Goal: Task Accomplishment & Management: Use online tool/utility

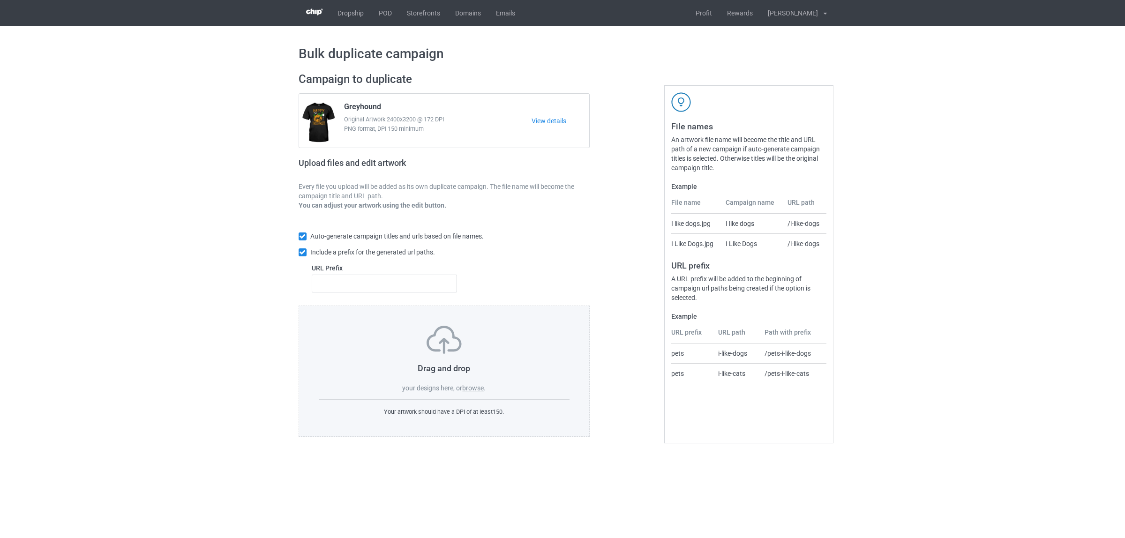
click at [475, 388] on label "browse" at bounding box center [473, 387] width 22 height 7
click at [0, 0] on input "browse" at bounding box center [0, 0] width 0 height 0
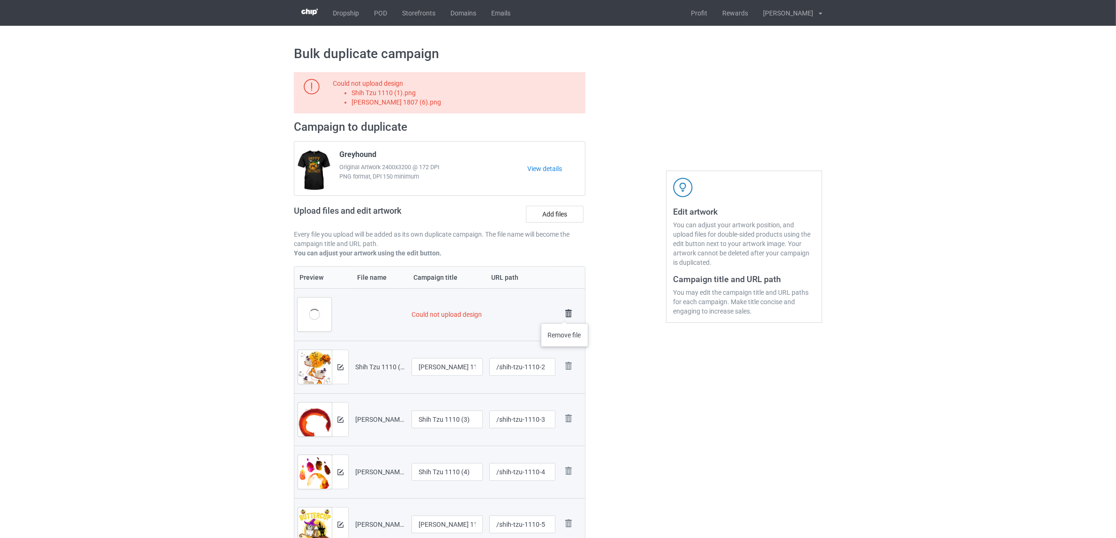
click at [565, 314] on img at bounding box center [568, 313] width 13 height 13
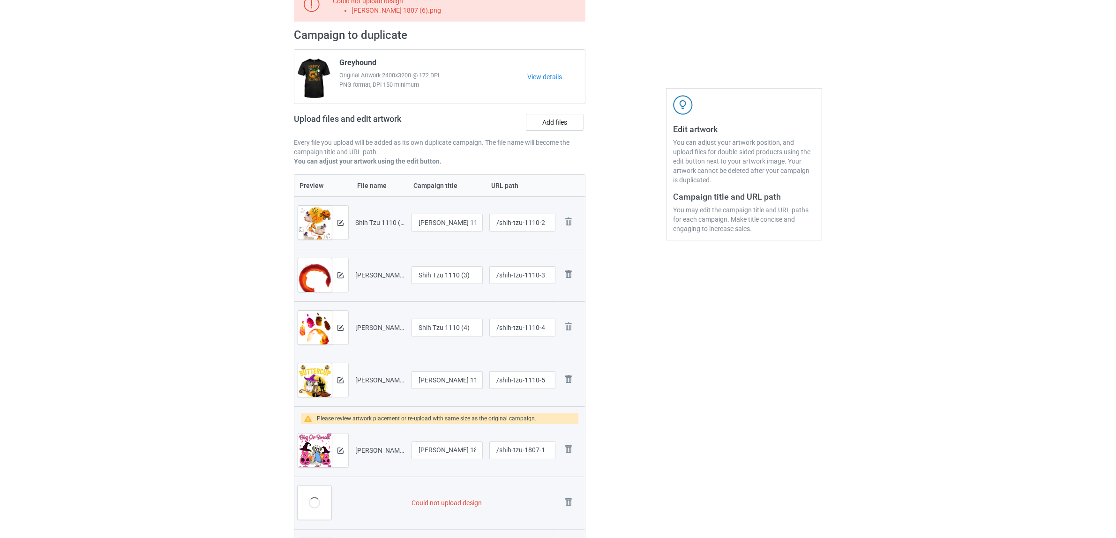
scroll to position [234, 0]
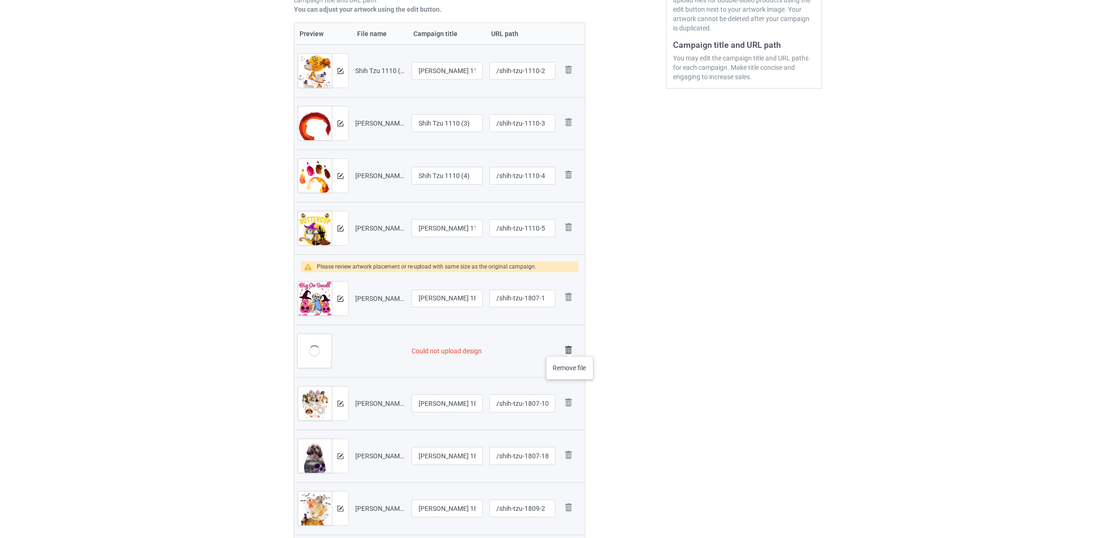
click at [570, 347] on img at bounding box center [568, 350] width 13 height 13
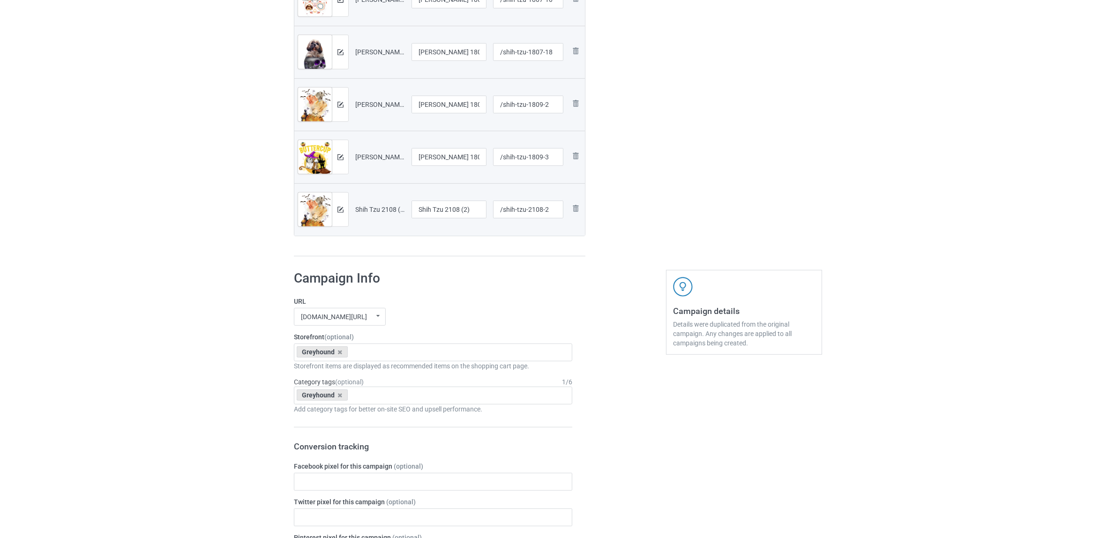
scroll to position [372, 0]
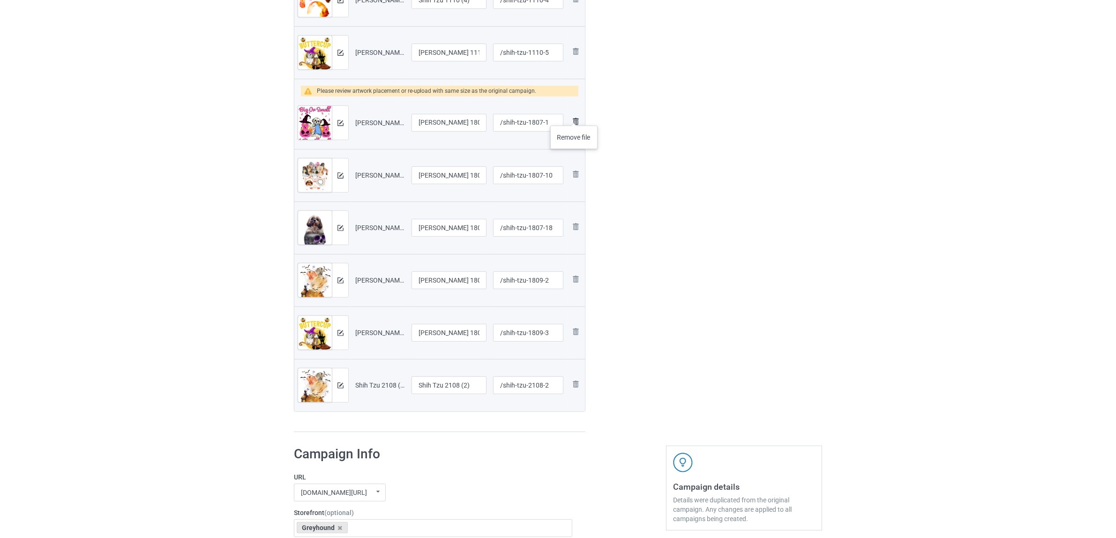
click at [574, 116] on img at bounding box center [575, 121] width 11 height 11
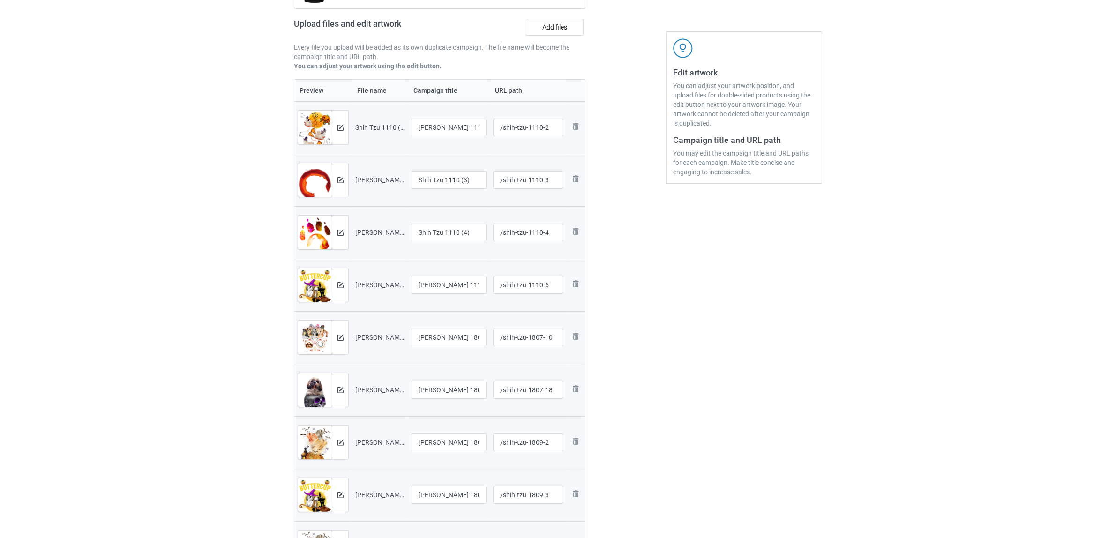
scroll to position [137, 0]
drag, startPoint x: 446, startPoint y: 129, endPoint x: 487, endPoint y: 130, distance: 41.7
click at [487, 130] on td "Shih Tzu 1110 (2)" at bounding box center [449, 129] width 82 height 52
click at [471, 132] on input "[PERSON_NAME]" at bounding box center [448, 129] width 75 height 18
drag, startPoint x: 466, startPoint y: 127, endPoint x: 367, endPoint y: 111, distance: 100.6
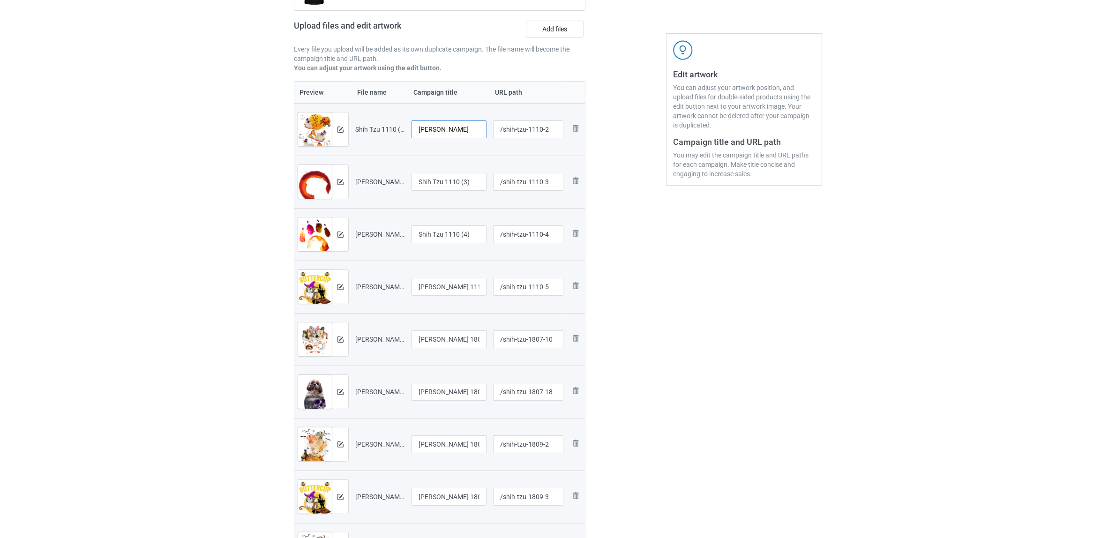
click at [367, 111] on tr "Preview and edit artwork Shih Tzu 1110 (2).png Shih Tzu /shih-tzu-1110-2 Remove…" at bounding box center [439, 129] width 291 height 52
type input "[PERSON_NAME]"
click at [450, 184] on input "Shih Tzu 1110 (3)" at bounding box center [448, 182] width 75 height 18
paste input "text"
type input "[PERSON_NAME]"
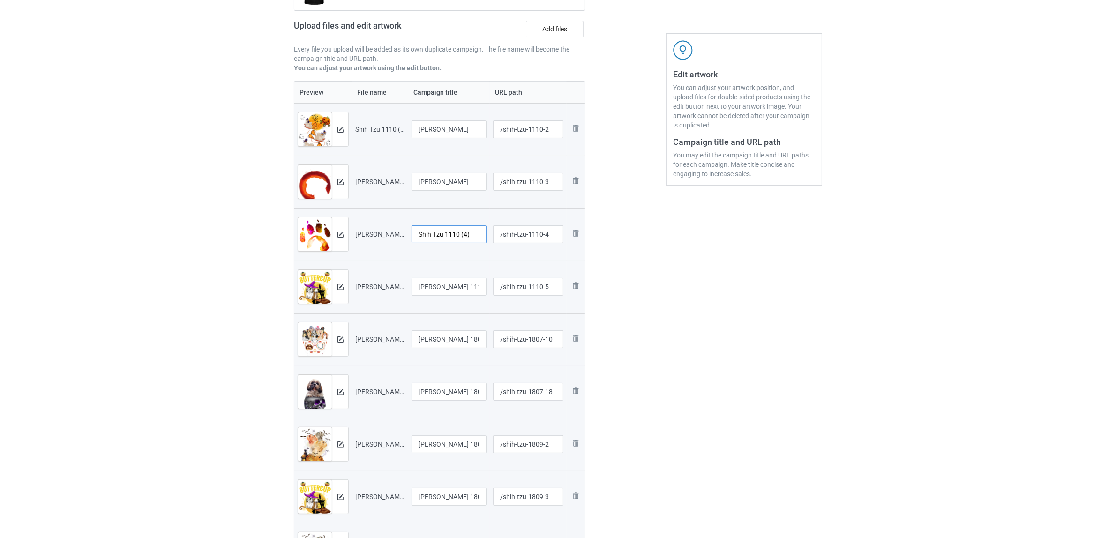
click at [444, 233] on input "Shih Tzu 1110 (4)" at bounding box center [448, 234] width 75 height 18
paste input "text"
type input "[PERSON_NAME]"
click at [450, 294] on input "Shih Tzu 1110 (5)" at bounding box center [448, 287] width 75 height 18
paste input "text"
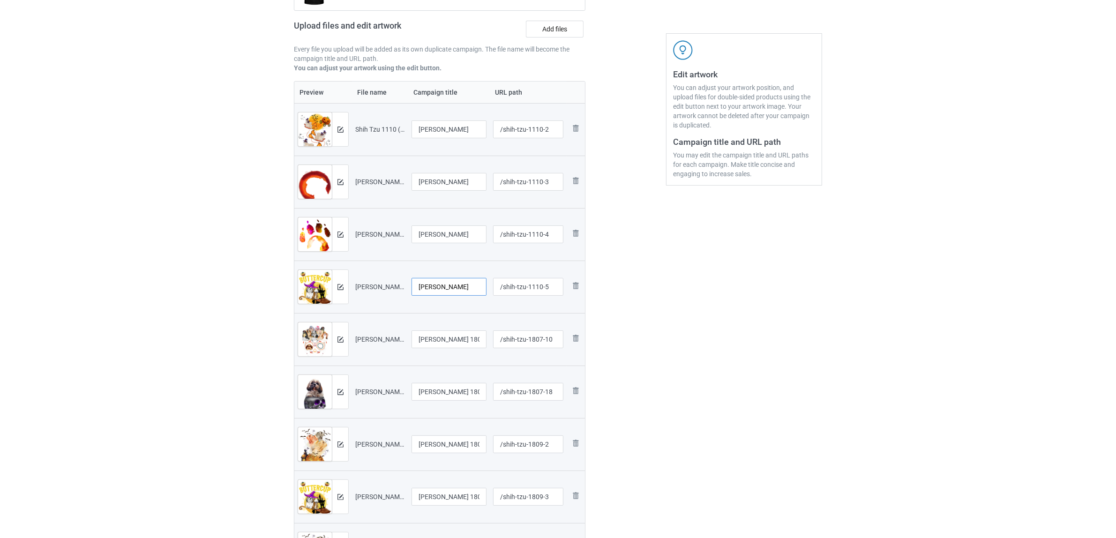
type input "[PERSON_NAME]"
click at [448, 341] on input "Shih Tzu 1807 (10)" at bounding box center [448, 339] width 75 height 18
paste input "text"
type input "[PERSON_NAME]"
click at [450, 397] on input "Shih Tzu 1807 (18)" at bounding box center [448, 392] width 75 height 18
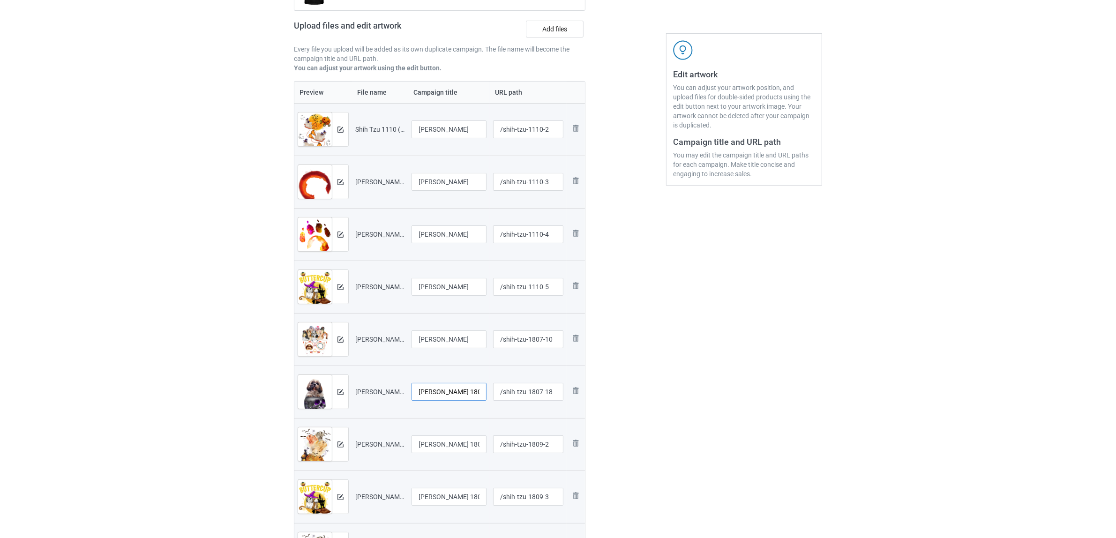
paste input "text"
type input "[PERSON_NAME]"
click at [447, 441] on input "Shih Tzu 1809 (2)" at bounding box center [448, 444] width 75 height 18
paste input "text"
type input "[PERSON_NAME]"
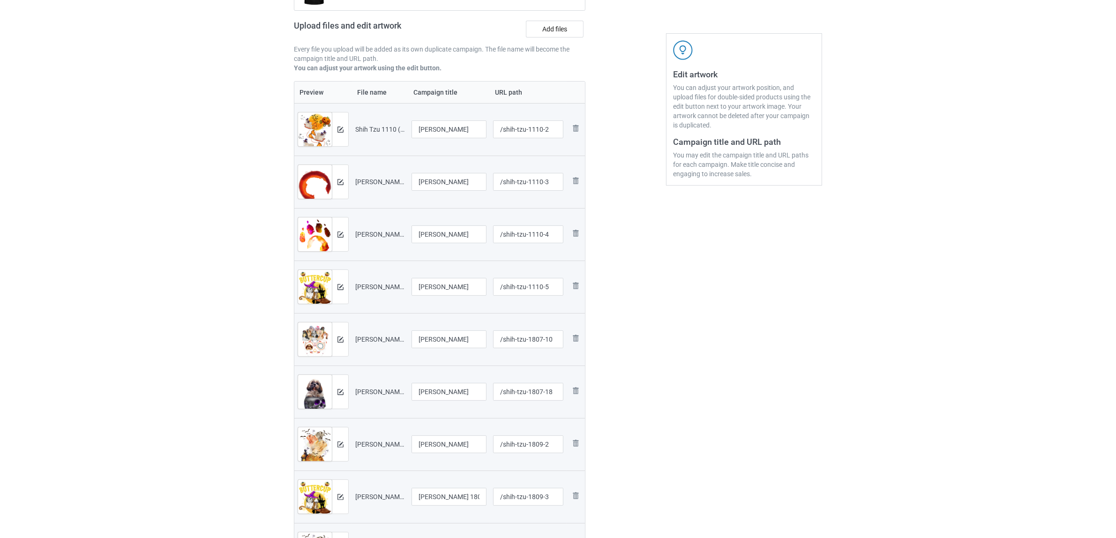
click at [659, 456] on div "Edit artwork You can adjust your artwork position, and upload files for double-…" at bounding box center [743, 265] width 169 height 675
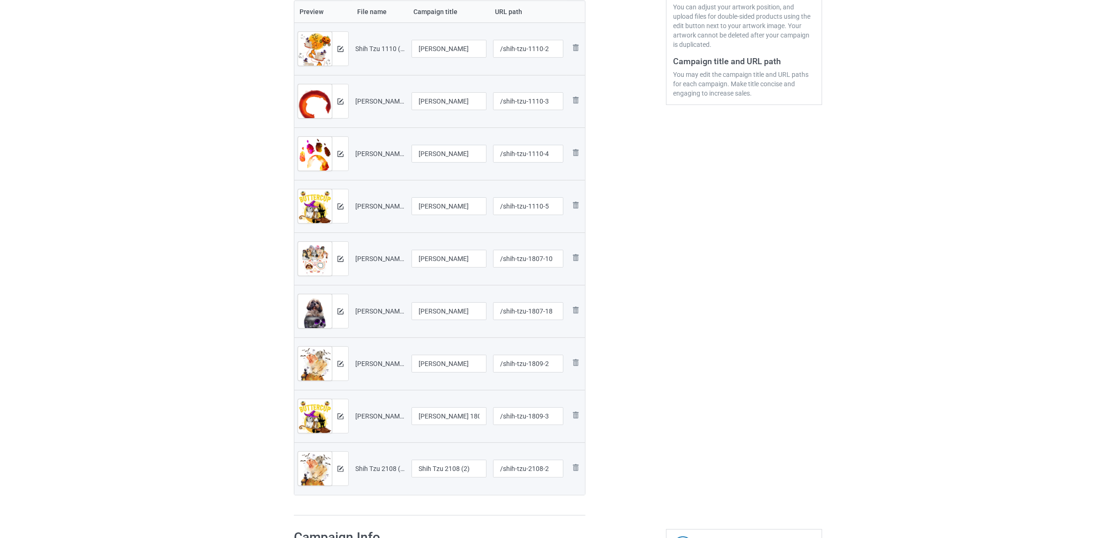
scroll to position [372, 0]
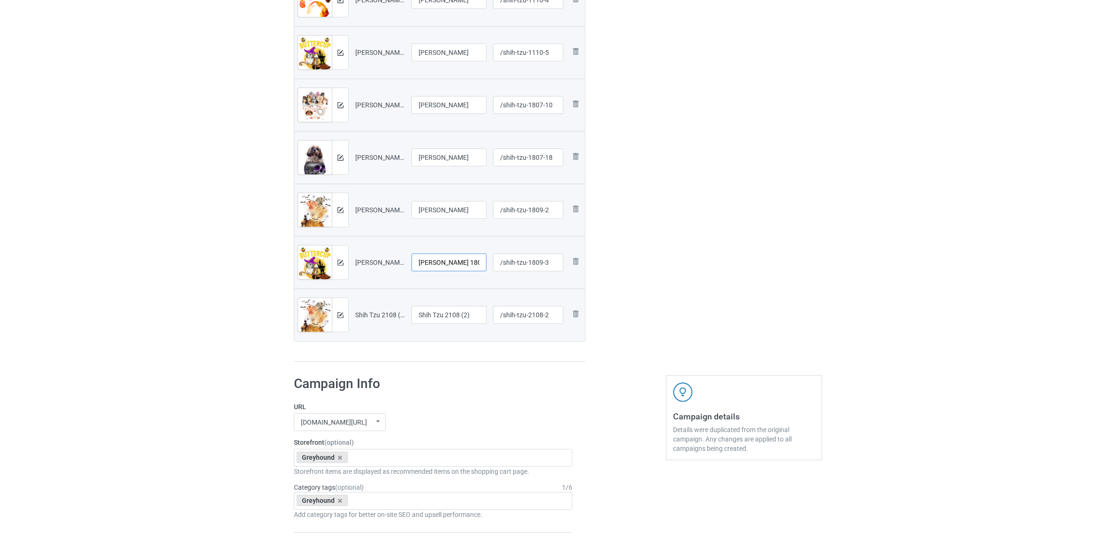
click at [443, 254] on input "Shih Tzu 1809 (3)" at bounding box center [448, 263] width 75 height 18
paste input "text"
type input "[PERSON_NAME]"
click at [429, 308] on input "Shih Tzu 2108 (2)" at bounding box center [448, 315] width 75 height 18
paste input "text"
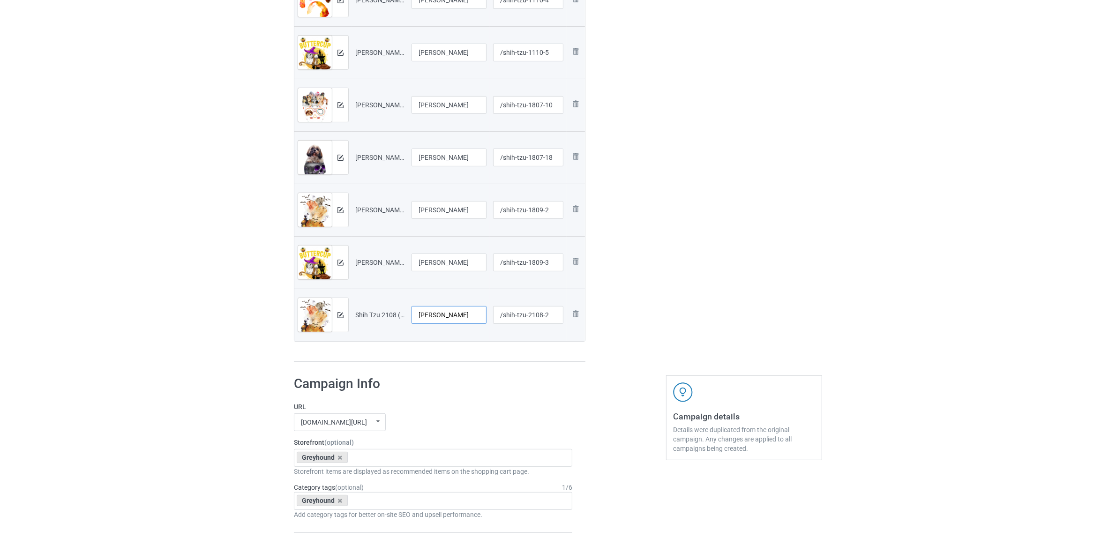
type input "[PERSON_NAME]"
click at [462, 389] on h1 "Campaign Info" at bounding box center [433, 383] width 278 height 17
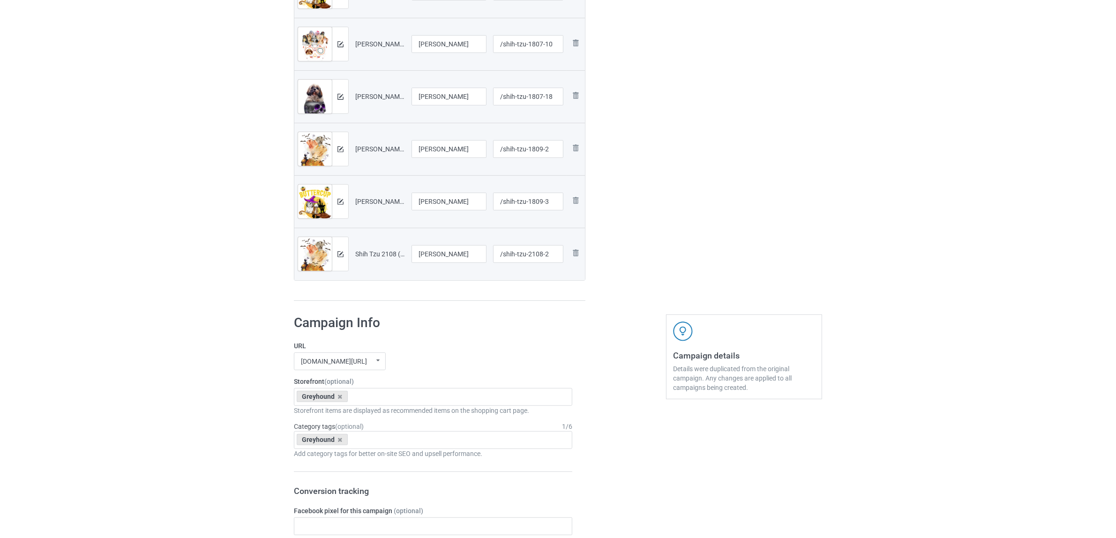
scroll to position [547, 0]
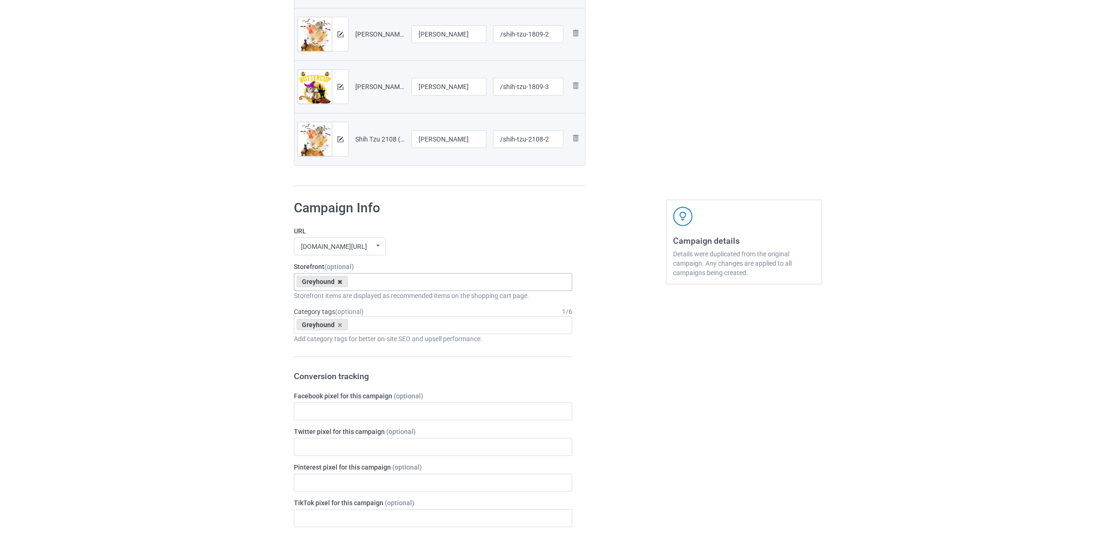
click at [338, 282] on icon at bounding box center [340, 282] width 5 height 6
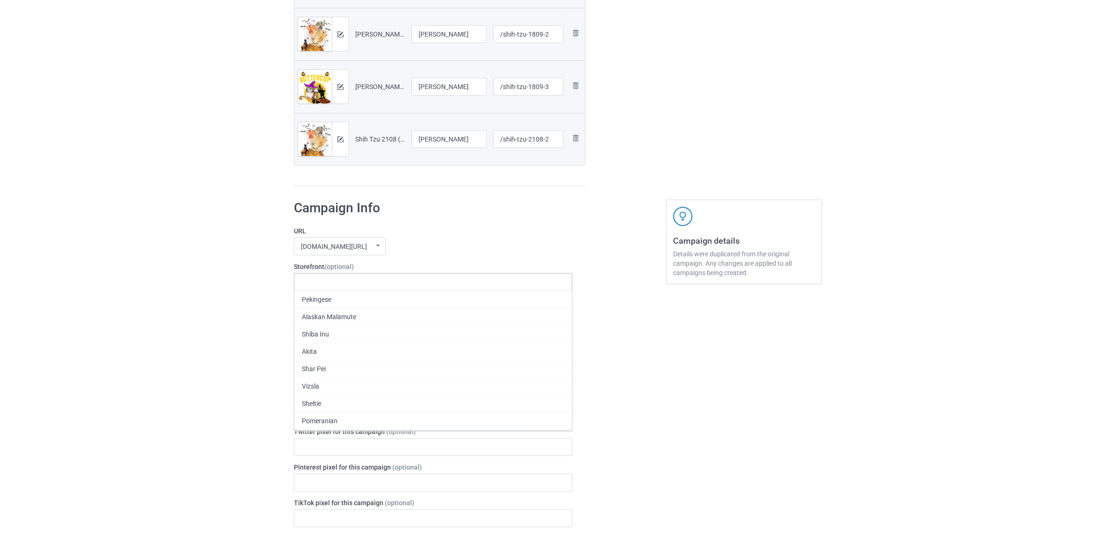
paste input "[PERSON_NAME]"
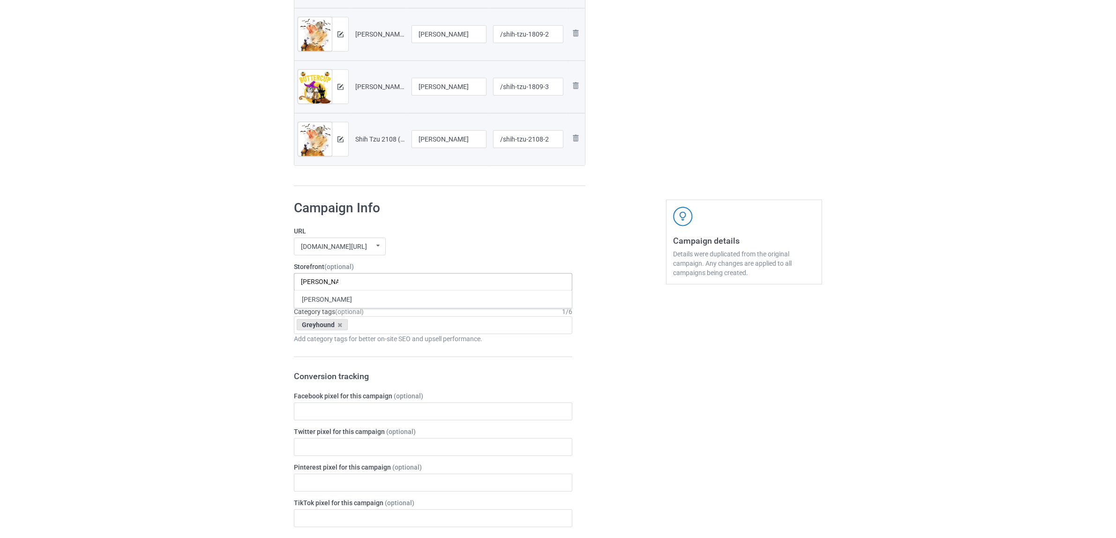
type input "[PERSON_NAME]"
click at [319, 299] on div "[PERSON_NAME]" at bounding box center [432, 299] width 277 height 17
click at [340, 326] on icon at bounding box center [340, 325] width 5 height 6
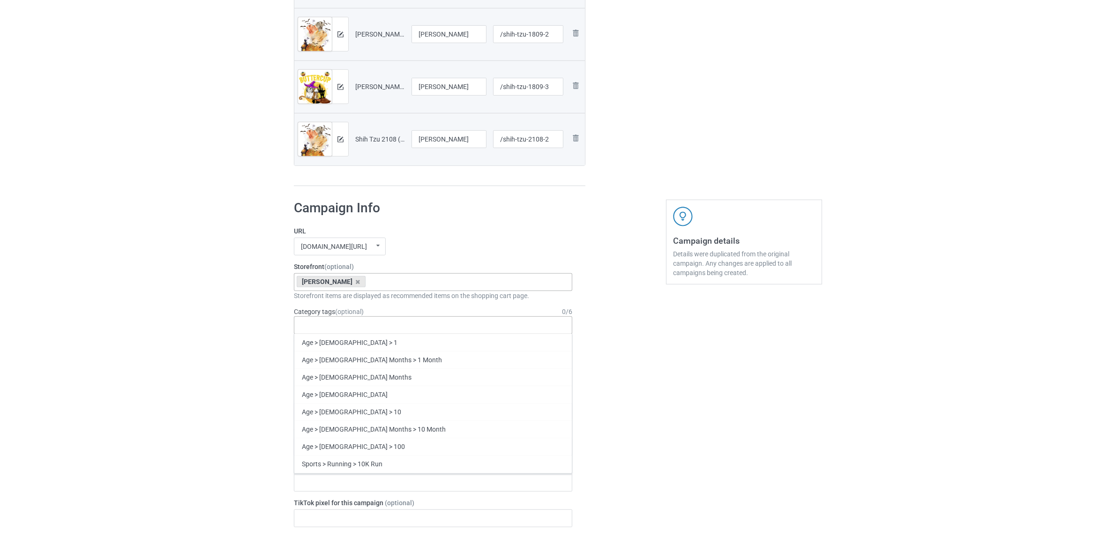
paste input "[PERSON_NAME]"
type input "[PERSON_NAME]"
click at [319, 357] on div "[PERSON_NAME]" at bounding box center [432, 359] width 277 height 17
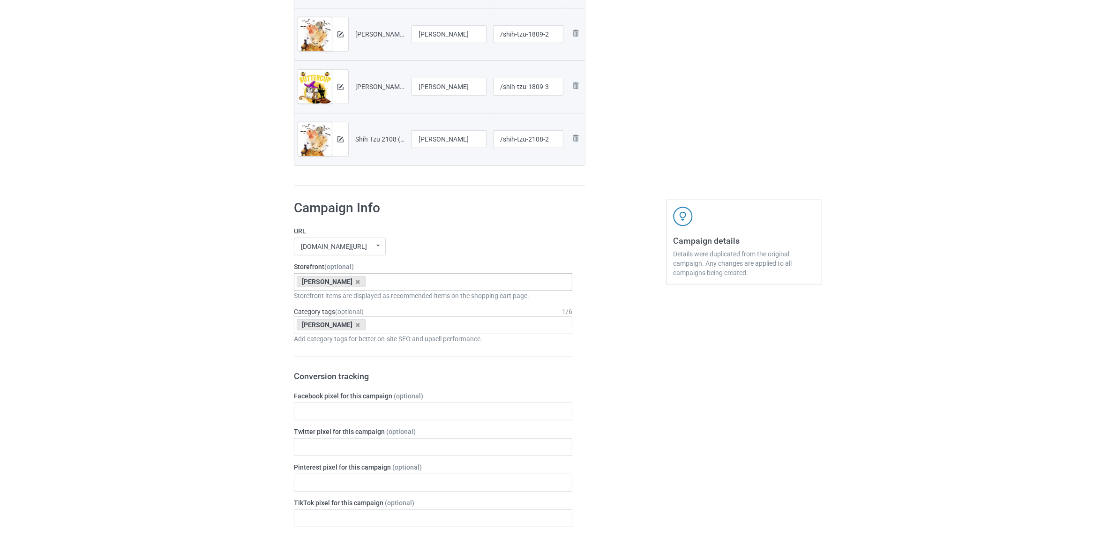
click at [180, 310] on div "Bulk duplicate campaign Campaign to duplicate Greyhound Original Artwork 2400x3…" at bounding box center [558, 271] width 1116 height 1587
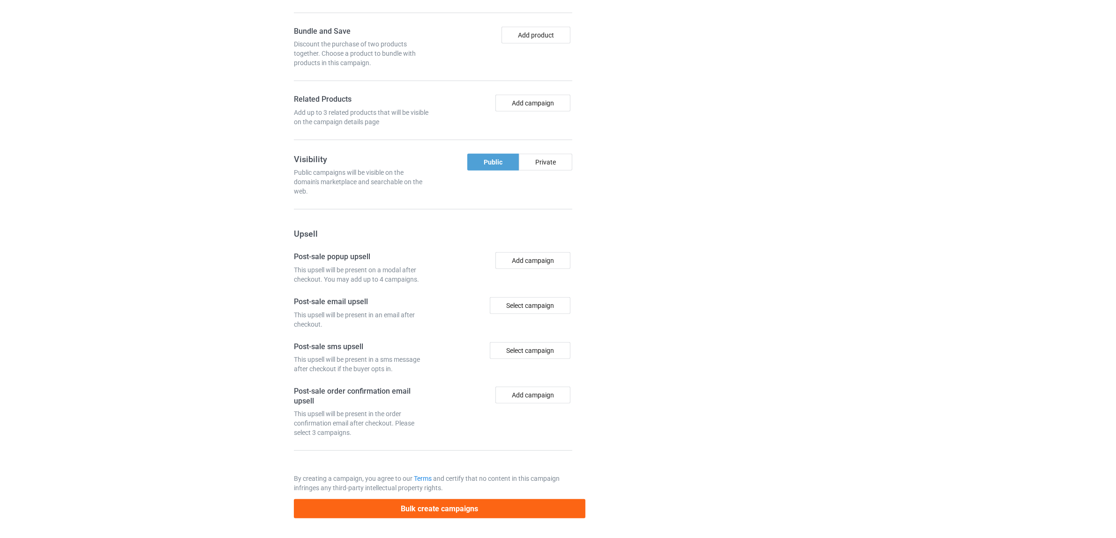
scroll to position [1078, 0]
click at [450, 504] on button "Bulk create campaigns" at bounding box center [440, 508] width 292 height 19
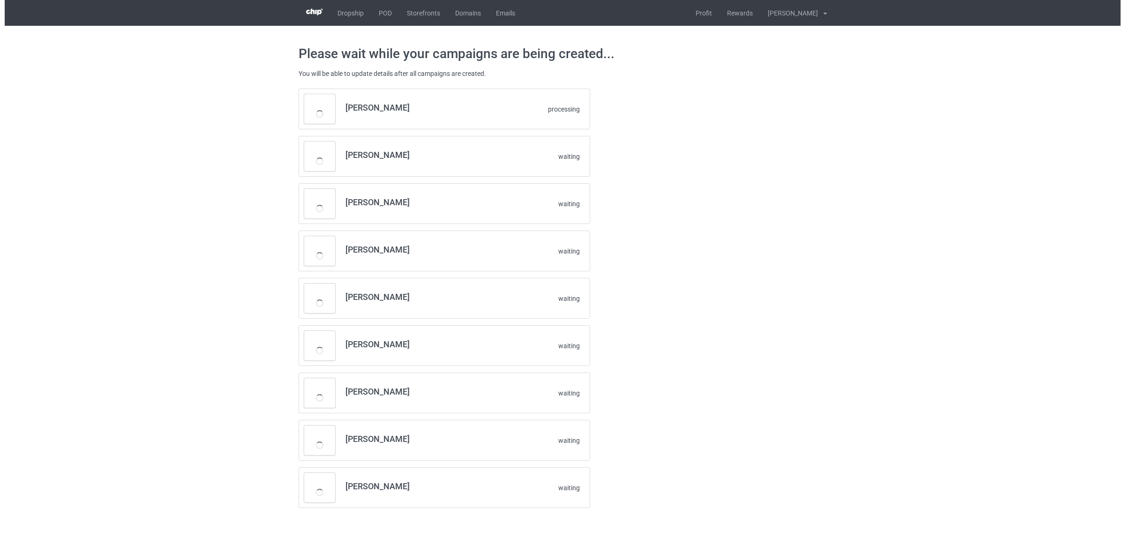
scroll to position [0, 0]
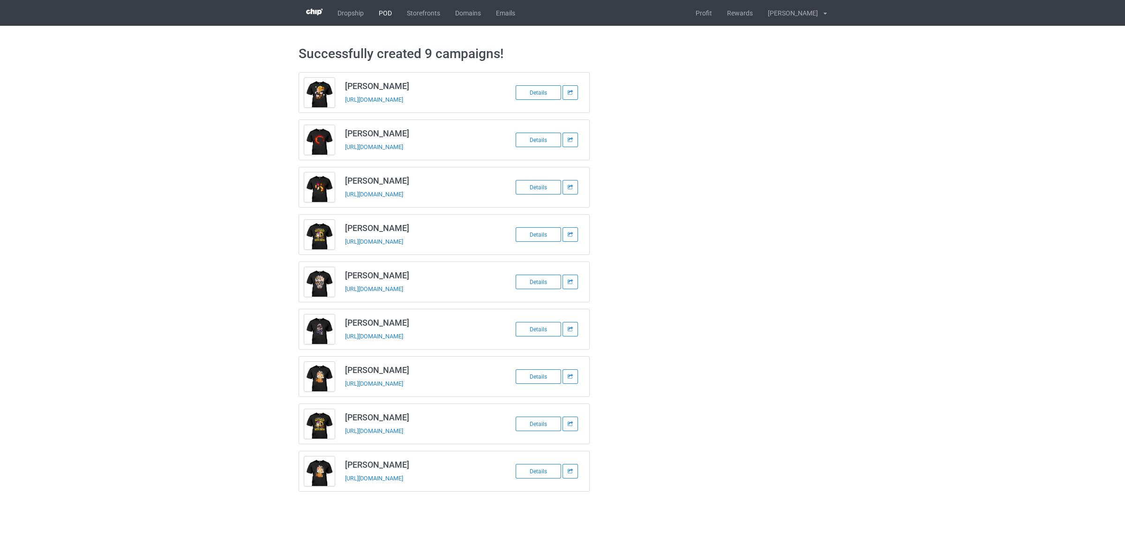
click at [385, 15] on link "POD" at bounding box center [385, 13] width 28 height 26
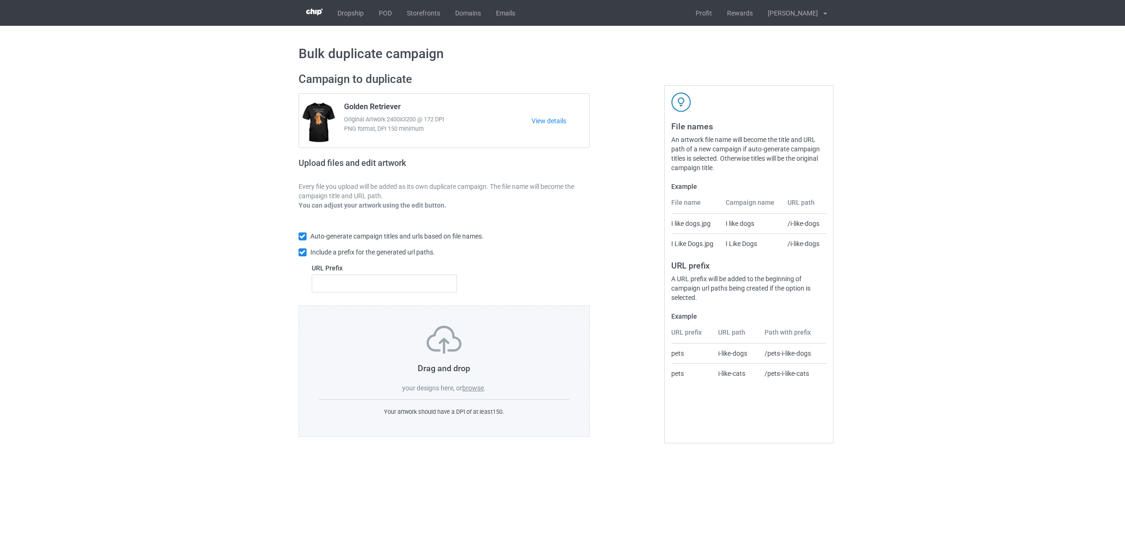
click at [467, 391] on label "browse" at bounding box center [473, 387] width 22 height 7
click at [0, 0] on input "browse" at bounding box center [0, 0] width 0 height 0
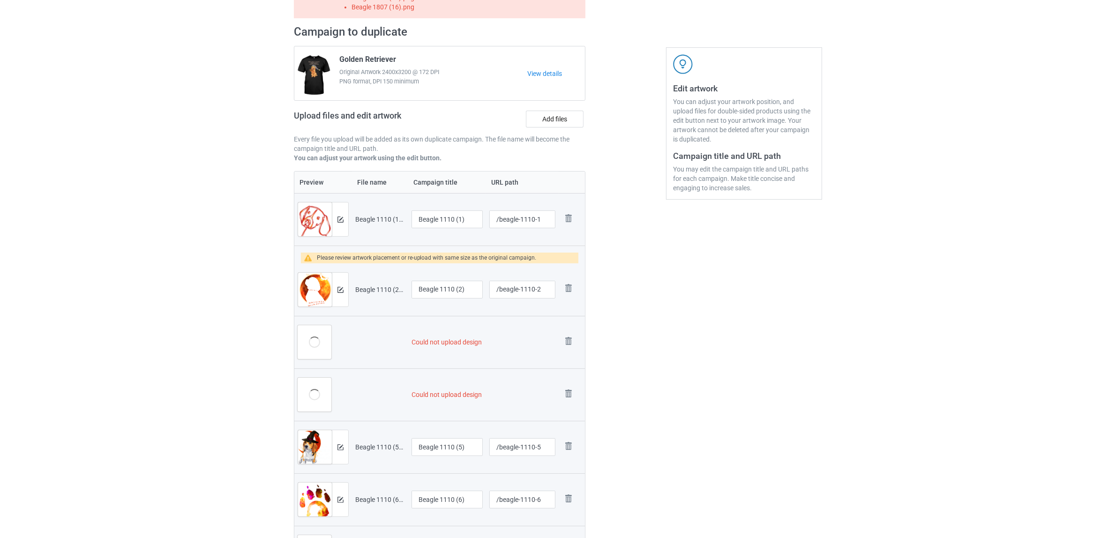
scroll to position [234, 0]
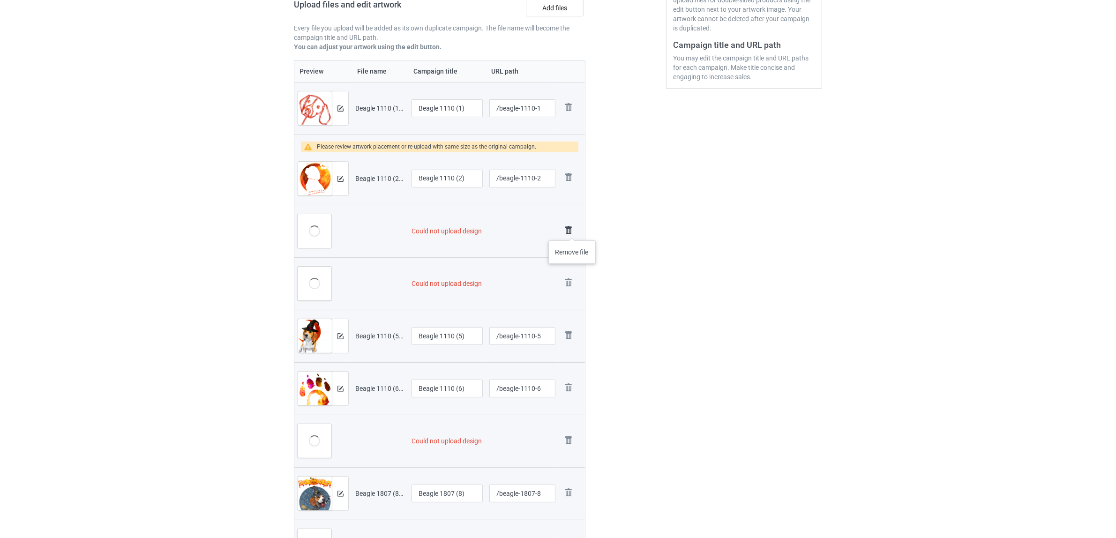
click at [572, 231] on img at bounding box center [568, 230] width 13 height 13
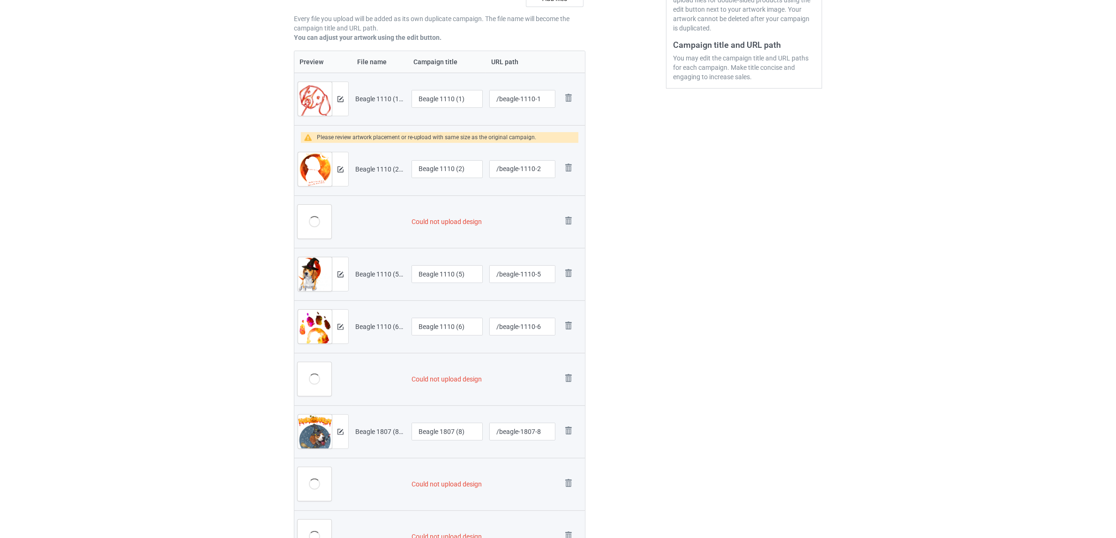
scroll to position [225, 0]
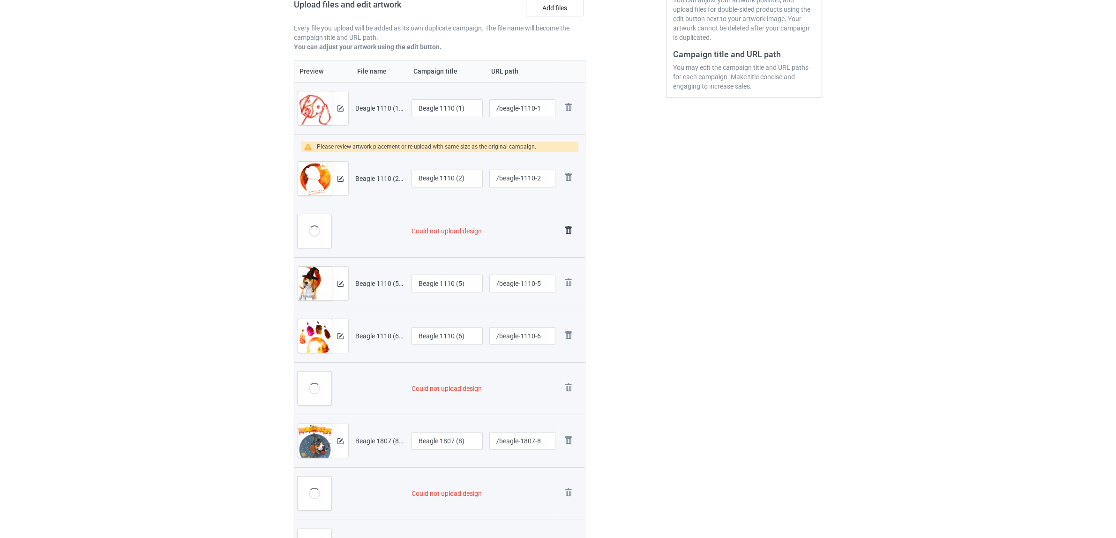
click at [568, 230] on img at bounding box center [568, 230] width 13 height 13
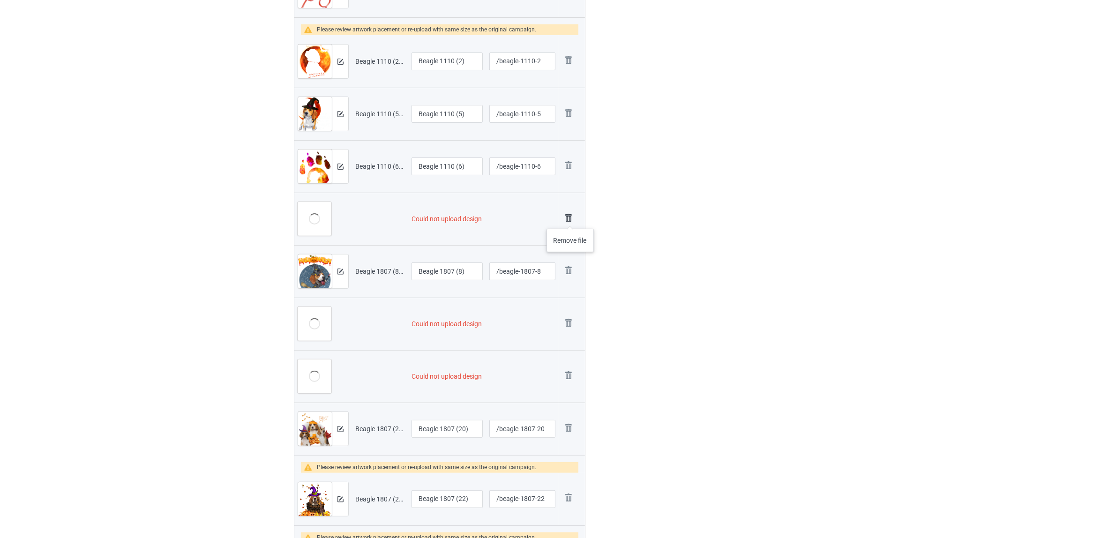
click at [570, 219] on img at bounding box center [568, 217] width 13 height 13
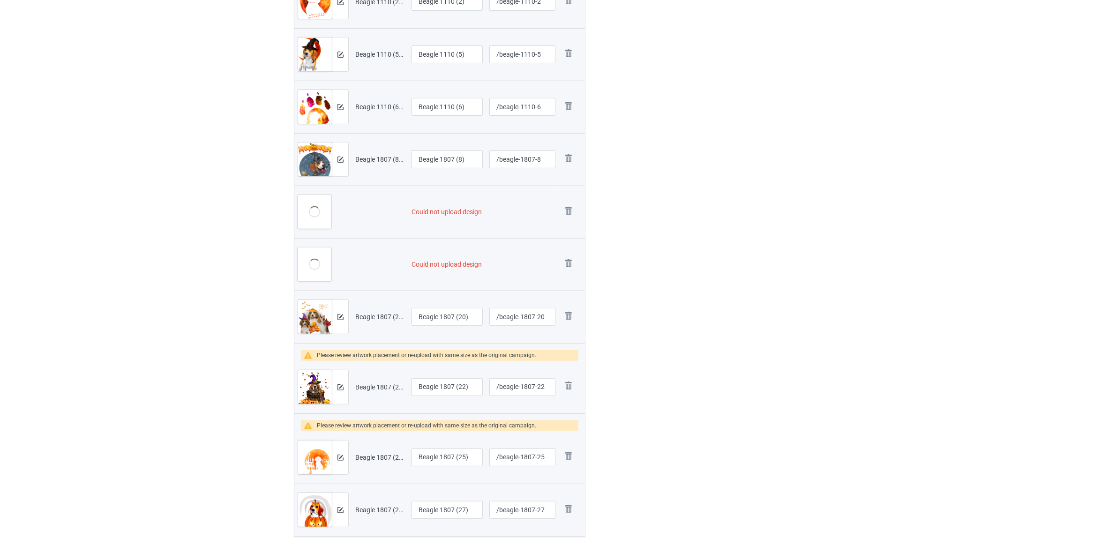
scroll to position [441, 0]
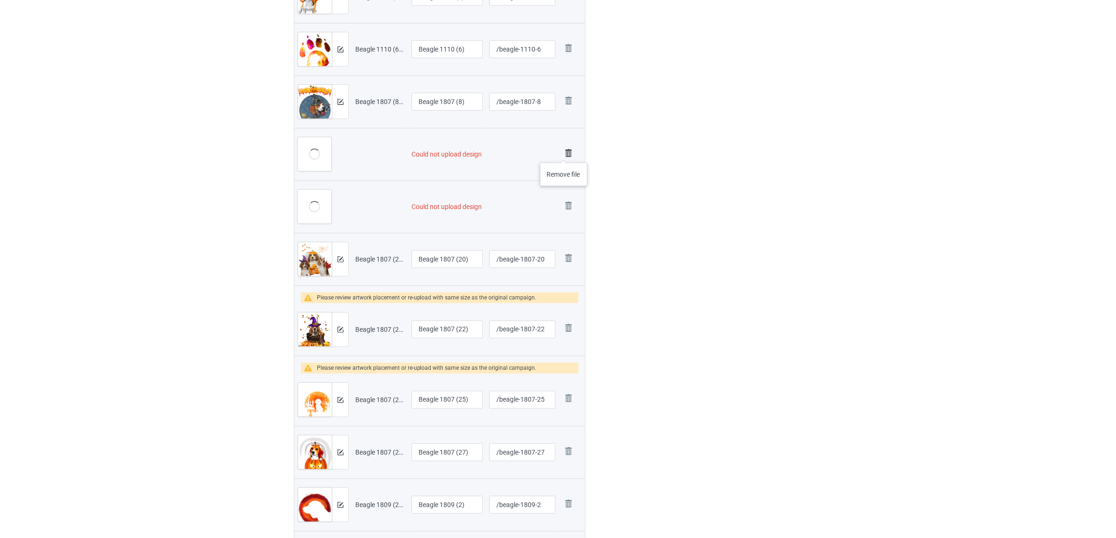
click at [564, 153] on img at bounding box center [568, 153] width 13 height 13
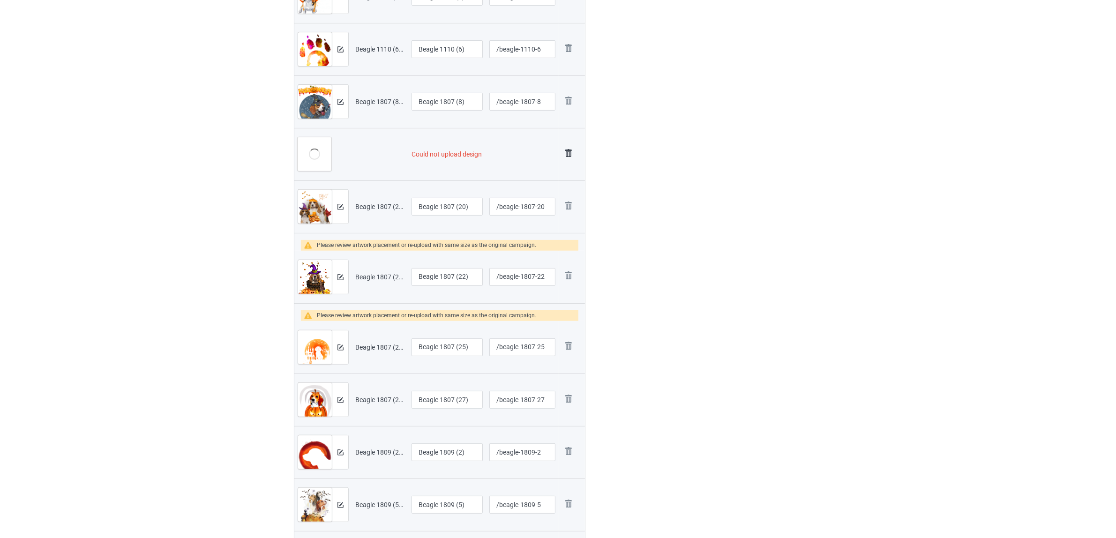
click at [568, 157] on img at bounding box center [568, 153] width 13 height 13
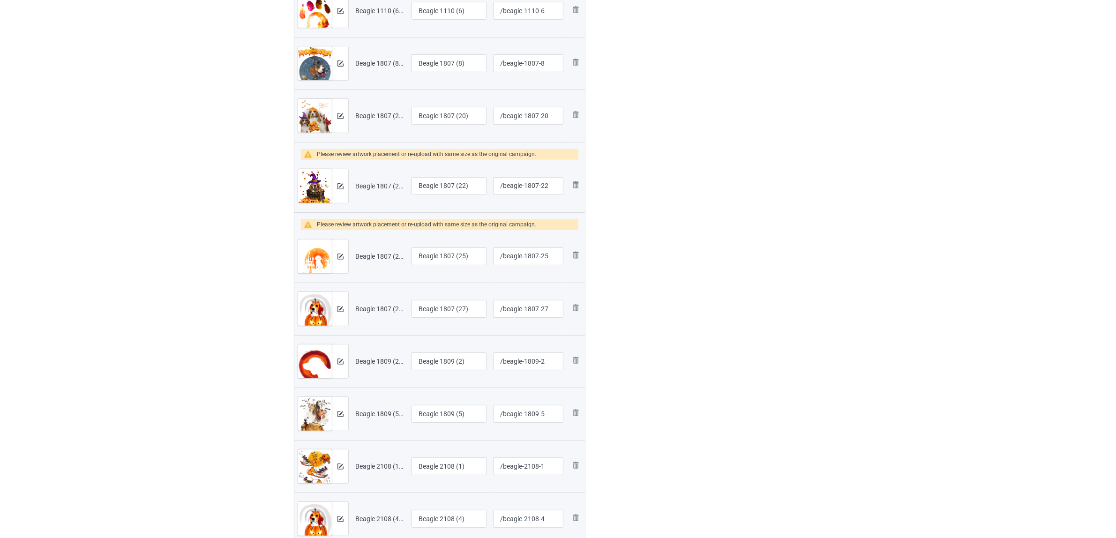
scroll to position [392, 0]
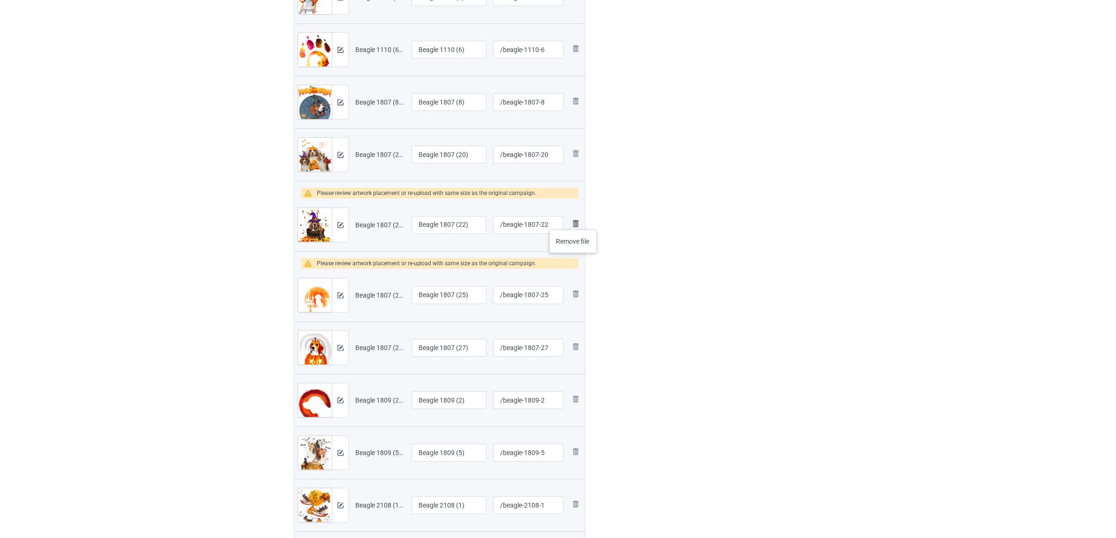
click at [573, 220] on img at bounding box center [575, 223] width 11 height 11
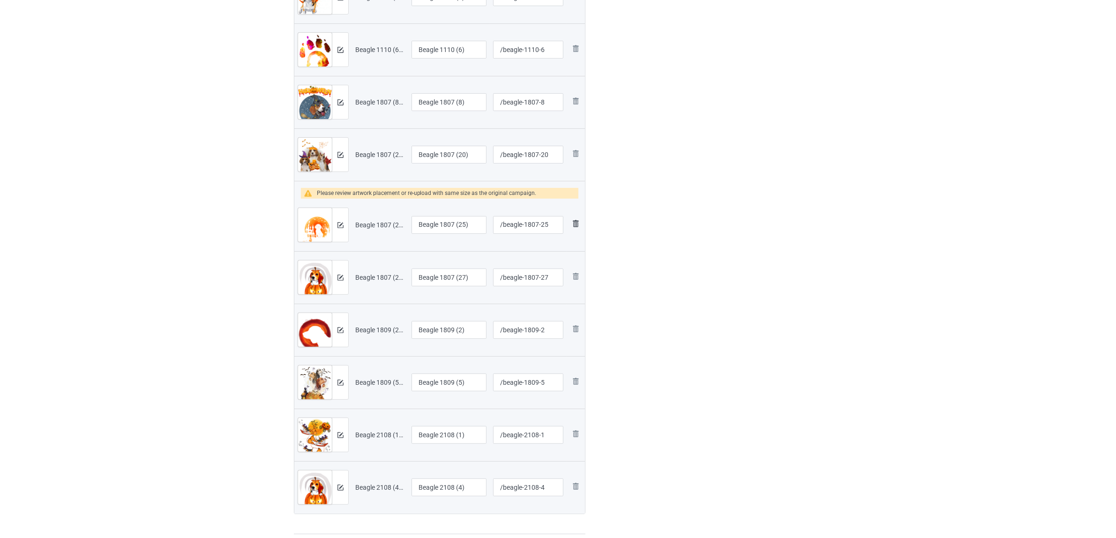
click at [573, 219] on img at bounding box center [575, 223] width 11 height 11
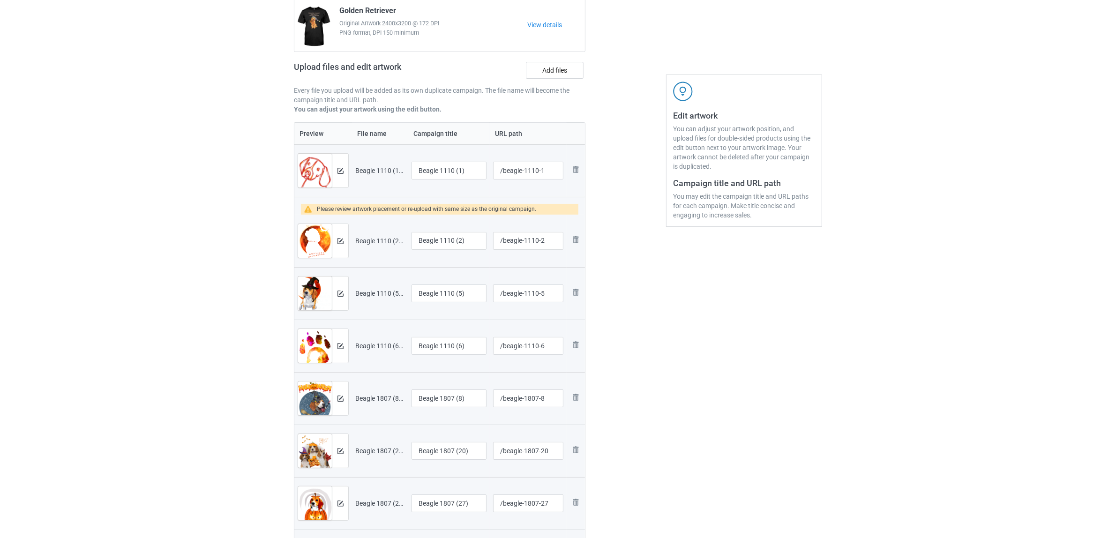
scroll to position [0, 0]
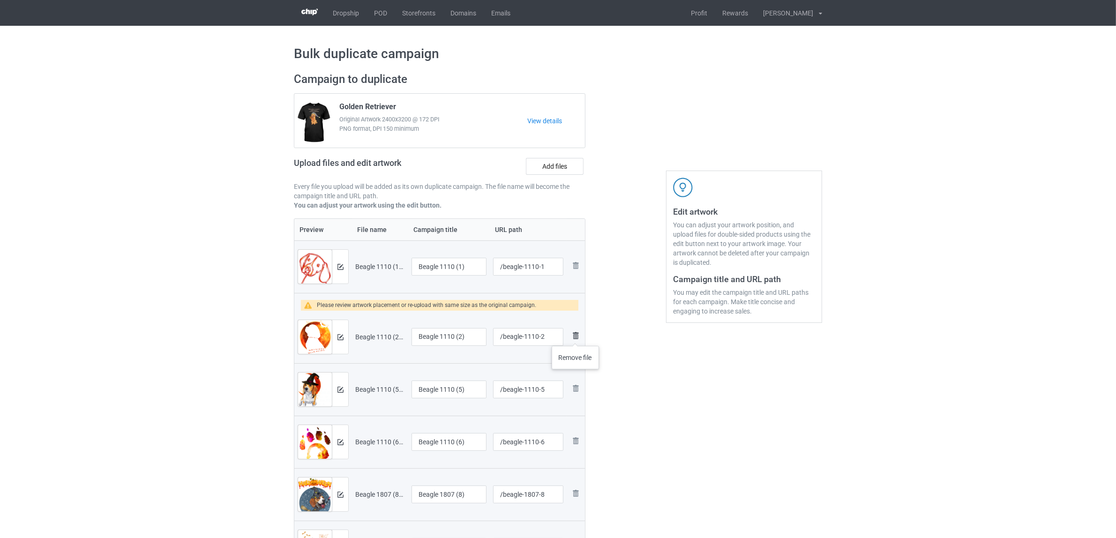
click at [576, 337] on img at bounding box center [575, 335] width 11 height 11
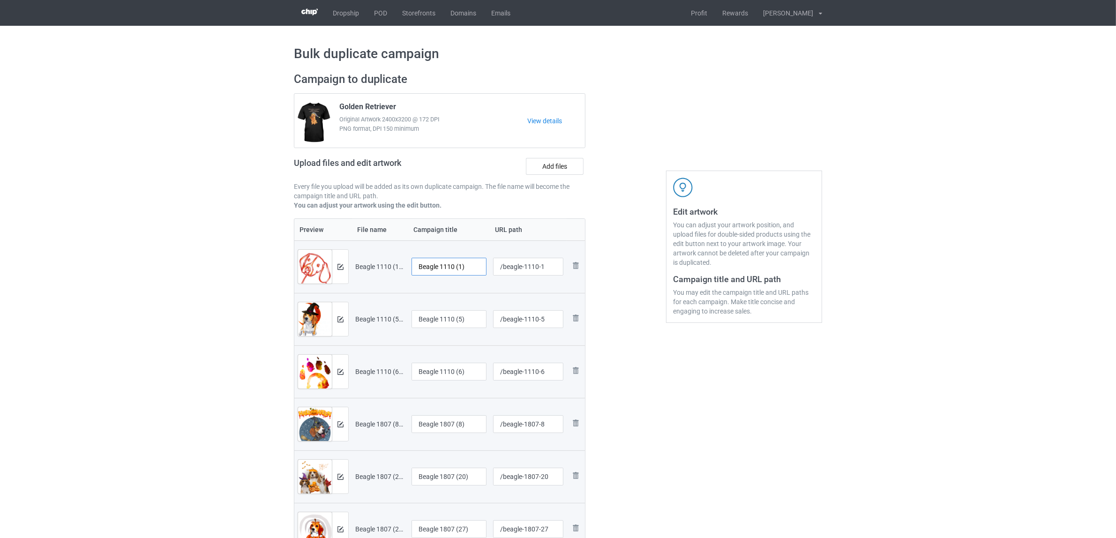
drag, startPoint x: 441, startPoint y: 265, endPoint x: 474, endPoint y: 263, distance: 32.9
click at [474, 263] on input "Beagle 1110 (1)" at bounding box center [448, 267] width 75 height 18
click at [429, 263] on input "Beagle" at bounding box center [448, 267] width 75 height 18
type input "Beagle"
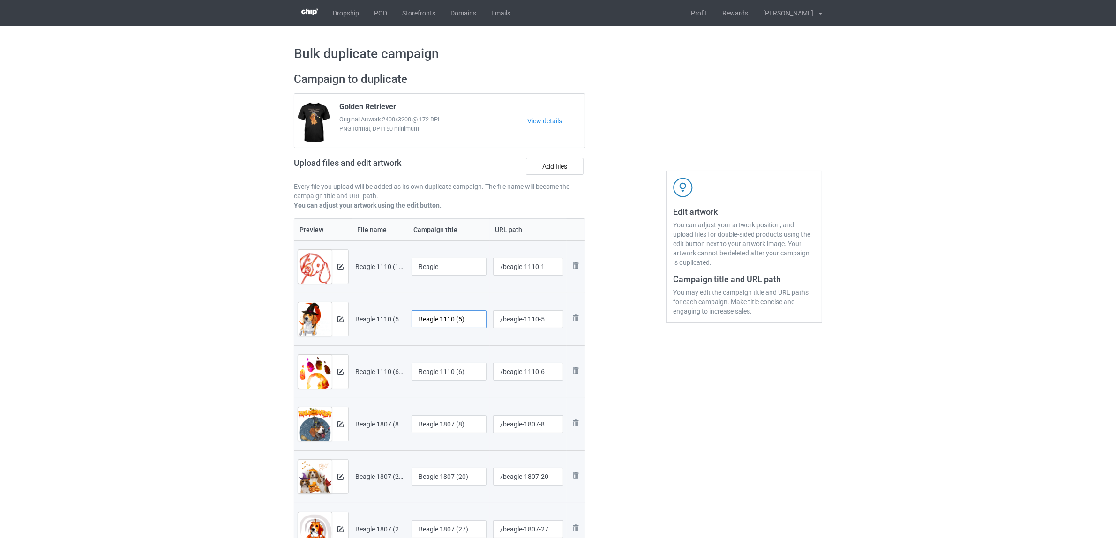
click at [446, 314] on input "Beagle 1110 (5)" at bounding box center [448, 319] width 75 height 18
paste input "text"
type input "Beagle"
click at [442, 380] on input "Beagle 1110 (6)" at bounding box center [448, 372] width 75 height 18
paste input "text"
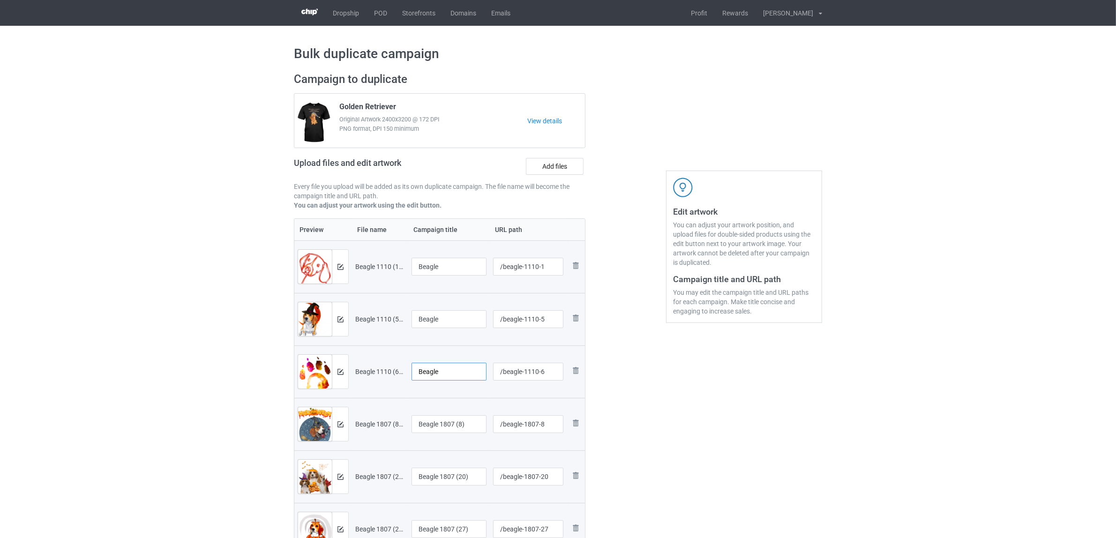
type input "Beagle"
click at [444, 417] on input "Beagle 1807 (8)" at bounding box center [448, 424] width 75 height 18
paste input "text"
type input "Beagle"
click at [440, 480] on input "Beagle 1807 (20)" at bounding box center [448, 477] width 75 height 18
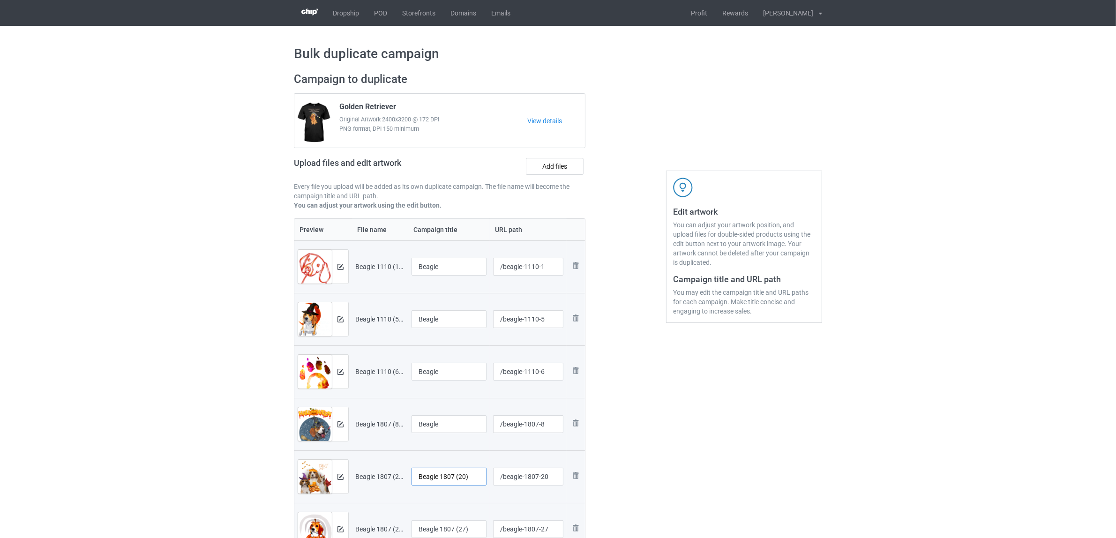
paste input "text"
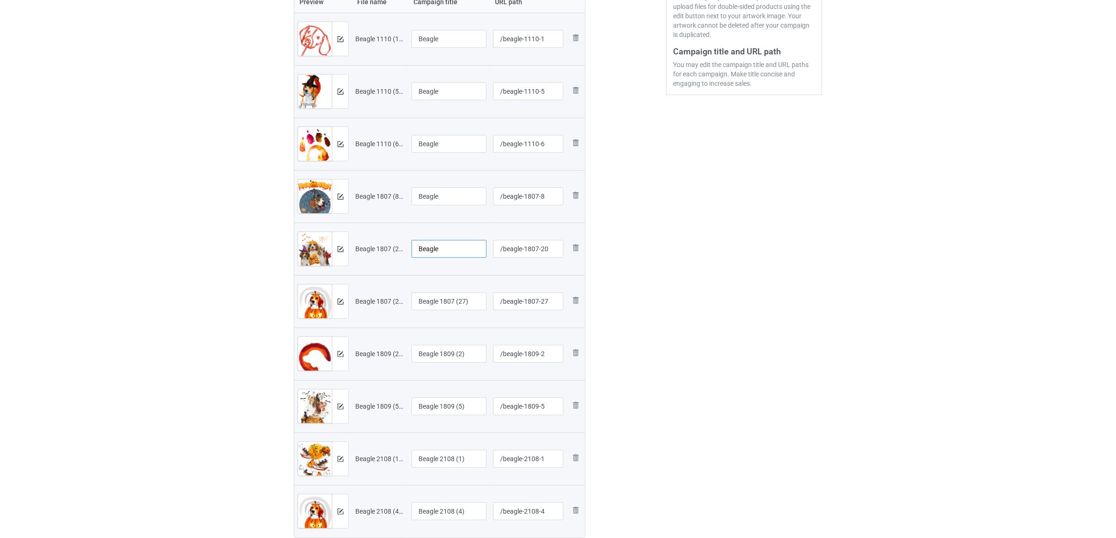
scroll to position [234, 0]
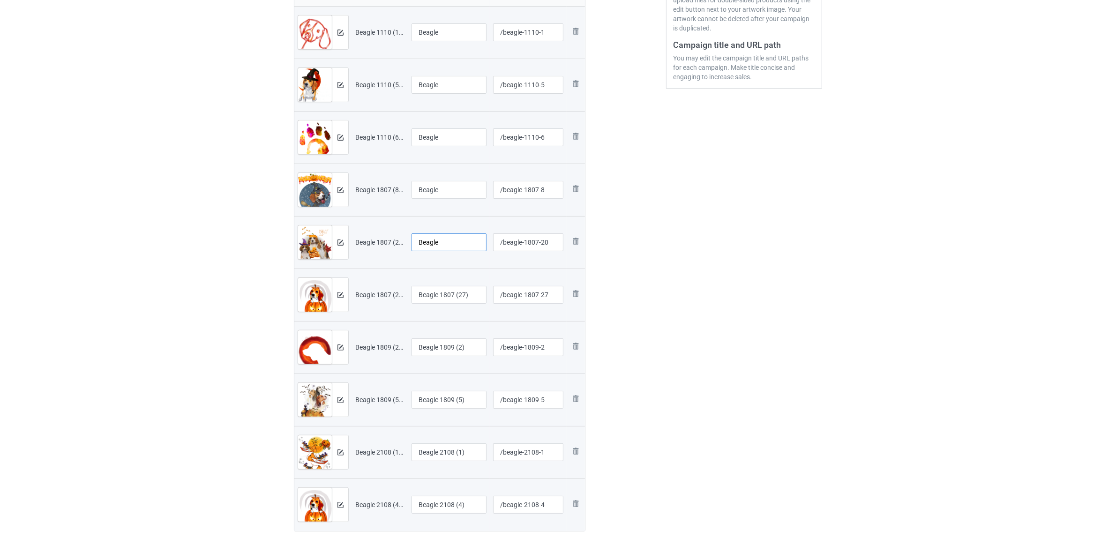
type input "Beagle"
click at [426, 296] on input "Beagle 1807 (27)" at bounding box center [448, 295] width 75 height 18
paste input "text"
type input "Beagle"
click at [426, 351] on input "Beagle 1809 (2)" at bounding box center [448, 347] width 75 height 18
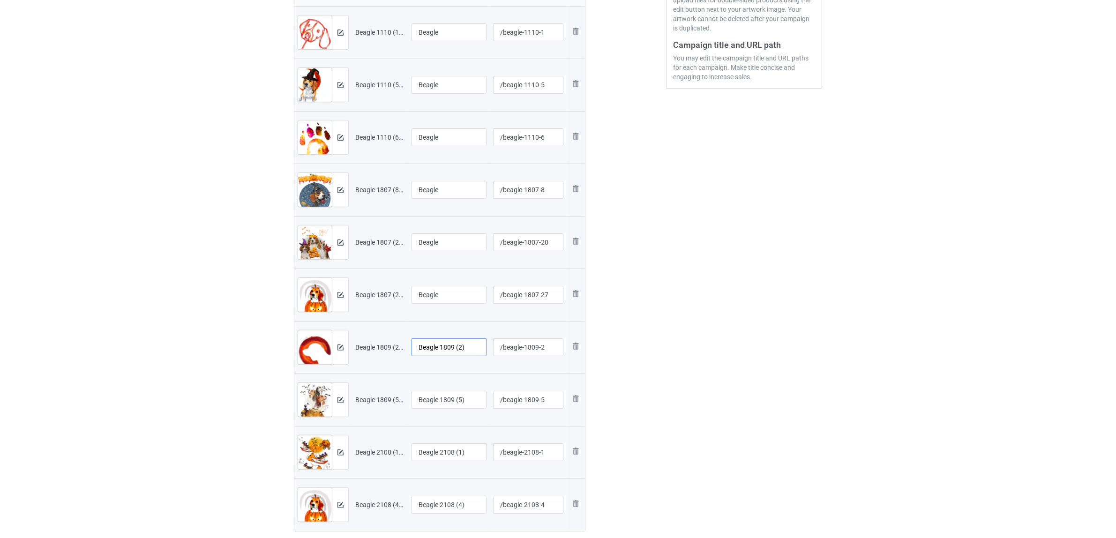
paste input "text"
type input "Beagle"
click at [431, 404] on input "Beagle 1809 (5)" at bounding box center [448, 400] width 75 height 18
paste input "text"
type input "Beagle"
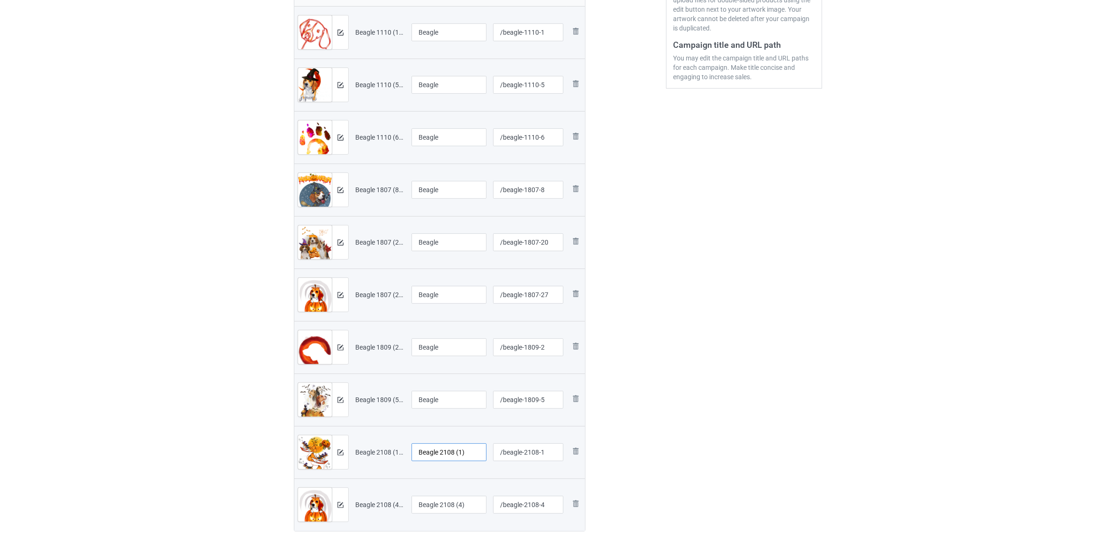
click at [427, 449] on input "Beagle 2108 (1)" at bounding box center [448, 452] width 75 height 18
paste input "text"
type input "Beagle"
click at [434, 505] on input "Beagle 2108 (4)" at bounding box center [448, 505] width 75 height 18
paste input "text"
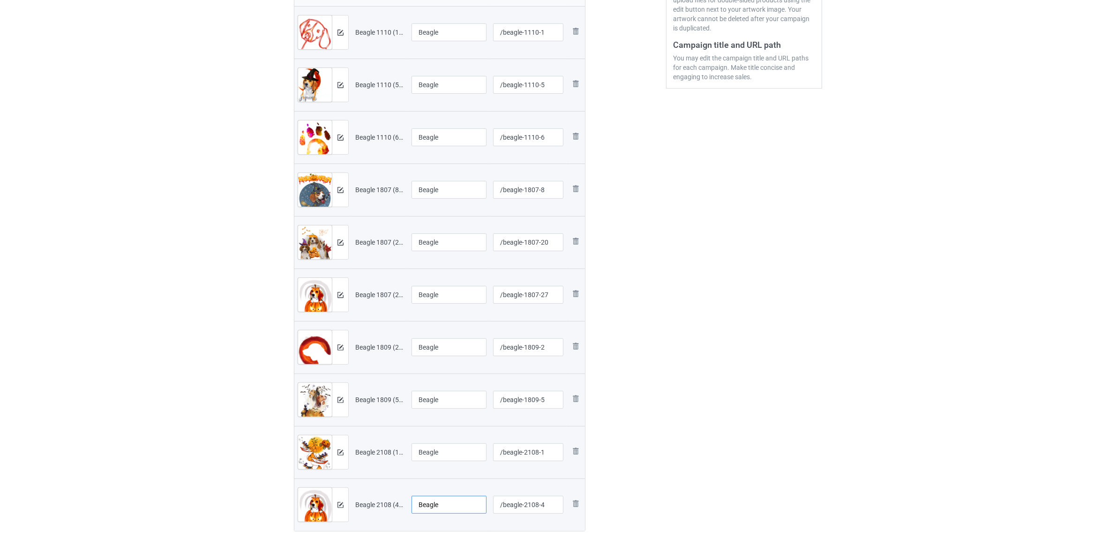
type input "Beagle"
click at [681, 423] on div "Edit artwork You can adjust your artwork position, and upload files for double-…" at bounding box center [743, 194] width 169 height 727
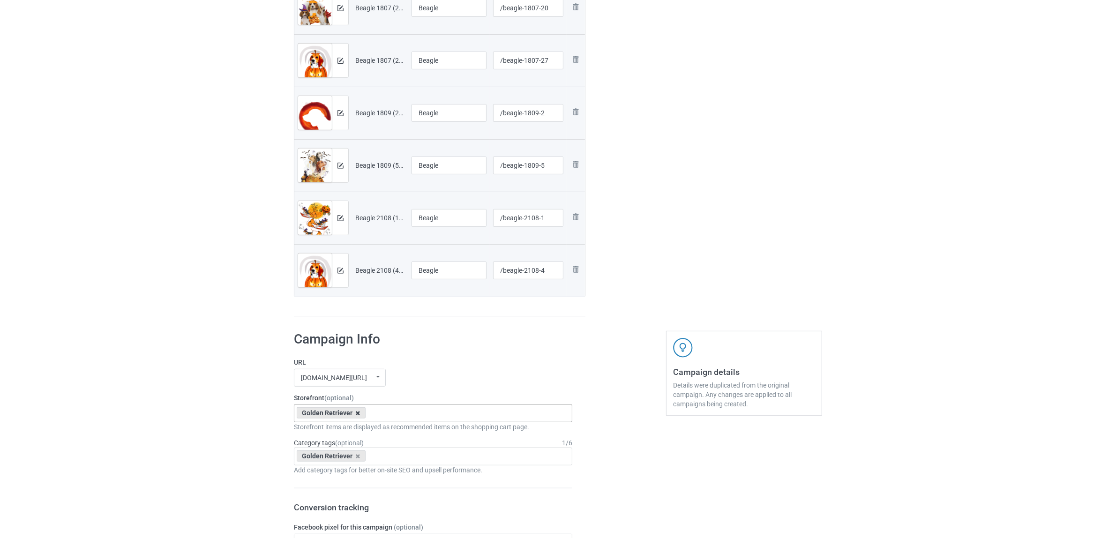
click at [358, 415] on icon at bounding box center [358, 413] width 5 height 6
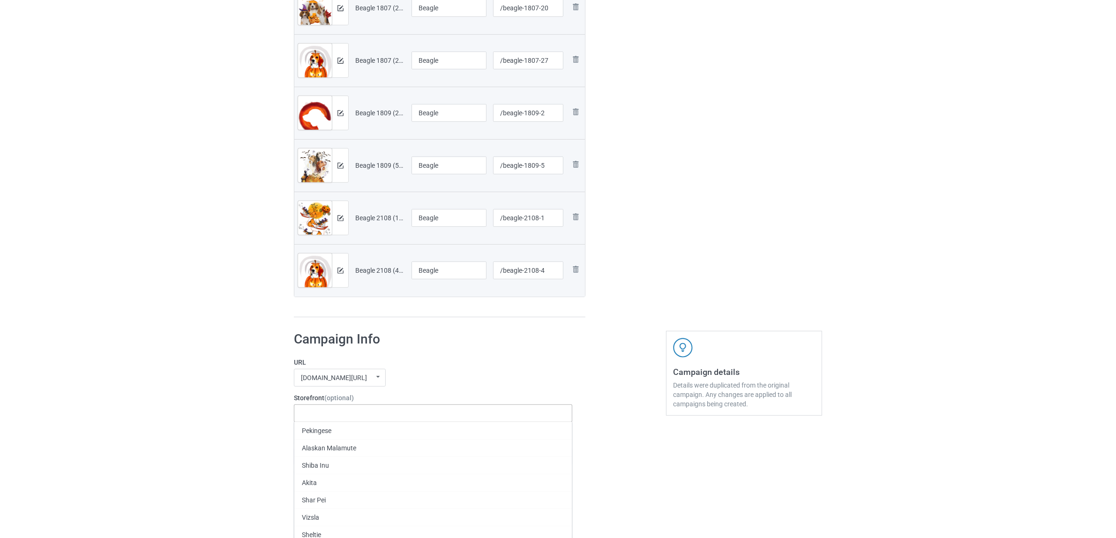
paste input "Beagle"
type input "Beagle"
click at [309, 430] on div "Beagle" at bounding box center [432, 430] width 277 height 17
click at [356, 457] on icon at bounding box center [358, 456] width 5 height 6
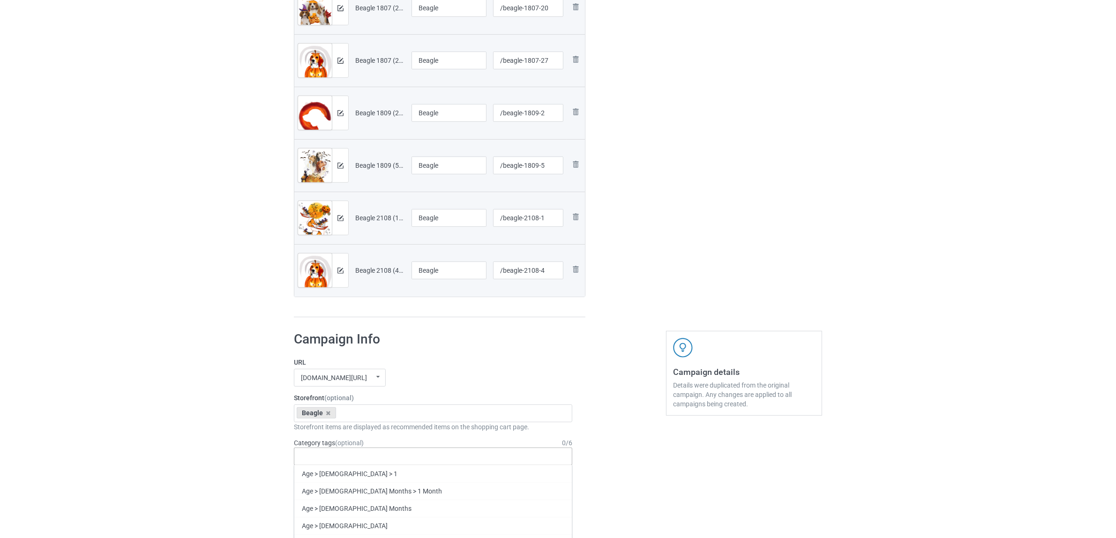
paste input "Beagle"
type input "Beagle"
click at [310, 493] on div "Beagle" at bounding box center [432, 490] width 277 height 17
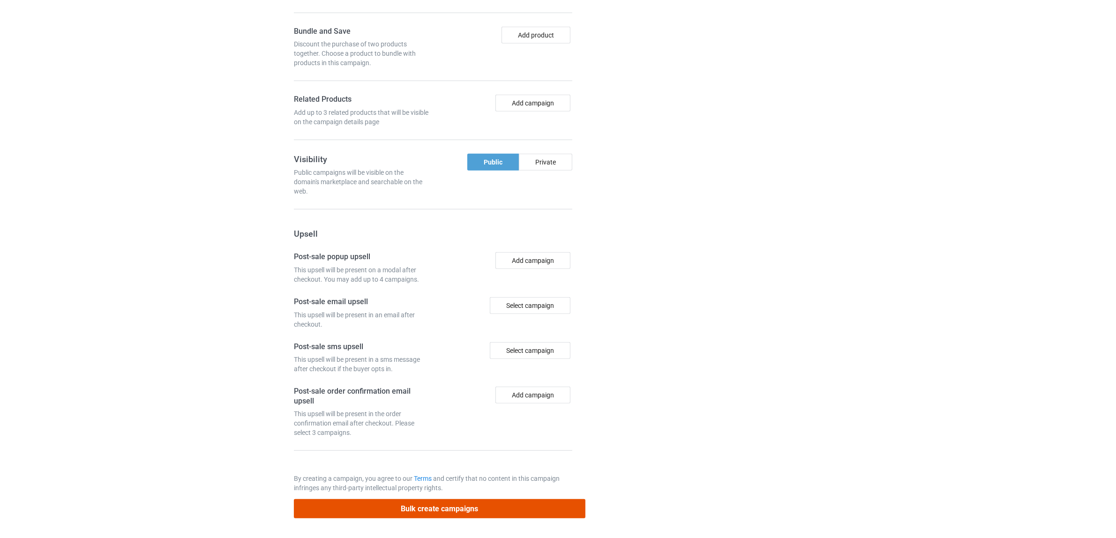
click at [498, 507] on button "Bulk create campaigns" at bounding box center [440, 508] width 292 height 19
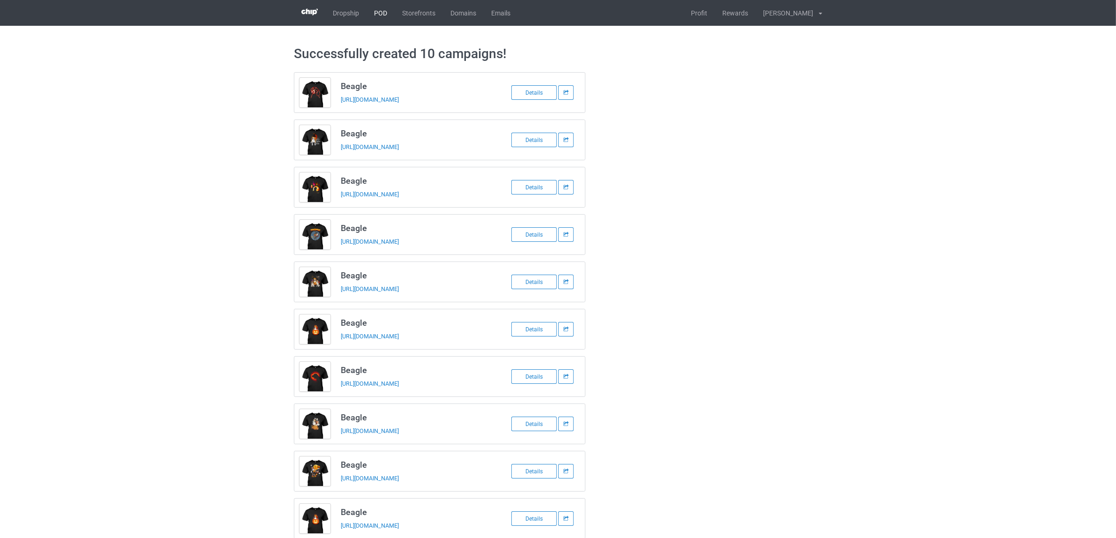
click at [383, 10] on link "POD" at bounding box center [381, 13] width 28 height 26
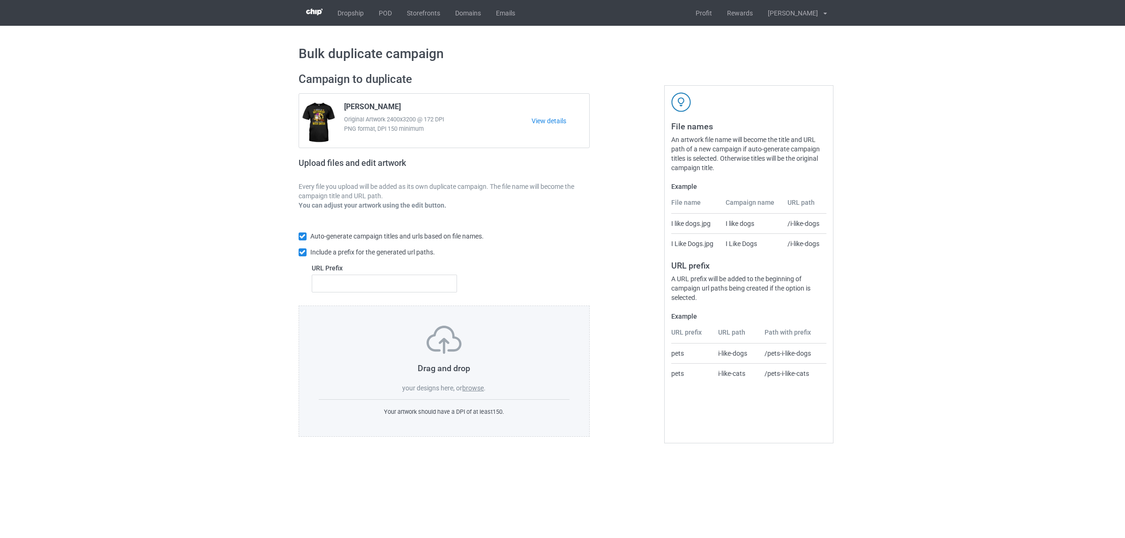
click at [476, 388] on label "browse" at bounding box center [473, 387] width 22 height 7
click at [0, 0] on input "browse" at bounding box center [0, 0] width 0 height 0
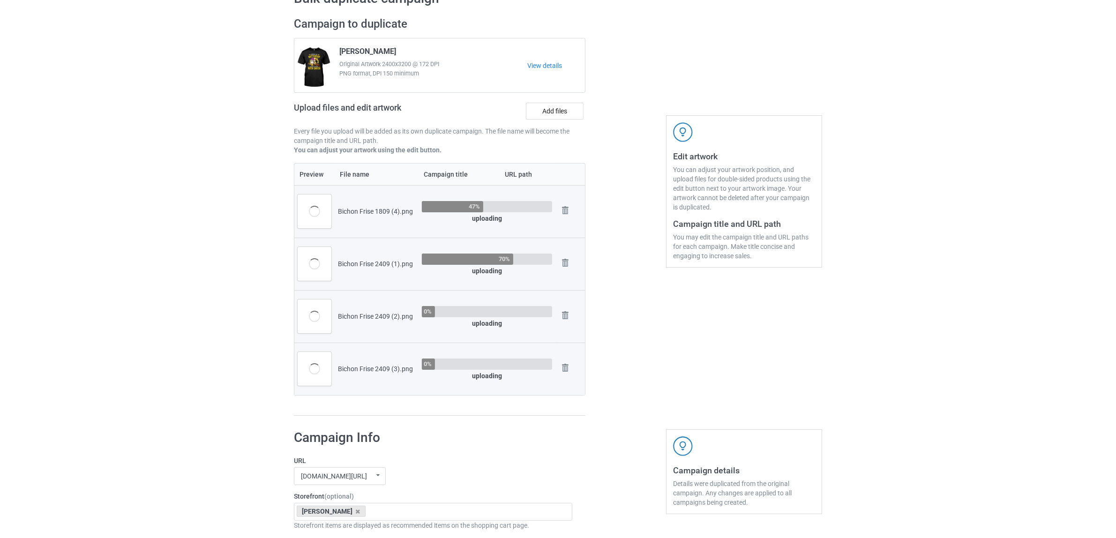
scroll to position [59, 0]
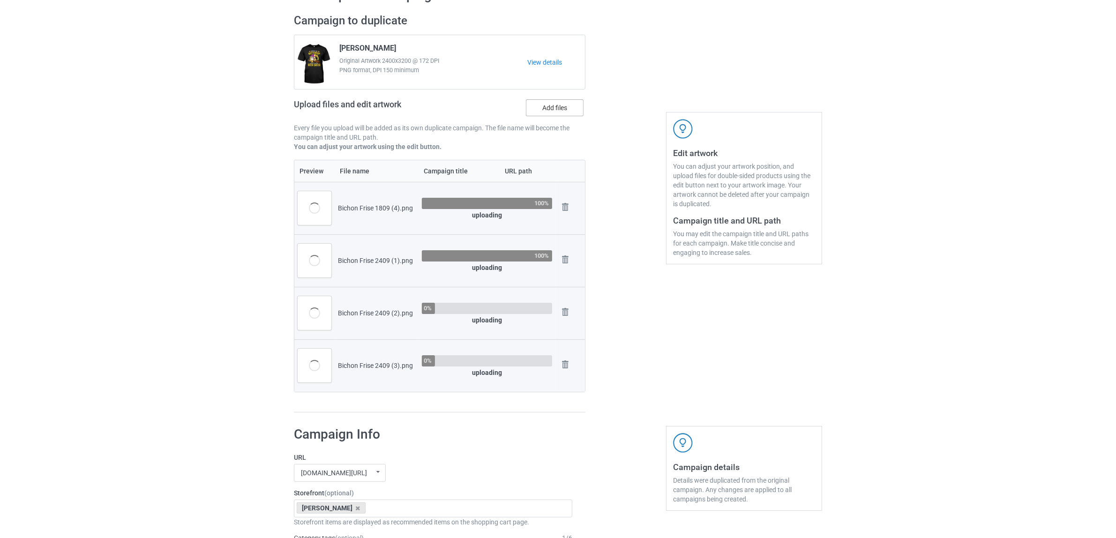
click at [546, 106] on label "Add files" at bounding box center [555, 107] width 58 height 17
click at [0, 0] on input "Add files" at bounding box center [0, 0] width 0 height 0
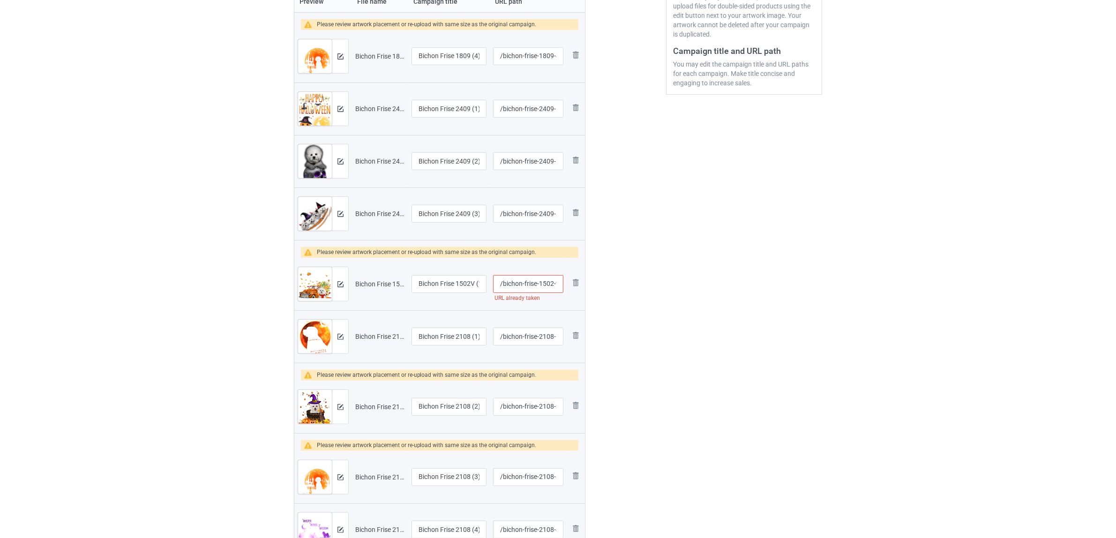
scroll to position [234, 0]
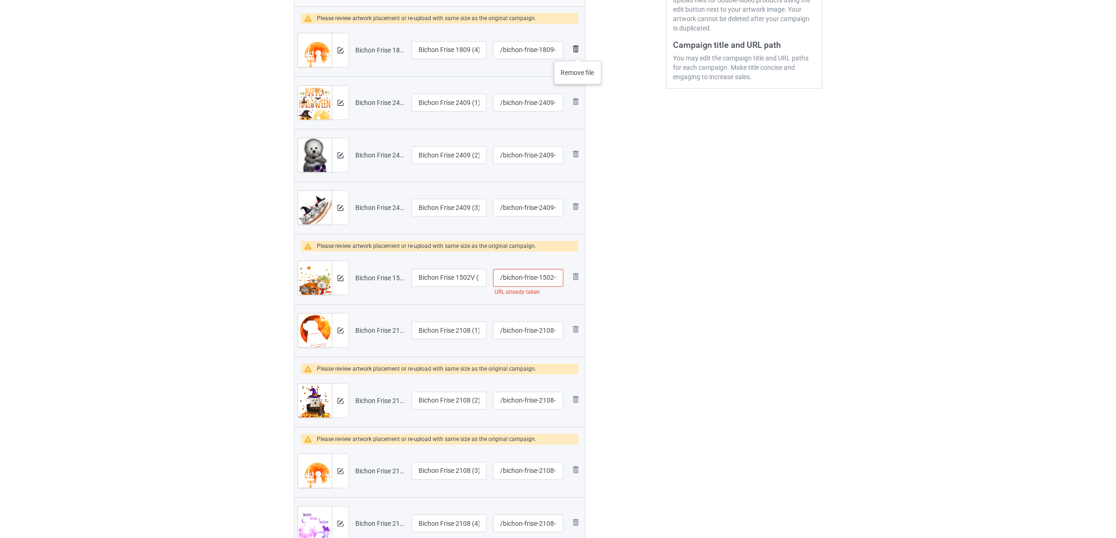
click at [578, 52] on img at bounding box center [575, 48] width 11 height 11
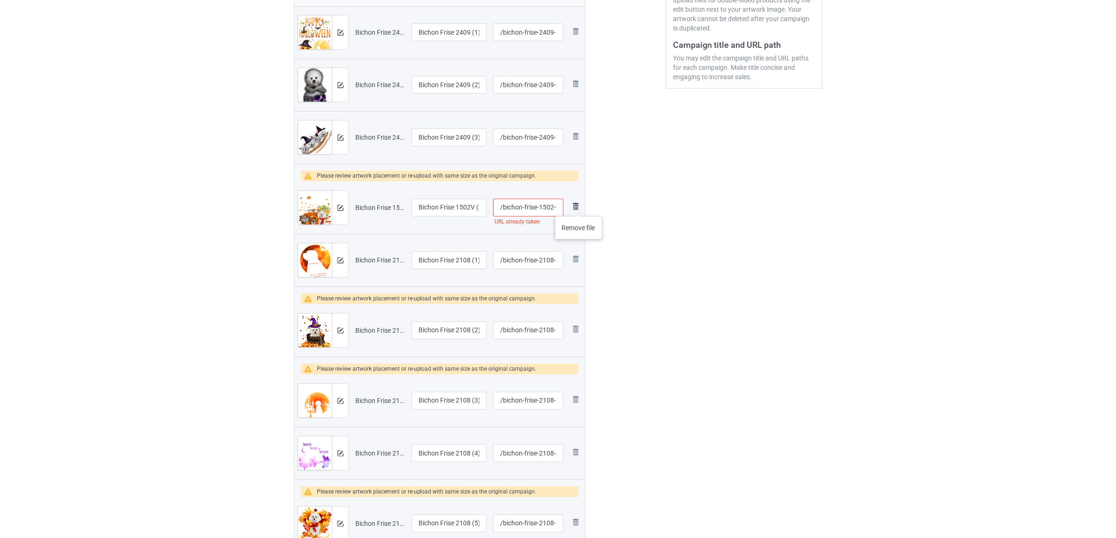
click at [579, 207] on img at bounding box center [575, 206] width 11 height 11
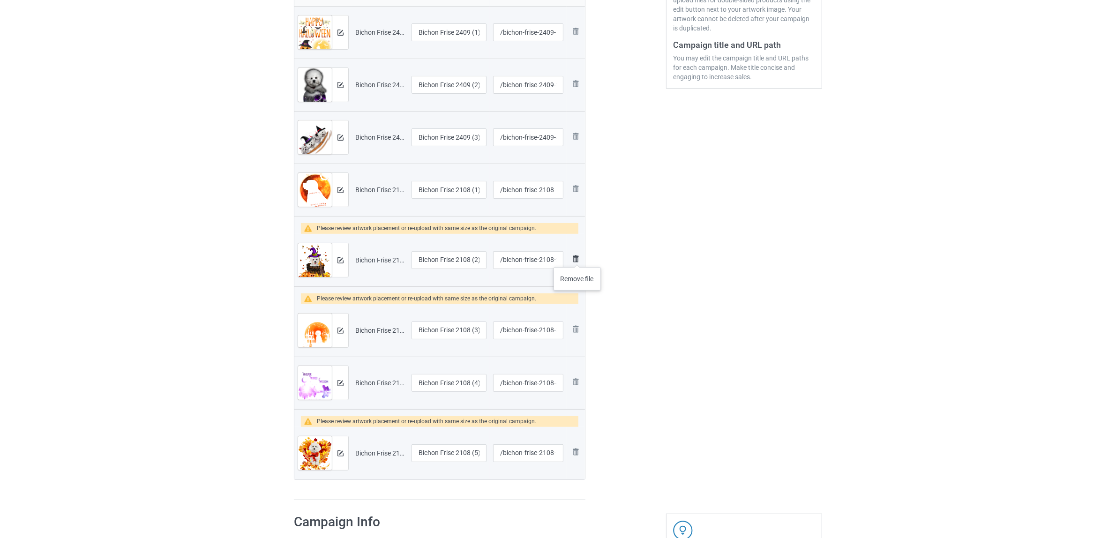
click at [577, 258] on img at bounding box center [575, 258] width 11 height 11
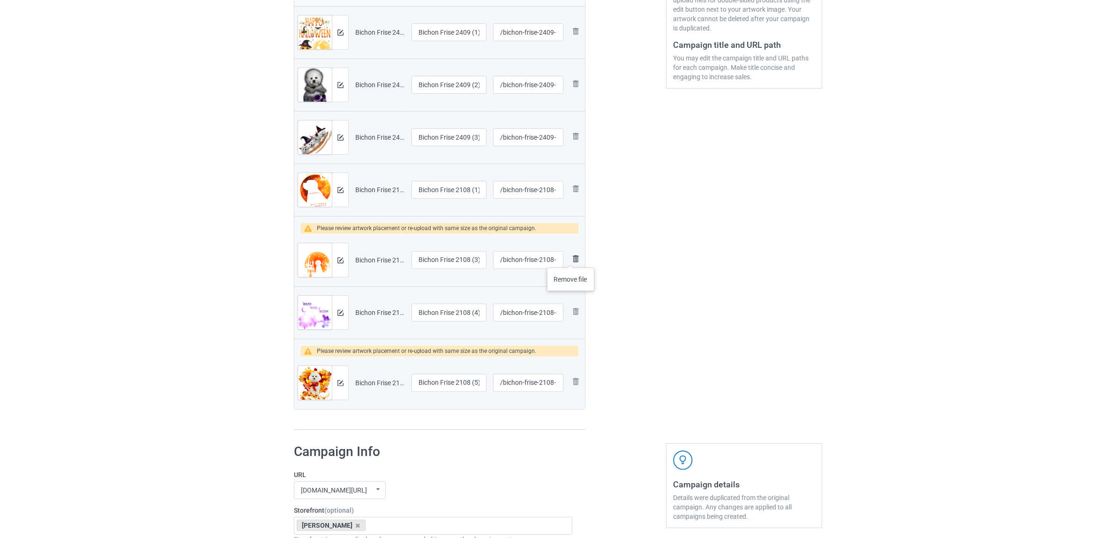
click at [571, 258] on img at bounding box center [575, 258] width 11 height 11
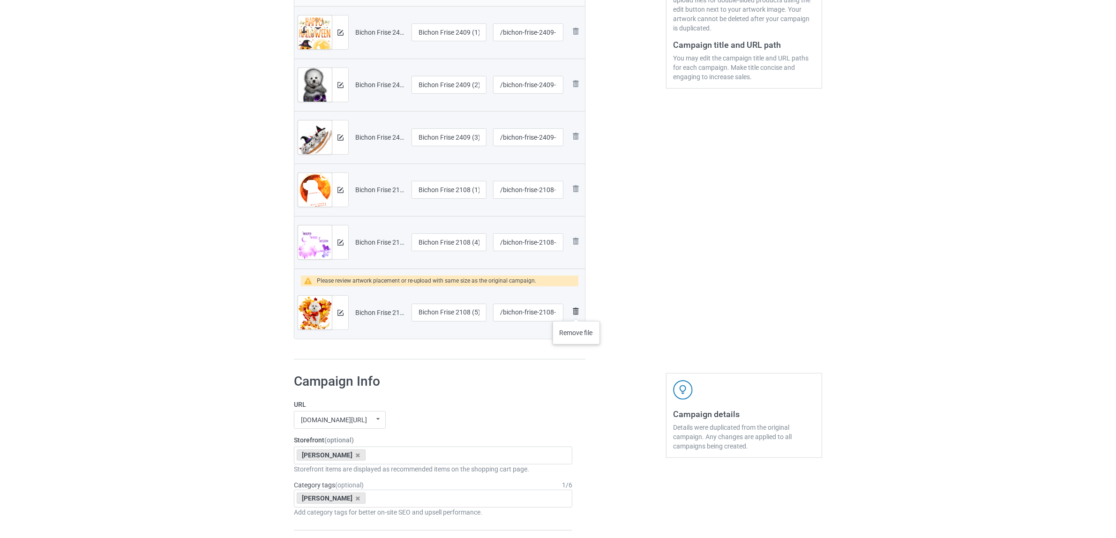
click at [576, 312] on img at bounding box center [575, 311] width 11 height 11
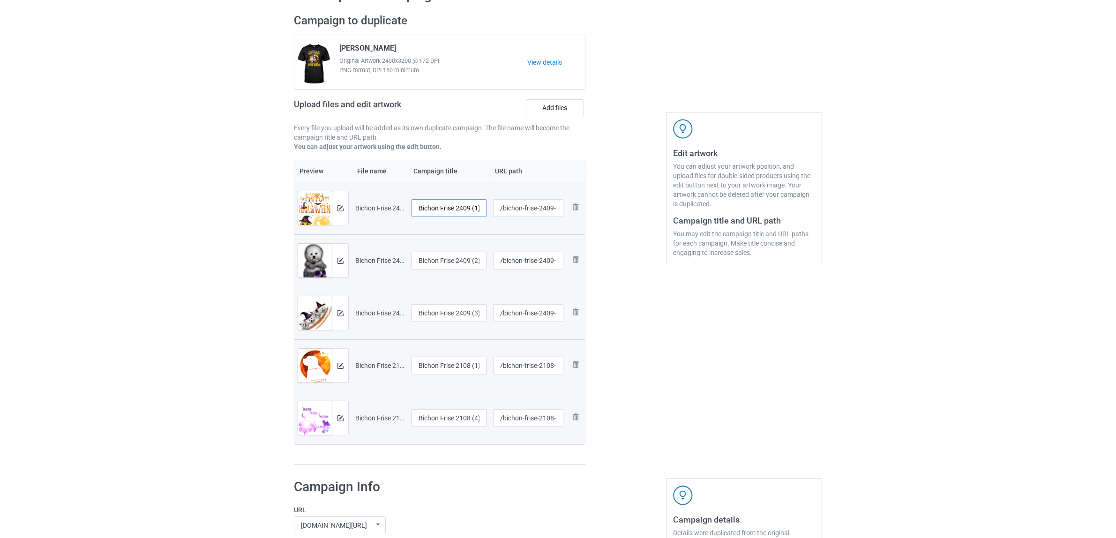
scroll to position [0, 1]
drag, startPoint x: 456, startPoint y: 206, endPoint x: 507, endPoint y: 209, distance: 51.2
click at [507, 209] on tr "Preview and edit artwork Bichon Frise 2409 (1).png Bichon Frise 2409 (1) /bicho…" at bounding box center [439, 208] width 291 height 52
drag, startPoint x: 469, startPoint y: 204, endPoint x: 362, endPoint y: 189, distance: 108.4
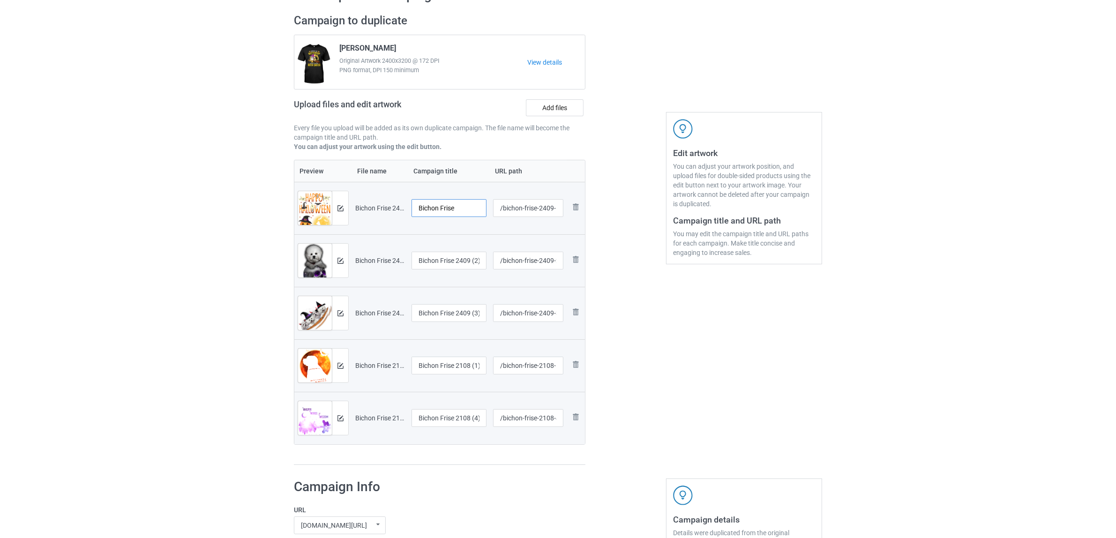
click at [362, 189] on tr "Preview and edit artwork Bichon Frise 2409 (1).png Bichon Frise /bichon-frise-2…" at bounding box center [439, 208] width 291 height 52
type input "Bichon Frise"
click at [463, 260] on input "Bichon Frise 2409 (2)" at bounding box center [448, 261] width 75 height 18
paste input "text"
type input "Bichon Frise"
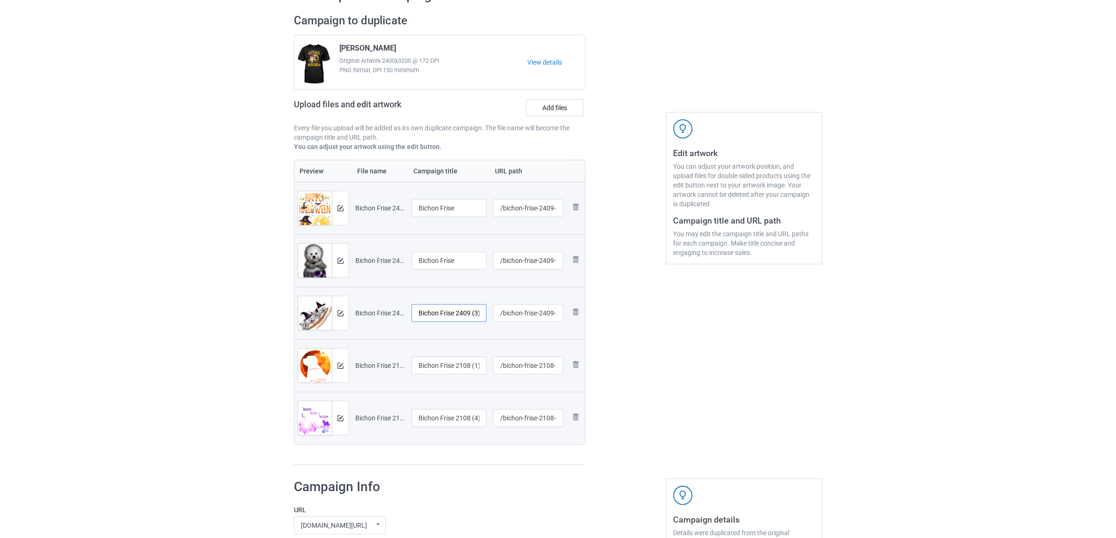
click at [451, 312] on input "Bichon Frise 2409 (3)" at bounding box center [448, 313] width 75 height 18
paste input "text"
type input "Bichon Frise"
click at [449, 364] on input "Bichon Frise 2108 (1)" at bounding box center [448, 366] width 75 height 18
paste input "text"
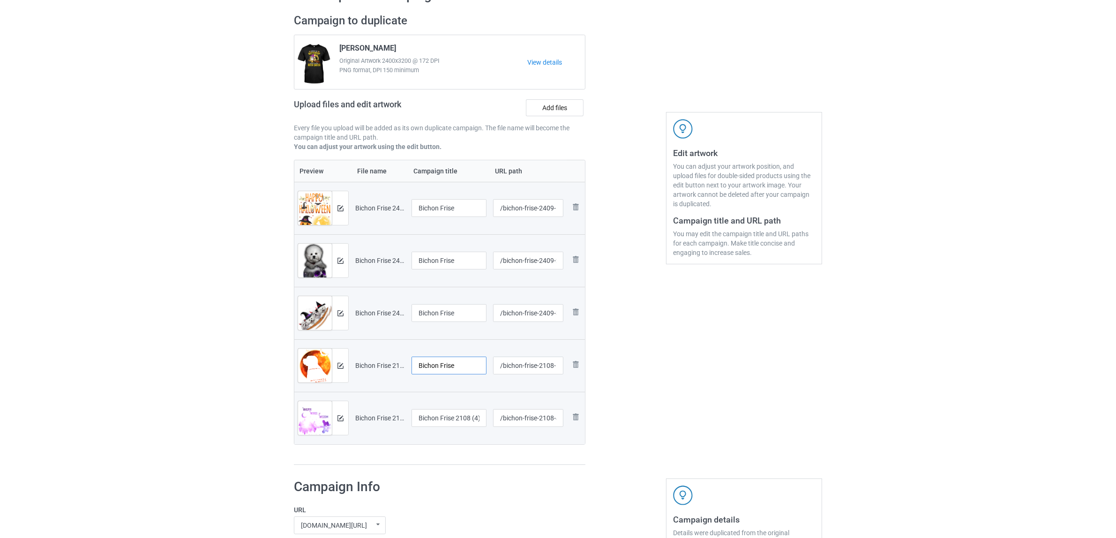
type input "Bichon Frise"
click at [443, 420] on input "Bichon Frise 2108 (4)" at bounding box center [448, 418] width 75 height 18
paste input "text"
drag, startPoint x: 438, startPoint y: 419, endPoint x: 402, endPoint y: 417, distance: 36.6
click at [402, 417] on tr "Preview and edit artwork Bichon Frise 2108 (4).png Bichon Frise /bichon-frise-2…" at bounding box center [439, 418] width 291 height 52
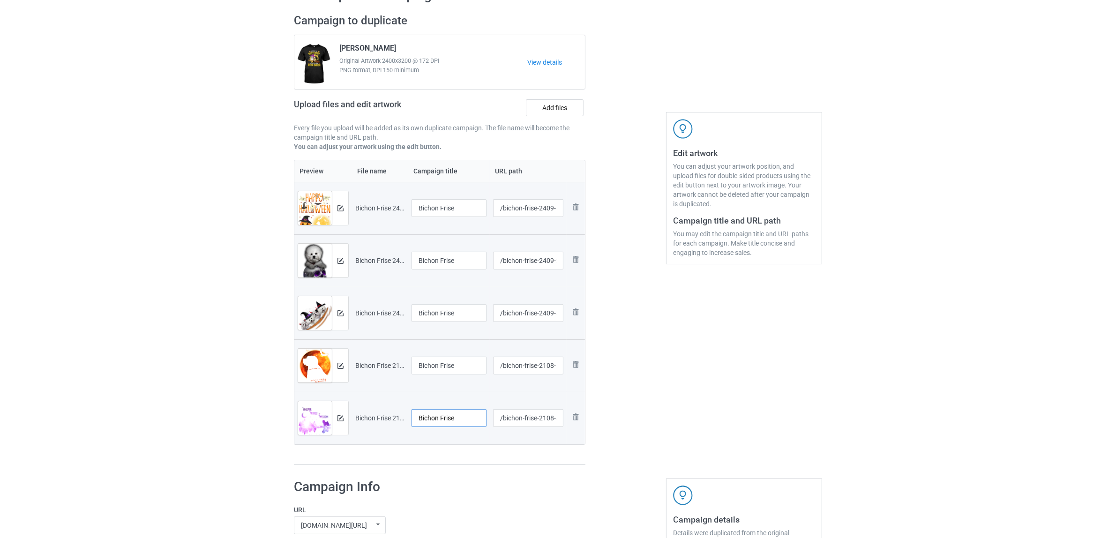
type input "Bichon Frise"
click at [678, 404] on div "Edit artwork You can adjust your artwork position, and upload files for double-…" at bounding box center [743, 239] width 169 height 465
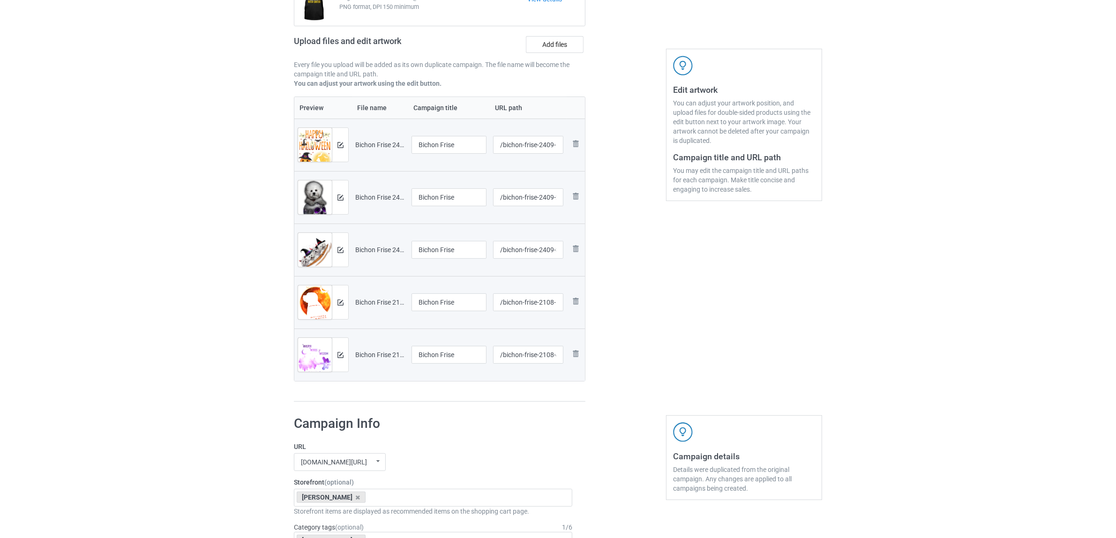
scroll to position [234, 0]
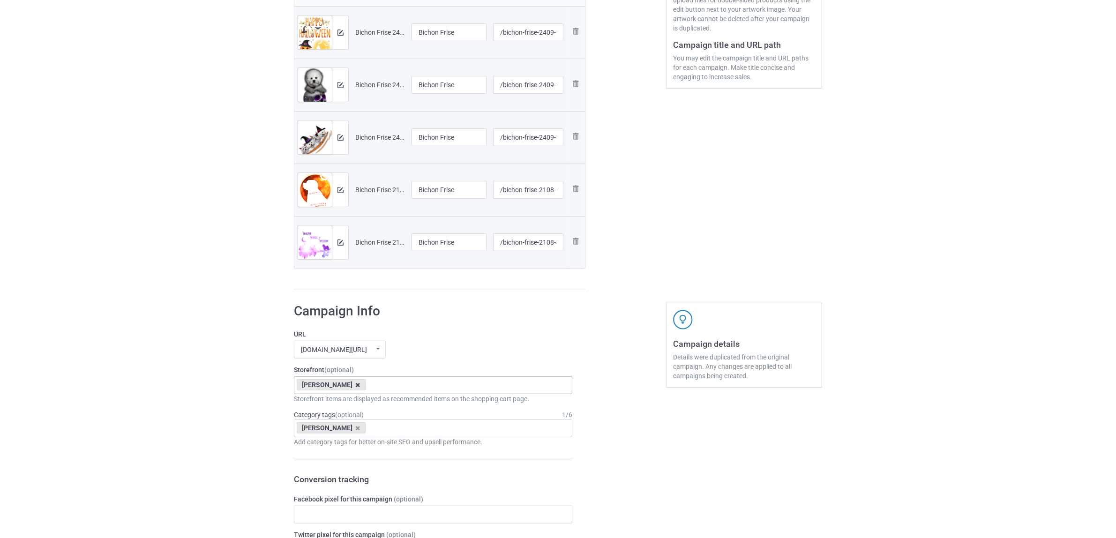
click at [356, 385] on icon at bounding box center [358, 385] width 5 height 6
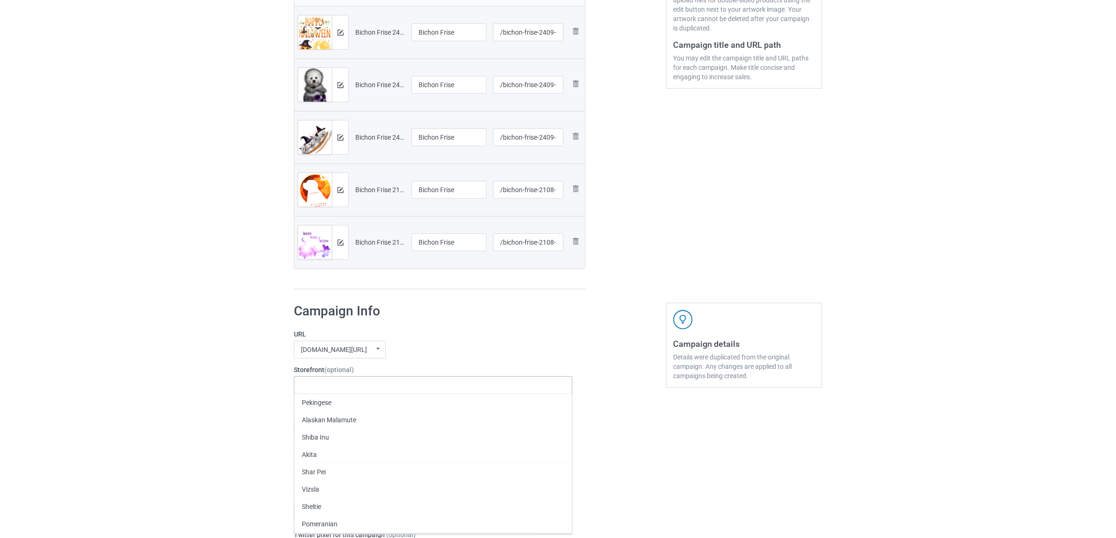
paste input "Bichon"
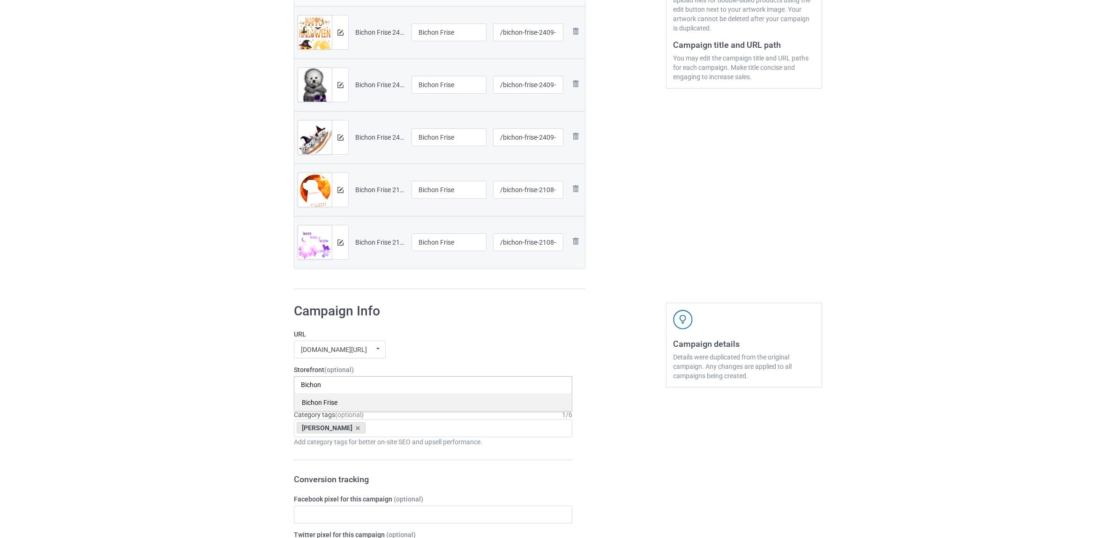
type input "Bichon"
click at [315, 401] on div "Bichon Frise" at bounding box center [432, 402] width 277 height 17
click at [356, 429] on icon at bounding box center [358, 428] width 5 height 6
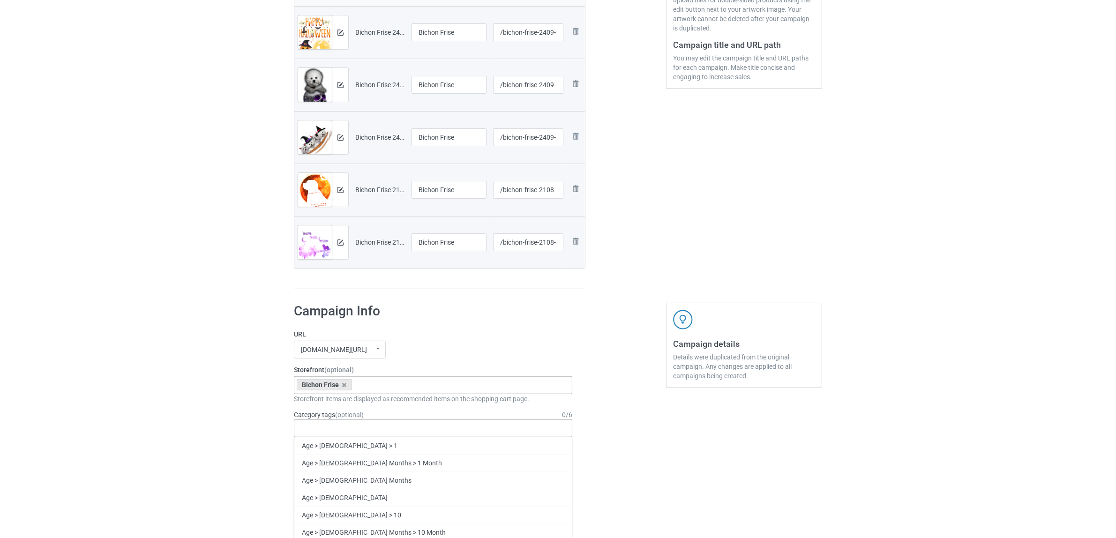
paste input "Bichon"
type input "Bichon"
click at [326, 448] on div "Bichon Frise" at bounding box center [432, 445] width 277 height 17
click at [150, 352] on div "Bulk duplicate campaign Campaign to duplicate Shih Tzu Original Artwork 2400x32…" at bounding box center [558, 479] width 1116 height 1377
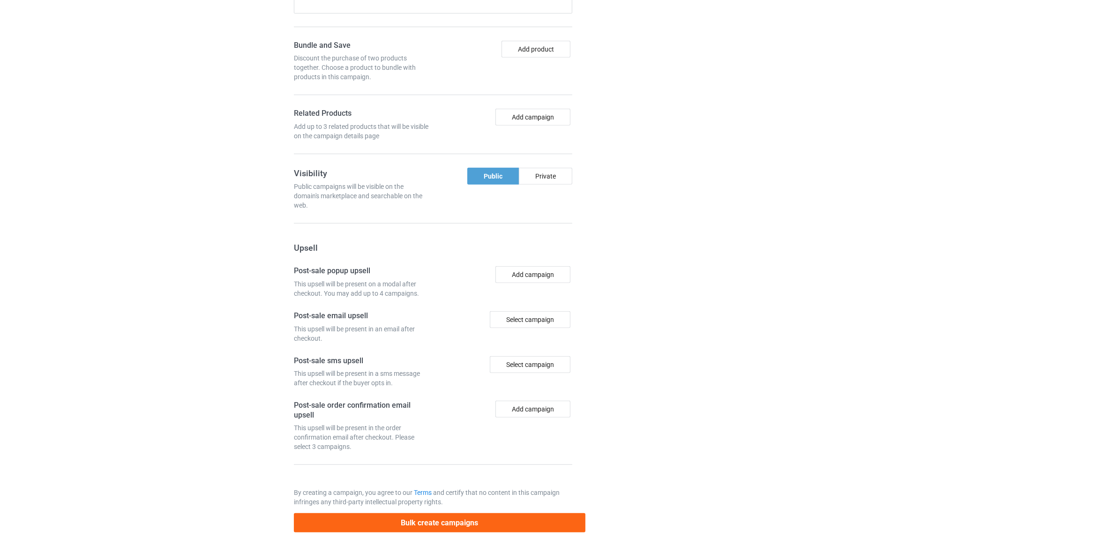
scroll to position [868, 0]
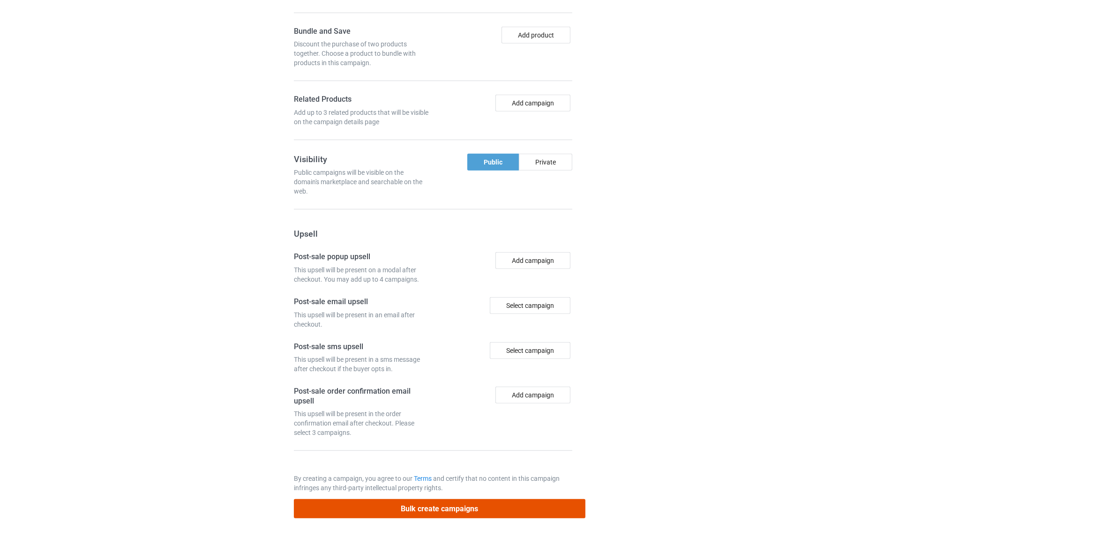
click at [439, 507] on button "Bulk create campaigns" at bounding box center [440, 508] width 292 height 19
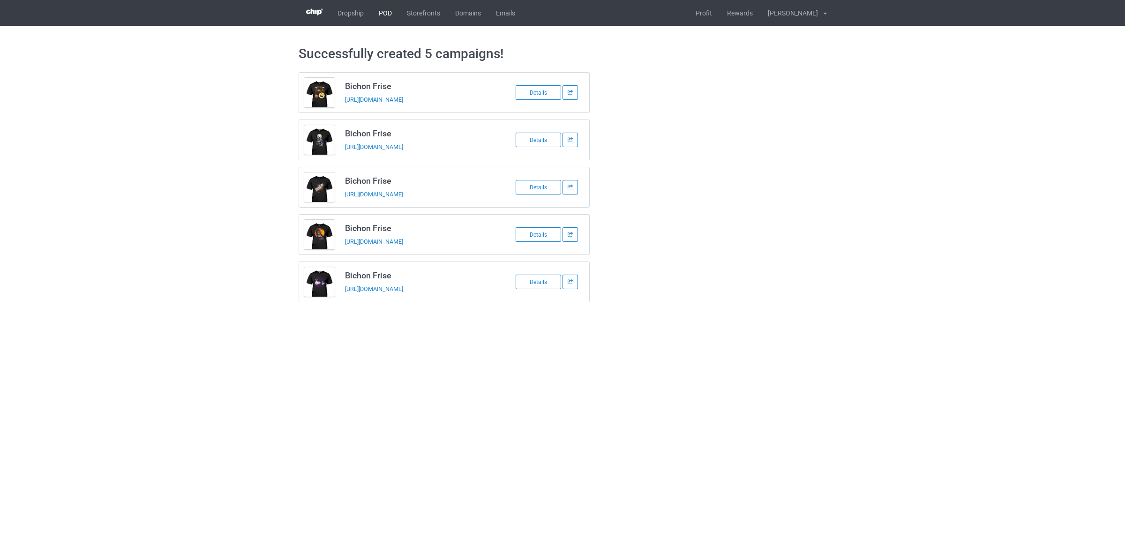
click at [380, 9] on link "POD" at bounding box center [385, 13] width 28 height 26
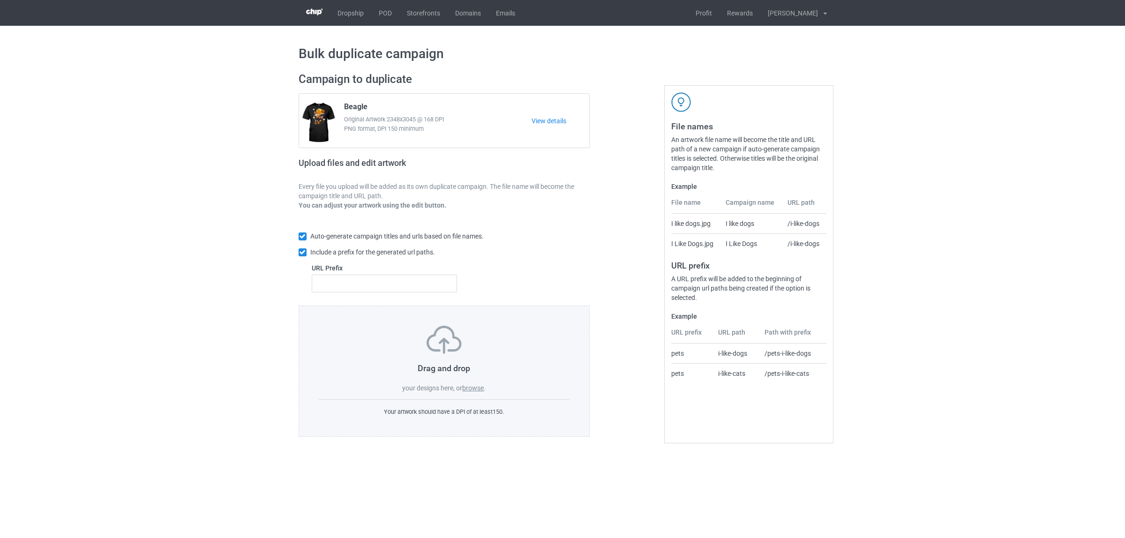
click at [472, 388] on label "browse" at bounding box center [473, 387] width 22 height 7
click at [0, 0] on input "browse" at bounding box center [0, 0] width 0 height 0
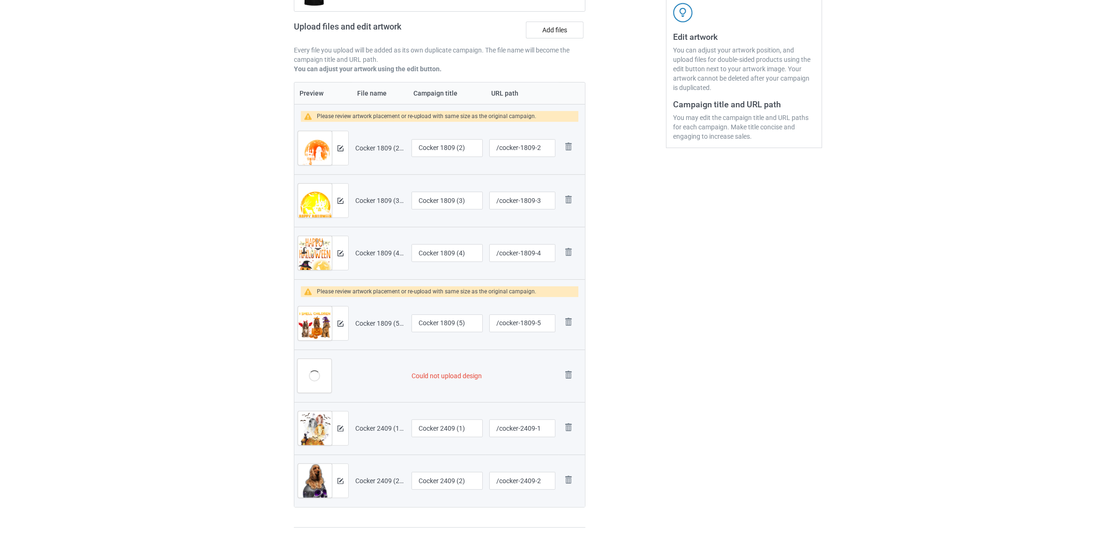
scroll to position [176, 0]
click at [566, 376] on img at bounding box center [568, 373] width 13 height 13
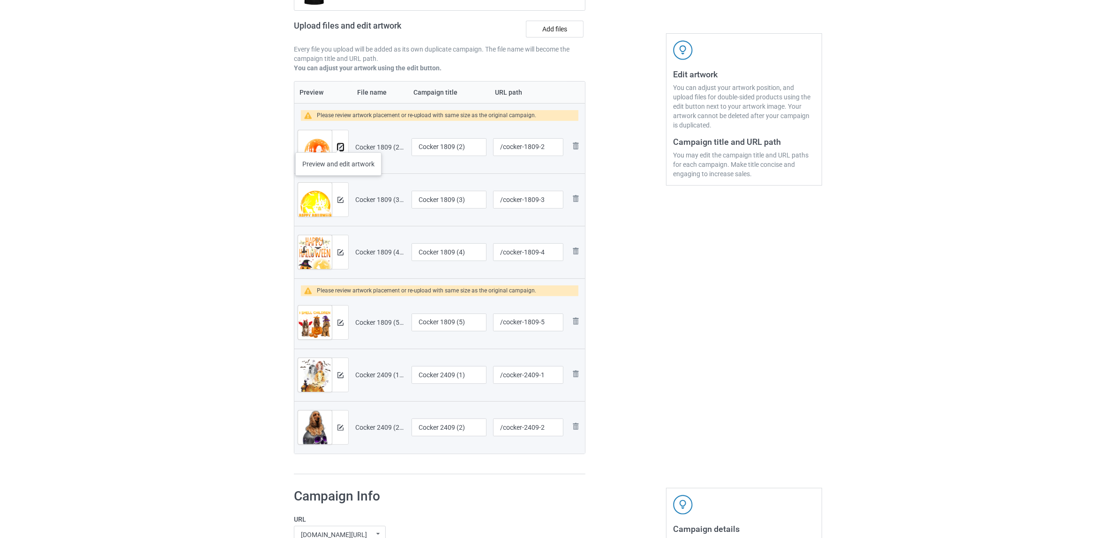
click at [338, 143] on button at bounding box center [340, 146] width 6 height 7
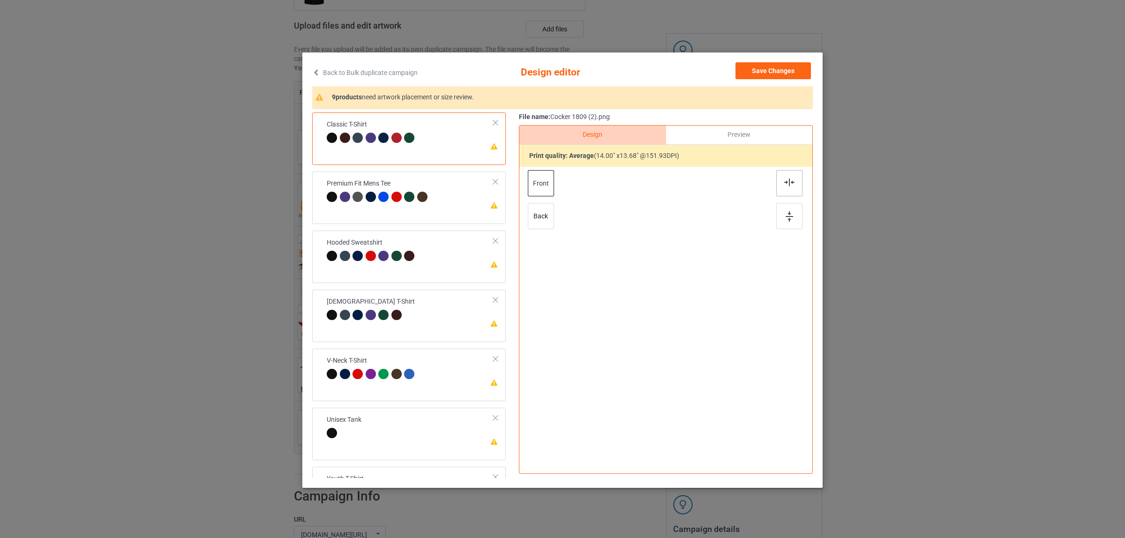
click at [788, 188] on div at bounding box center [789, 183] width 26 height 26
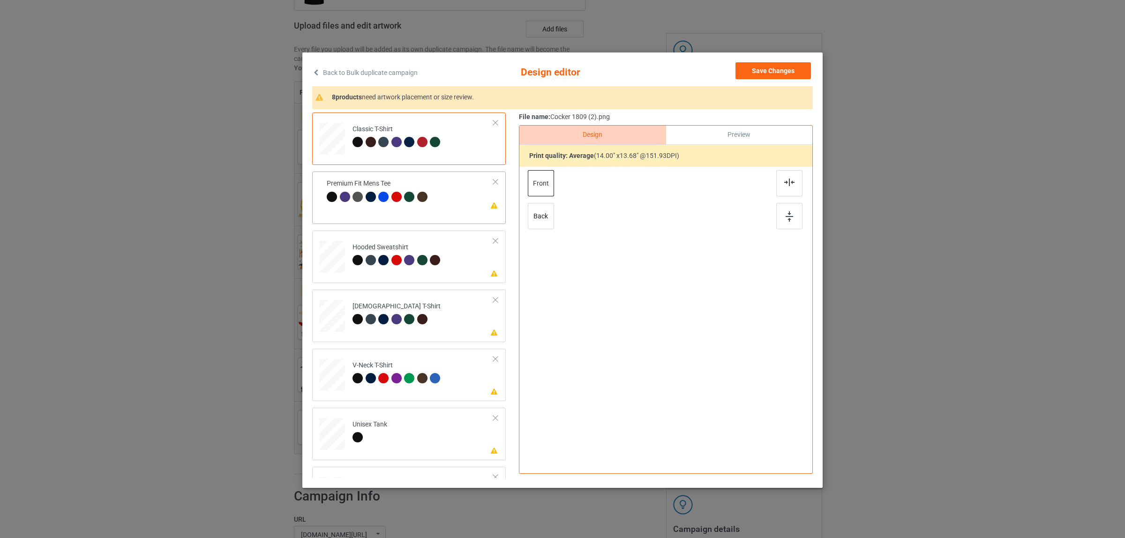
click at [374, 182] on td "Please review artwork placement Premium Fit Mens Tee" at bounding box center [410, 191] width 177 height 32
click at [786, 181] on img at bounding box center [789, 182] width 10 height 7
click at [401, 250] on div "Hooded Sweatshirt" at bounding box center [397, 254] width 90 height 22
click at [788, 182] on img at bounding box center [789, 182] width 10 height 7
click at [419, 313] on div "Ladies T-Shirt" at bounding box center [396, 313] width 88 height 22
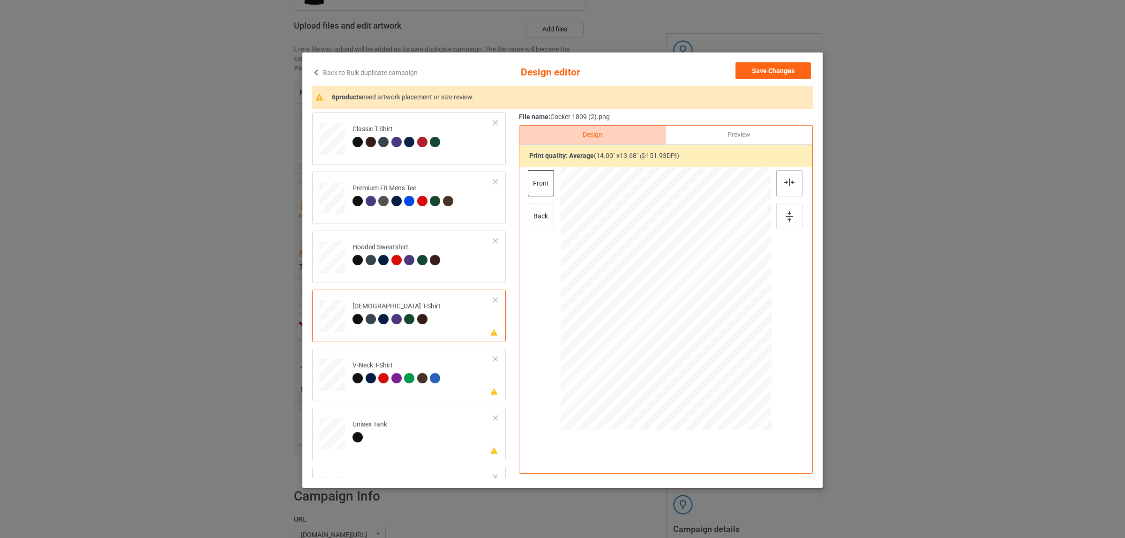
click at [784, 186] on img at bounding box center [789, 182] width 10 height 7
click at [410, 375] on div at bounding box center [410, 379] width 13 height 13
click at [784, 181] on img at bounding box center [789, 182] width 10 height 7
click at [443, 435] on td "Please review artwork placement Unisex Tank" at bounding box center [422, 431] width 151 height 41
click at [784, 185] on img at bounding box center [789, 182] width 10 height 7
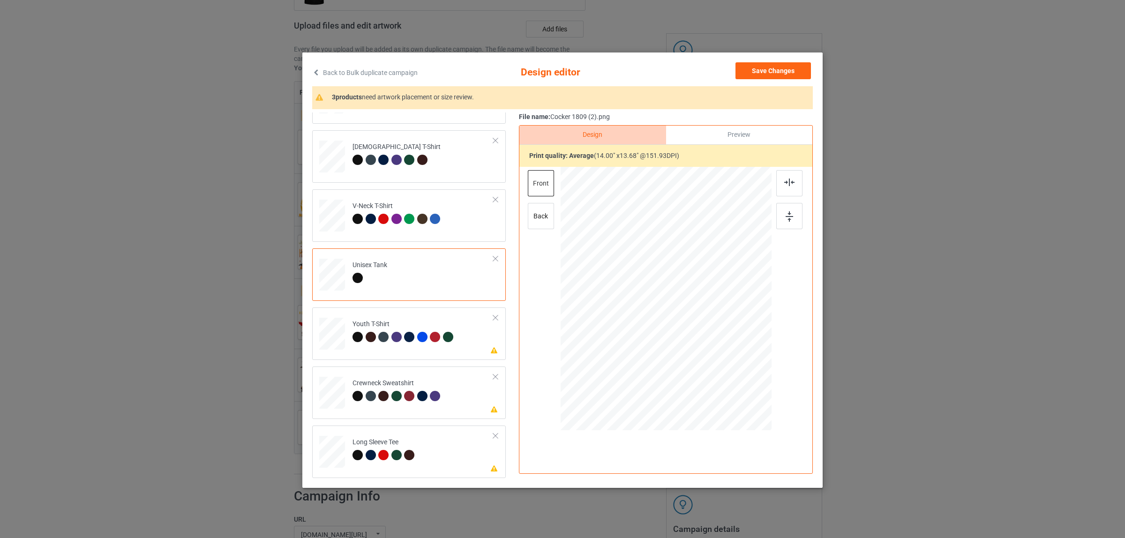
scroll to position [1, 0]
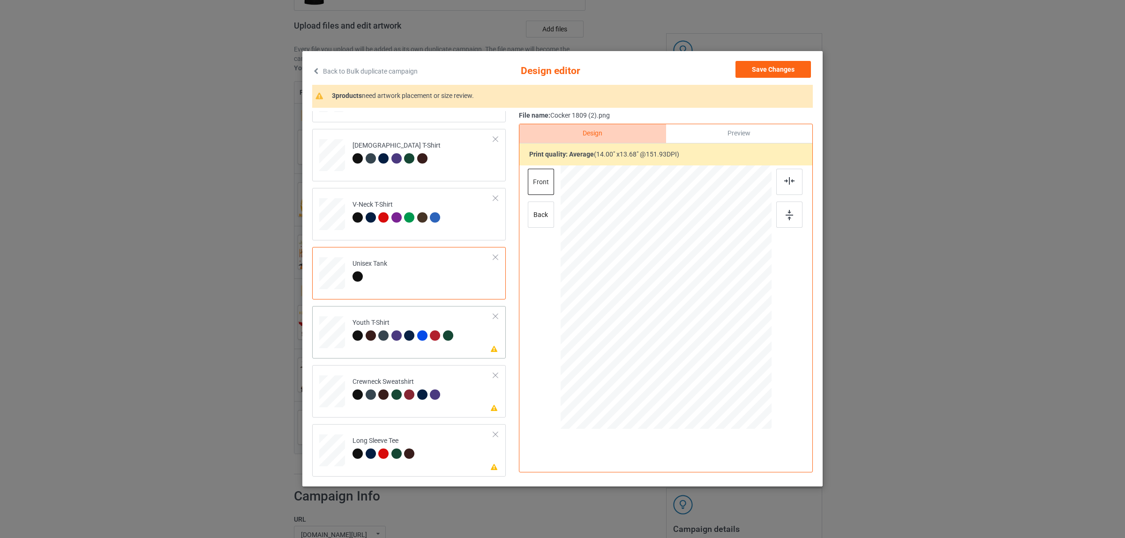
click at [429, 322] on div "Youth T-Shirt" at bounding box center [403, 329] width 103 height 22
click at [784, 183] on img at bounding box center [789, 180] width 10 height 7
click at [394, 390] on div at bounding box center [396, 394] width 10 height 10
click at [784, 182] on img at bounding box center [789, 180] width 10 height 7
click at [416, 432] on td "Please review artwork placement Long Sleeve Tee" at bounding box center [422, 448] width 151 height 41
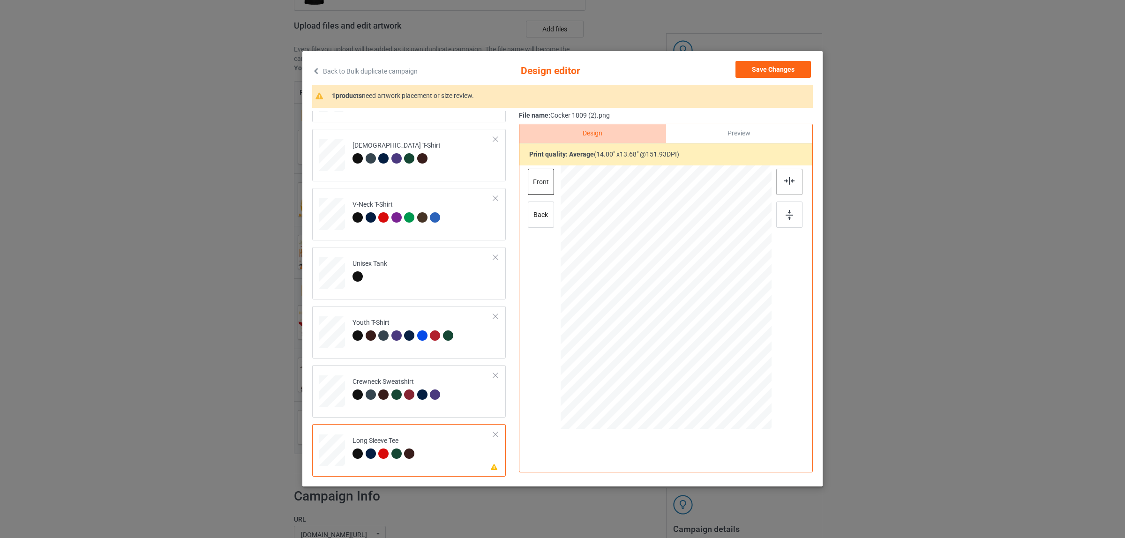
click at [785, 177] on img at bounding box center [789, 180] width 10 height 7
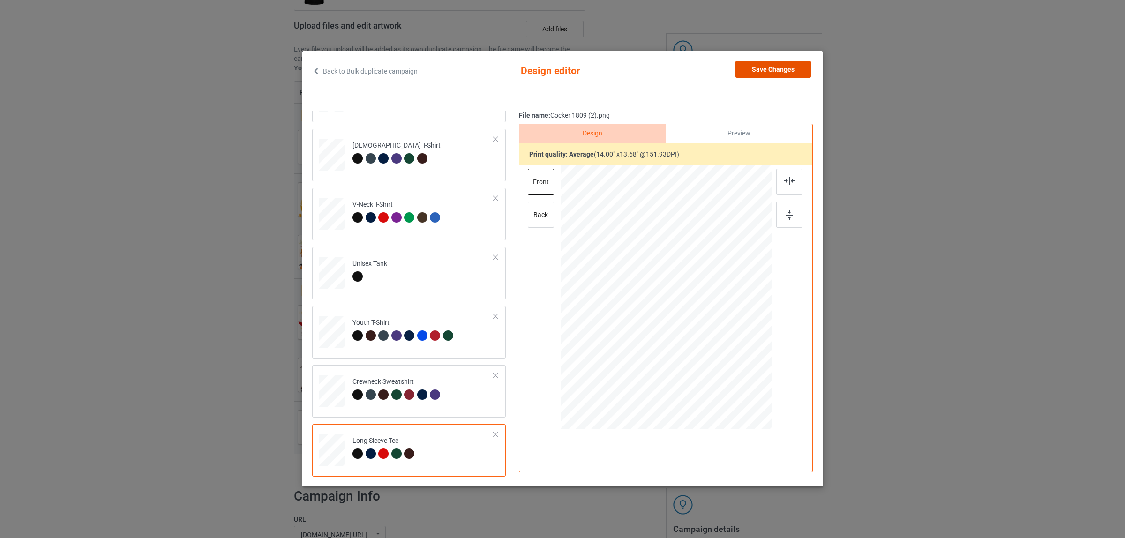
click at [748, 67] on button "Save Changes" at bounding box center [772, 69] width 75 height 17
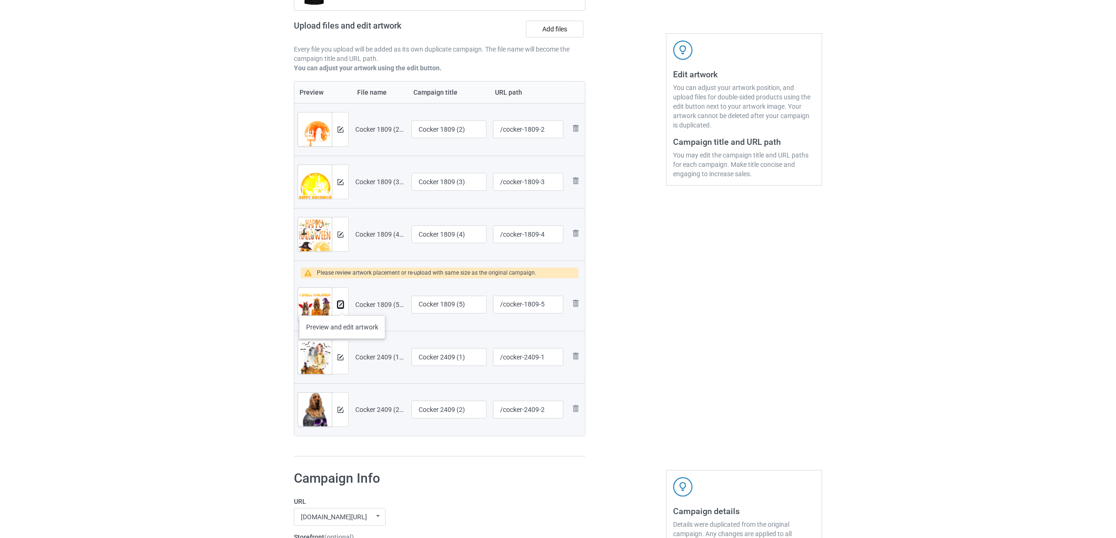
click at [342, 306] on img at bounding box center [340, 305] width 6 height 6
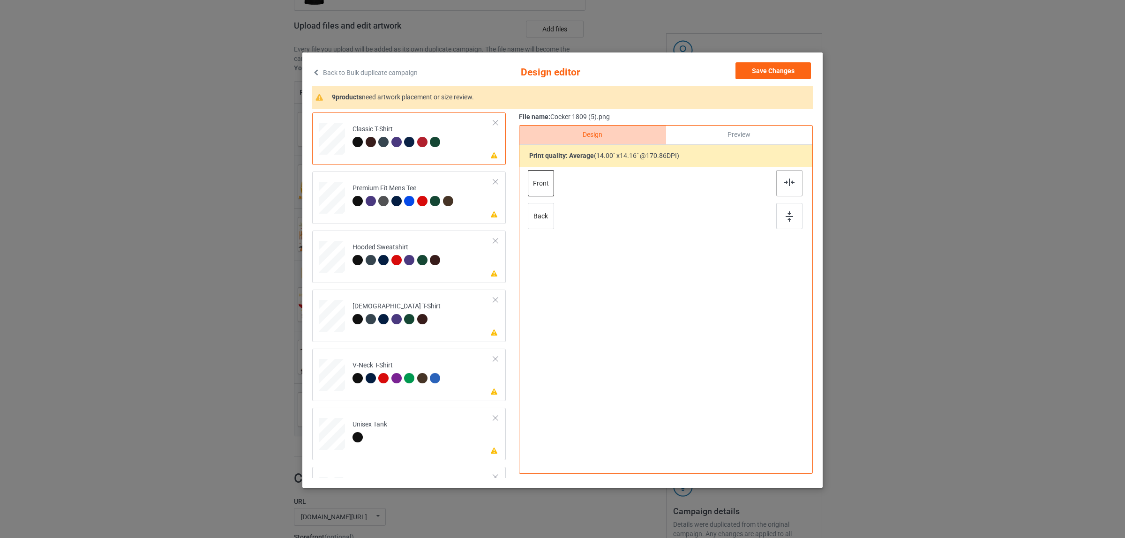
click at [784, 184] on img at bounding box center [789, 182] width 10 height 7
click at [401, 195] on div "Premium Fit Mens Tee" at bounding box center [403, 195] width 103 height 22
click at [776, 183] on div at bounding box center [789, 183] width 26 height 26
click at [415, 246] on div "Hooded Sweatshirt" at bounding box center [397, 254] width 90 height 22
click at [797, 182] on div at bounding box center [789, 183] width 26 height 26
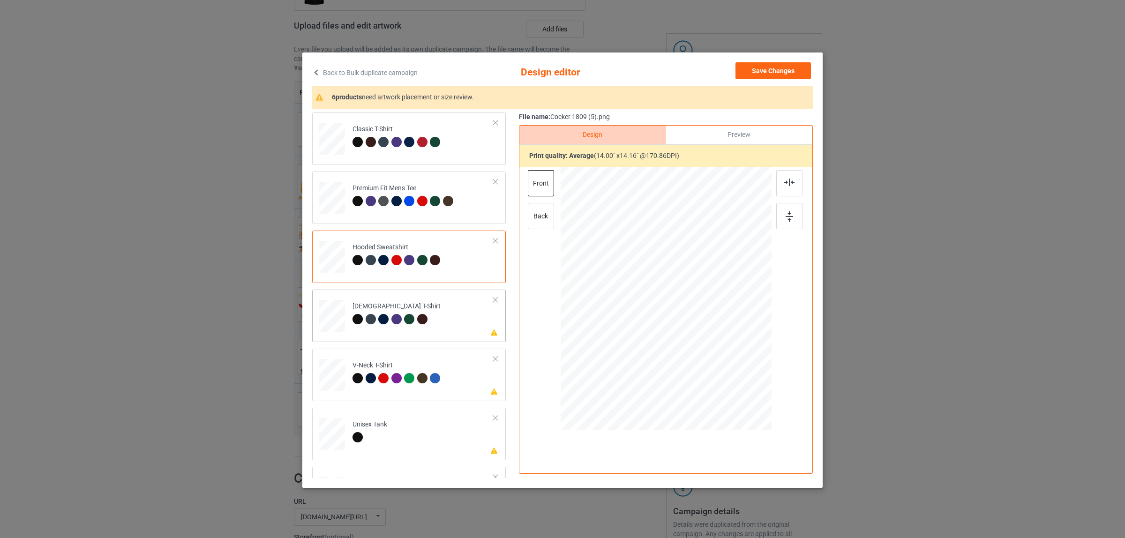
click at [406, 314] on div at bounding box center [410, 320] width 13 height 13
click at [784, 181] on img at bounding box center [789, 182] width 10 height 7
click at [433, 369] on div "V-Neck T-Shirt" at bounding box center [397, 372] width 90 height 22
click at [786, 184] on img at bounding box center [789, 182] width 10 height 7
click at [397, 441] on td "Please review artwork placement Unisex Tank" at bounding box center [422, 431] width 151 height 41
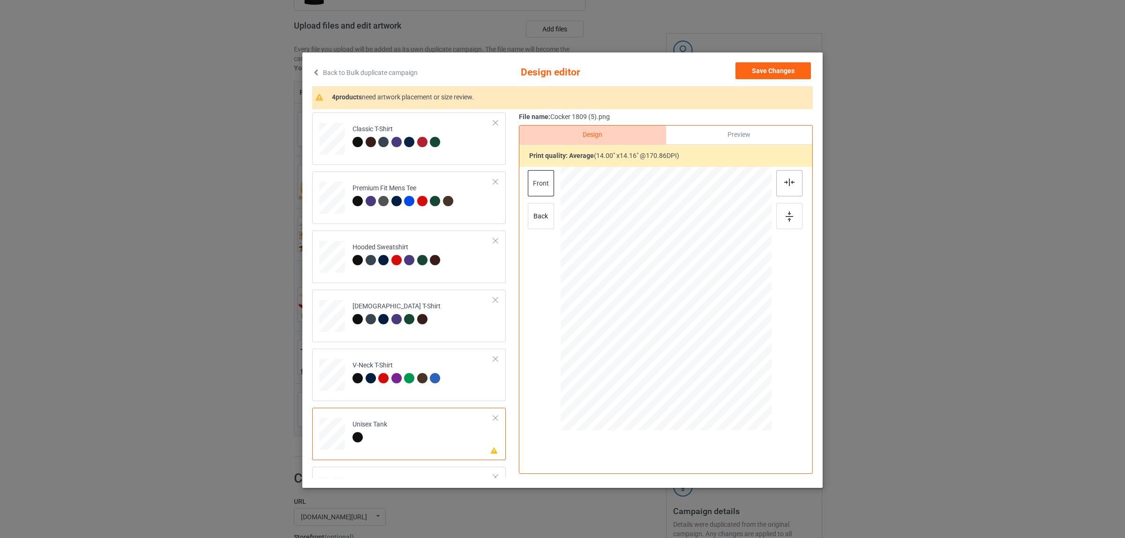
click at [788, 182] on img at bounding box center [789, 182] width 10 height 7
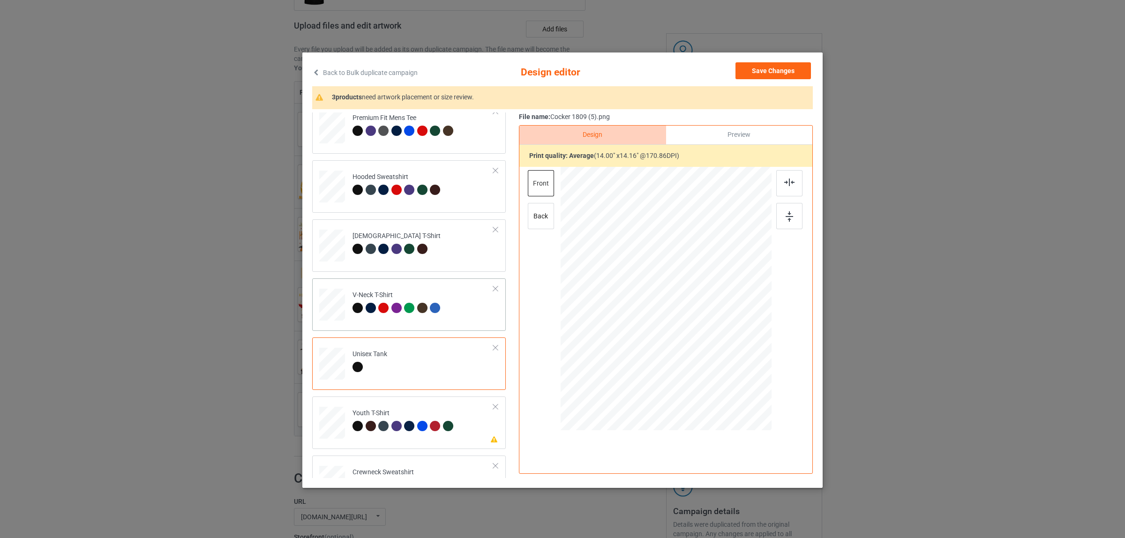
scroll to position [159, 0]
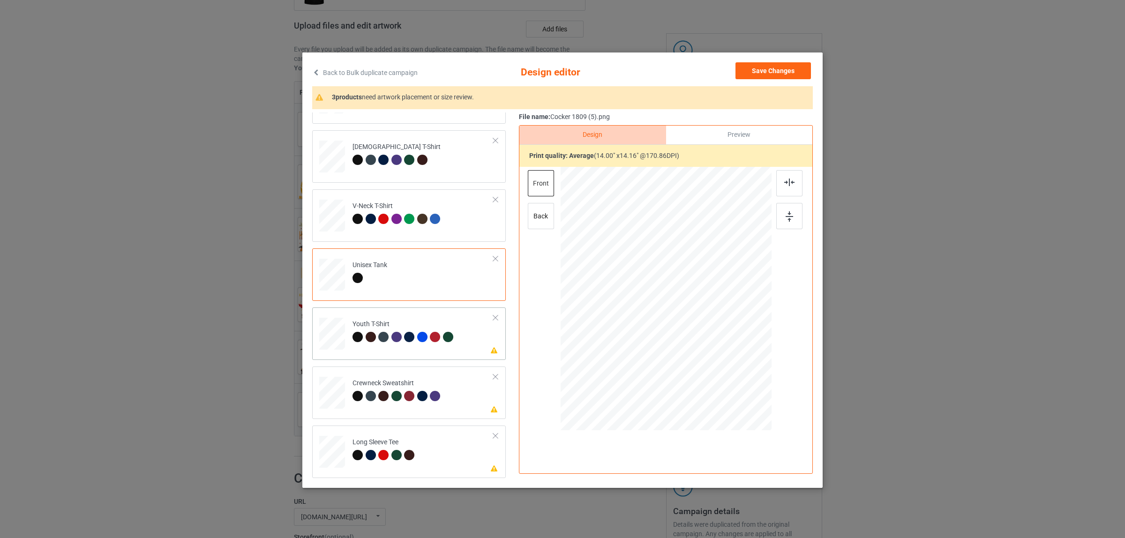
click at [376, 323] on div "Youth T-Shirt" at bounding box center [403, 331] width 103 height 22
click at [778, 183] on div at bounding box center [789, 183] width 26 height 26
click at [382, 394] on div at bounding box center [383, 396] width 10 height 10
click at [788, 183] on img at bounding box center [789, 182] width 10 height 7
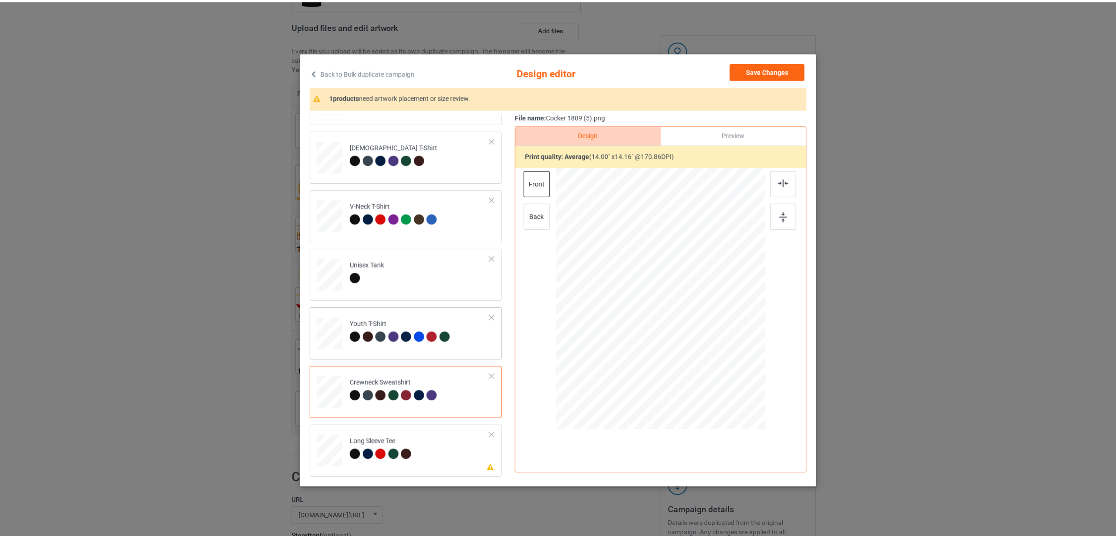
scroll to position [1, 0]
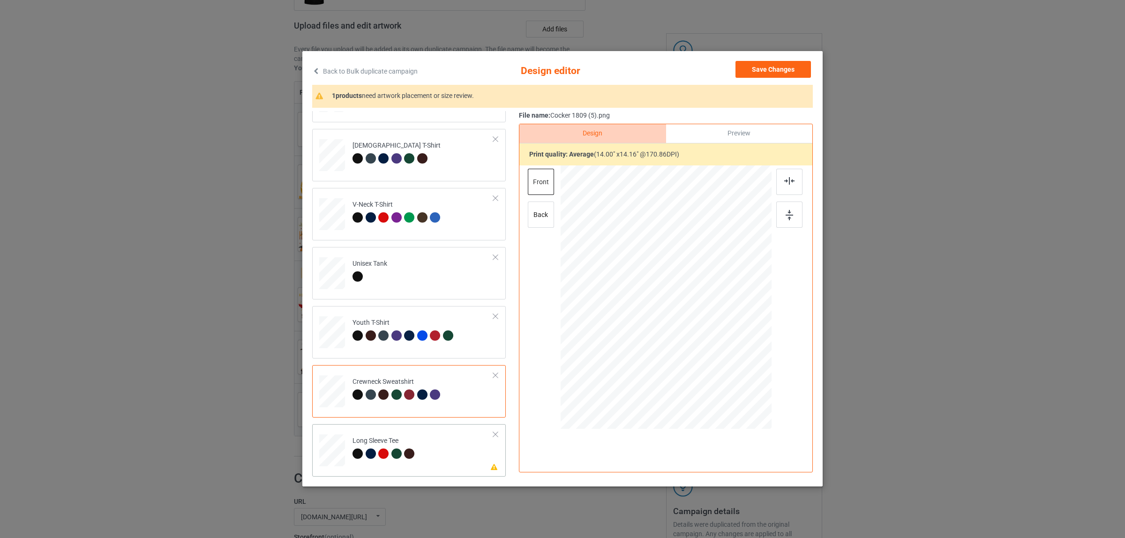
click at [382, 451] on div at bounding box center [383, 454] width 10 height 10
click at [784, 178] on img at bounding box center [789, 180] width 10 height 7
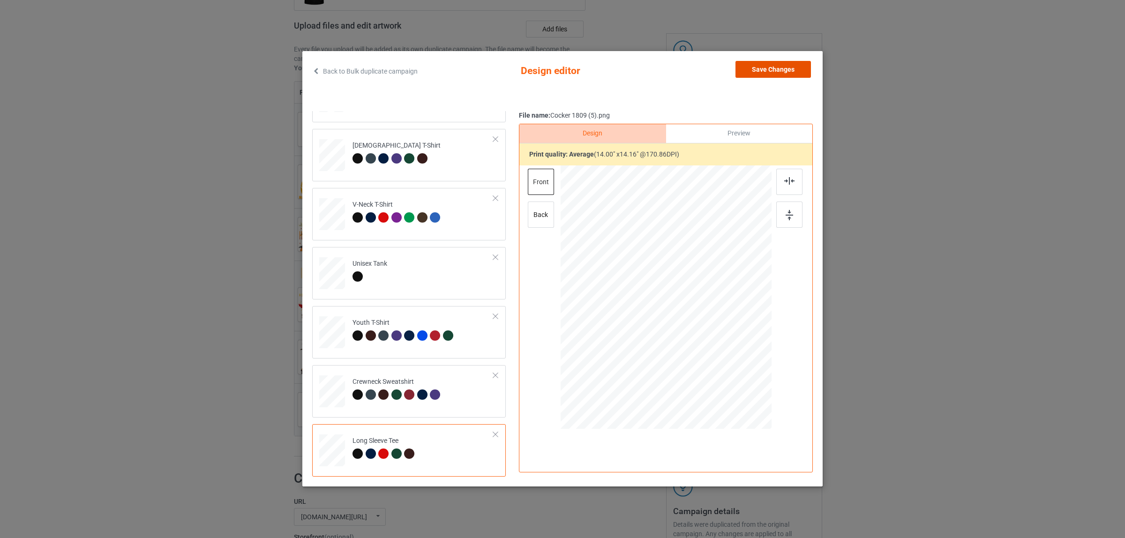
click at [763, 74] on button "Save Changes" at bounding box center [772, 69] width 75 height 17
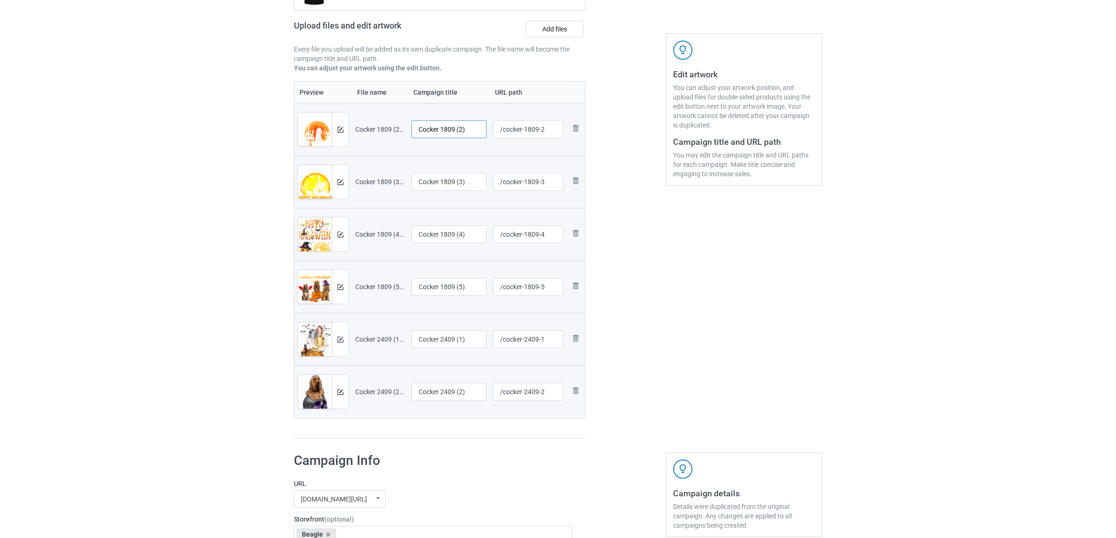
drag, startPoint x: 441, startPoint y: 123, endPoint x: 476, endPoint y: 123, distance: 35.2
click at [476, 123] on input "Cocker 1809 (2)" at bounding box center [448, 129] width 75 height 18
click at [429, 127] on input "Cocker" at bounding box center [448, 129] width 75 height 18
type input "Cocker"
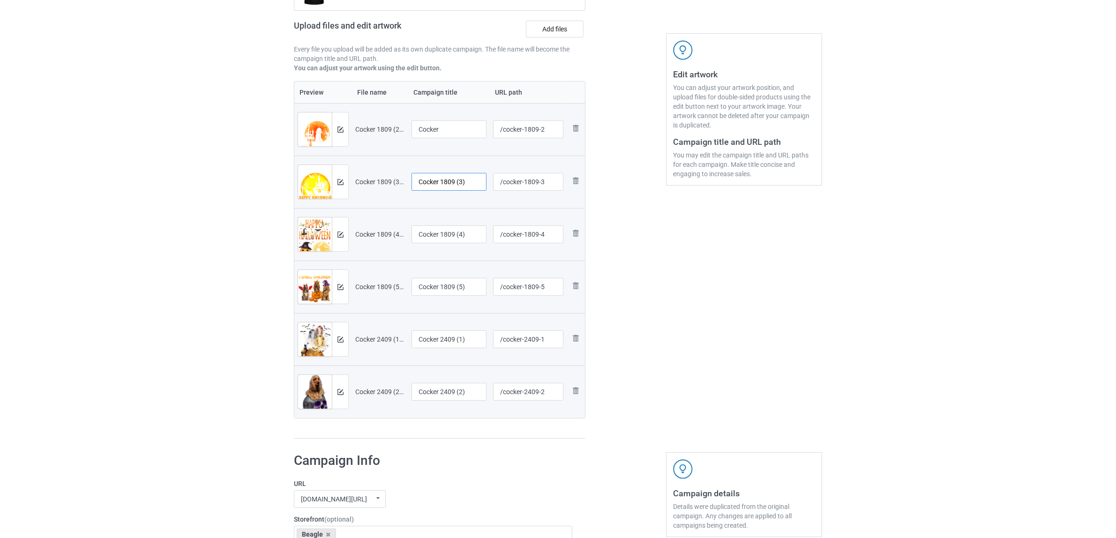
click at [452, 188] on input "Cocker 1809 (3)" at bounding box center [448, 182] width 75 height 18
paste input "text"
type input "Cocker"
click at [440, 235] on input "Cocker 1809 (4)" at bounding box center [448, 234] width 75 height 18
paste input "text"
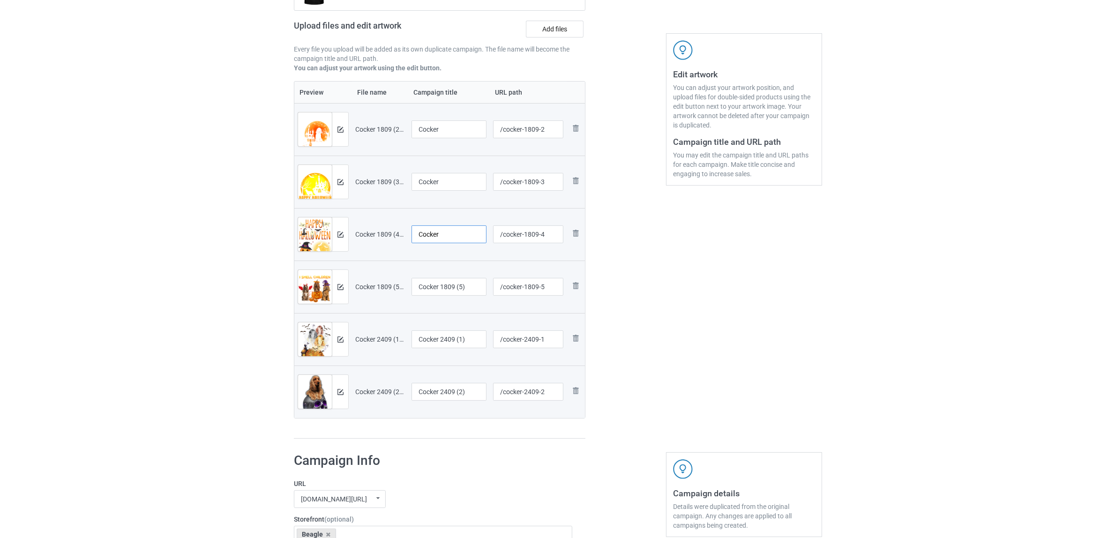
type input "Cocker"
click at [439, 287] on input "Cocker 1809 (5)" at bounding box center [448, 287] width 75 height 18
paste input "text"
type input "Cocker"
click at [452, 337] on input "Cocker 2409 (1)" at bounding box center [448, 339] width 75 height 18
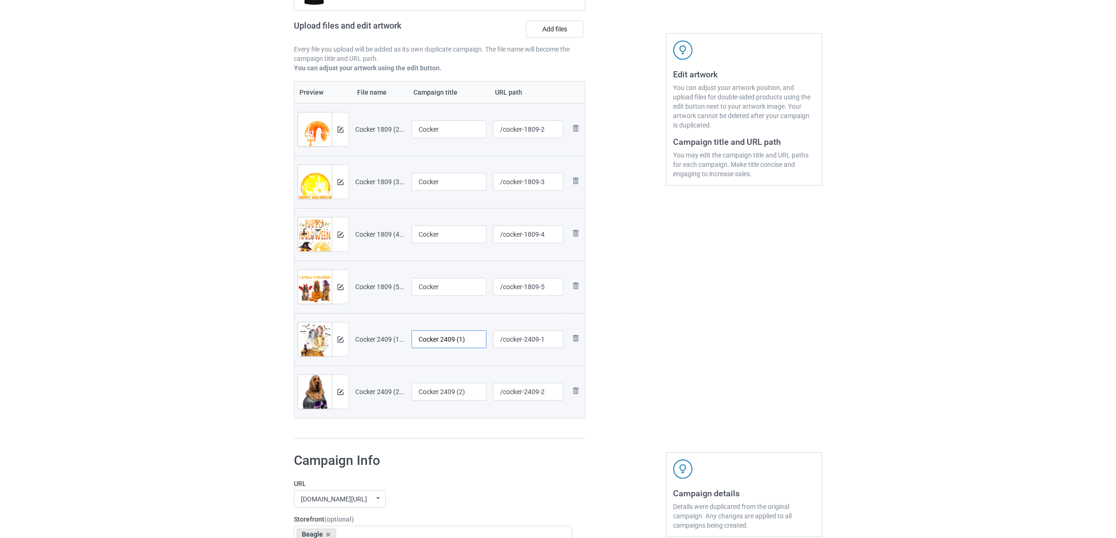
paste input "text"
type input "Cocker"
click at [443, 395] on input "Cocker 2409 (2)" at bounding box center [448, 392] width 75 height 18
paste input "text"
type input "Cocker"
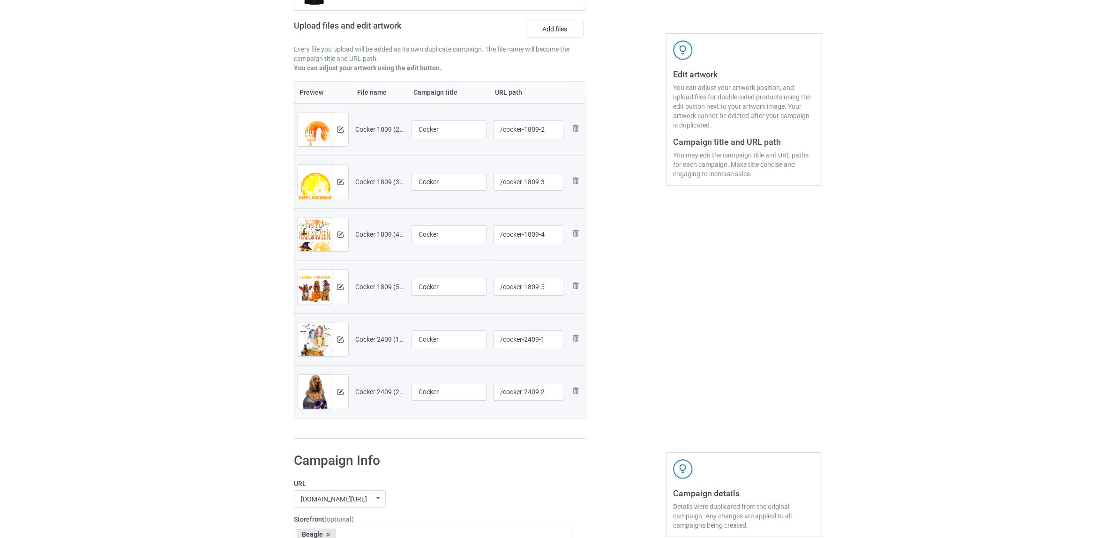
click at [474, 462] on h1 "Campaign Info" at bounding box center [433, 460] width 278 height 17
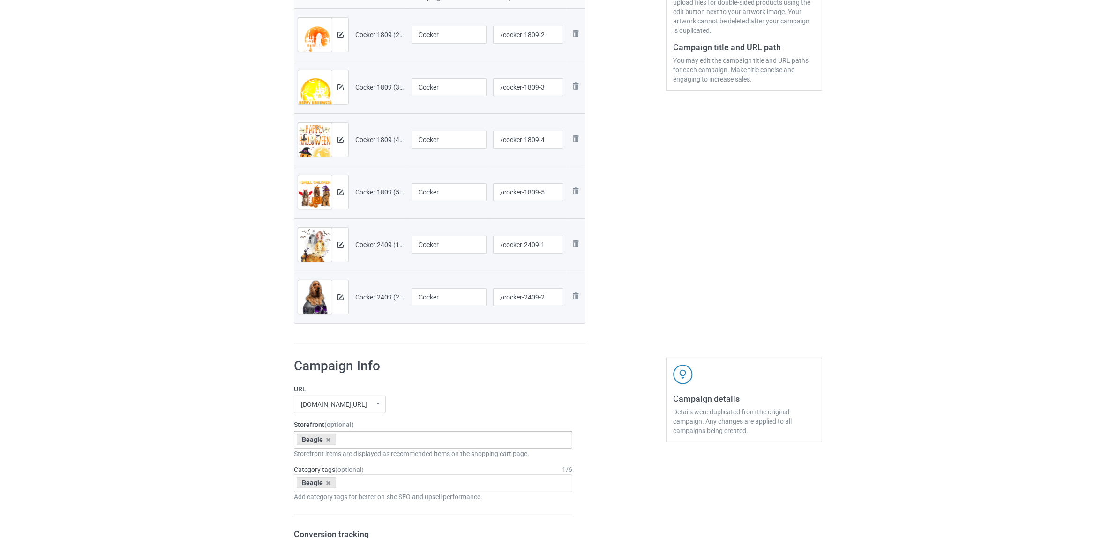
scroll to position [313, 0]
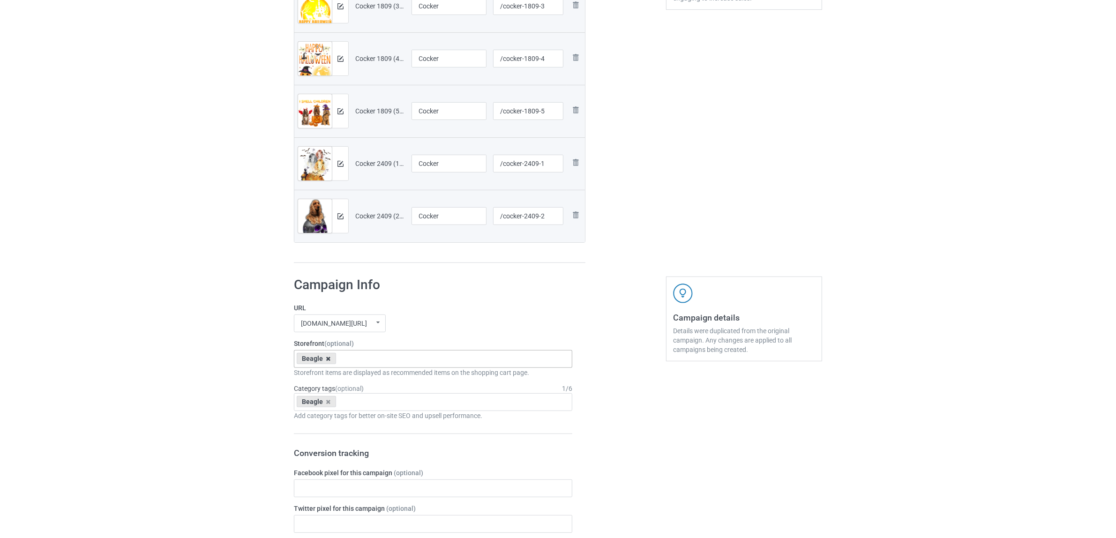
click at [327, 356] on icon at bounding box center [328, 359] width 5 height 6
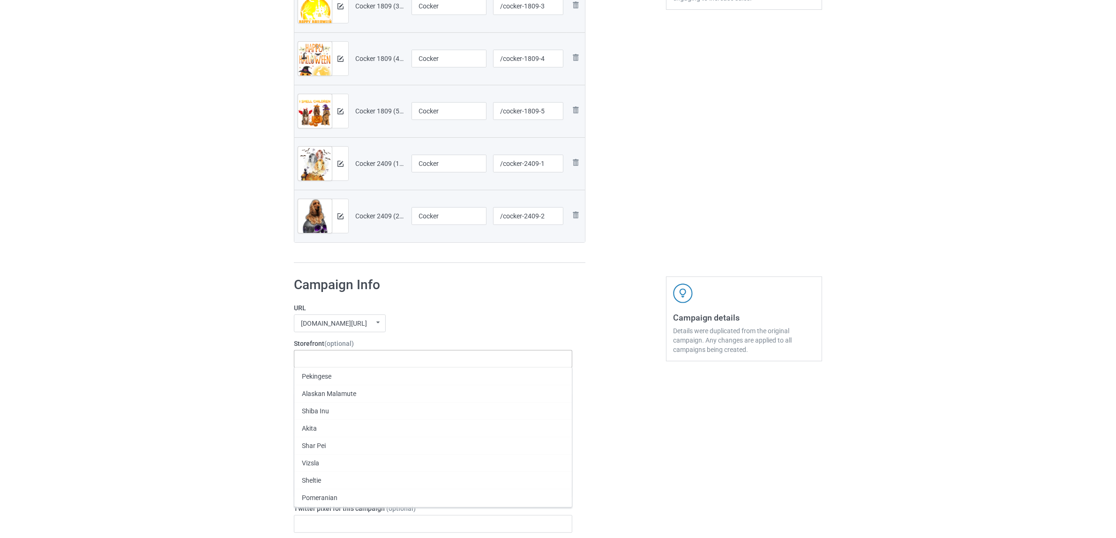
paste input "Cocker"
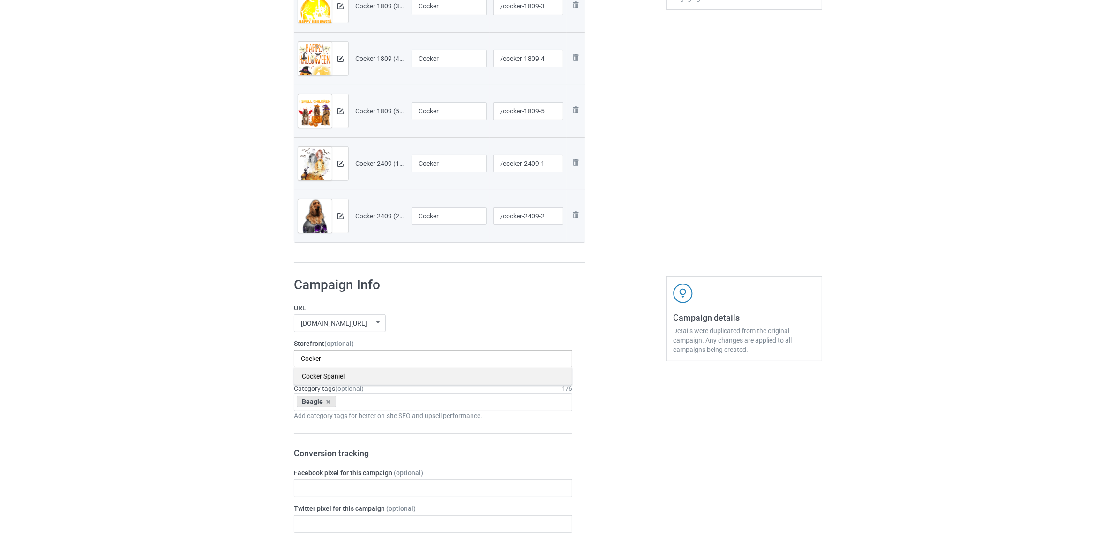
type input "Cocker"
click at [317, 378] on div "Cocker Spaniel" at bounding box center [432, 375] width 277 height 17
click at [326, 402] on icon at bounding box center [328, 402] width 5 height 6
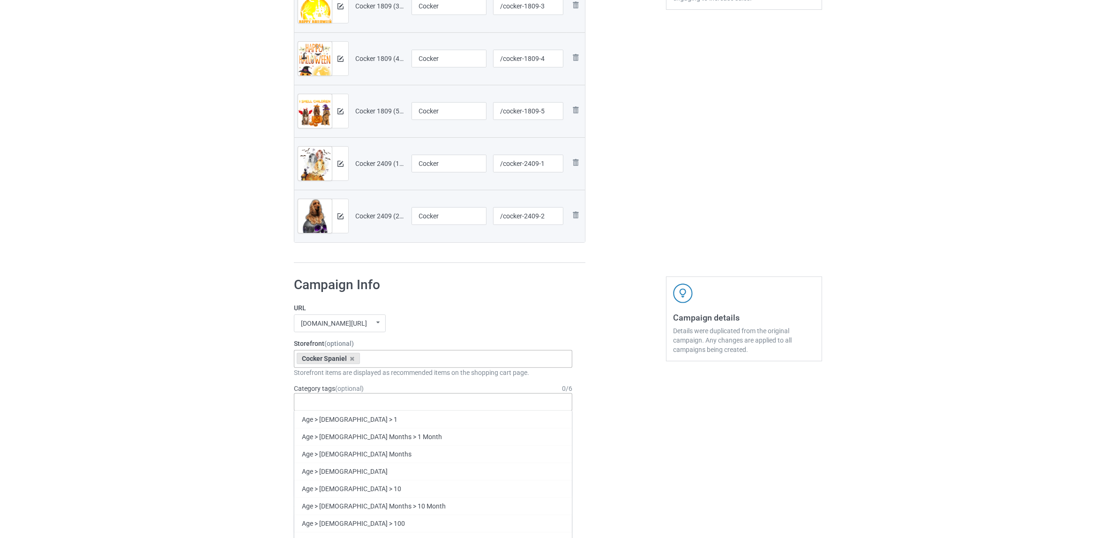
paste input "Cocker"
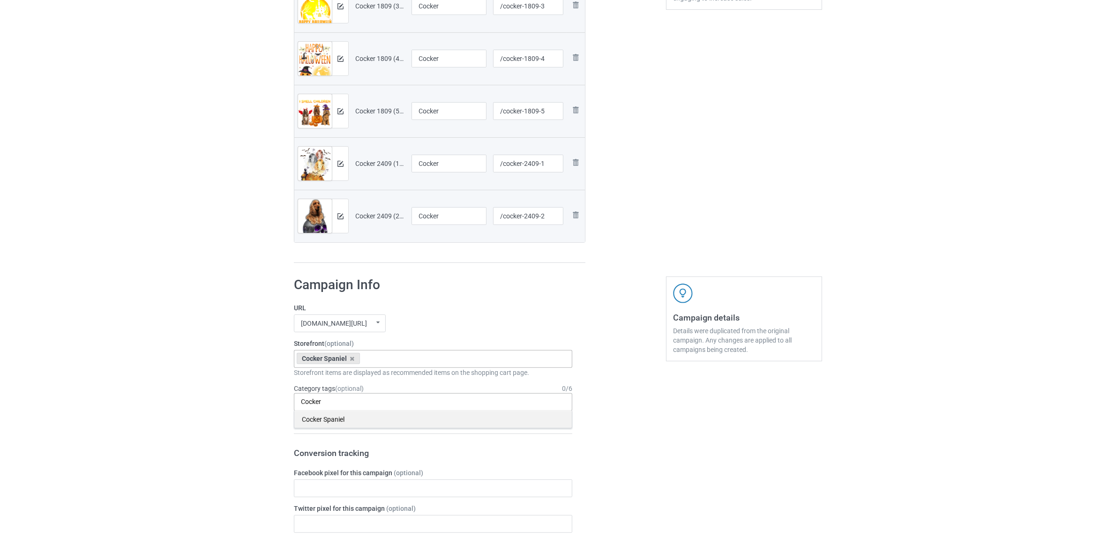
type input "Cocker"
click at [326, 420] on div "Cocker Spaniel" at bounding box center [432, 419] width 277 height 17
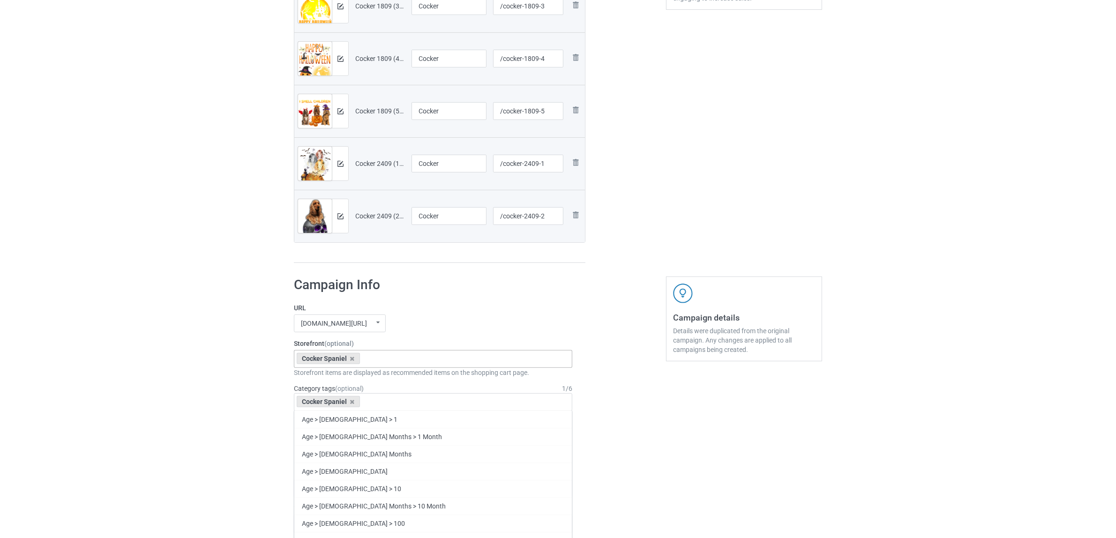
click at [134, 378] on div "Bulk duplicate campaign Campaign to duplicate Beagle Original Artwork 2348x3045…" at bounding box center [558, 428] width 1116 height 1430
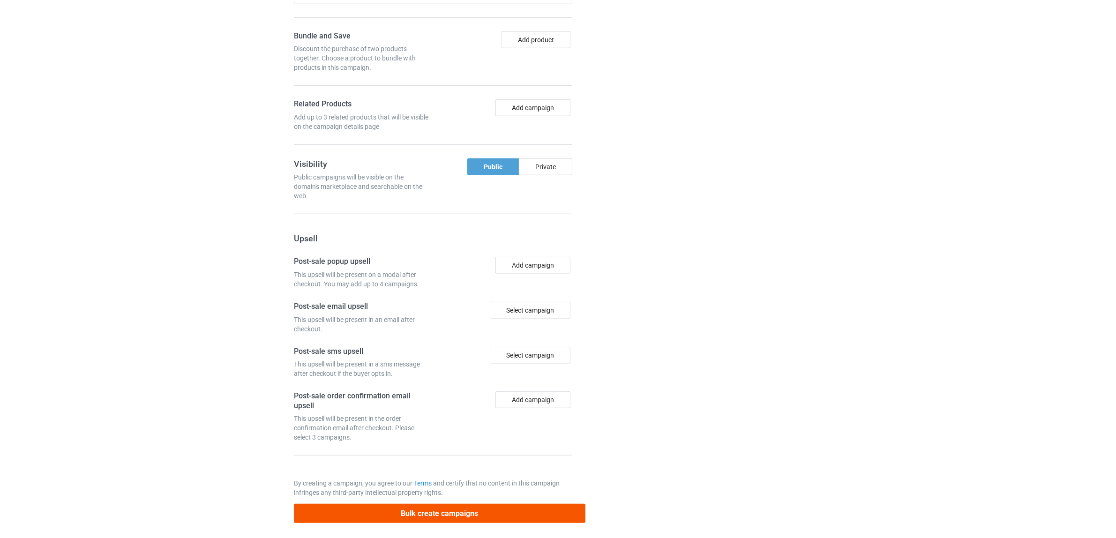
scroll to position [921, 0]
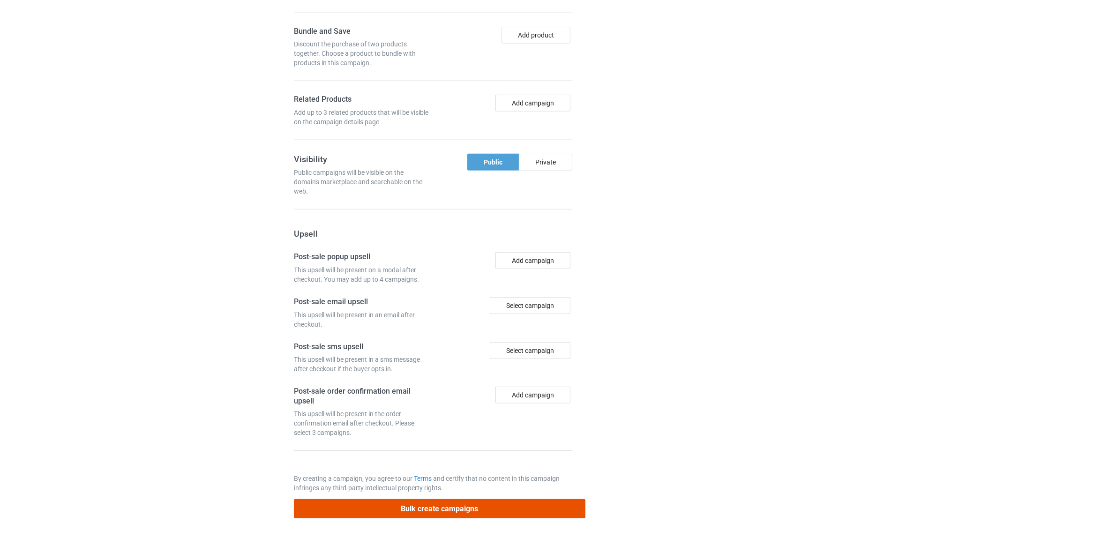
click at [469, 509] on button "Bulk create campaigns" at bounding box center [440, 508] width 292 height 19
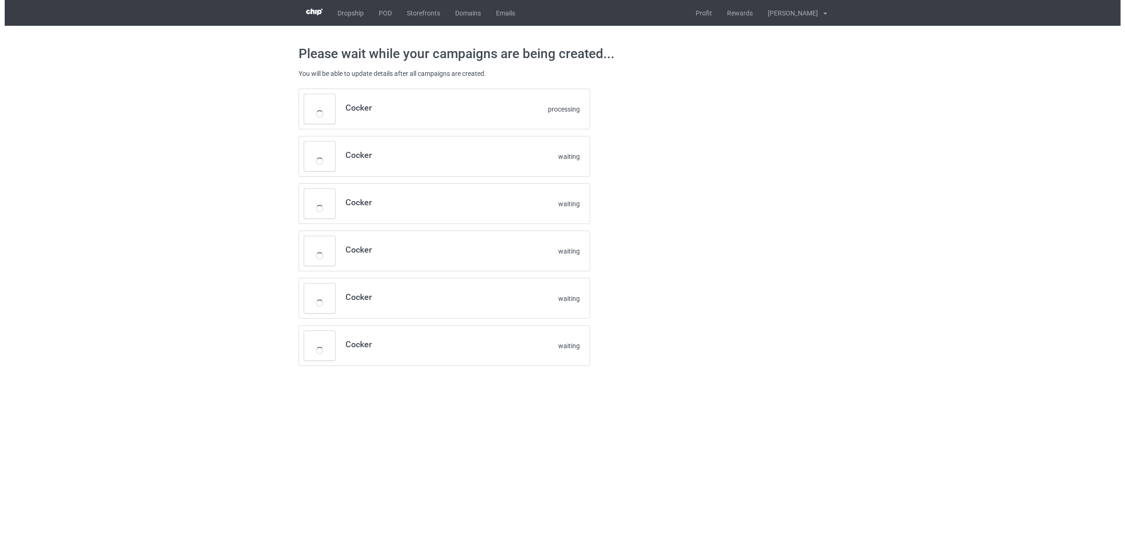
scroll to position [0, 0]
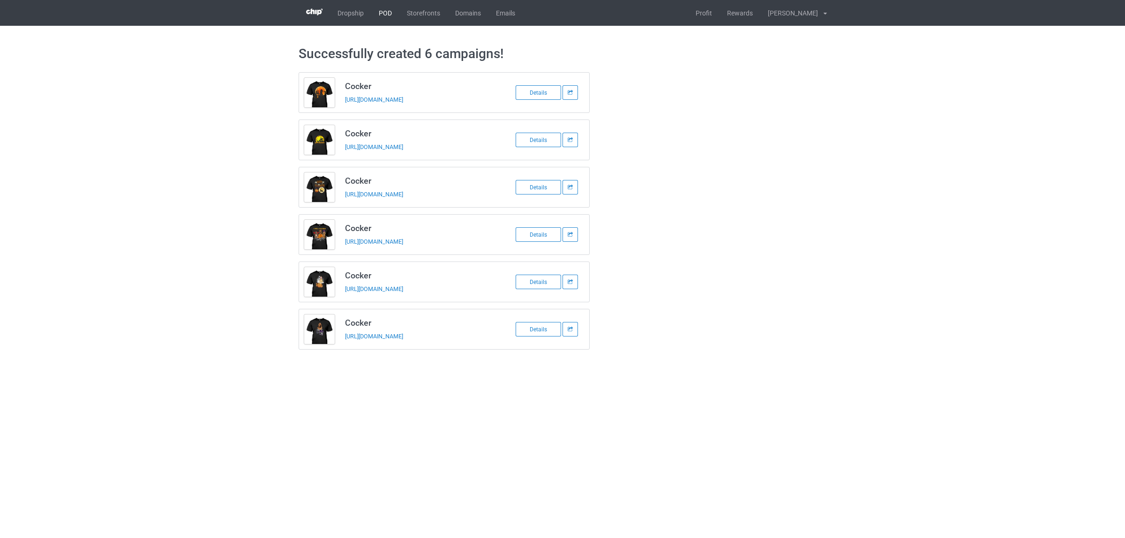
click at [389, 10] on link "POD" at bounding box center [385, 13] width 28 height 26
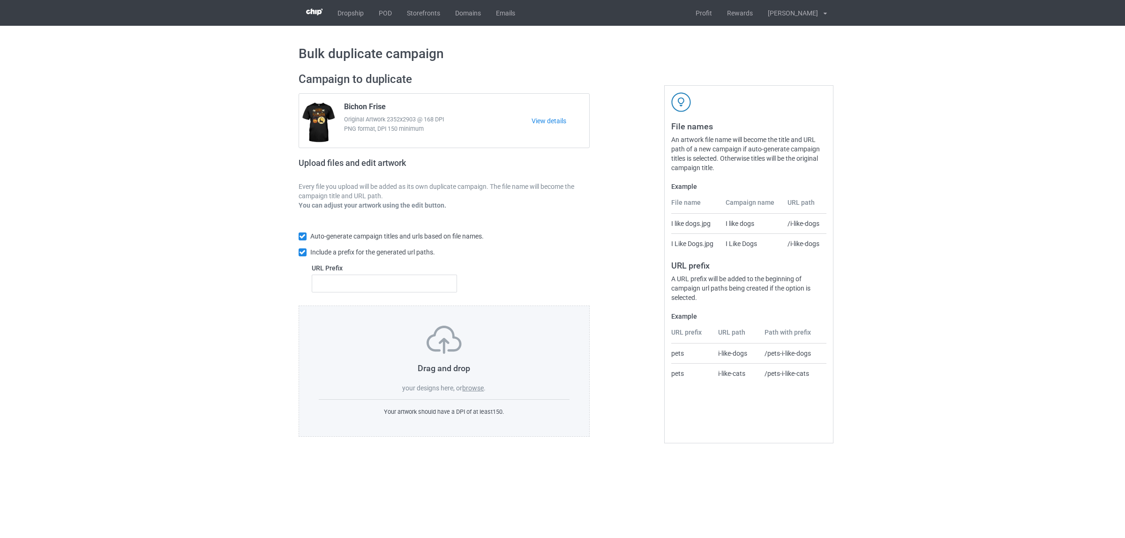
click at [473, 388] on label "browse" at bounding box center [473, 387] width 22 height 7
click at [0, 0] on input "browse" at bounding box center [0, 0] width 0 height 0
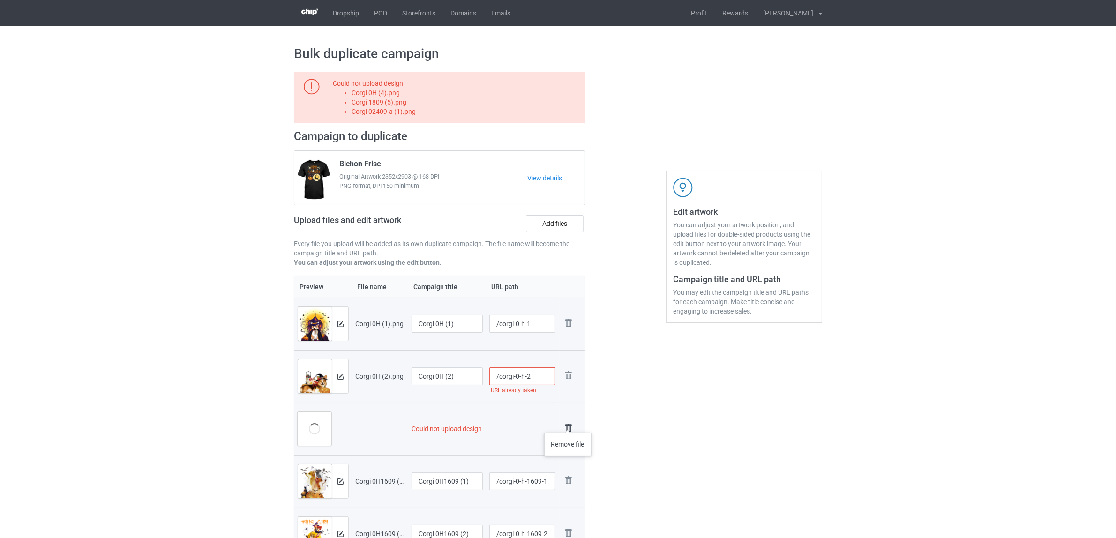
click at [568, 423] on img at bounding box center [568, 427] width 13 height 13
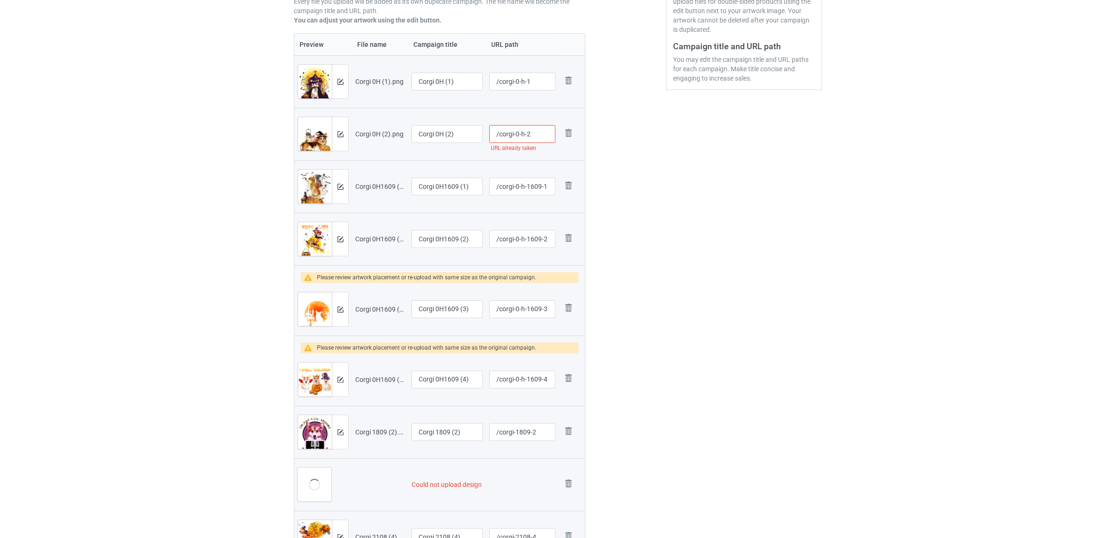
scroll to position [293, 0]
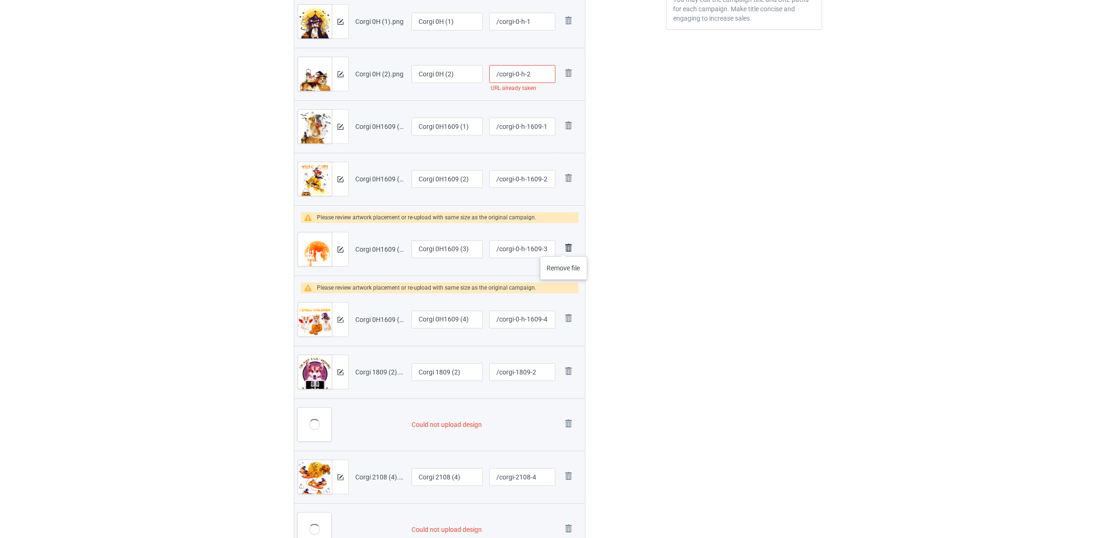
click at [564, 247] on img at bounding box center [568, 247] width 13 height 13
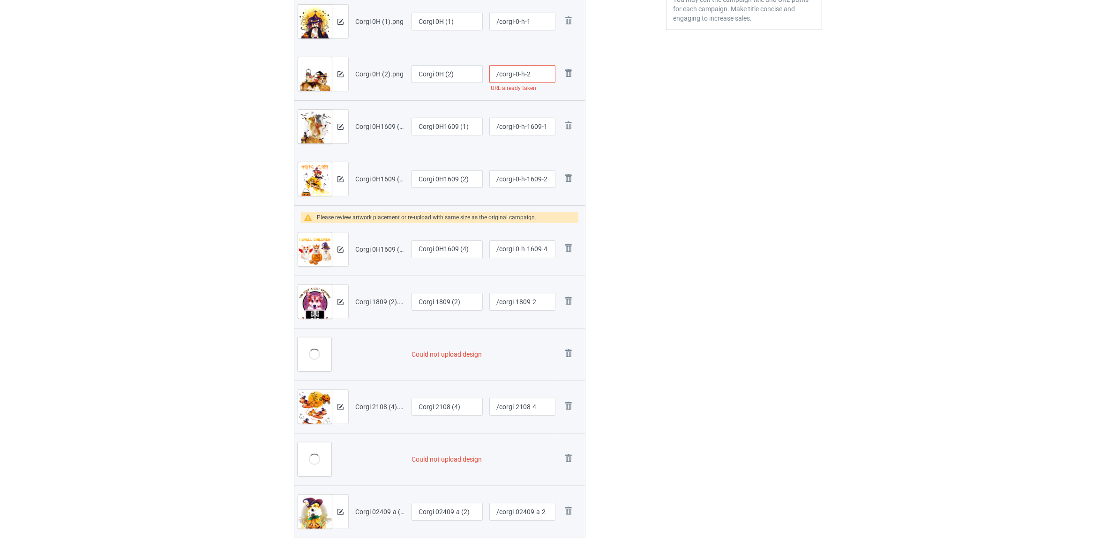
click at [0, 0] on img at bounding box center [0, 0] width 0 height 0
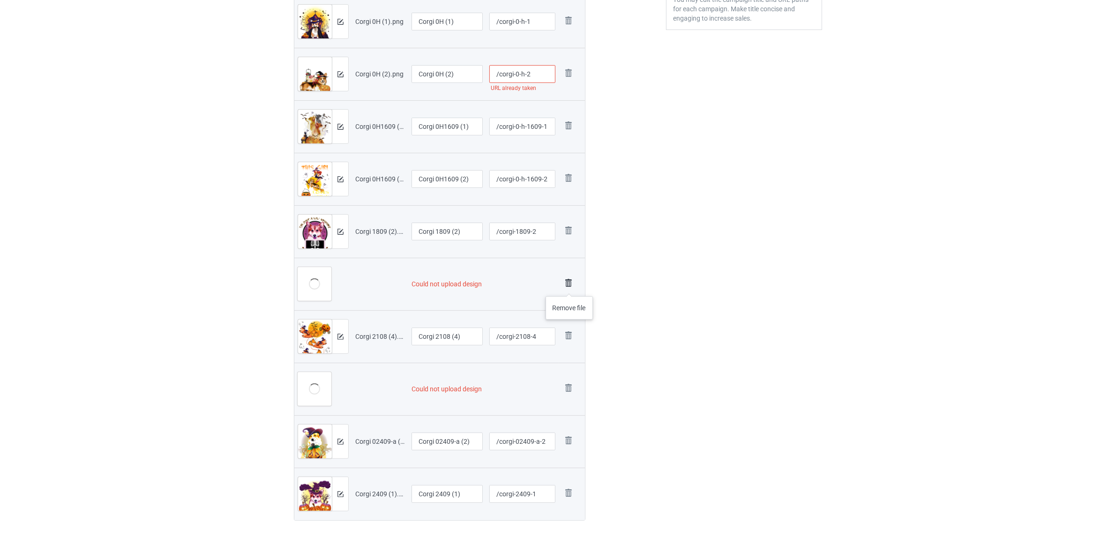
click at [569, 286] on img at bounding box center [568, 283] width 13 height 13
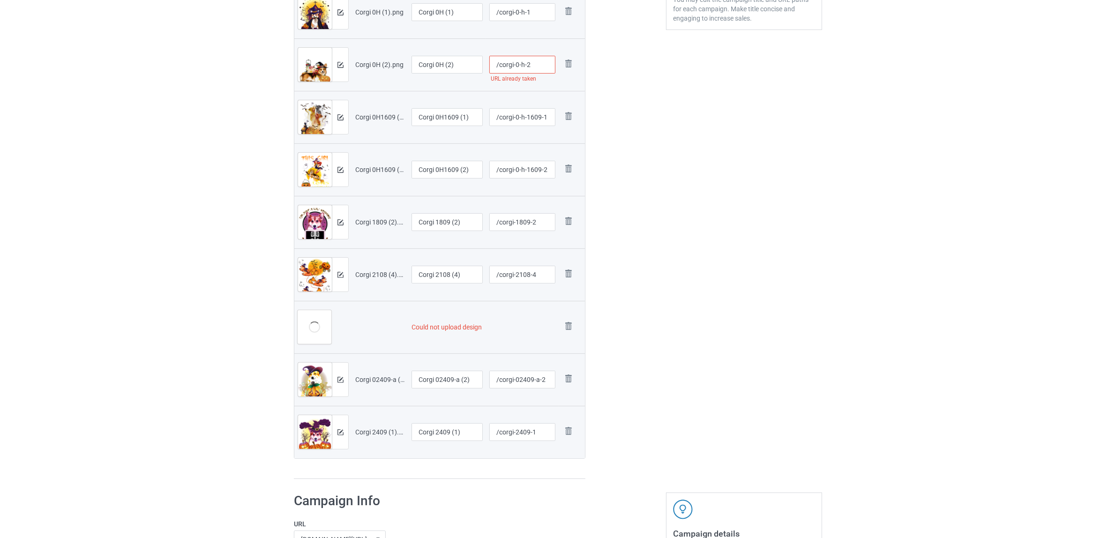
scroll to position [284, 0]
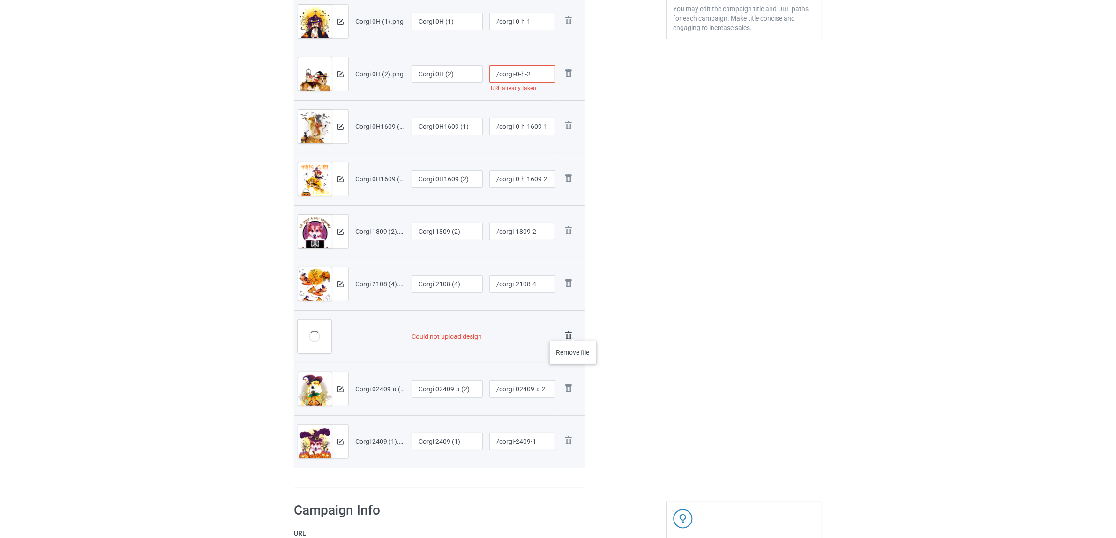
click at [571, 332] on img at bounding box center [568, 335] width 13 height 13
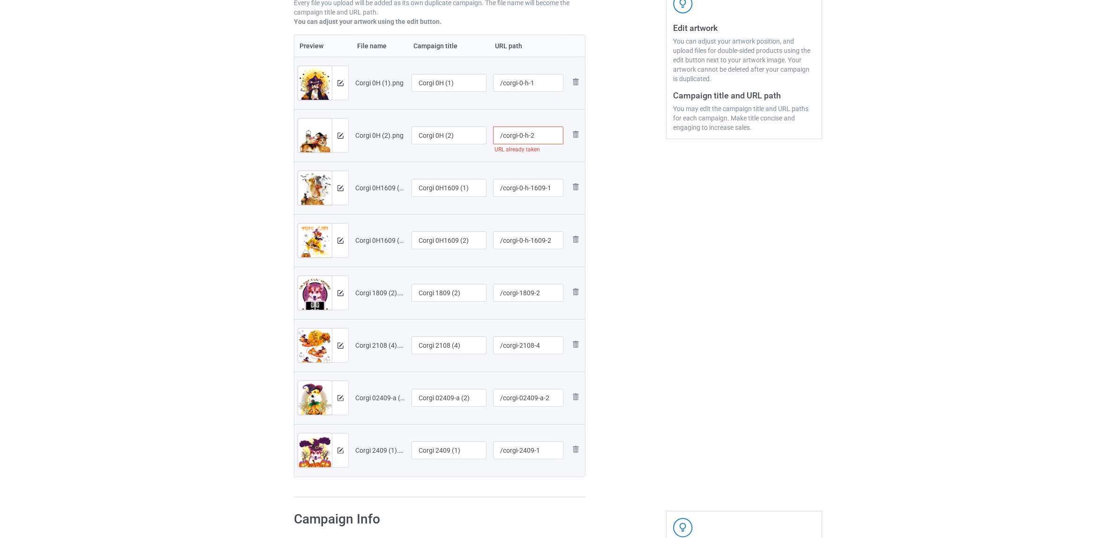
scroll to position [69, 0]
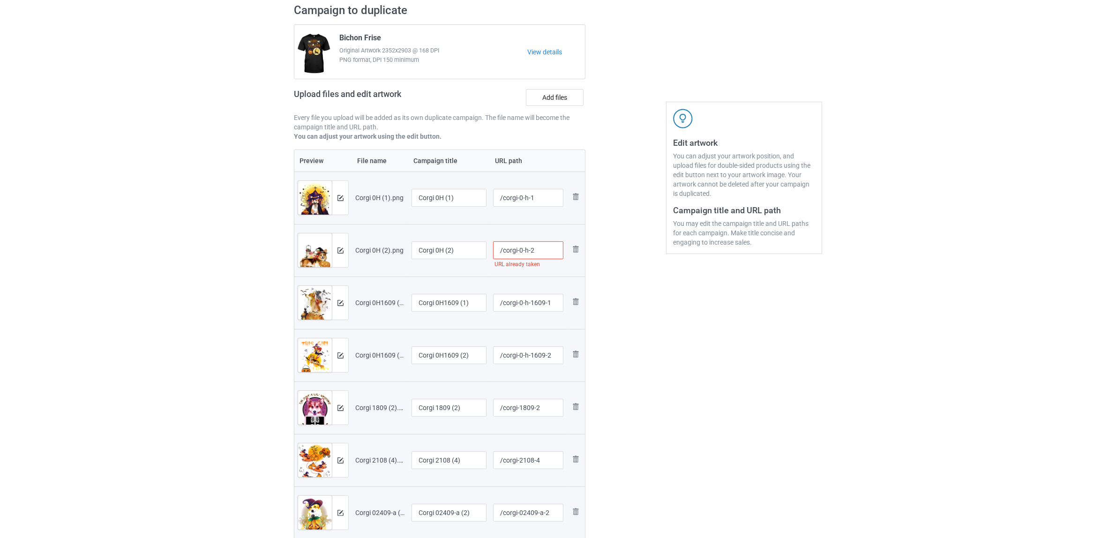
click at [532, 247] on input "/corgi-0-h-2" at bounding box center [528, 250] width 71 height 18
type input "/corgi-0-h-2a1"
click at [662, 317] on div "Edit artwork You can adjust your artwork position, and upload files for double-…" at bounding box center [743, 308] width 169 height 622
drag, startPoint x: 435, startPoint y: 198, endPoint x: 475, endPoint y: 206, distance: 40.7
click at [475, 206] on input "Corgi 0H (1)" at bounding box center [448, 198] width 75 height 18
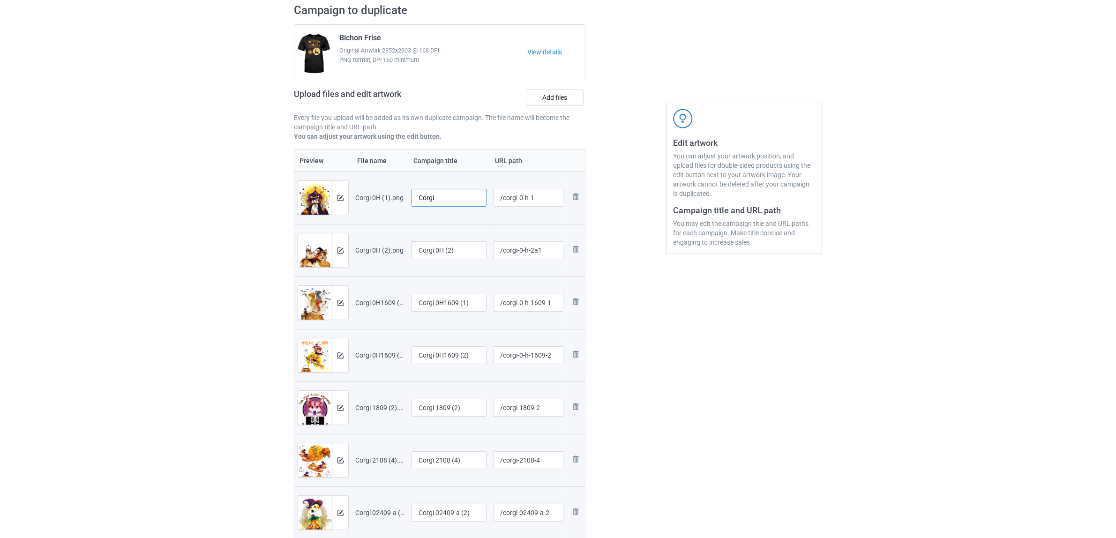
drag, startPoint x: 361, startPoint y: 181, endPoint x: 335, endPoint y: 184, distance: 26.4
click at [325, 180] on tr "Preview and edit artwork Corgi 0H (1).png Corgi /corgi-0-h-1 Remove file" at bounding box center [439, 198] width 291 height 52
type input "Corgi"
click at [439, 246] on input "Corgi 0H (2)" at bounding box center [448, 250] width 75 height 18
paste input "text"
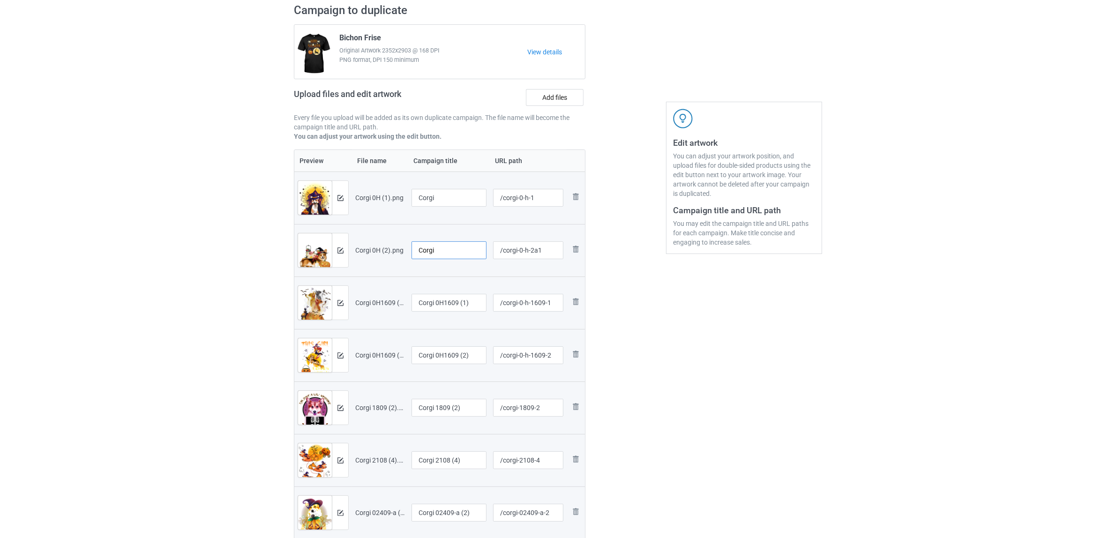
type input "Corgi"
click at [441, 308] on input "Corgi 0H1609 (1)" at bounding box center [448, 303] width 75 height 18
paste input "text"
type input "Corgi"
click at [427, 356] on input "Corgi 0H1609 (2)" at bounding box center [448, 355] width 75 height 18
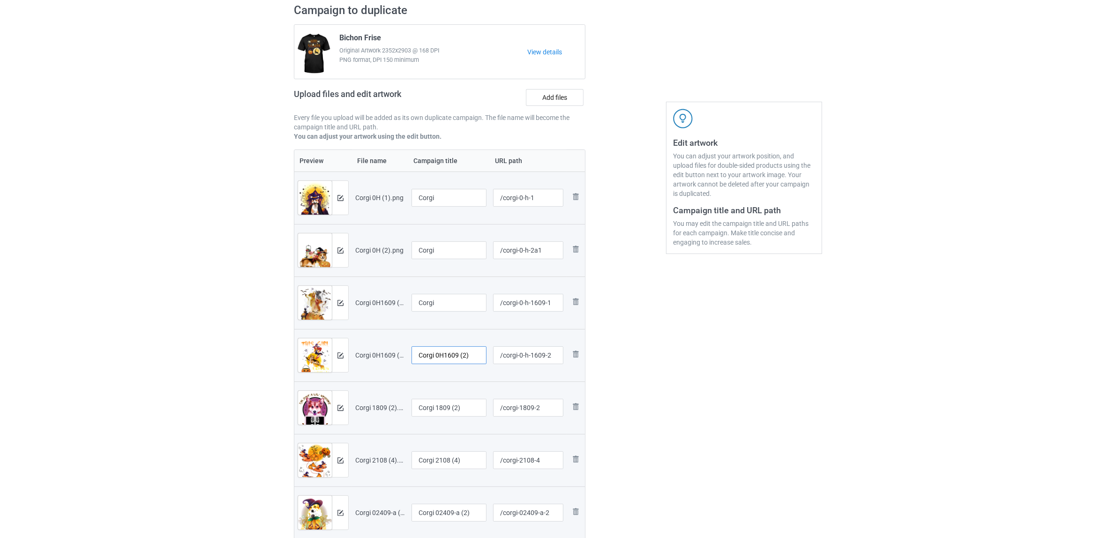
paste input "text"
type input "Corgi"
click at [440, 408] on input "Corgi 1809 (2)" at bounding box center [448, 408] width 75 height 18
paste input "text"
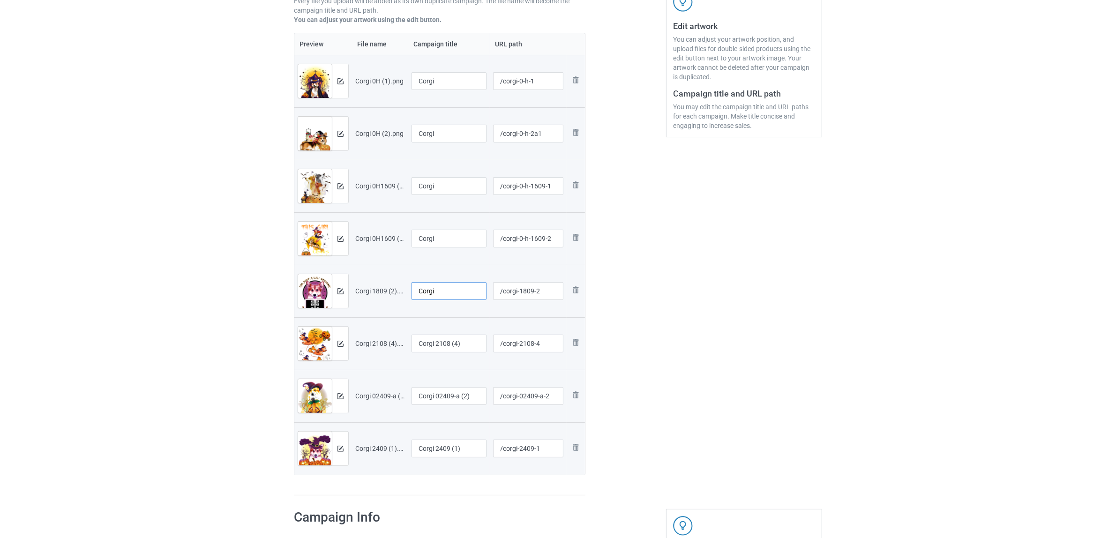
scroll to position [186, 0]
type input "Corgi"
click at [465, 349] on input "Corgi 2108 (4)" at bounding box center [448, 343] width 75 height 18
paste input "text"
type input "Corgi"
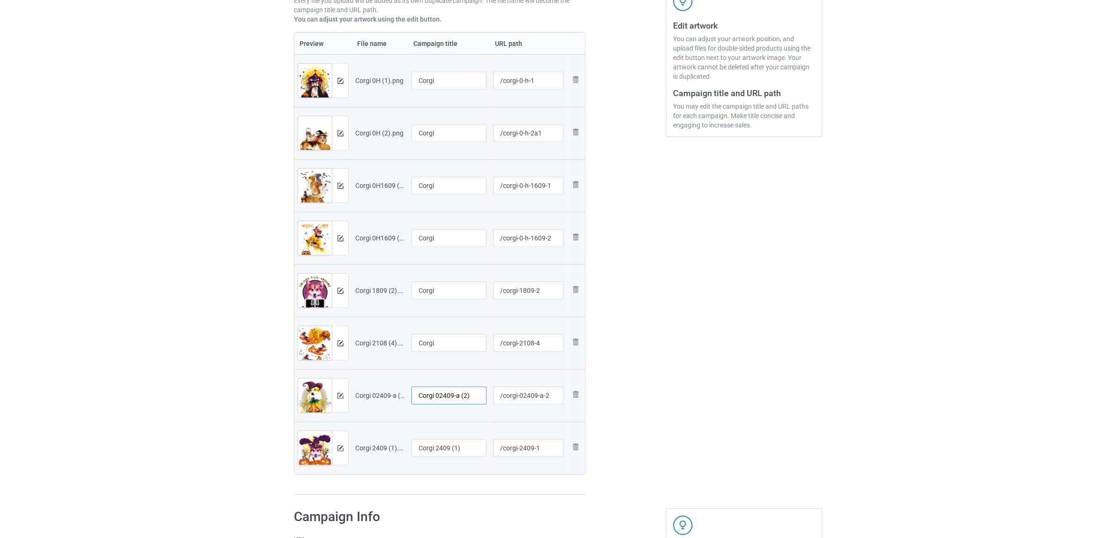
click at [431, 397] on input "Corgi 02409-a (2)" at bounding box center [448, 396] width 75 height 18
paste input "text"
type input "Corgi"
click at [445, 448] on input "Corgi 2409 (1)" at bounding box center [448, 448] width 75 height 18
paste input "text"
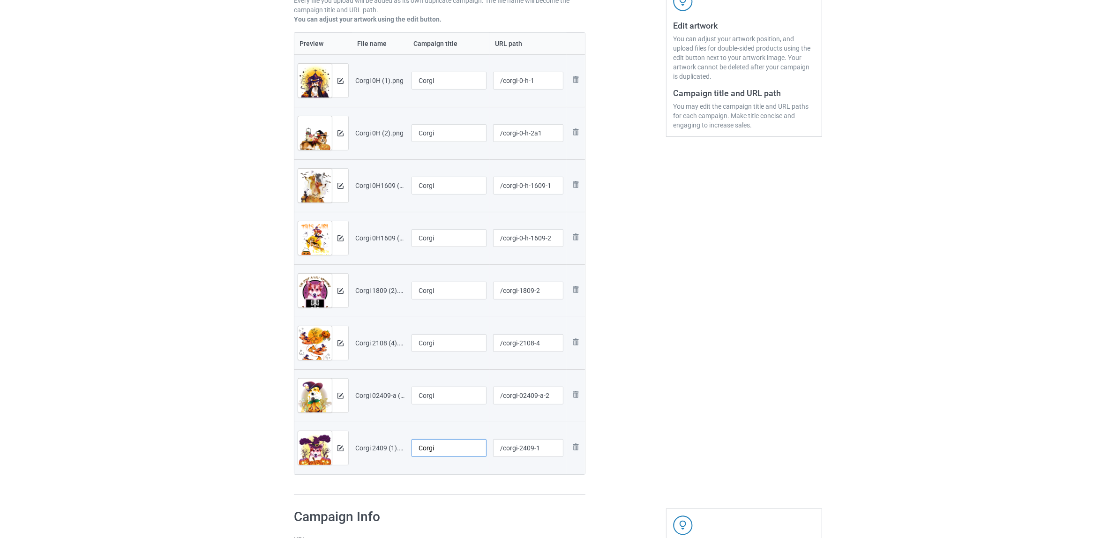
type input "Corgi"
click at [718, 404] on div "Edit artwork You can adjust your artwork position, and upload files for double-…" at bounding box center [743, 191] width 169 height 622
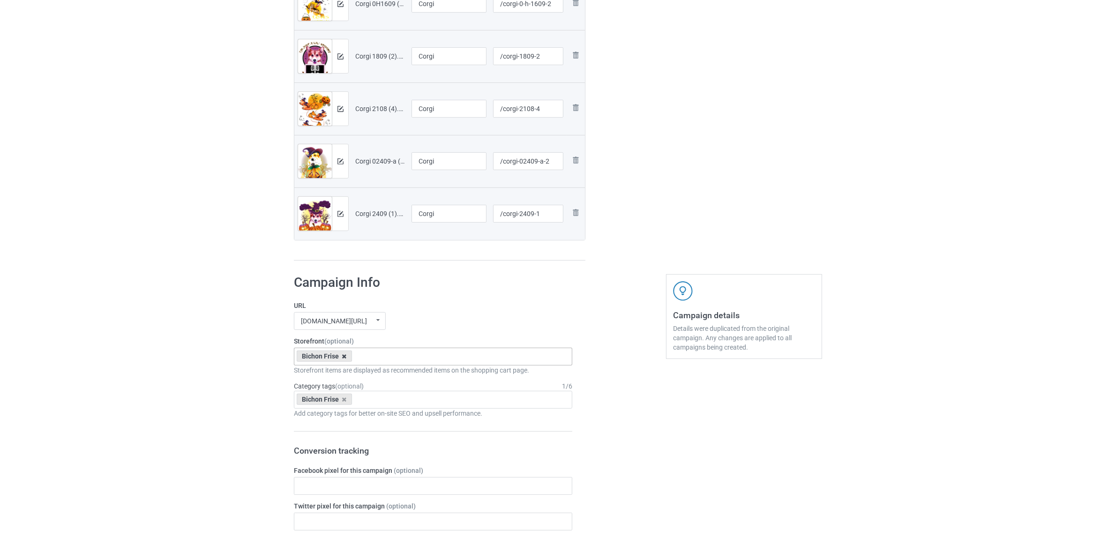
click at [346, 354] on icon at bounding box center [344, 356] width 5 height 6
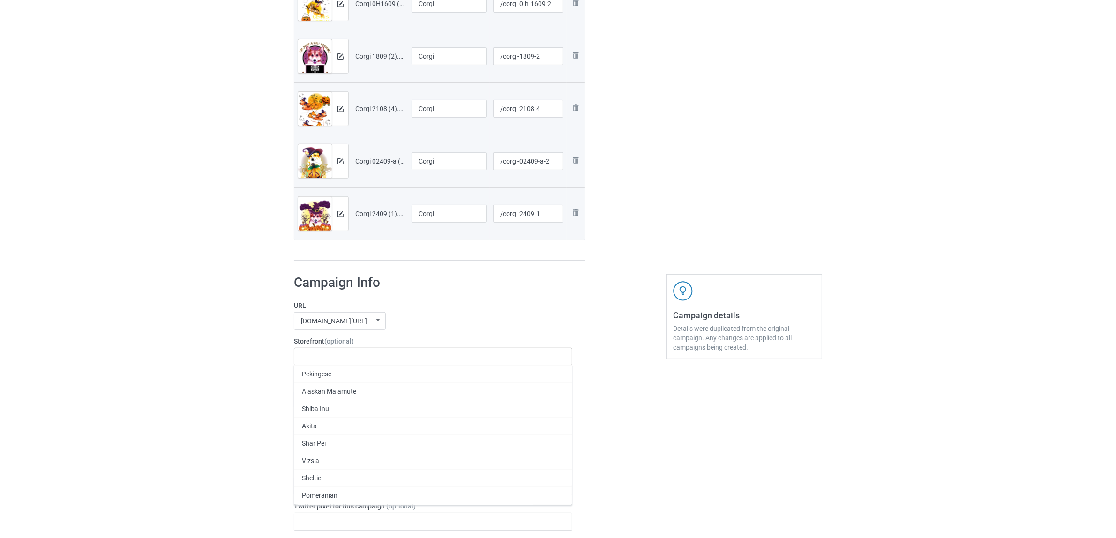
paste input "Corgi"
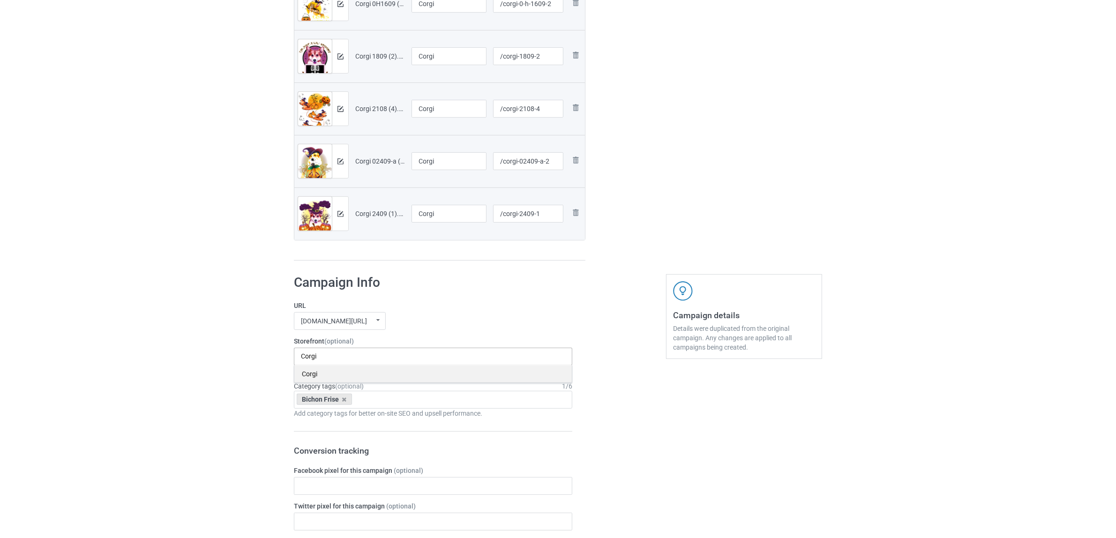
type input "Corgi"
click at [310, 378] on div "Corgi" at bounding box center [432, 373] width 277 height 17
click at [343, 399] on icon at bounding box center [344, 399] width 5 height 6
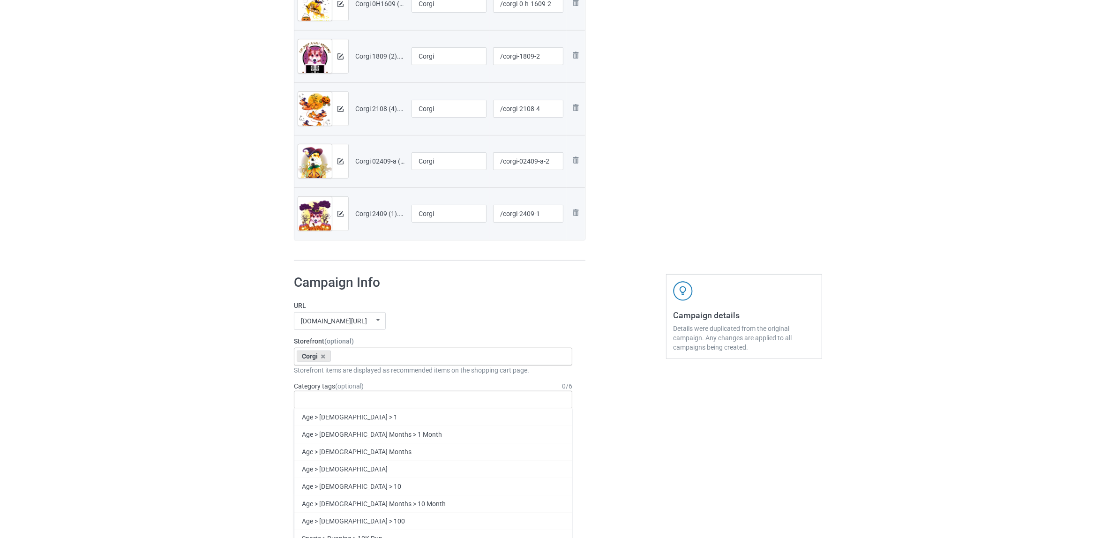
paste input "Corgi"
type input "Corgi"
click at [311, 432] on div "Corgi" at bounding box center [432, 434] width 277 height 17
click at [169, 392] on div "Bulk duplicate campaign Campaign to duplicate Bichon Frise Original Artwork 235…" at bounding box center [558, 372] width 1116 height 1535
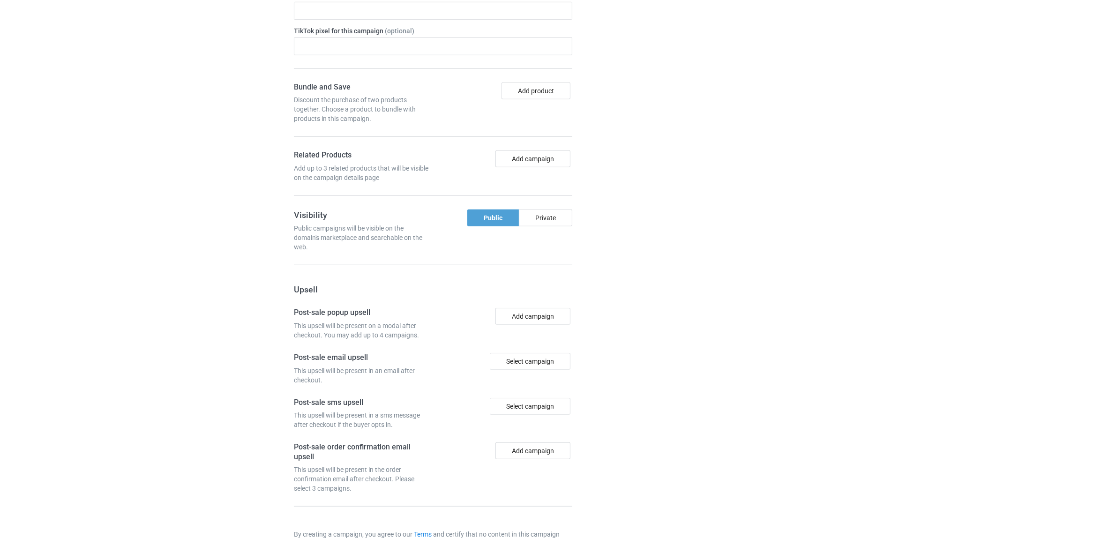
scroll to position [1025, 0]
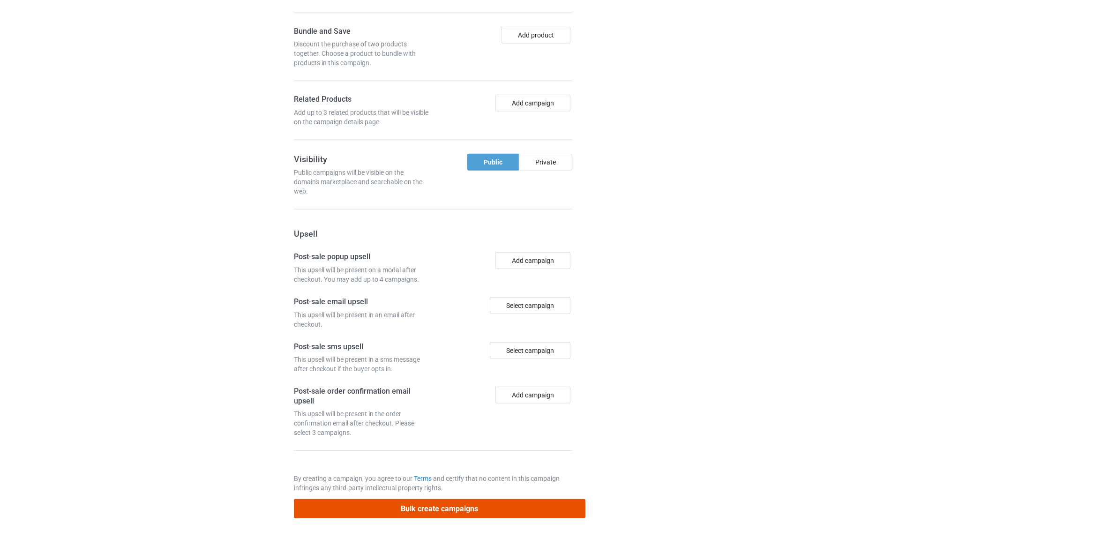
click at [466, 507] on button "Bulk create campaigns" at bounding box center [440, 508] width 292 height 19
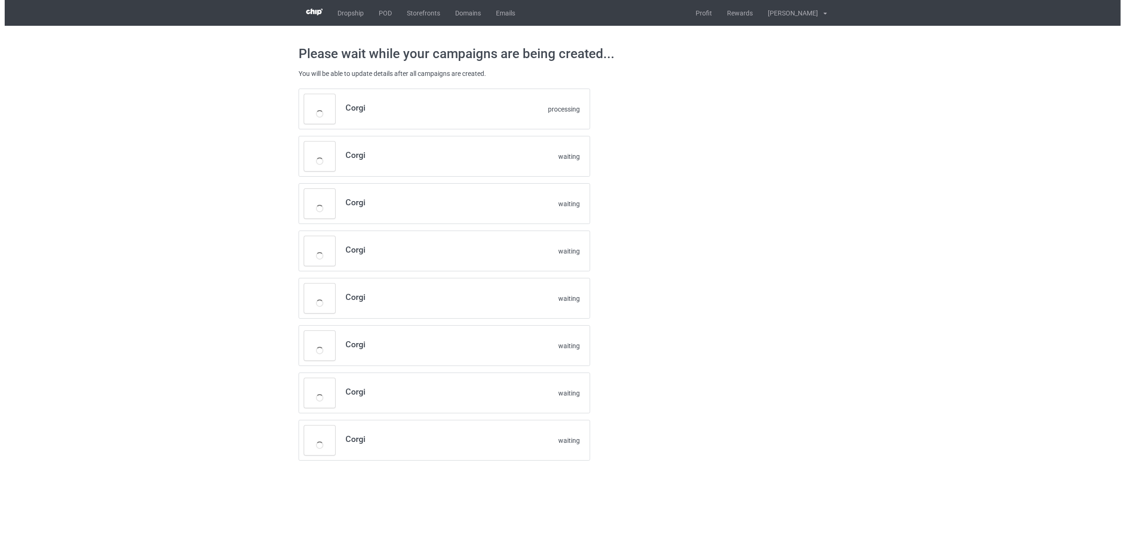
scroll to position [0, 0]
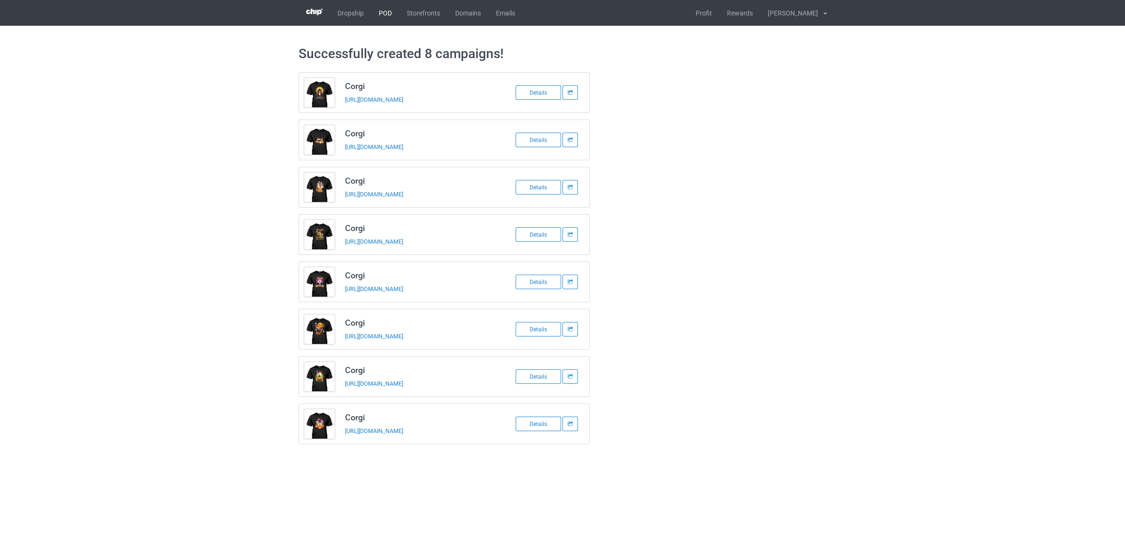
click at [387, 15] on link "POD" at bounding box center [385, 13] width 28 height 26
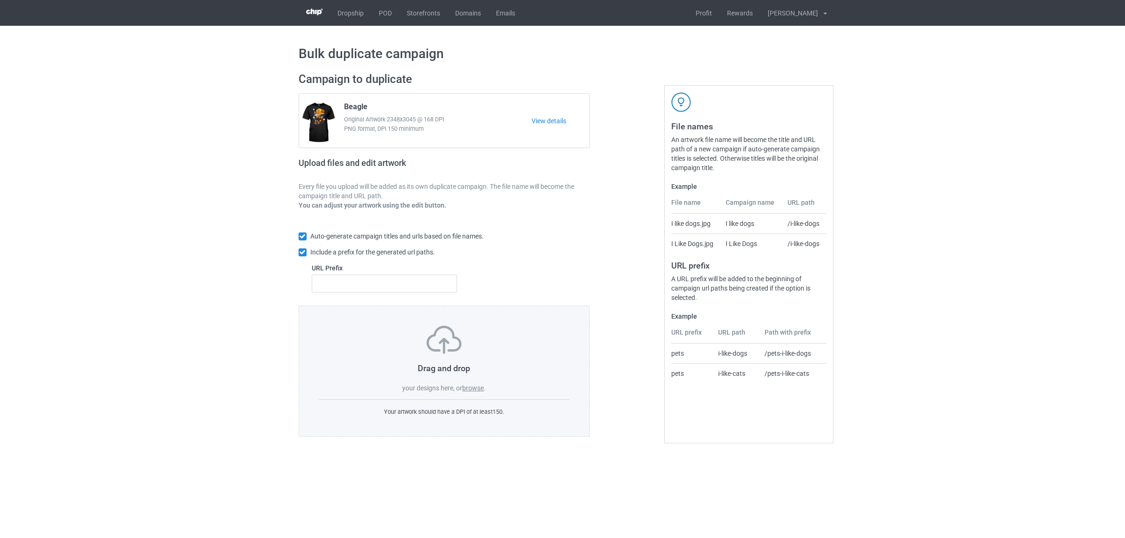
click at [479, 390] on label "browse" at bounding box center [473, 387] width 22 height 7
click at [0, 0] on input "browse" at bounding box center [0, 0] width 0 height 0
click at [472, 385] on label "browse" at bounding box center [473, 387] width 22 height 7
click at [0, 0] on input "browse" at bounding box center [0, 0] width 0 height 0
click at [468, 390] on label "browse" at bounding box center [473, 387] width 22 height 7
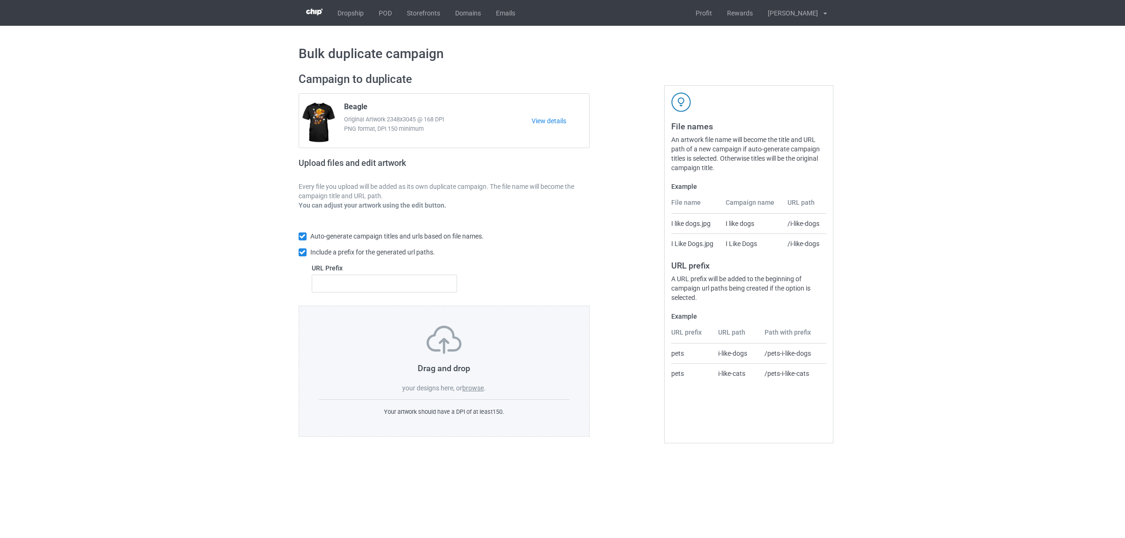
click at [0, 0] on input "browse" at bounding box center [0, 0] width 0 height 0
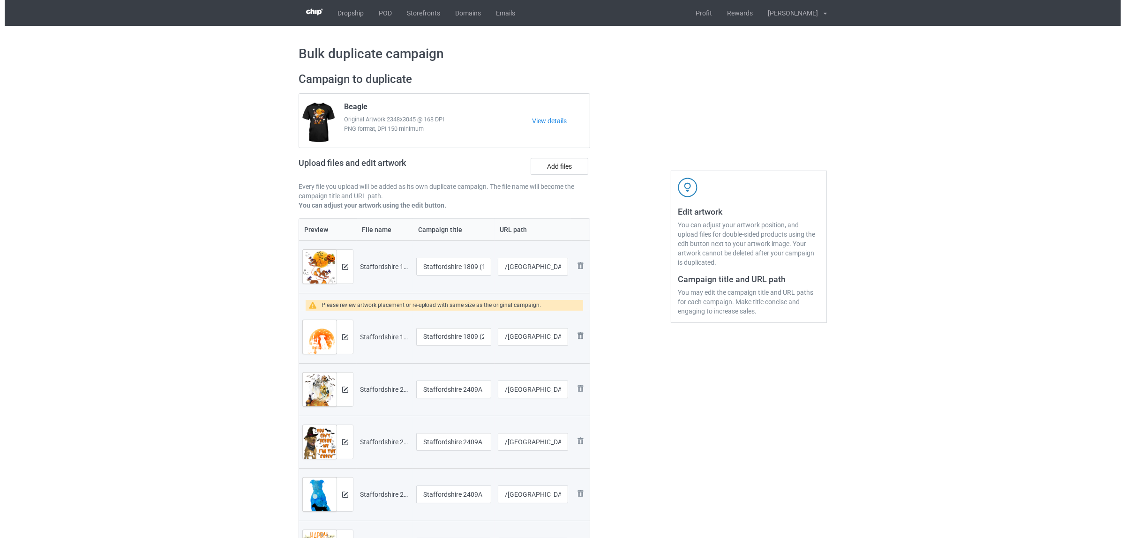
scroll to position [234, 0]
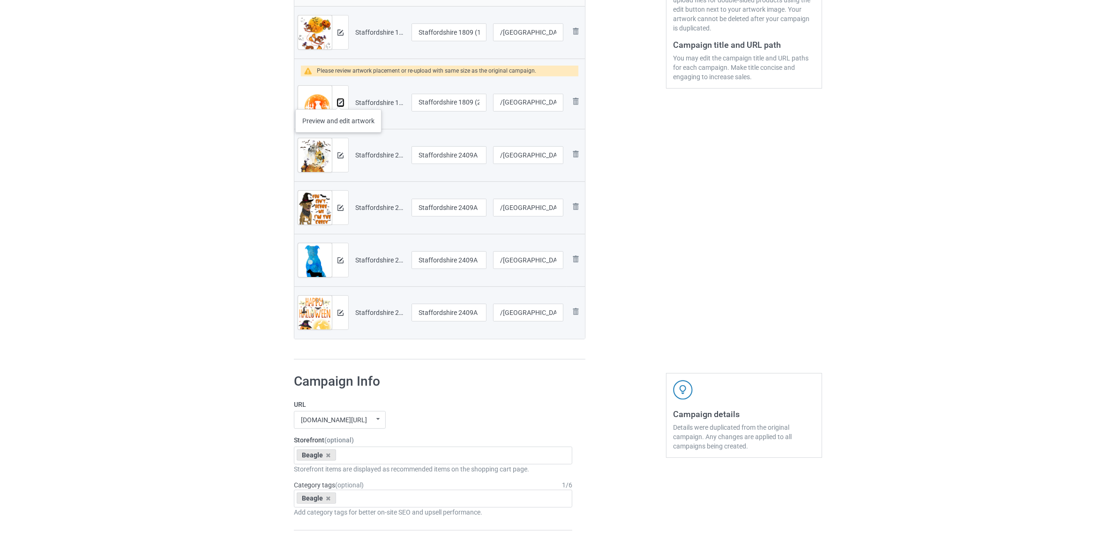
click at [338, 100] on img at bounding box center [340, 103] width 6 height 6
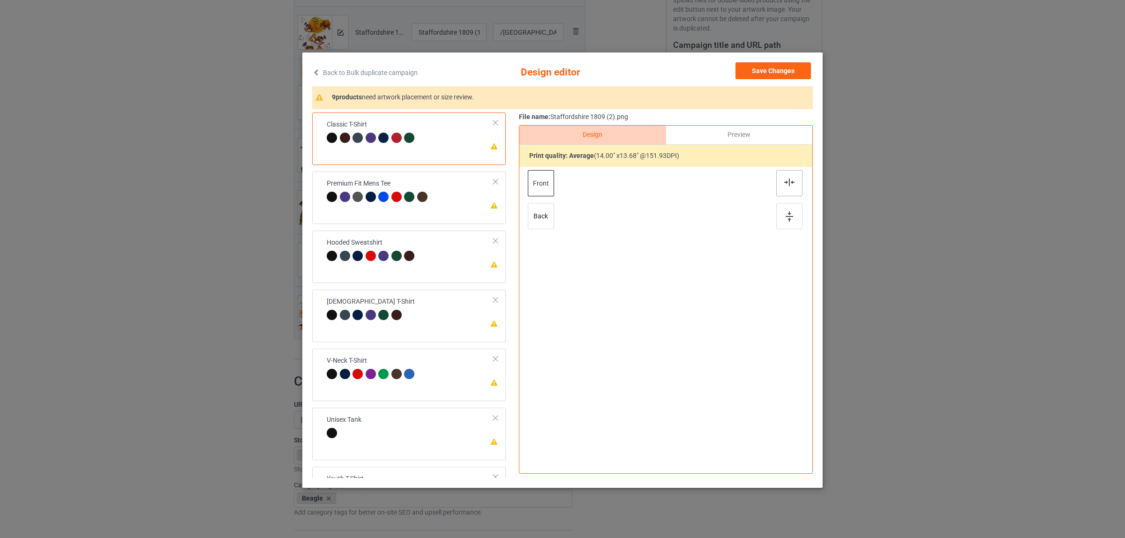
click at [785, 184] on img at bounding box center [789, 182] width 10 height 7
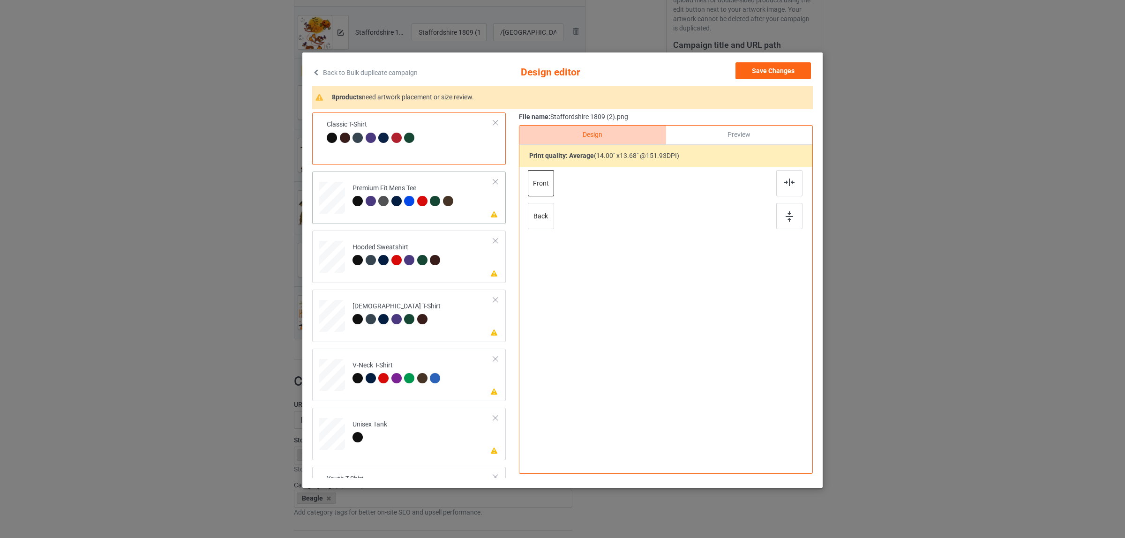
click at [395, 178] on td "Please review artwork placement Premium Fit Mens Tee" at bounding box center [422, 195] width 151 height 41
click at [781, 187] on div at bounding box center [789, 183] width 26 height 26
click at [395, 245] on div "Hooded Sweatshirt" at bounding box center [397, 254] width 90 height 22
click at [786, 182] on img at bounding box center [789, 182] width 10 height 7
click at [394, 304] on div "Ladies T-Shirt" at bounding box center [396, 313] width 88 height 22
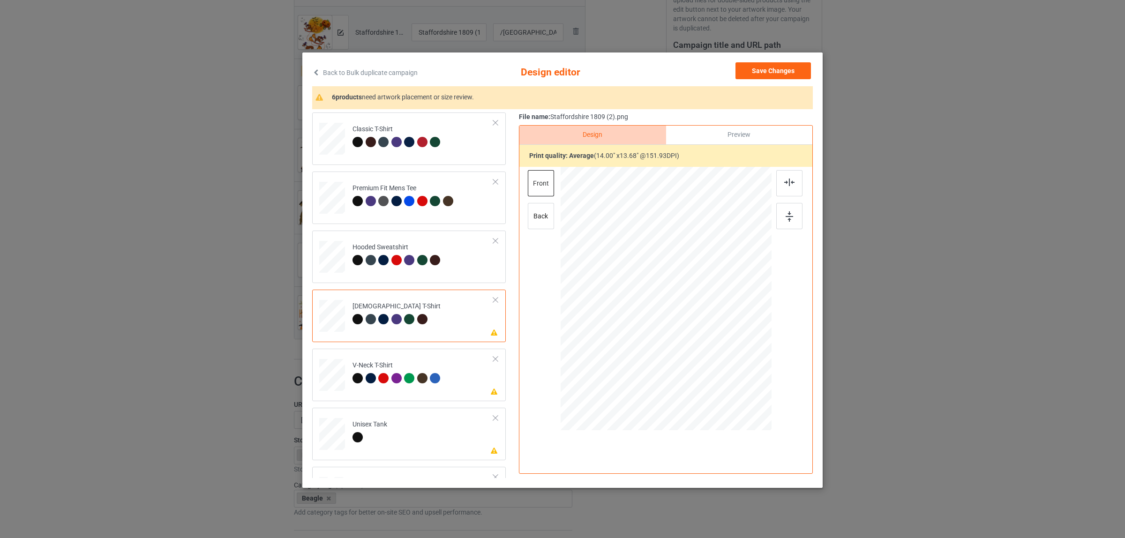
drag, startPoint x: 792, startPoint y: 181, endPoint x: 769, endPoint y: 188, distance: 23.9
click at [791, 181] on div at bounding box center [789, 183] width 26 height 26
click at [406, 365] on div "V-Neck T-Shirt" at bounding box center [397, 372] width 90 height 22
click at [777, 186] on div at bounding box center [789, 183] width 26 height 26
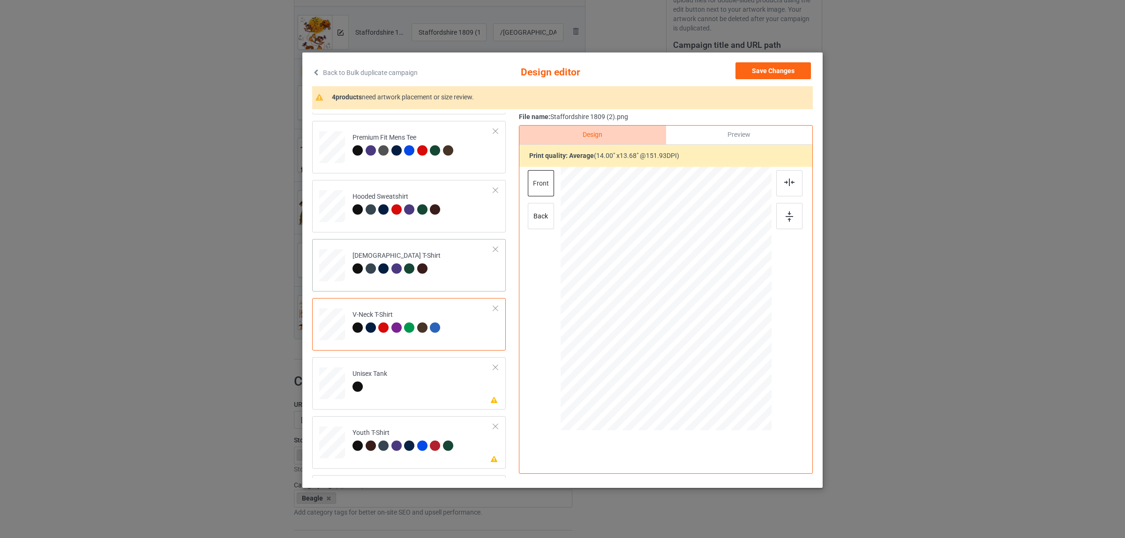
scroll to position [117, 0]
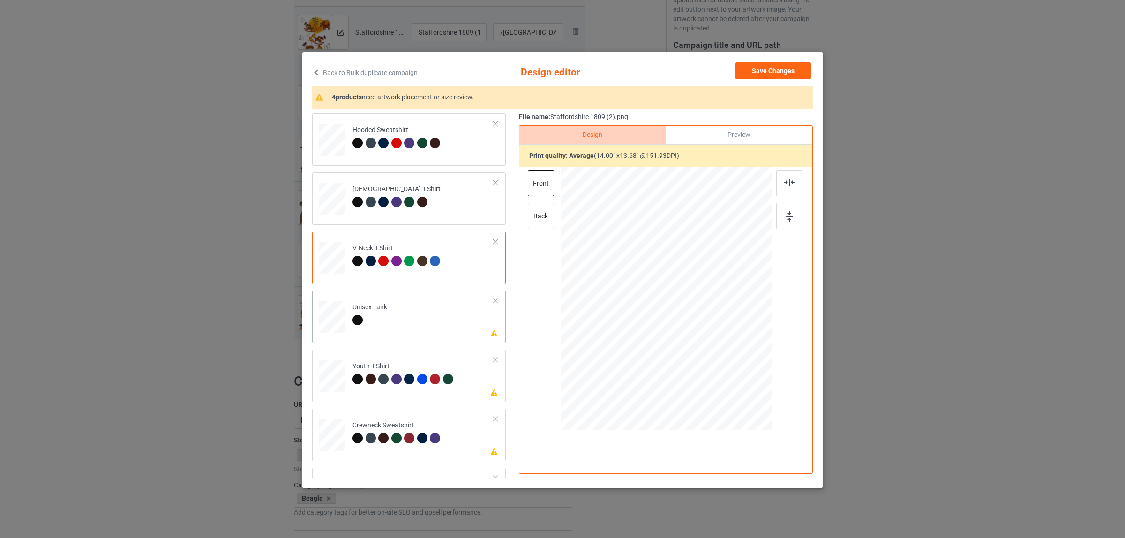
click at [374, 310] on div "Unisex Tank" at bounding box center [369, 314] width 35 height 22
click at [784, 180] on img at bounding box center [789, 182] width 10 height 7
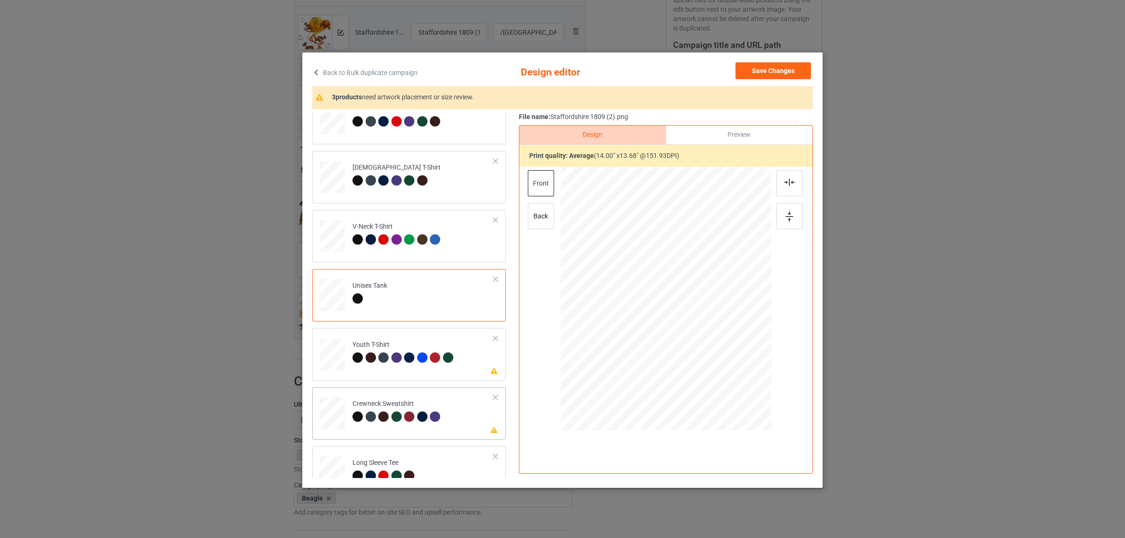
scroll to position [159, 0]
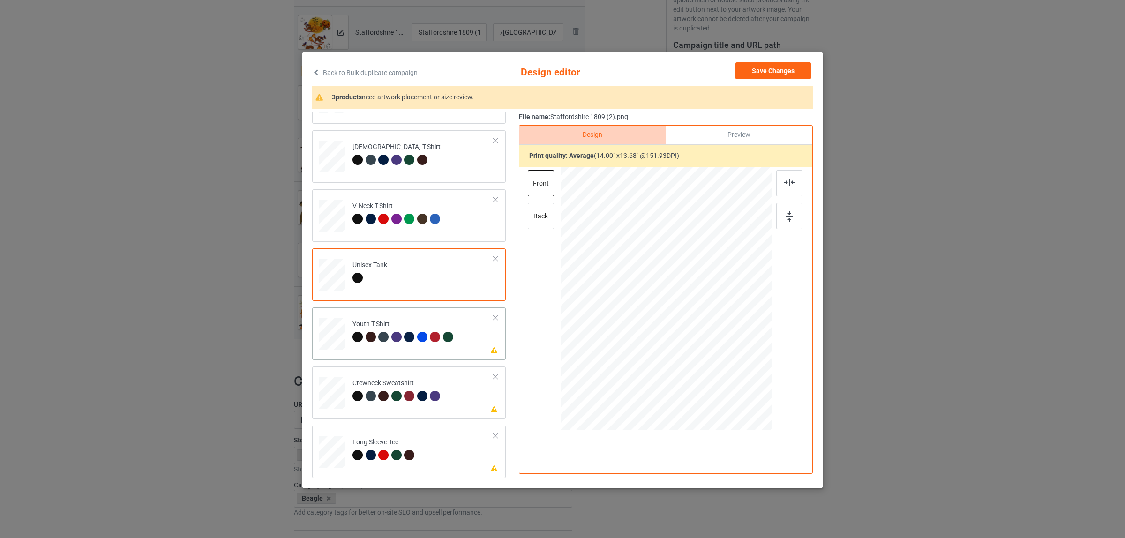
click at [382, 322] on div "Youth T-Shirt" at bounding box center [403, 331] width 103 height 22
click at [784, 182] on img at bounding box center [789, 182] width 10 height 7
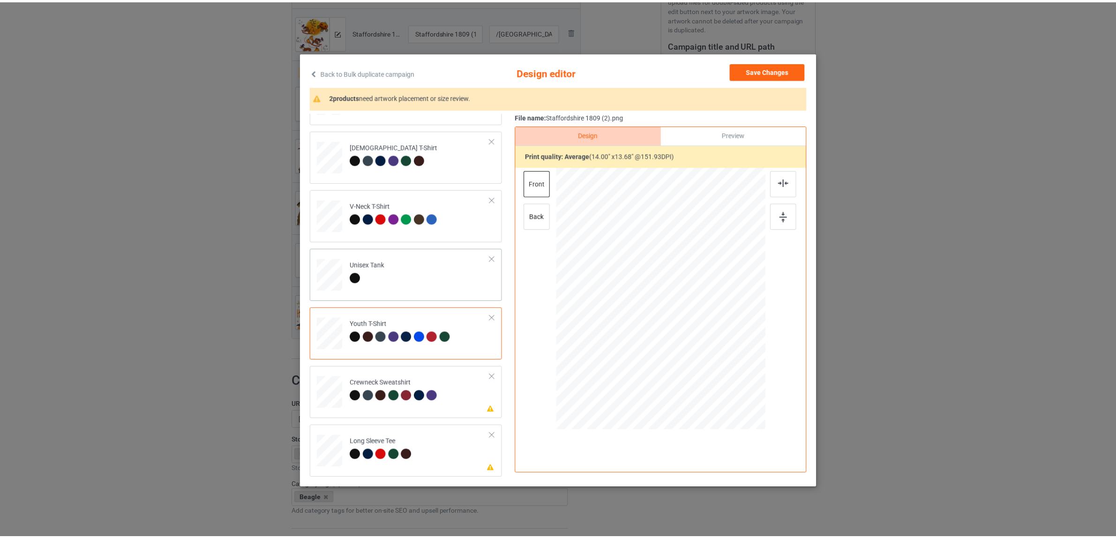
scroll to position [1, 0]
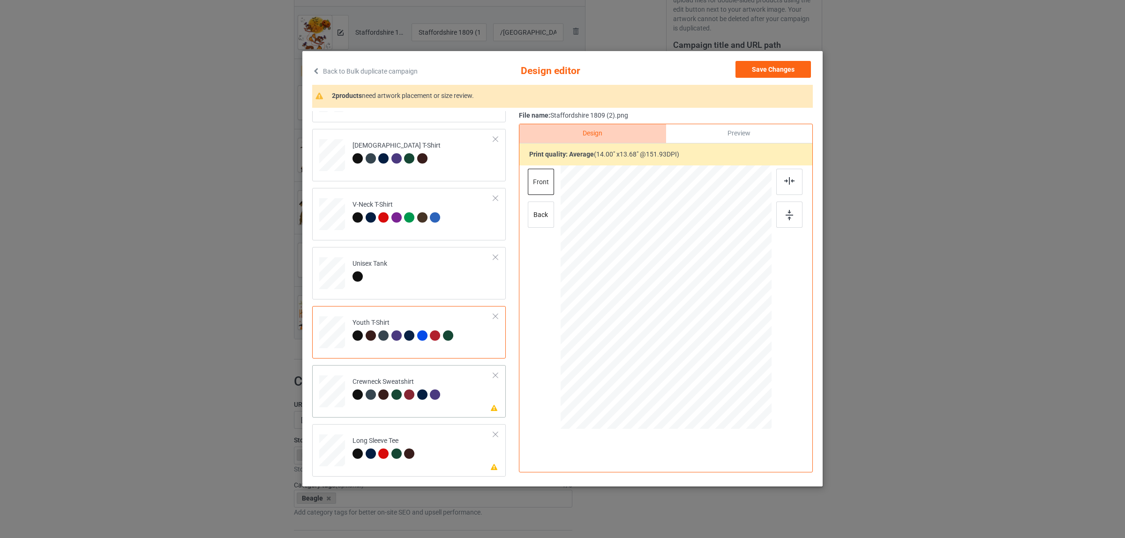
click at [366, 390] on div at bounding box center [371, 394] width 10 height 10
click at [779, 180] on div at bounding box center [789, 182] width 26 height 26
click at [404, 444] on div "Long Sleeve Tee" at bounding box center [384, 447] width 65 height 22
click at [776, 179] on div at bounding box center [789, 182] width 26 height 26
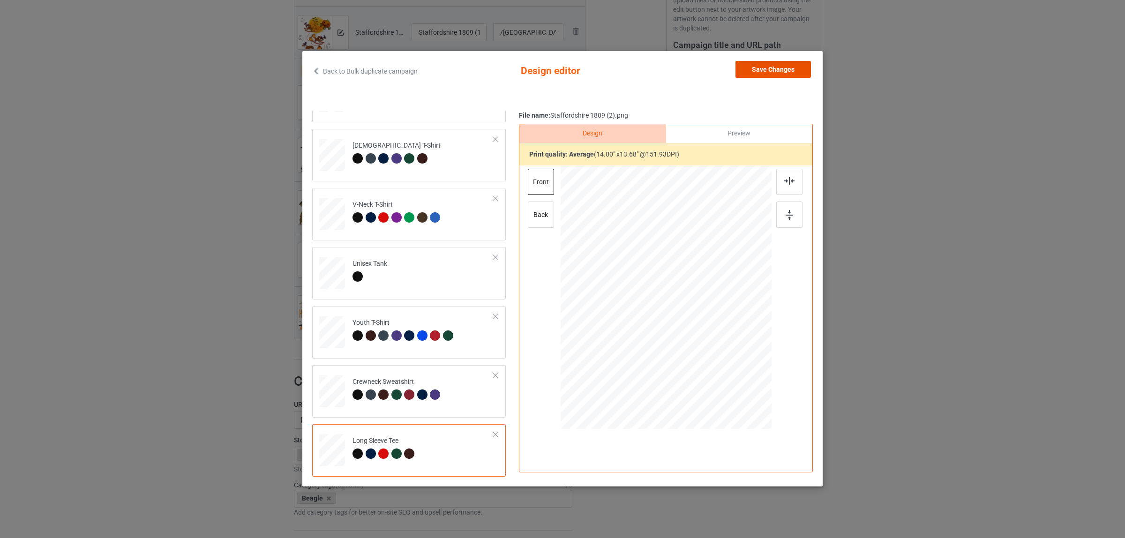
click at [766, 67] on button "Save Changes" at bounding box center [772, 69] width 75 height 17
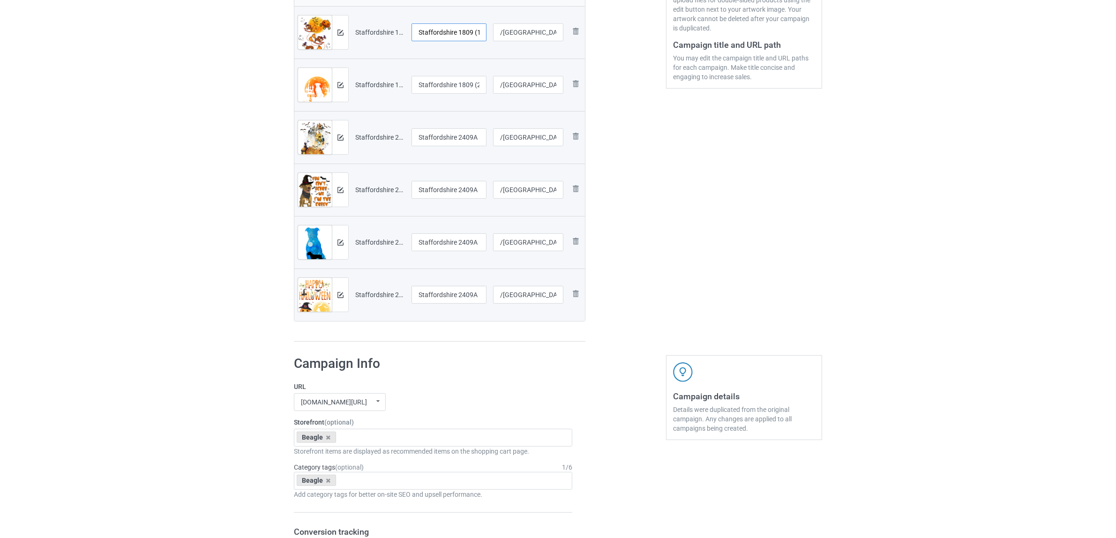
scroll to position [0, 4]
drag, startPoint x: 460, startPoint y: 33, endPoint x: 490, endPoint y: 35, distance: 30.6
click at [490, 35] on tr "Preview and edit artwork Staffordshire 1809 (1).png Staffordshire 1809 (1) /sta…" at bounding box center [439, 32] width 291 height 52
click at [448, 32] on input "[GEOGRAPHIC_DATA]" at bounding box center [448, 32] width 75 height 18
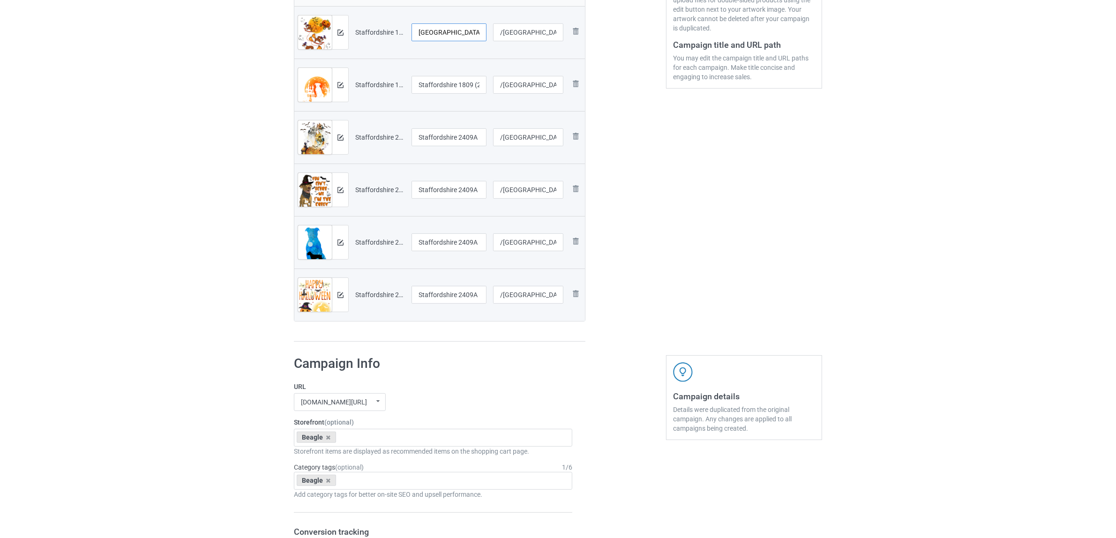
click at [448, 32] on input "[GEOGRAPHIC_DATA]" at bounding box center [448, 32] width 75 height 18
type input "[GEOGRAPHIC_DATA]"
click at [454, 82] on input "Staffordshire 1809 (2)" at bounding box center [448, 85] width 75 height 18
paste input "text"
type input "[GEOGRAPHIC_DATA]"
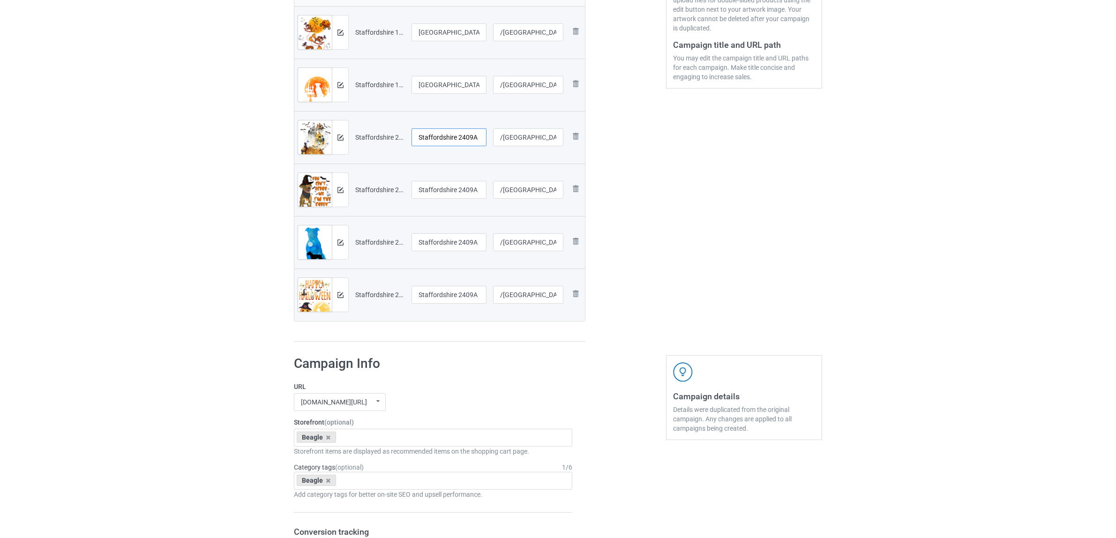
click at [453, 143] on input "Staffordshire 2409A (1)" at bounding box center [448, 137] width 75 height 18
paste input "text"
type input "[GEOGRAPHIC_DATA]"
click at [423, 186] on input "Staffordshire 2409A (3)" at bounding box center [448, 190] width 75 height 18
paste input "text"
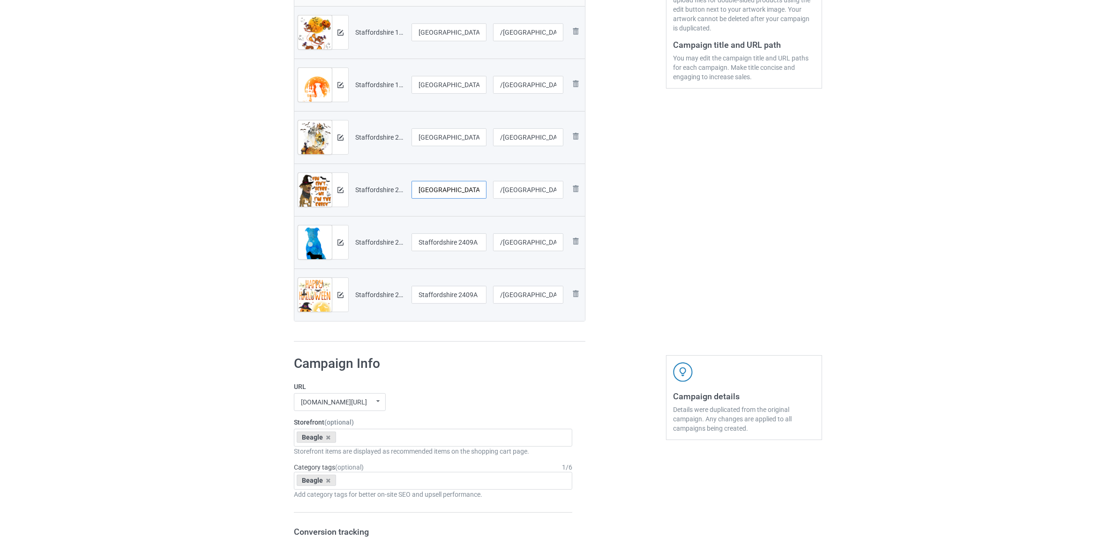
type input "[GEOGRAPHIC_DATA]"
click at [439, 237] on input "Staffordshire 2409A (4)" at bounding box center [448, 242] width 75 height 18
paste input "text"
type input "[GEOGRAPHIC_DATA]"
click at [449, 292] on input "Staffordshire 2409A (5)" at bounding box center [448, 295] width 75 height 18
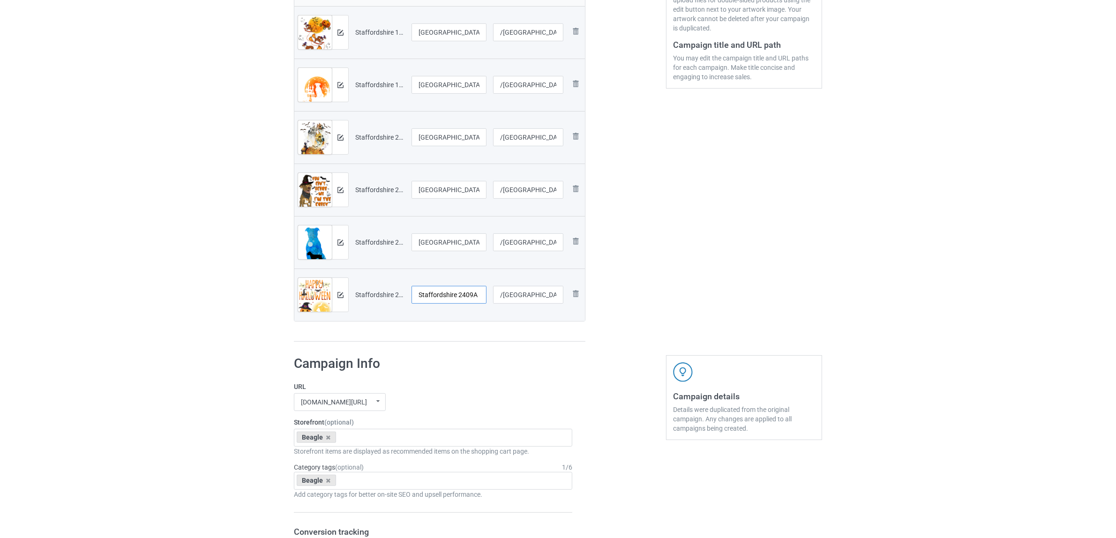
paste input "text"
type input "[GEOGRAPHIC_DATA]"
click at [451, 372] on h1 "Campaign Info" at bounding box center [433, 363] width 278 height 17
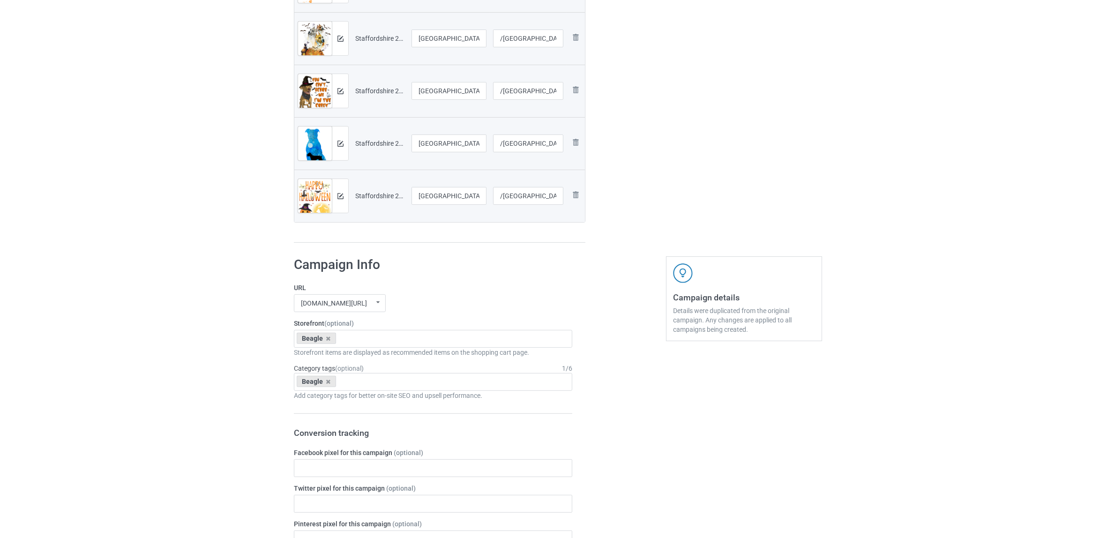
scroll to position [469, 0]
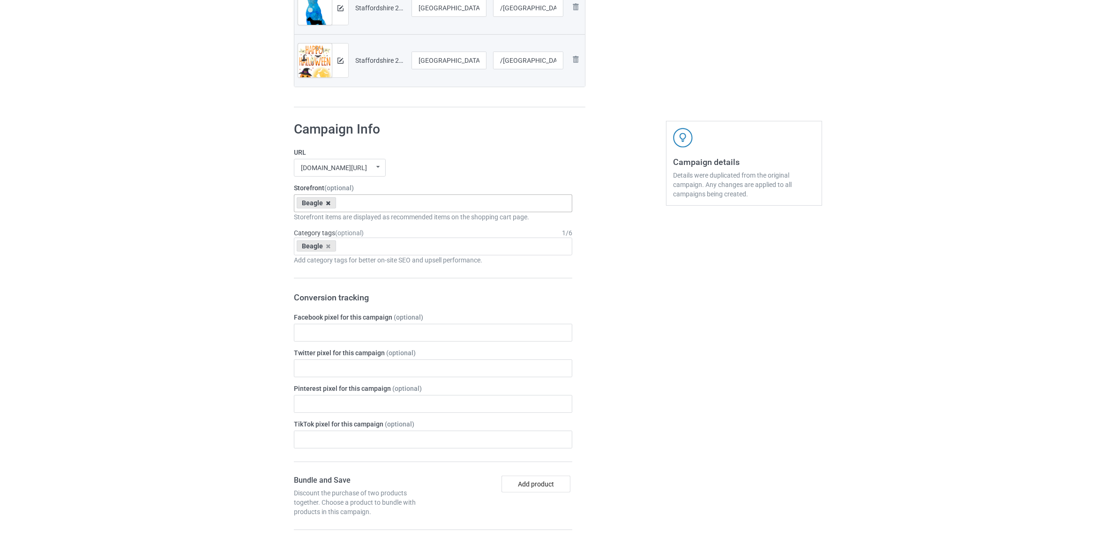
click at [326, 205] on icon at bounding box center [328, 203] width 5 height 6
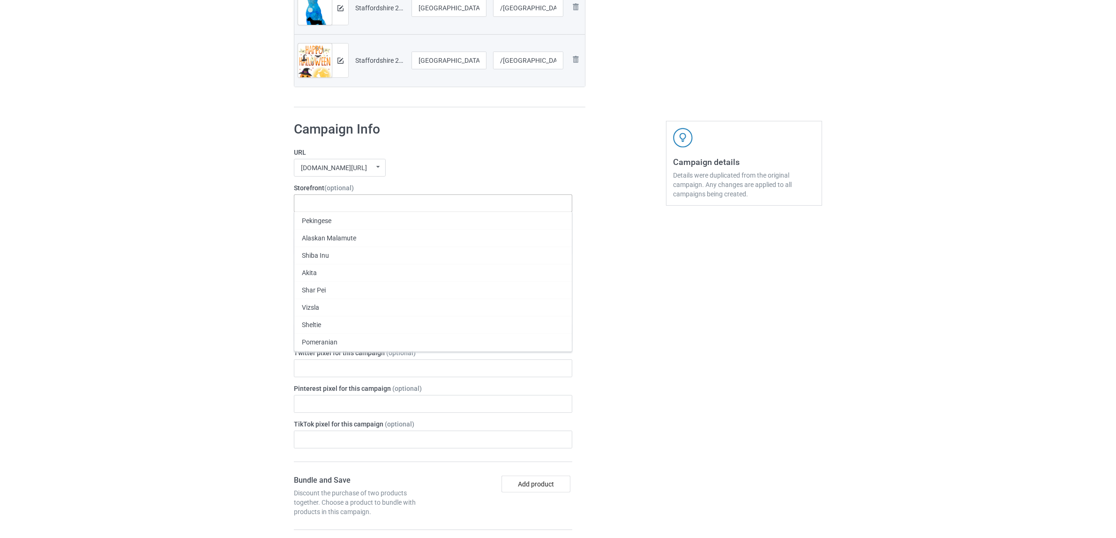
paste input "[GEOGRAPHIC_DATA]"
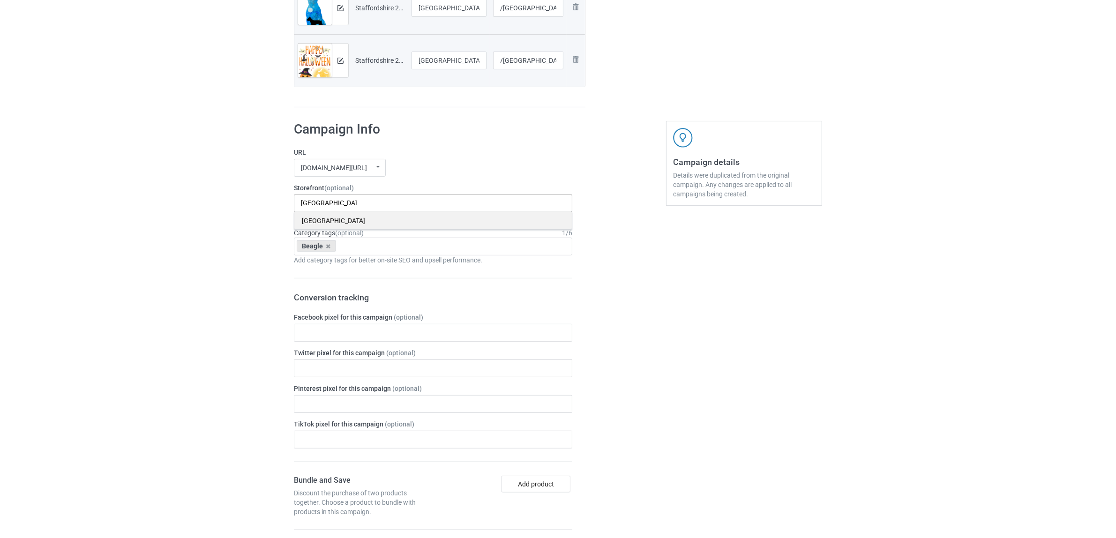
type input "[GEOGRAPHIC_DATA]"
click at [327, 218] on div "[GEOGRAPHIC_DATA]" at bounding box center [432, 220] width 277 height 17
click at [327, 247] on icon at bounding box center [328, 246] width 5 height 6
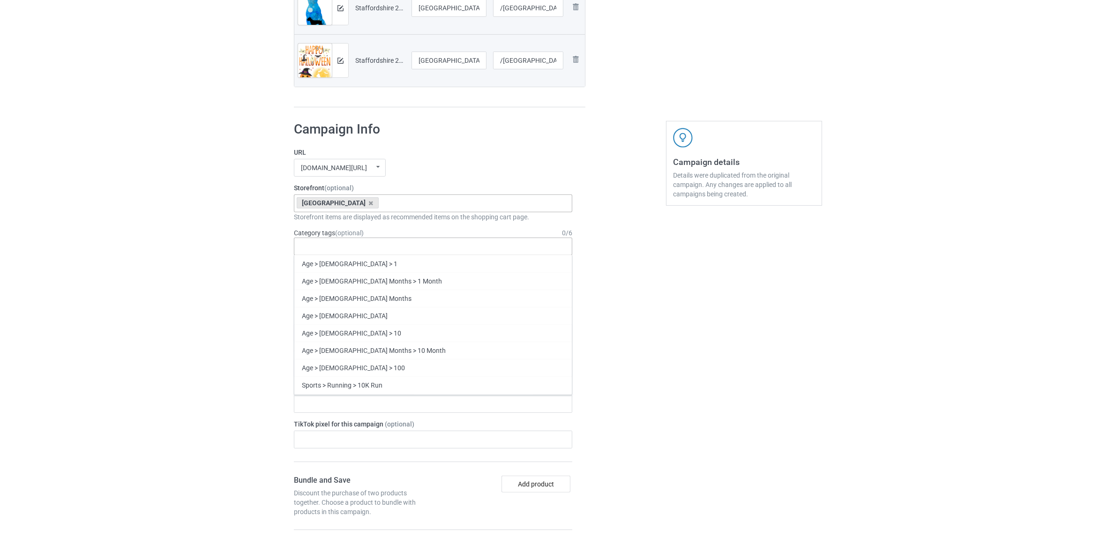
paste input "[GEOGRAPHIC_DATA]"
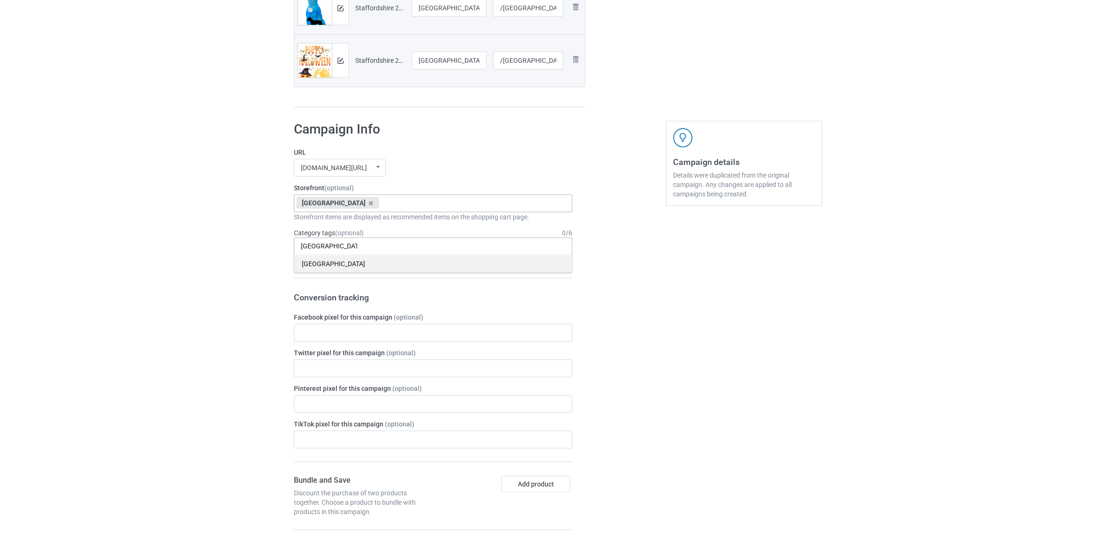
type input "[GEOGRAPHIC_DATA]"
click at [331, 267] on div "[GEOGRAPHIC_DATA]" at bounding box center [432, 263] width 277 height 17
click at [198, 252] on div "Bulk duplicate campaign Campaign to duplicate Beagle Original Artwork 2348x3045…" at bounding box center [558, 272] width 1116 height 1430
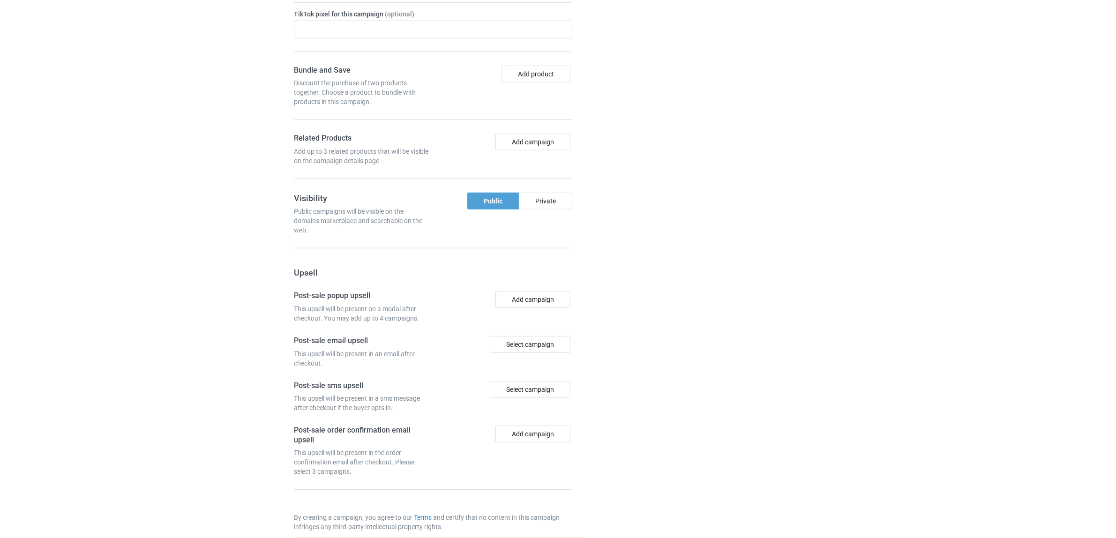
scroll to position [921, 0]
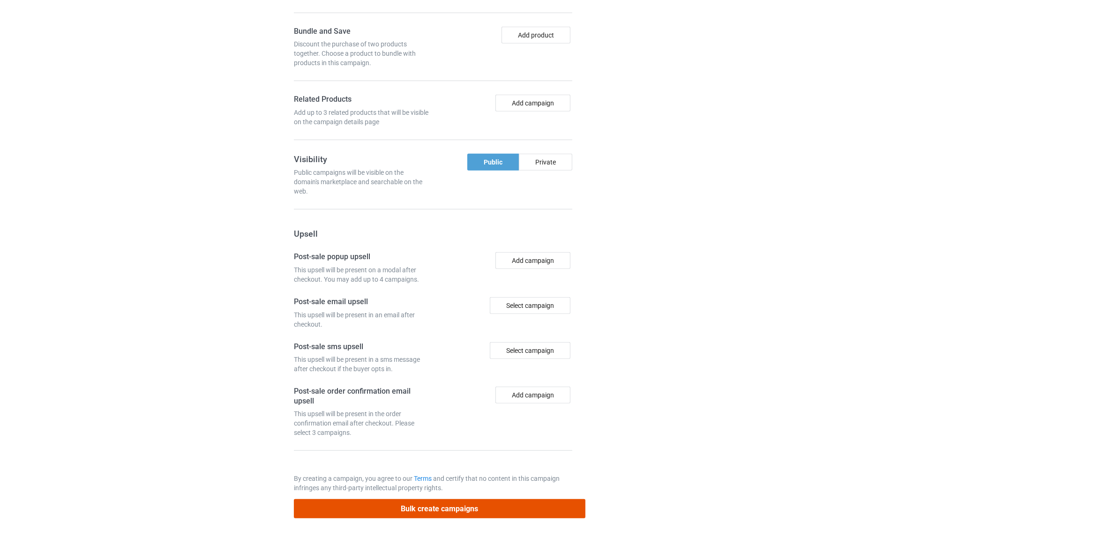
click at [465, 509] on button "Bulk create campaigns" at bounding box center [440, 508] width 292 height 19
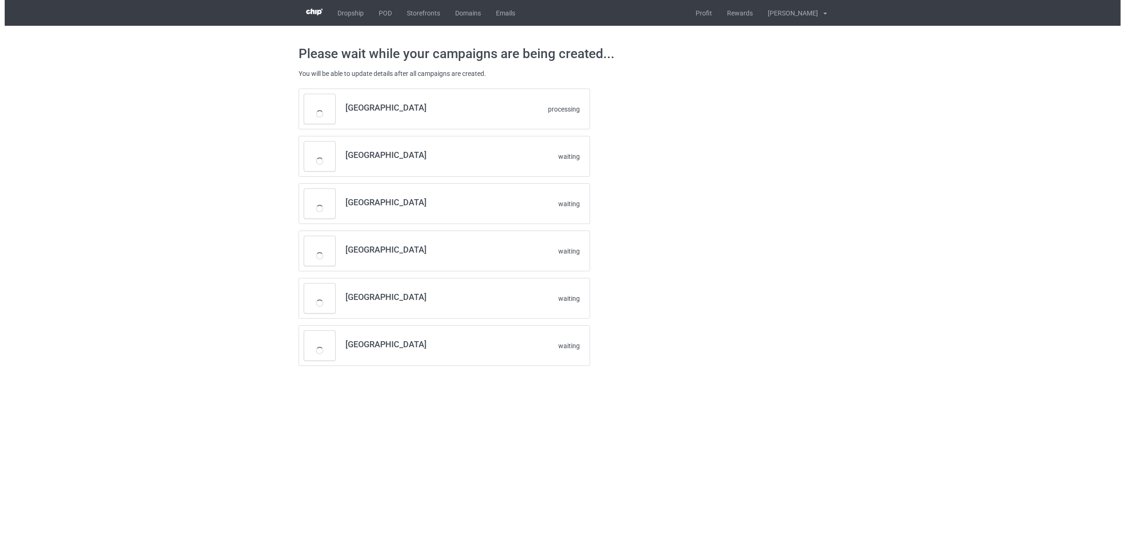
scroll to position [0, 0]
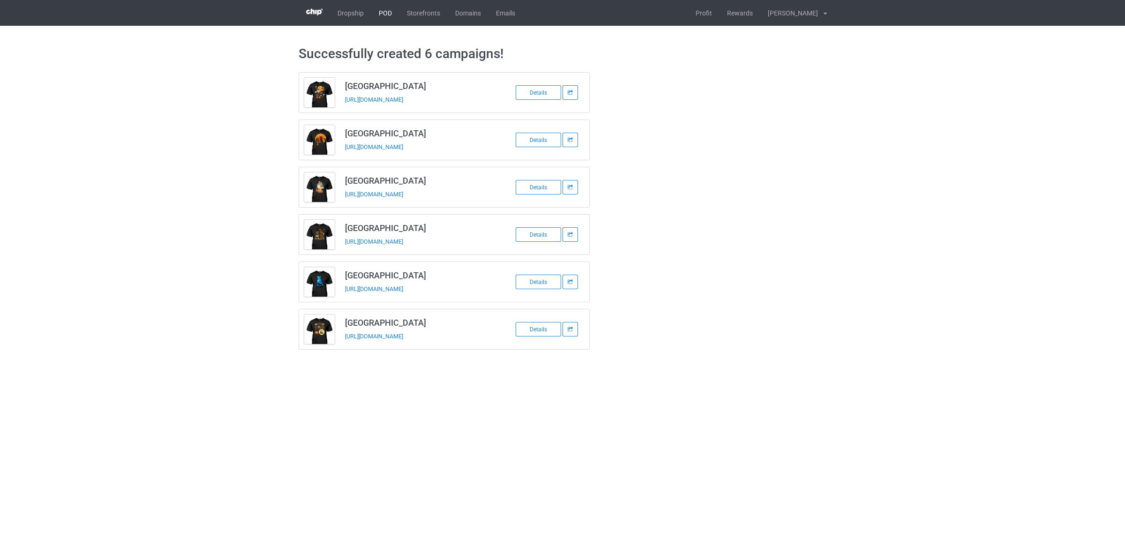
click at [383, 8] on link "POD" at bounding box center [385, 13] width 28 height 26
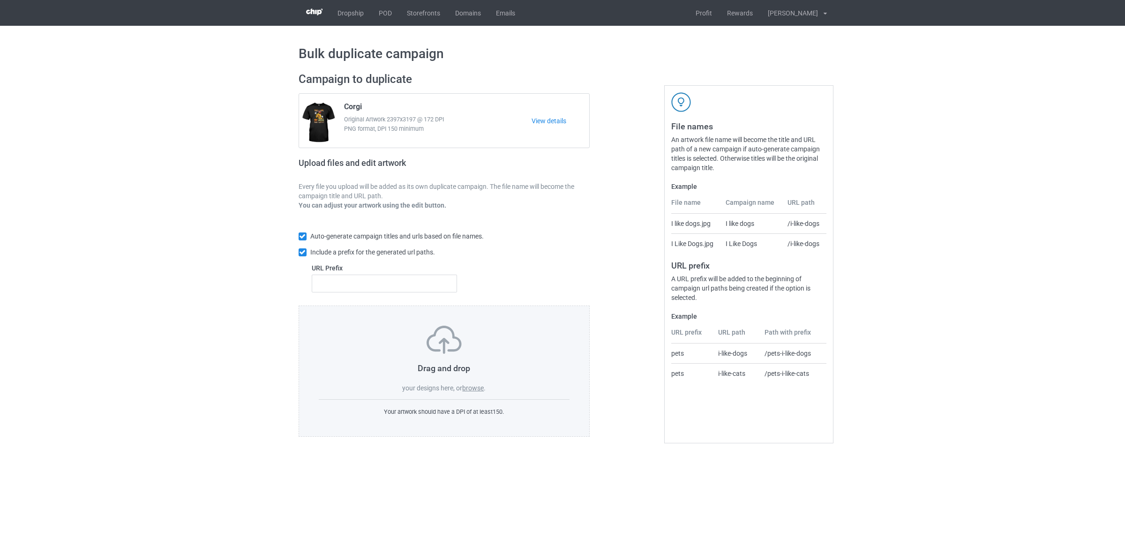
click at [474, 388] on label "browse" at bounding box center [473, 387] width 22 height 7
click at [0, 0] on input "browse" at bounding box center [0, 0] width 0 height 0
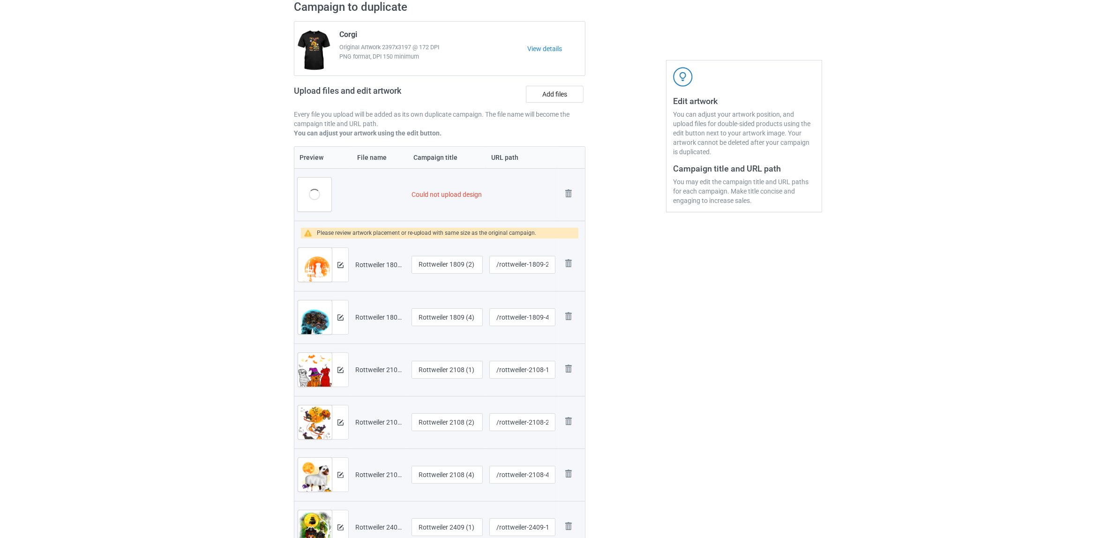
scroll to position [176, 0]
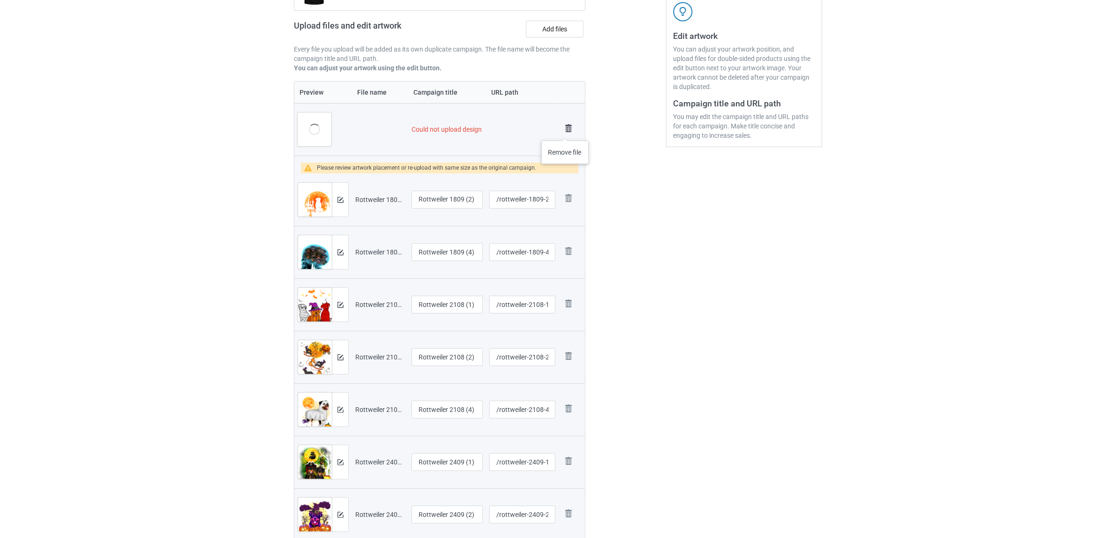
click at [565, 129] on img at bounding box center [568, 128] width 13 height 13
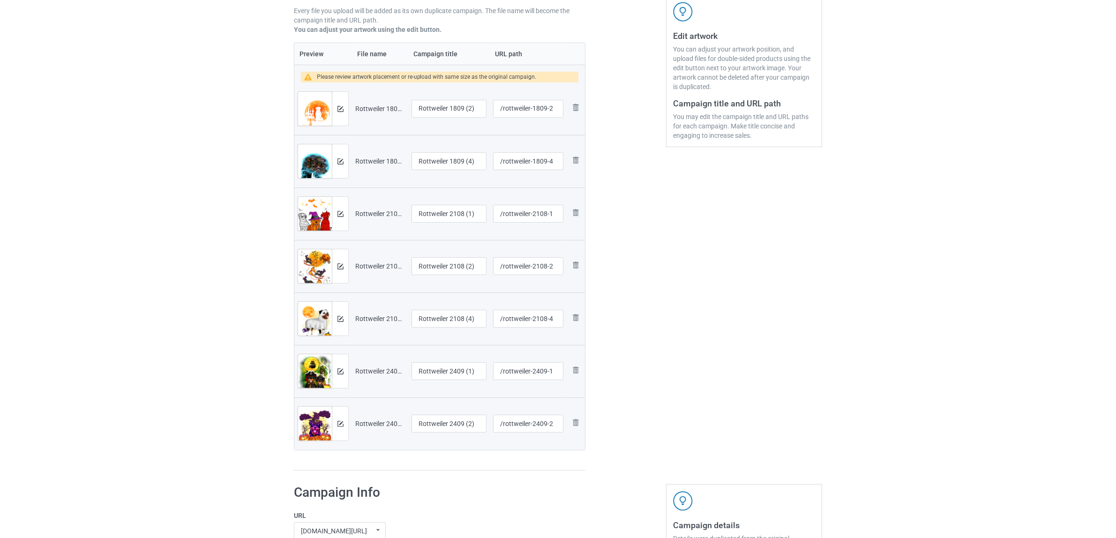
scroll to position [137, 0]
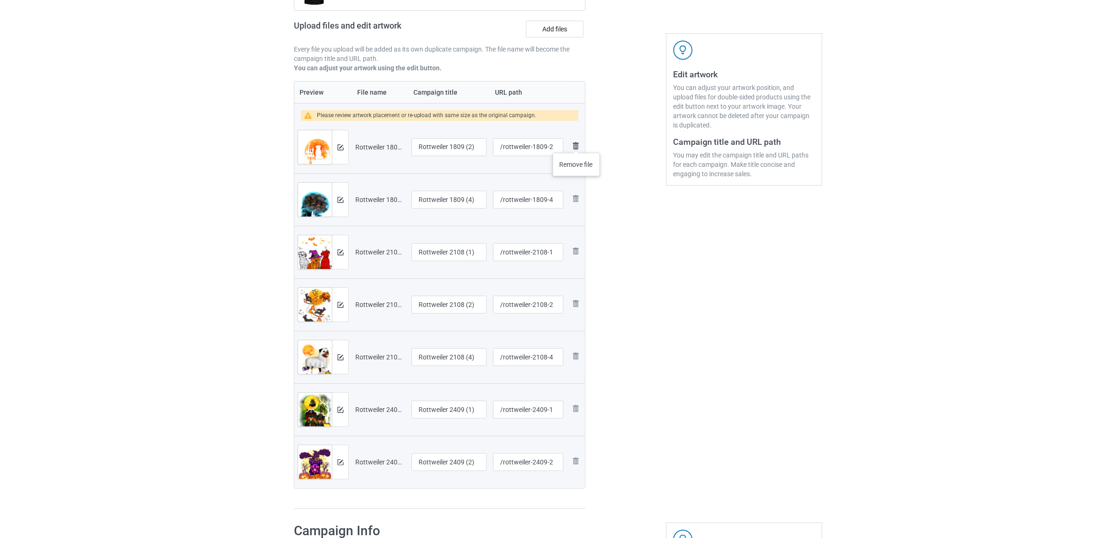
click at [576, 143] on img at bounding box center [575, 145] width 11 height 11
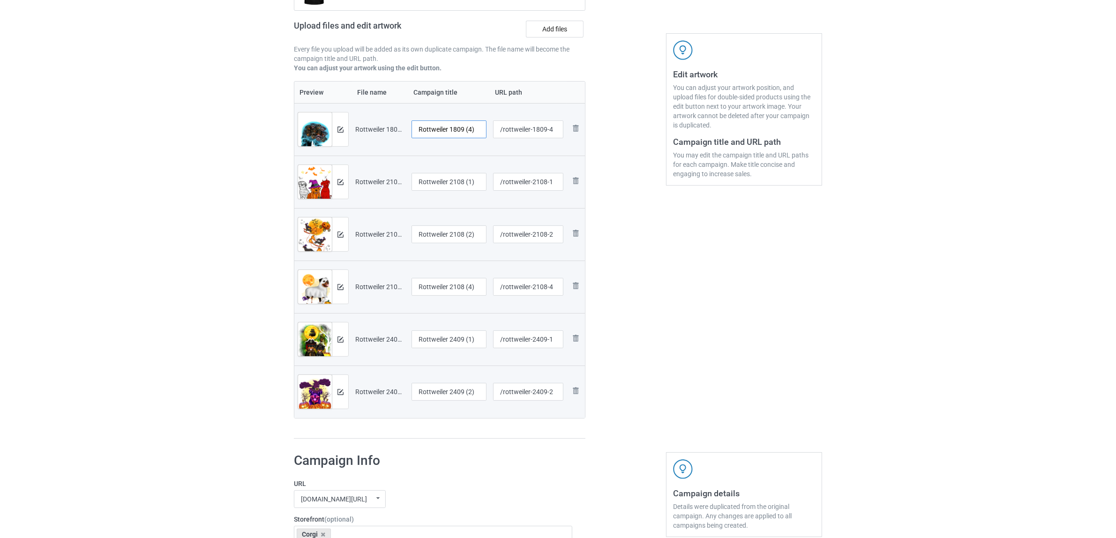
drag, startPoint x: 449, startPoint y: 126, endPoint x: 491, endPoint y: 125, distance: 42.2
click at [491, 125] on tr "Preview and edit artwork Rottweiler 1809 (4).png Rottweiler 1809 (4) /rottweile…" at bounding box center [439, 129] width 291 height 52
click at [435, 125] on input "Rottweiler" at bounding box center [448, 129] width 75 height 18
type input "Rottweiler"
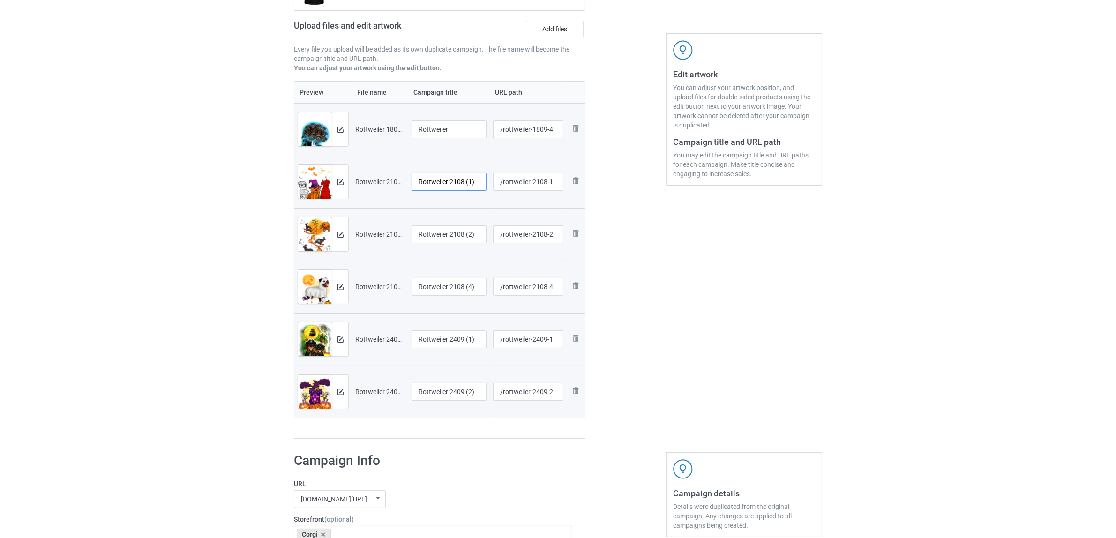
click at [444, 180] on input "Rottweiler 2108 (1)" at bounding box center [448, 182] width 75 height 18
paste input "text"
type input "Rottweiler"
click at [448, 236] on input "Rottweiler 2108 (2)" at bounding box center [448, 234] width 75 height 18
paste input "text"
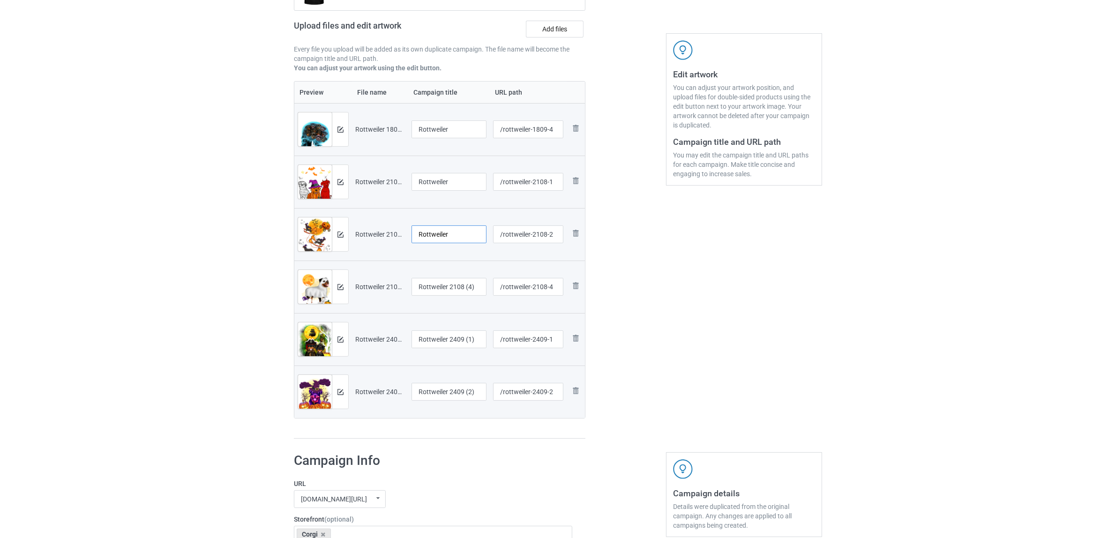
type input "Rottweiler"
click at [449, 290] on input "Rottweiler 2108 (4)" at bounding box center [448, 287] width 75 height 18
paste input "text"
type input "Rottweiler"
click at [462, 345] on input "Rottweiler 2409 (1)" at bounding box center [448, 339] width 75 height 18
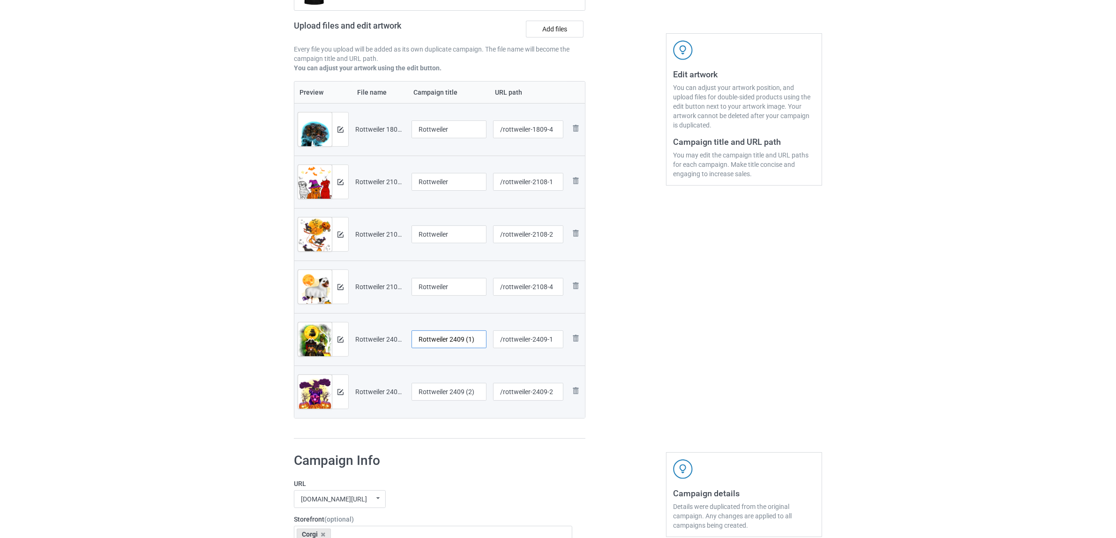
paste input "text"
type input "Rottweiler"
click at [455, 387] on input "Rottweiler 2409 (2)" at bounding box center [448, 392] width 75 height 18
paste input "text"
type input "Rottweiler"
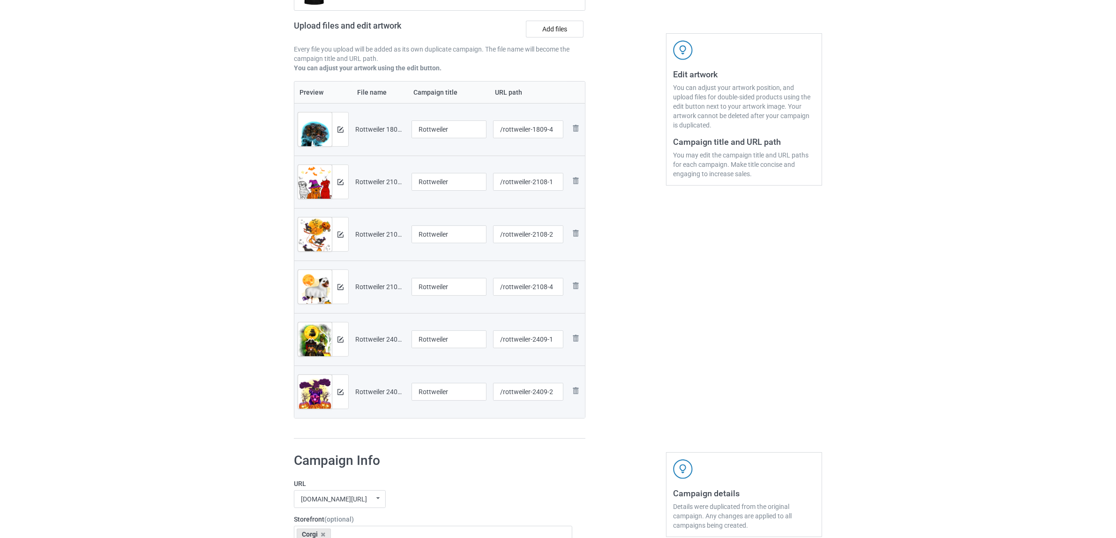
click at [469, 444] on div "Campaign to duplicate Corgi Original Artwork 2397x3197 @ 172 DPI PNG format, DP…" at bounding box center [439, 186] width 305 height 517
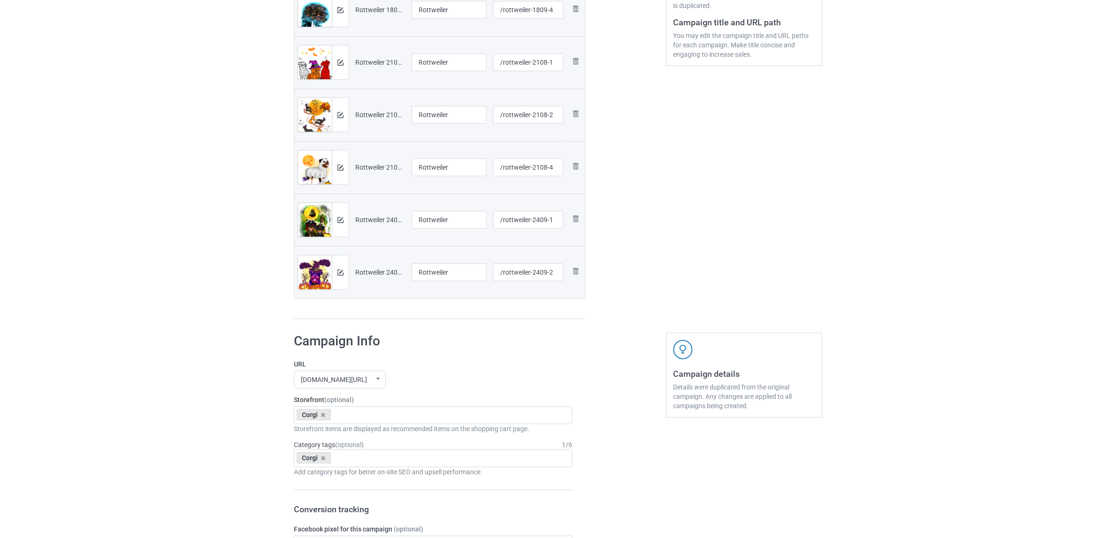
scroll to position [372, 0]
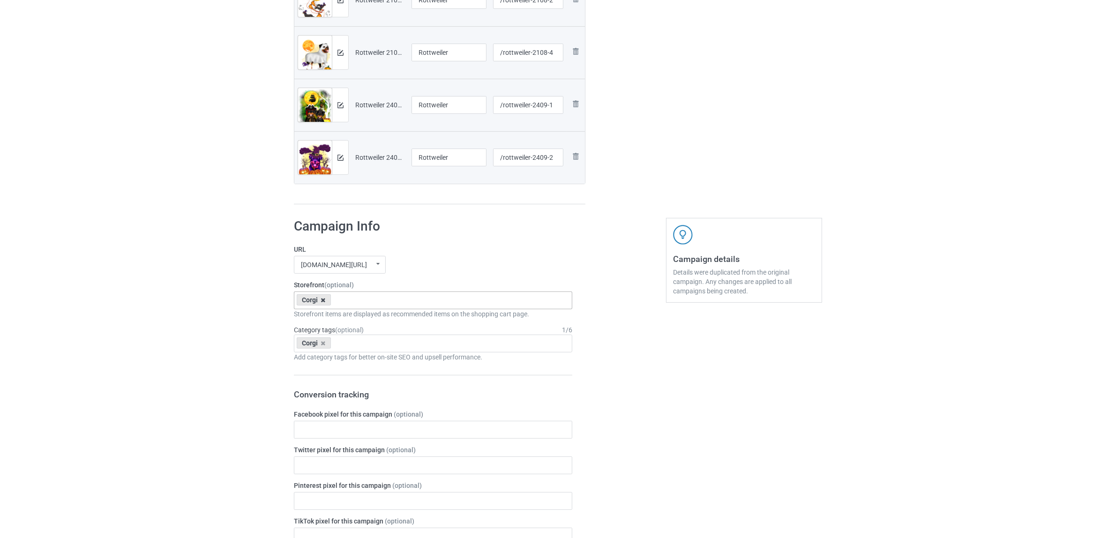
click at [322, 300] on icon at bounding box center [323, 300] width 5 height 6
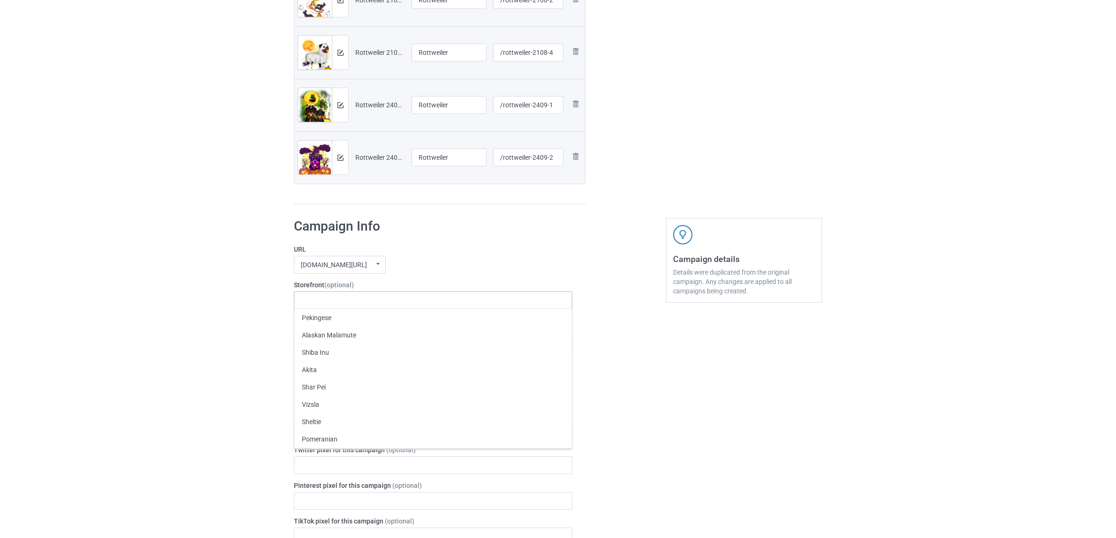
paste input "Rottweiler"
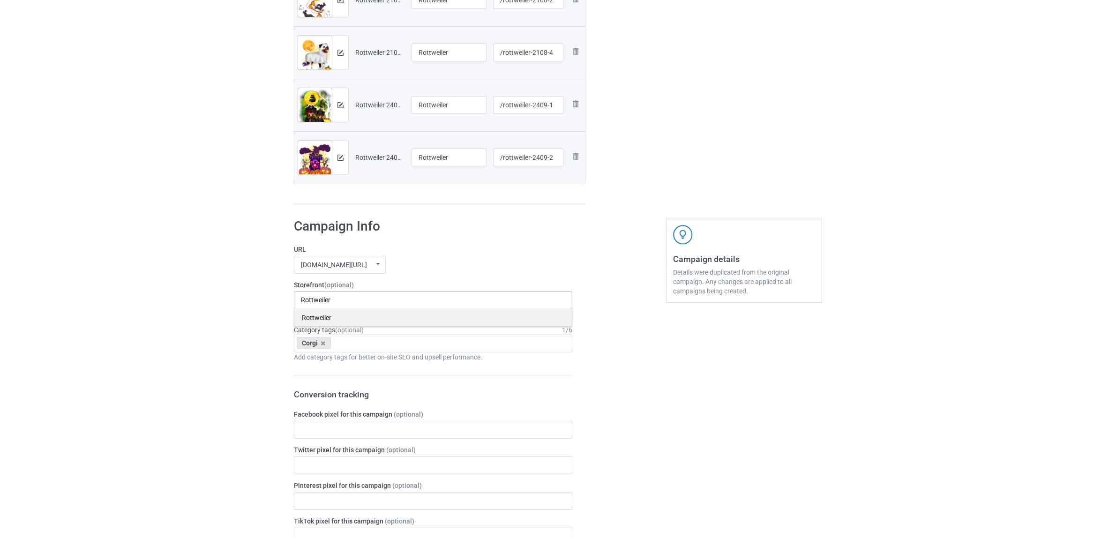
type input "Rottweiler"
click at [316, 320] on div "Rottweiler" at bounding box center [432, 317] width 277 height 17
click at [322, 341] on icon at bounding box center [323, 343] width 5 height 6
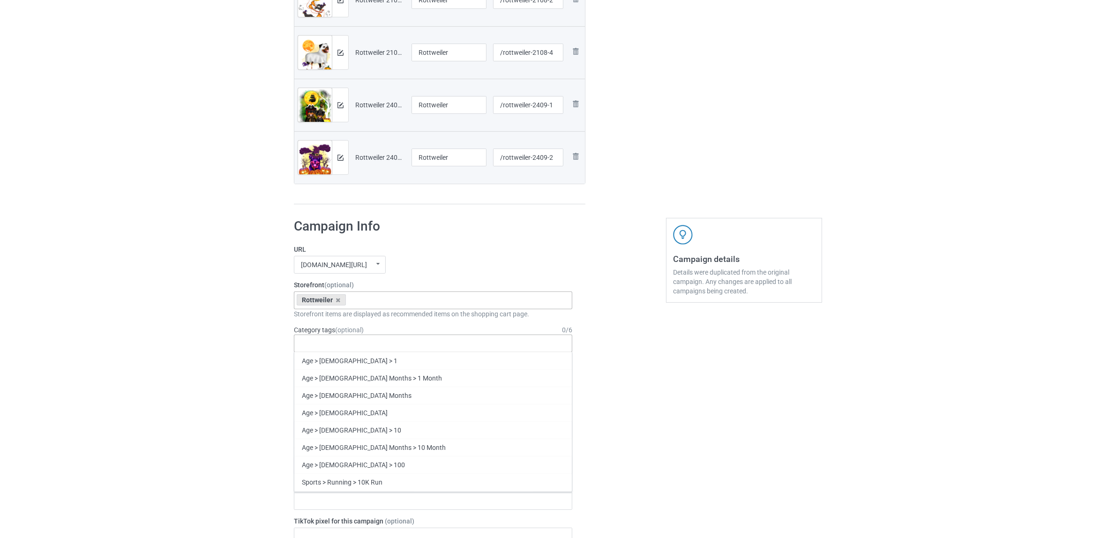
paste input "Rottweiler"
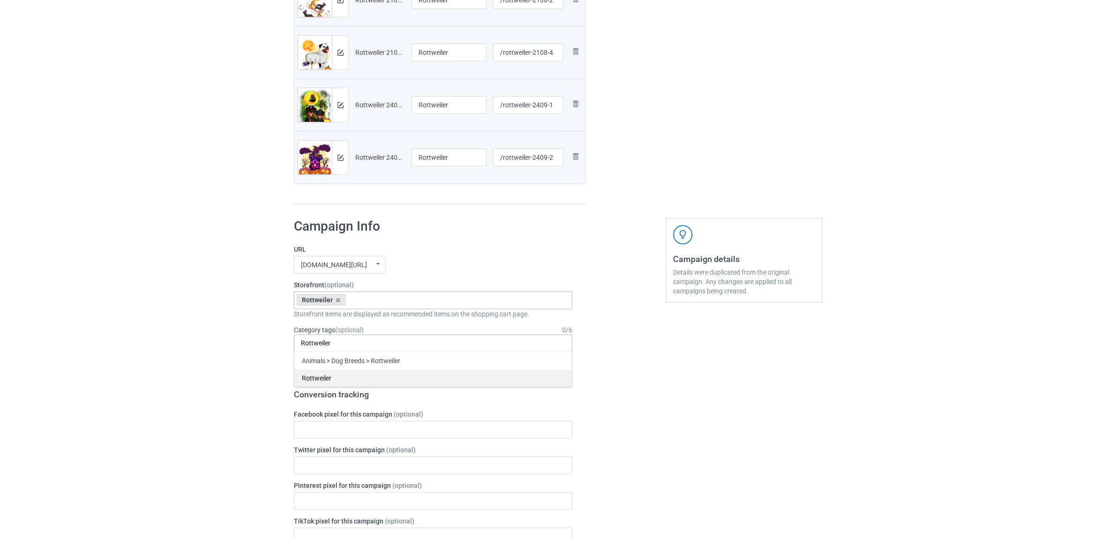
type input "Rottweiler"
click at [315, 381] on div "Rottweiler" at bounding box center [432, 377] width 277 height 17
click at [138, 319] on div "Bulk duplicate campaign Campaign to duplicate Corgi Original Artwork 2397x3197 …" at bounding box center [558, 369] width 1116 height 1430
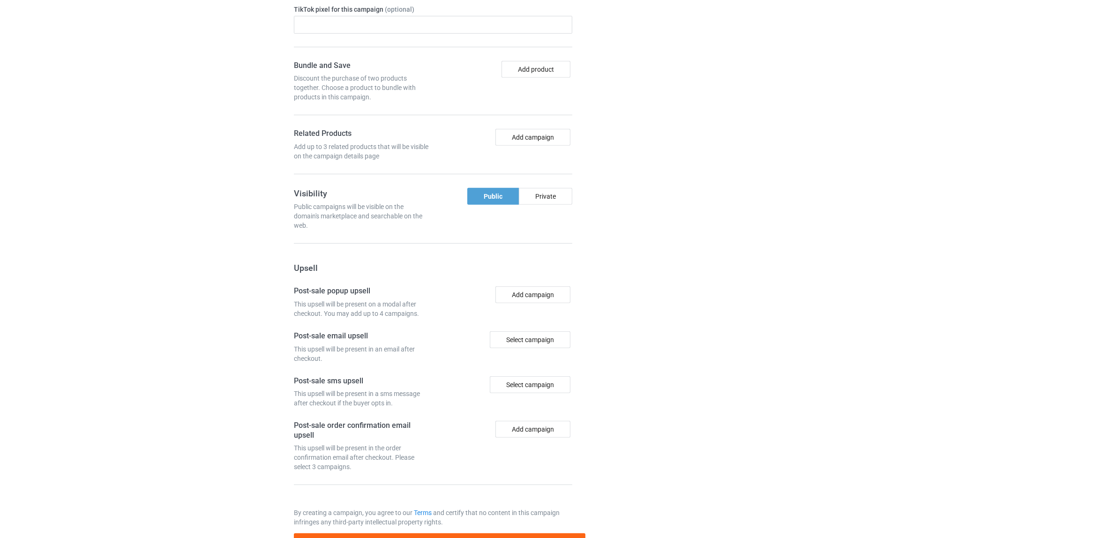
scroll to position [921, 0]
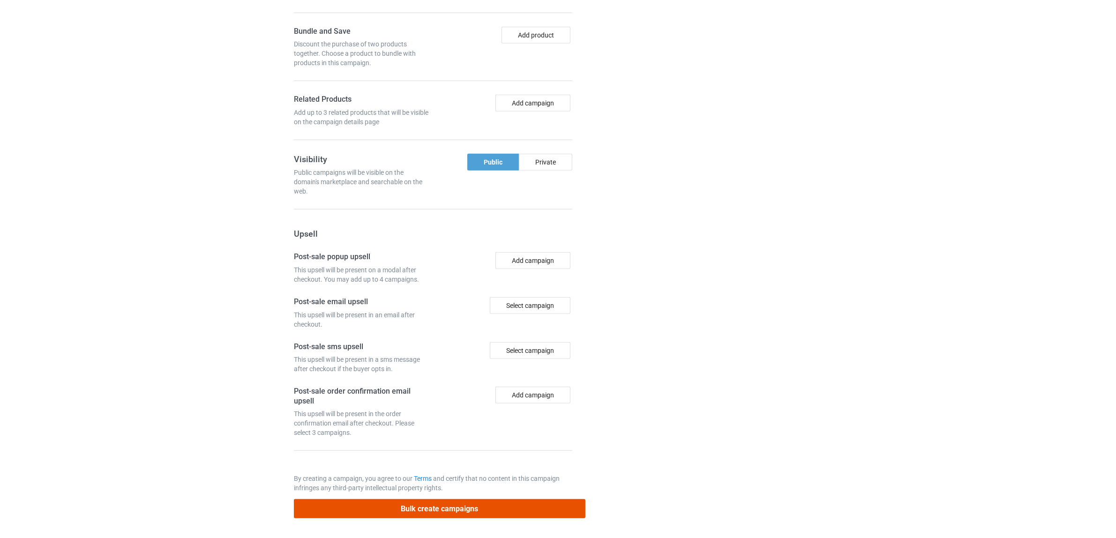
click at [425, 509] on button "Bulk create campaigns" at bounding box center [440, 508] width 292 height 19
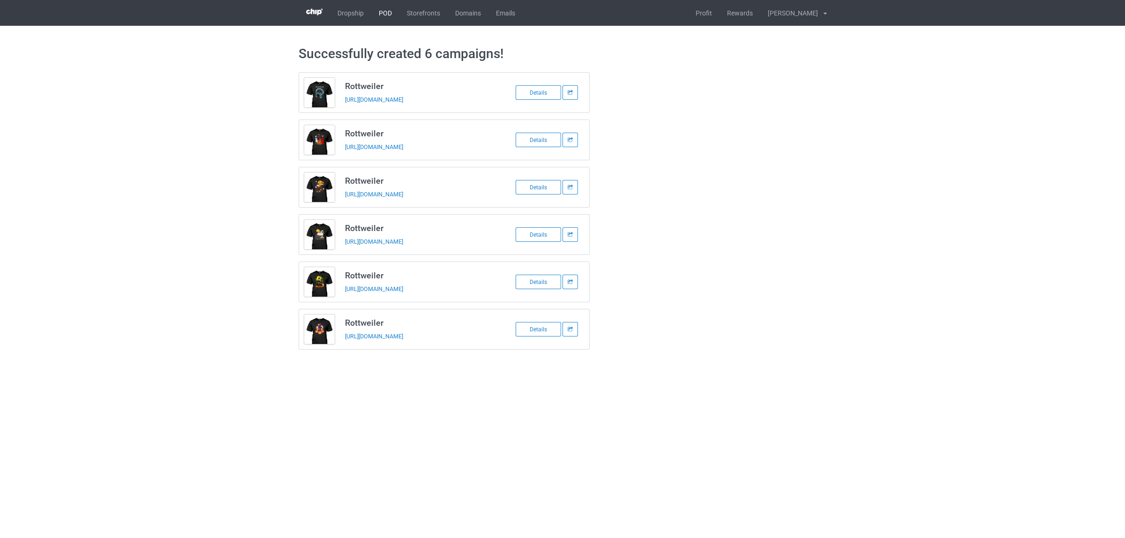
click at [389, 10] on link "POD" at bounding box center [385, 13] width 28 height 26
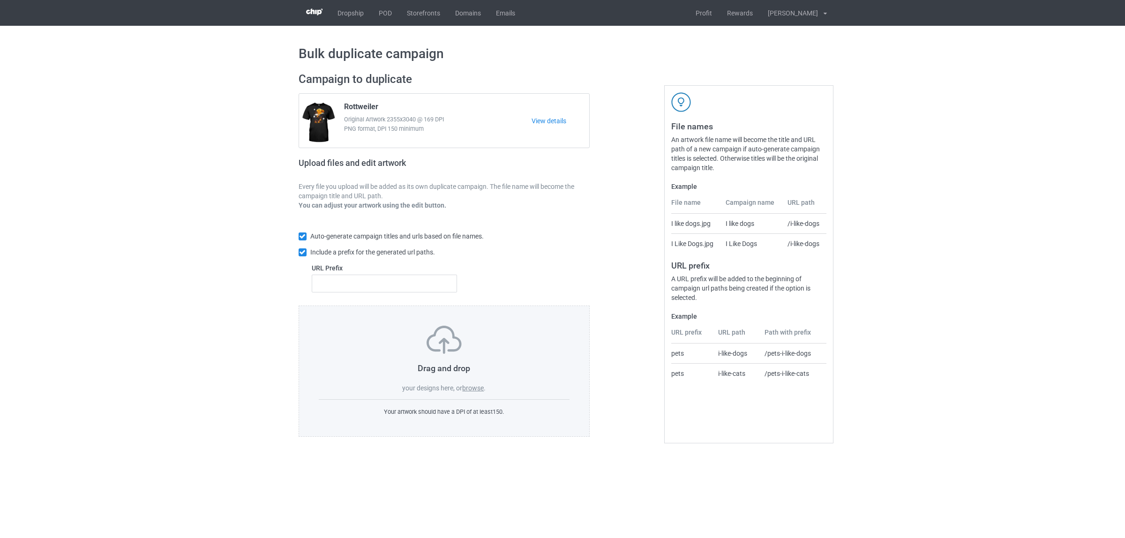
click at [471, 385] on label "browse" at bounding box center [473, 387] width 22 height 7
click at [0, 0] on input "browse" at bounding box center [0, 0] width 0 height 0
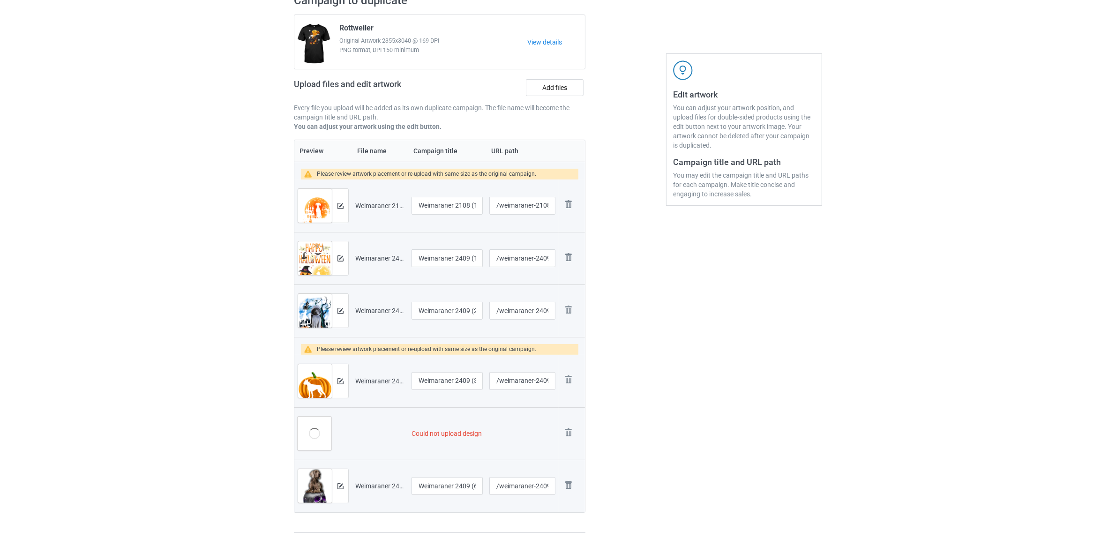
scroll to position [155, 0]
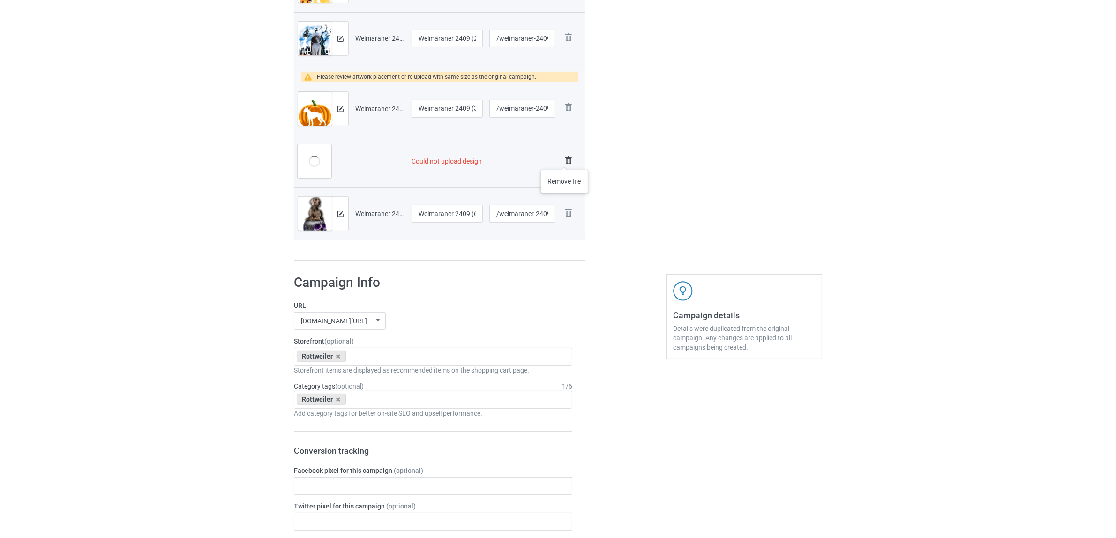
click at [565, 160] on img at bounding box center [568, 160] width 13 height 13
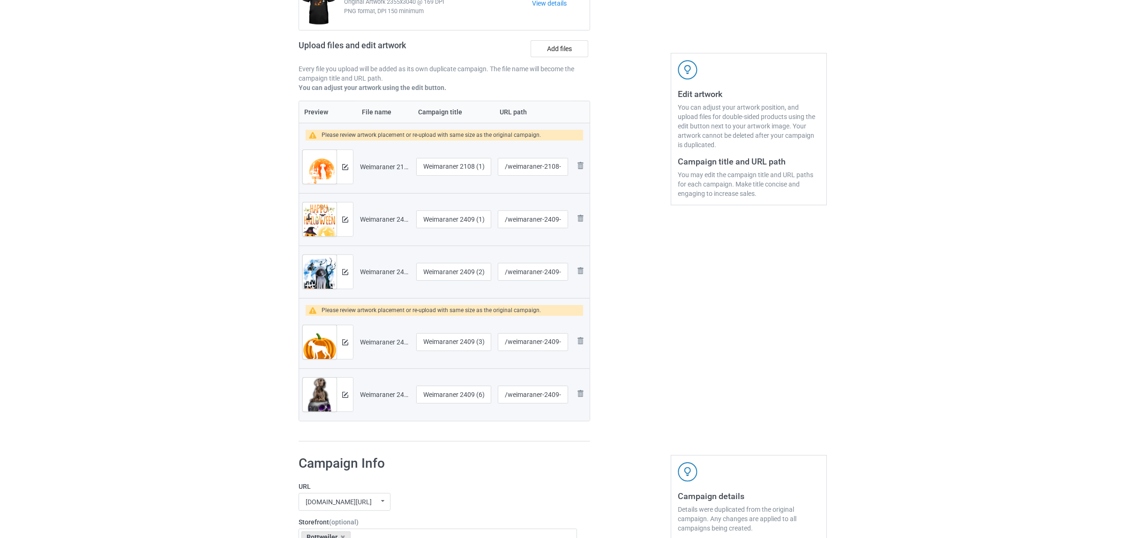
scroll to position [117, 0]
click at [340, 166] on img at bounding box center [340, 168] width 6 height 6
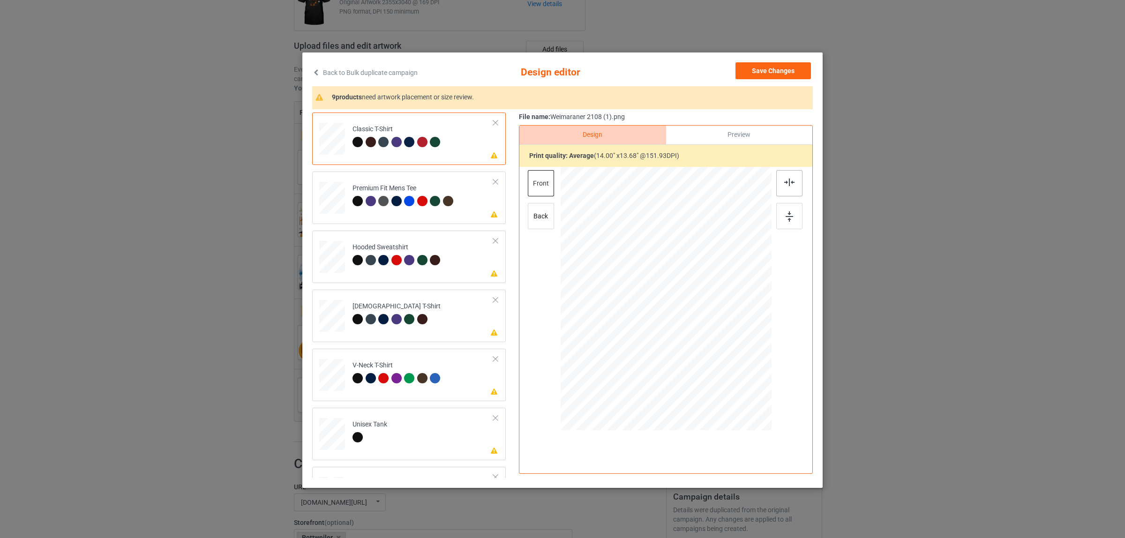
click at [784, 181] on img at bounding box center [789, 182] width 10 height 7
click at [393, 194] on div "Premium Fit Mens Tee" at bounding box center [403, 195] width 103 height 22
click at [784, 187] on div at bounding box center [789, 183] width 26 height 26
drag, startPoint x: 389, startPoint y: 259, endPoint x: 709, endPoint y: 233, distance: 320.7
click at [391, 259] on div at bounding box center [396, 260] width 10 height 10
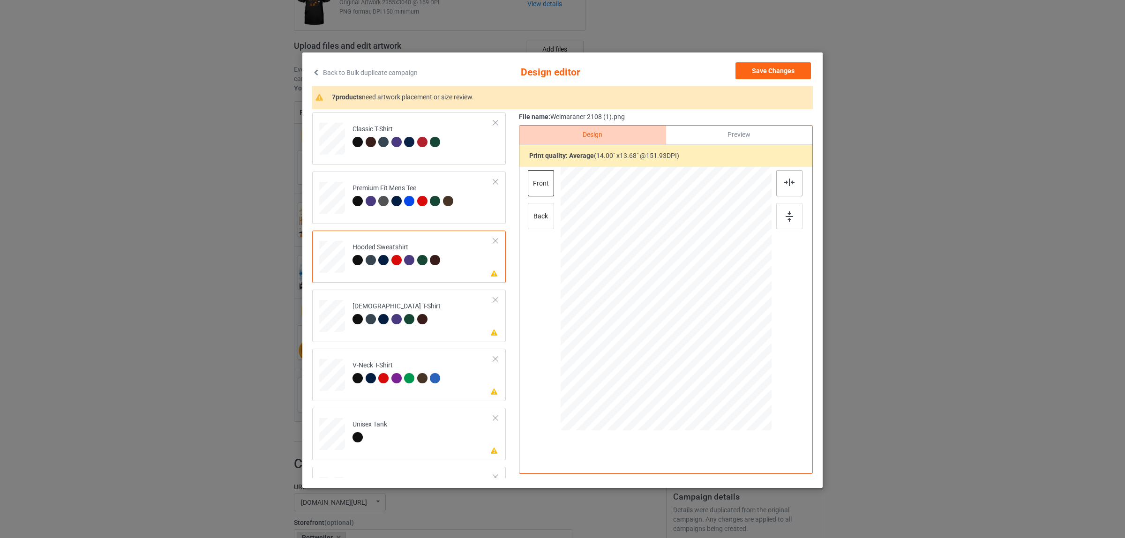
click at [777, 188] on div at bounding box center [789, 183] width 26 height 26
click at [347, 310] on td "Please review artwork placement Ladies T-Shirt" at bounding box center [422, 313] width 151 height 41
click at [784, 180] on img at bounding box center [789, 182] width 10 height 7
click at [390, 371] on div "V-Neck T-Shirt" at bounding box center [397, 372] width 90 height 22
click at [781, 177] on div at bounding box center [789, 183] width 26 height 26
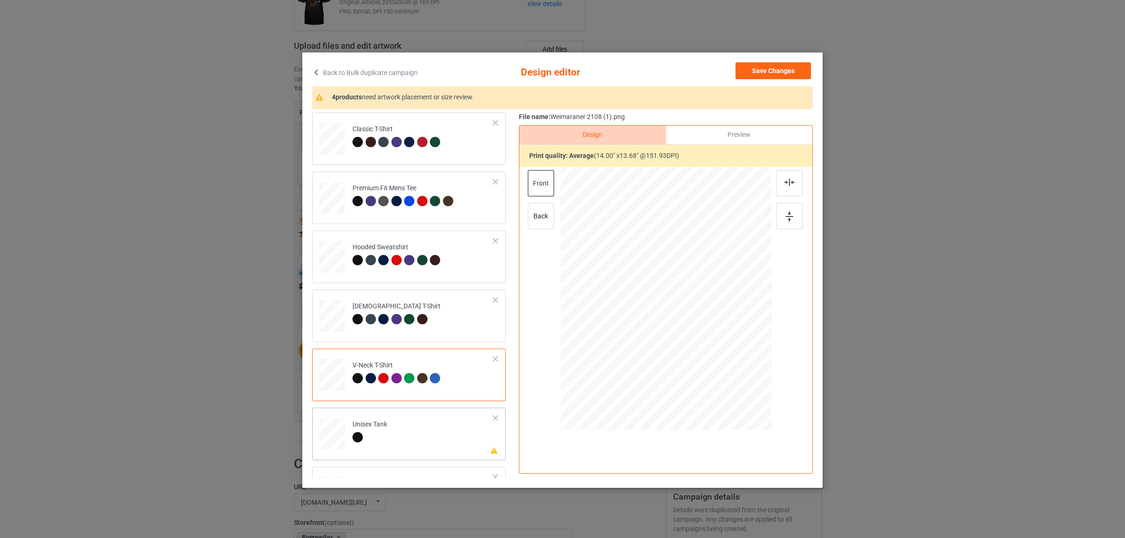
click at [422, 422] on td "Please review artwork placement Unisex Tank" at bounding box center [422, 431] width 151 height 41
click at [785, 177] on div at bounding box center [789, 183] width 26 height 26
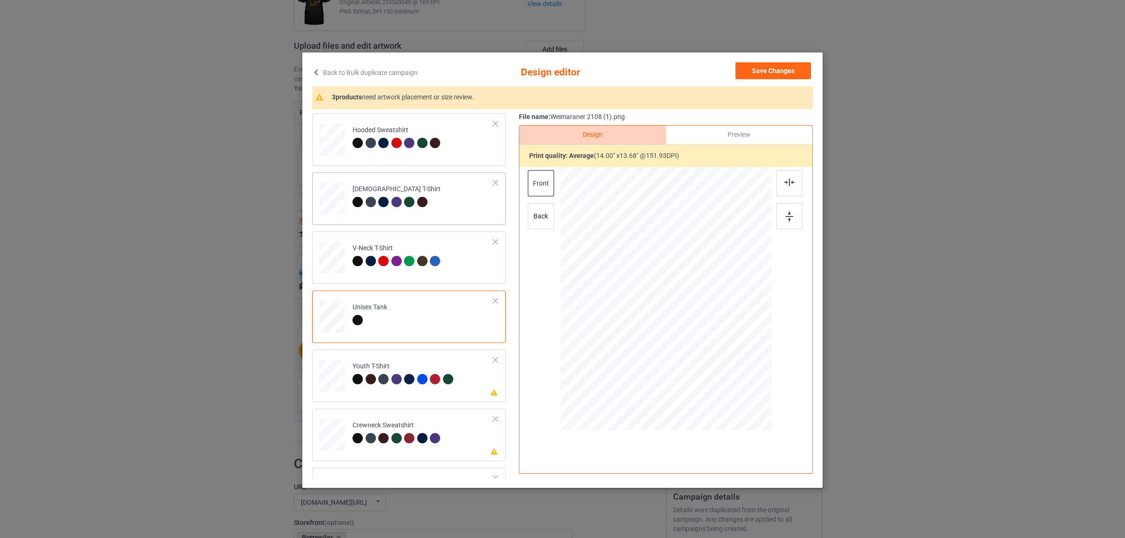
scroll to position [159, 0]
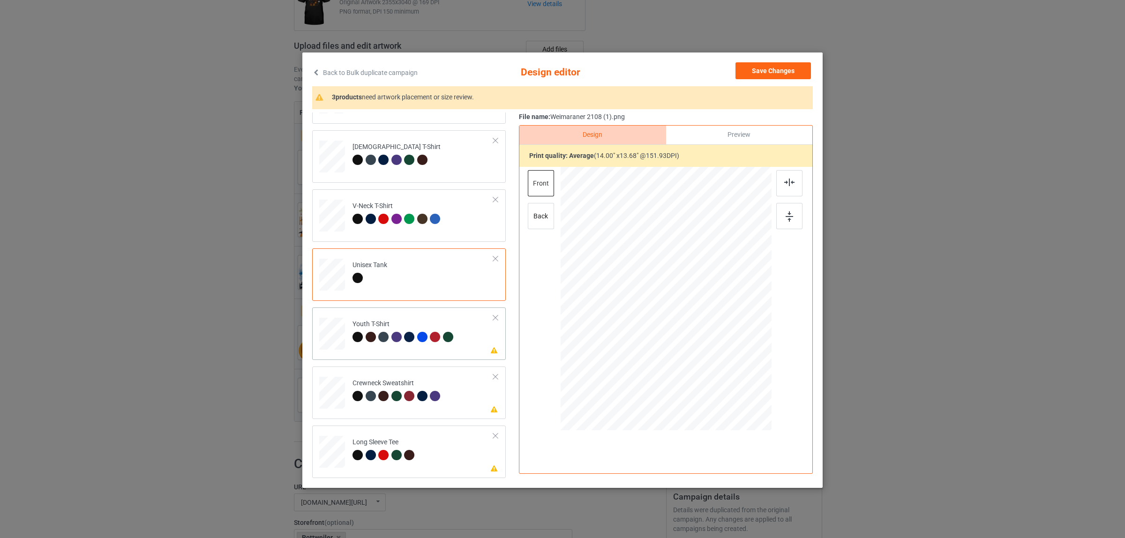
click at [417, 334] on div at bounding box center [422, 337] width 10 height 10
click at [783, 178] on div at bounding box center [789, 183] width 26 height 26
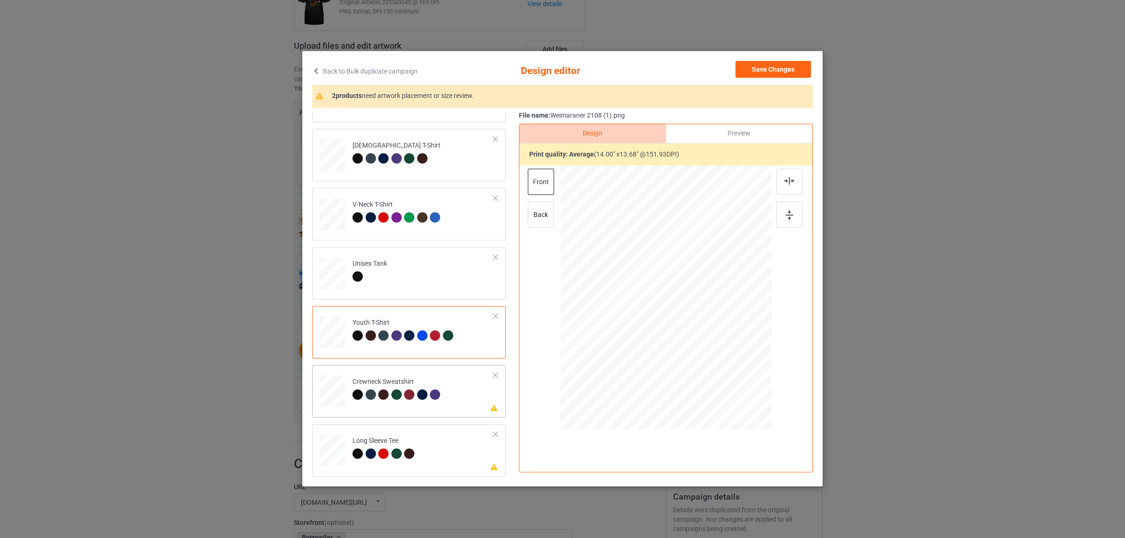
click at [451, 394] on td "Please review artwork placement Crewneck Sweatshirt" at bounding box center [422, 389] width 151 height 41
click at [785, 186] on div at bounding box center [789, 182] width 26 height 26
click at [420, 445] on td "Please review artwork placement Long Sleeve Tee" at bounding box center [422, 448] width 151 height 41
click at [784, 178] on img at bounding box center [789, 180] width 10 height 7
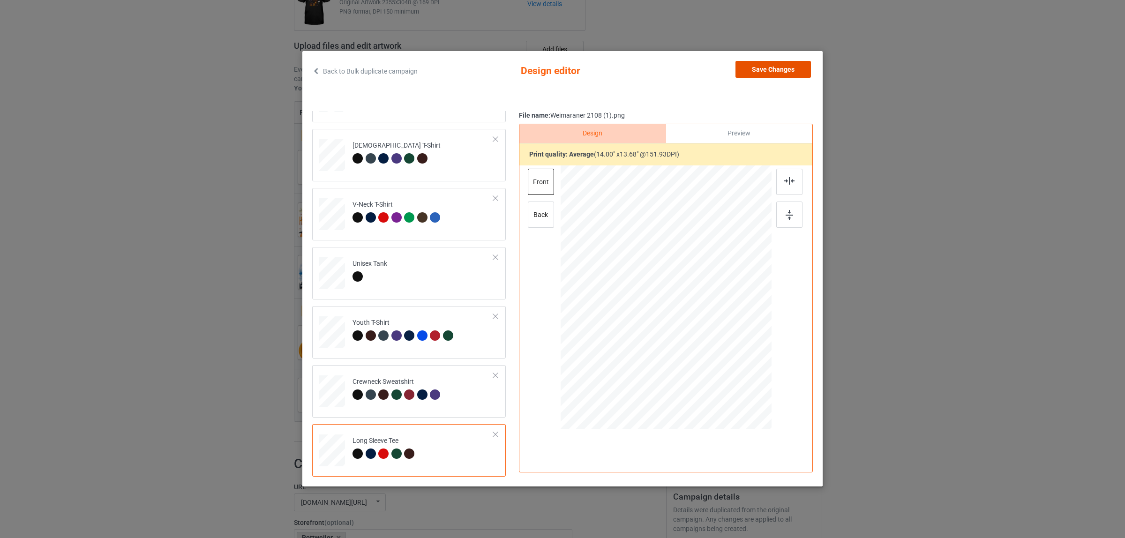
click at [770, 73] on button "Save Changes" at bounding box center [772, 69] width 75 height 17
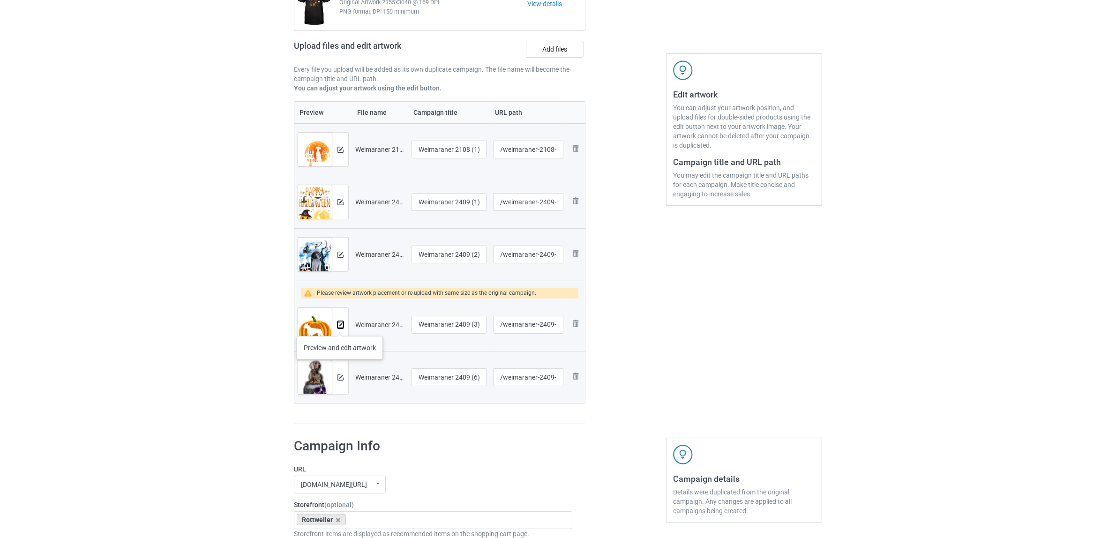
click at [340, 327] on img at bounding box center [340, 325] width 6 height 6
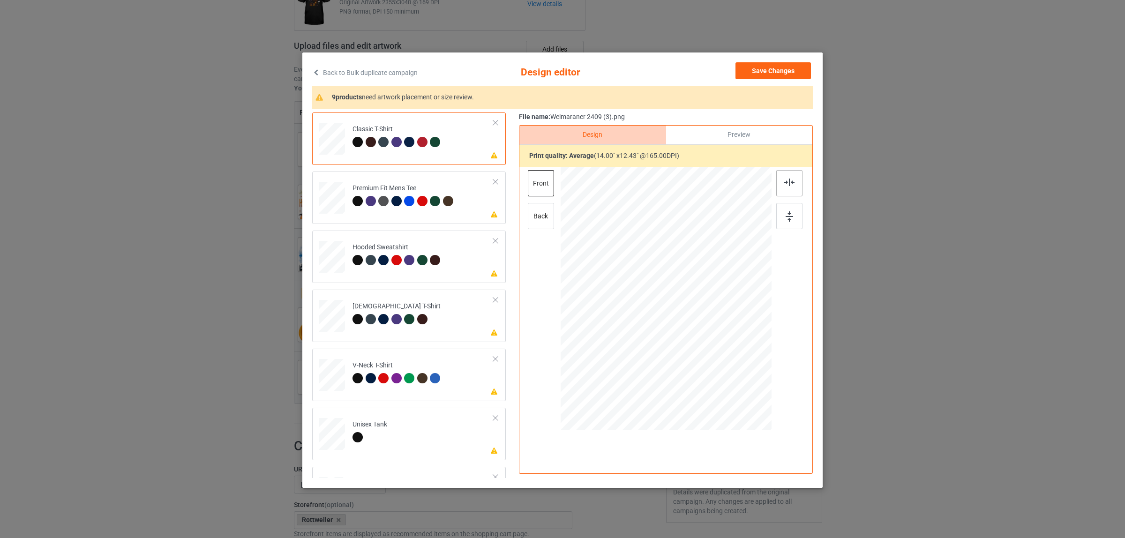
click at [784, 180] on img at bounding box center [789, 182] width 10 height 7
click at [369, 194] on div "Premium Fit Mens Tee" at bounding box center [403, 195] width 103 height 22
click at [790, 179] on img at bounding box center [789, 182] width 10 height 7
click at [358, 270] on td "Please review artwork placement Hooded Sweatshirt" at bounding box center [422, 254] width 151 height 41
click at [788, 178] on div at bounding box center [789, 183] width 26 height 26
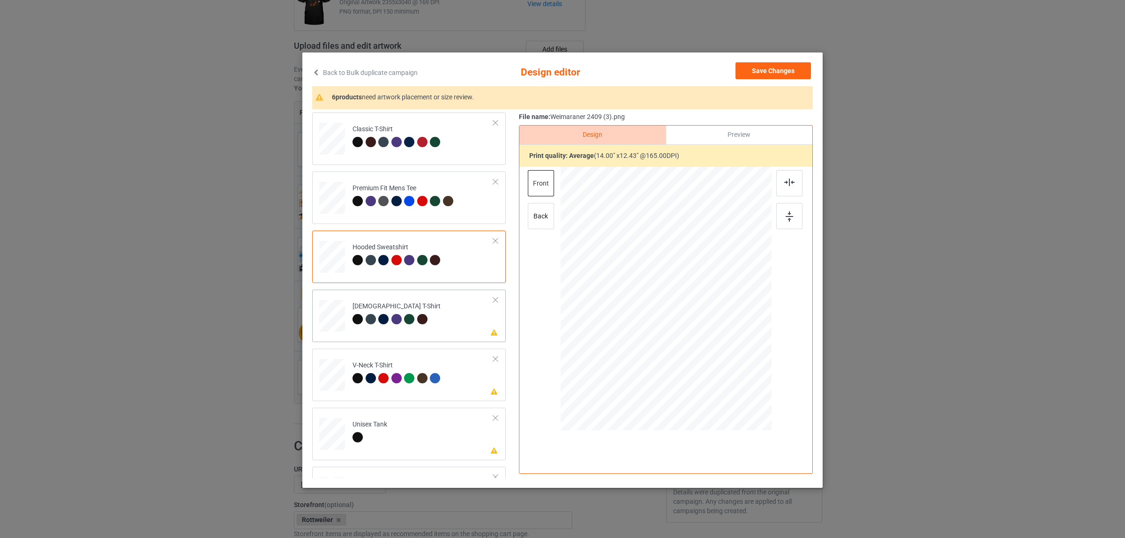
click at [378, 315] on div at bounding box center [384, 320] width 13 height 13
click at [787, 182] on img at bounding box center [789, 182] width 10 height 7
click at [385, 381] on div at bounding box center [384, 379] width 13 height 13
click at [784, 184] on img at bounding box center [789, 182] width 10 height 7
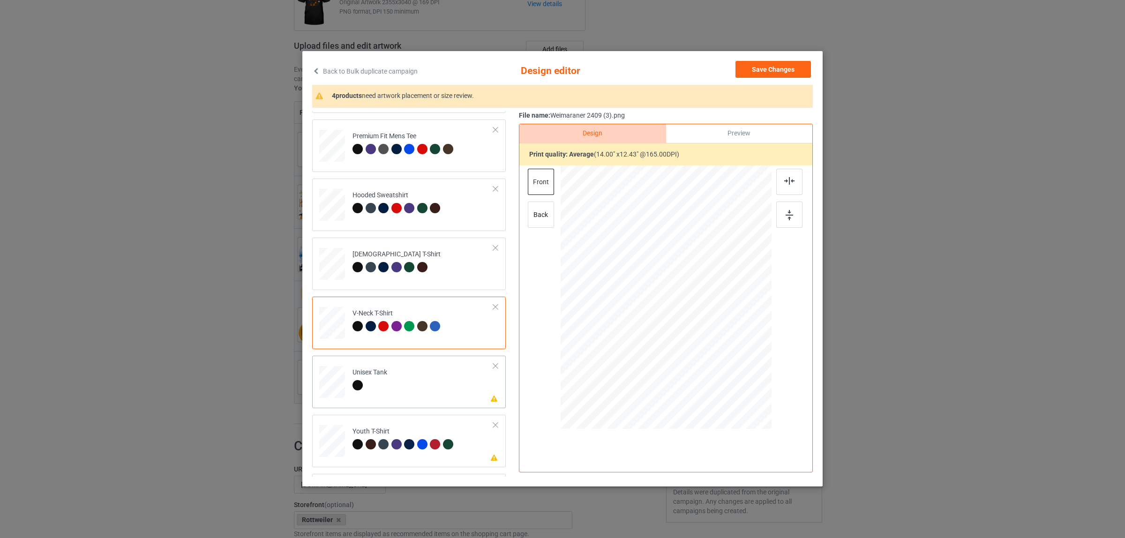
scroll to position [117, 0]
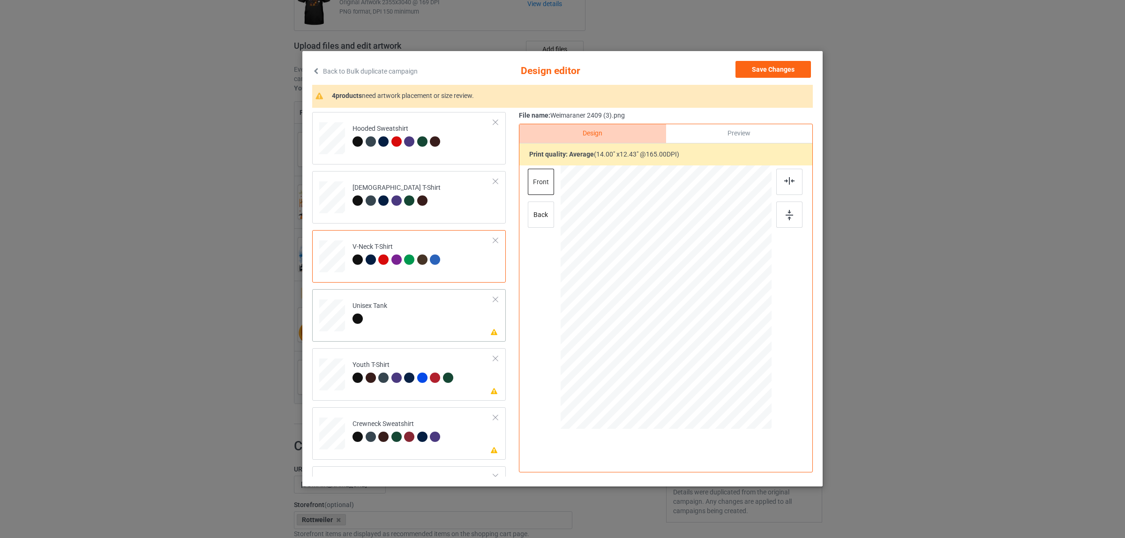
click at [378, 324] on div at bounding box center [369, 320] width 35 height 13
click at [784, 176] on div at bounding box center [789, 182] width 26 height 26
click at [383, 381] on div at bounding box center [383, 378] width 10 height 10
click at [784, 179] on img at bounding box center [789, 180] width 10 height 7
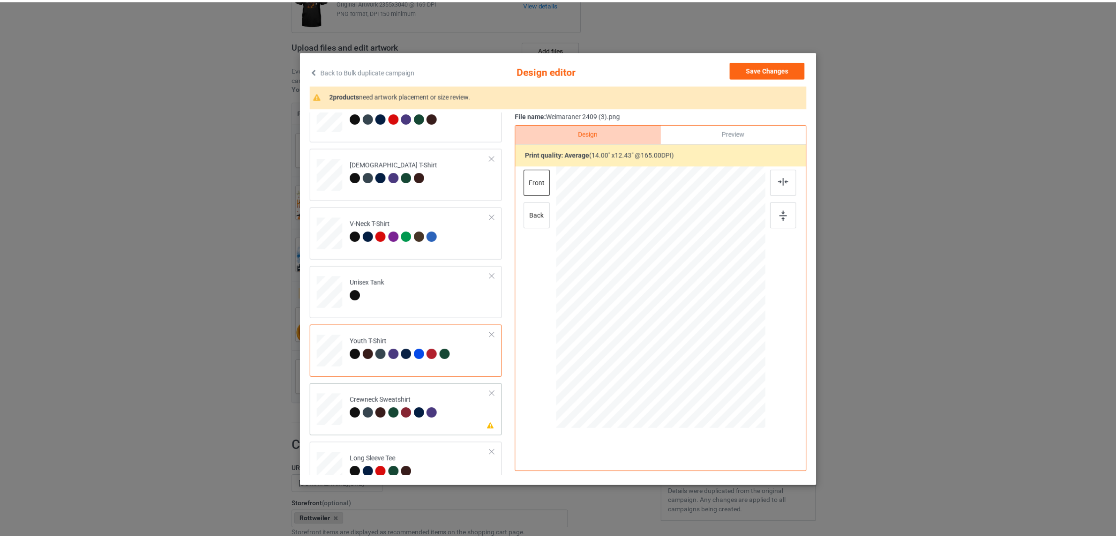
scroll to position [159, 0]
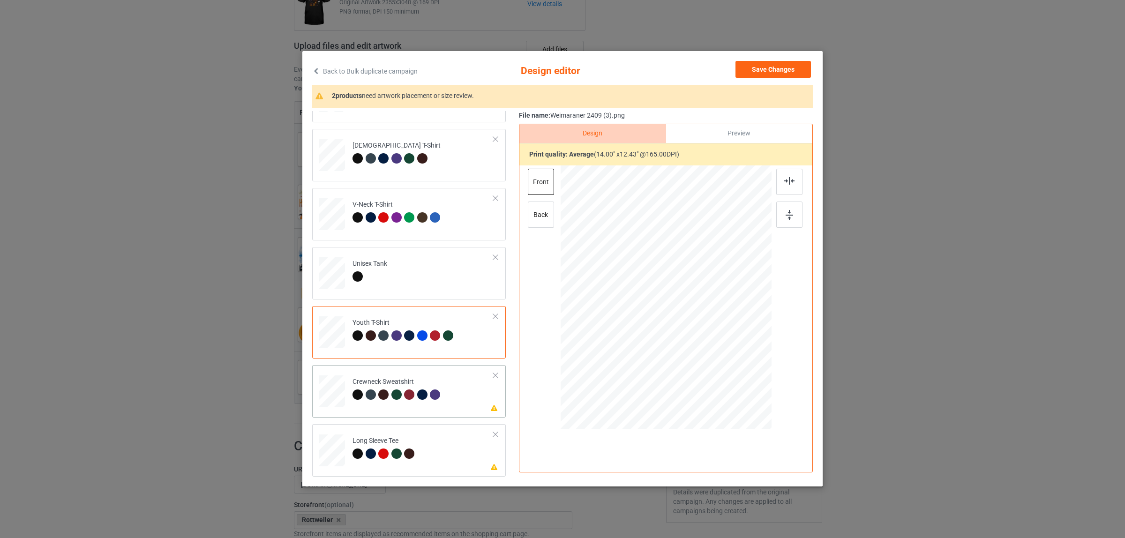
click at [406, 404] on td "Please review artwork placement Crewneck Sweatshirt" at bounding box center [422, 389] width 151 height 41
click at [788, 182] on img at bounding box center [789, 180] width 10 height 7
click at [385, 454] on div at bounding box center [384, 455] width 13 height 13
click at [781, 176] on div at bounding box center [789, 182] width 26 height 26
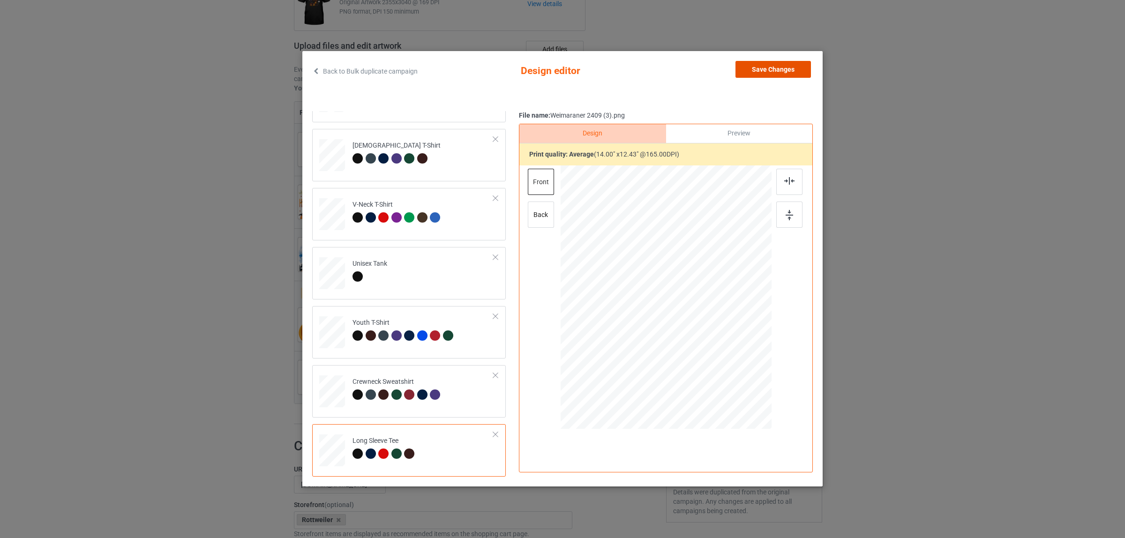
click at [764, 73] on button "Save Changes" at bounding box center [772, 69] width 75 height 17
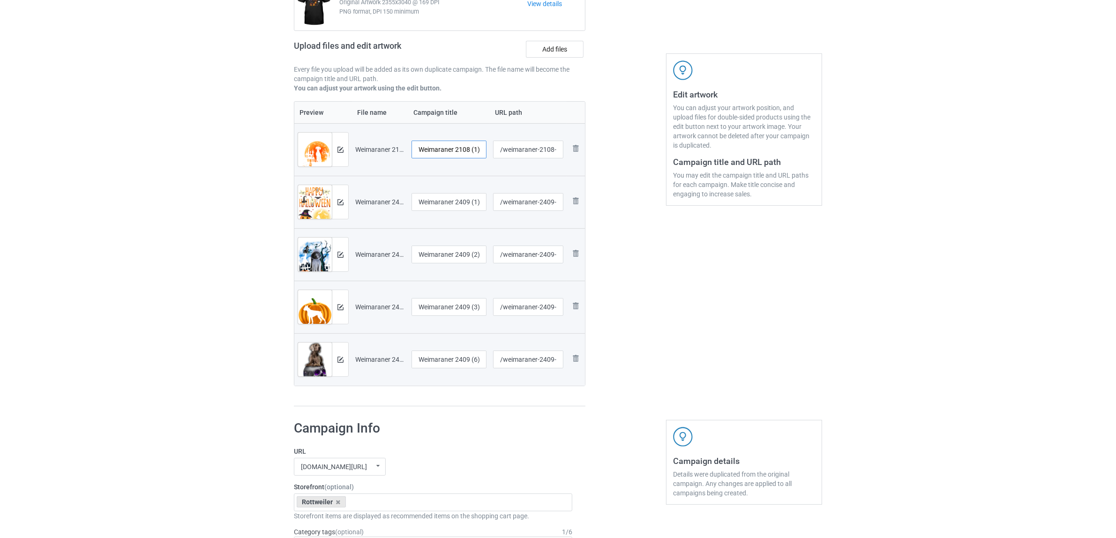
scroll to position [0, 1]
drag, startPoint x: 455, startPoint y: 147, endPoint x: 481, endPoint y: 148, distance: 25.8
click at [481, 148] on input "Weimaraner 2108 (1)" at bounding box center [448, 150] width 75 height 18
click at [425, 149] on input "Weimaraner" at bounding box center [448, 150] width 75 height 18
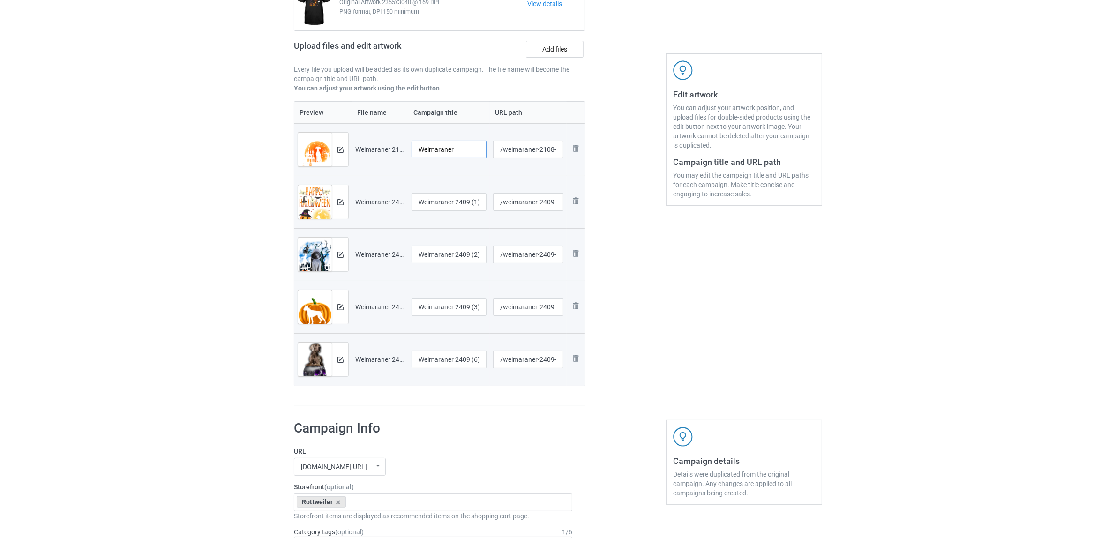
click at [425, 149] on input "Weimaraner" at bounding box center [448, 150] width 75 height 18
type input "Weimaraner"
click at [451, 202] on input "Weimaraner 2409 (1)" at bounding box center [448, 202] width 75 height 18
paste input "text"
type input "Weimaraner"
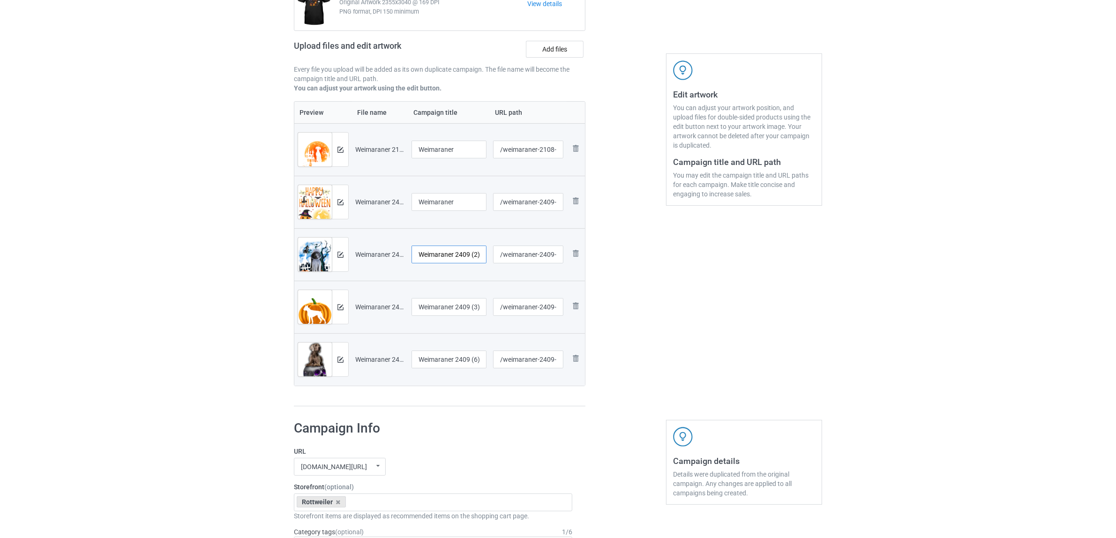
click at [446, 254] on input "Weimaraner 2409 (2)" at bounding box center [448, 255] width 75 height 18
paste input "text"
type input "Weimaraner"
click at [456, 308] on input "Weimaraner 2409 (3)" at bounding box center [448, 307] width 75 height 18
paste input "text"
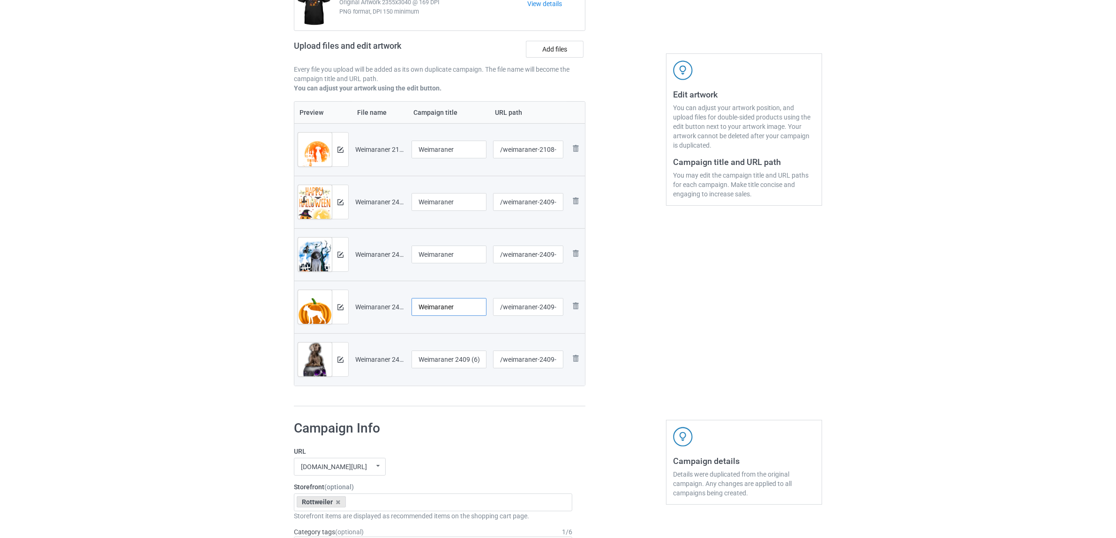
type input "Weimaraner"
click at [439, 361] on input "Weimaraner 2409 (6)" at bounding box center [448, 360] width 75 height 18
paste input "text"
type input "Weimaraner"
click at [445, 410] on div "Campaign to duplicate Rottweiler Original Artwork 2355x3040 @ 169 DPI PNG forma…" at bounding box center [439, 180] width 305 height 465
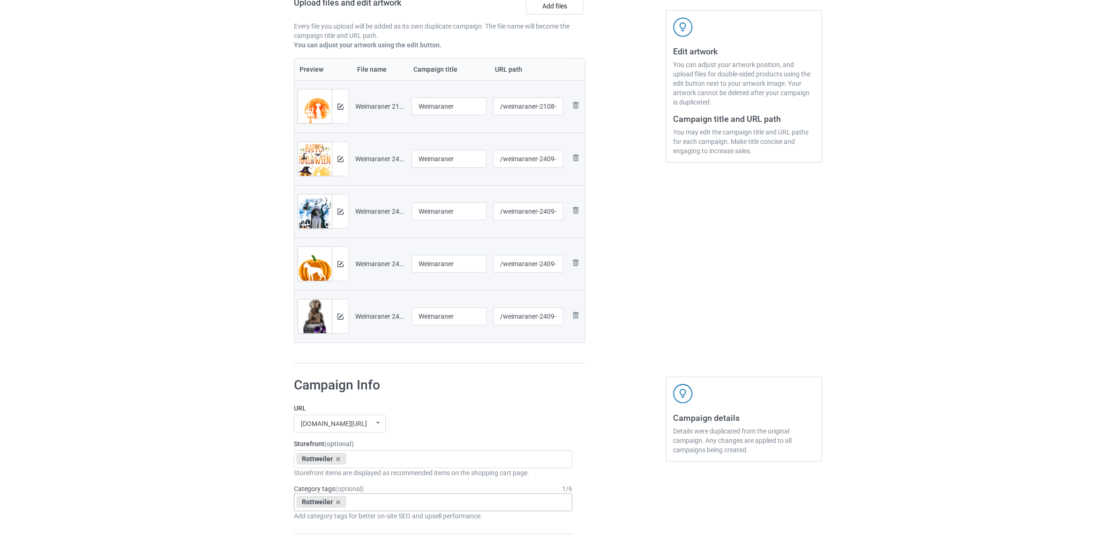
scroll to position [293, 0]
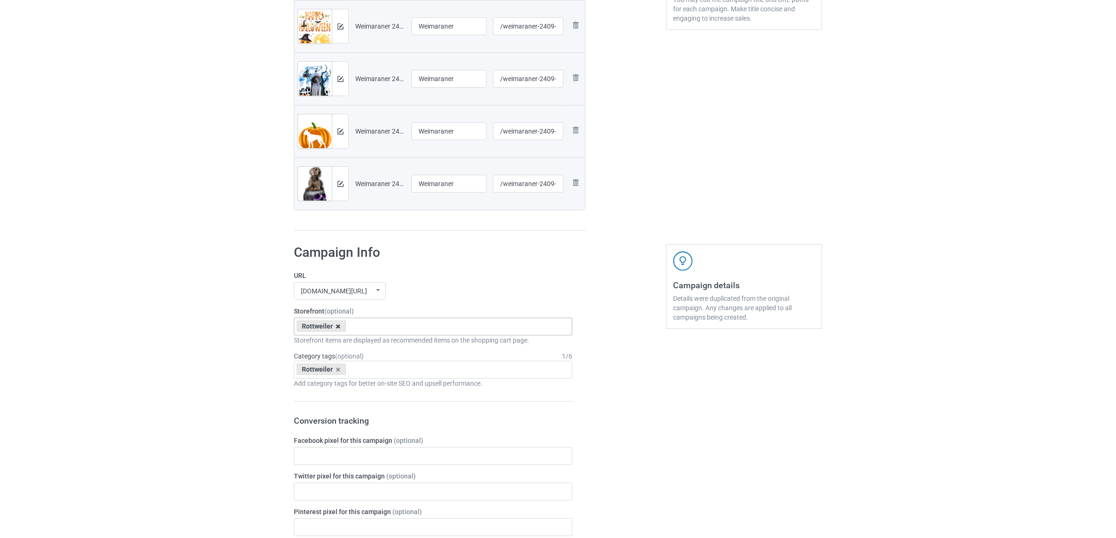
click at [338, 327] on icon at bounding box center [338, 326] width 5 height 6
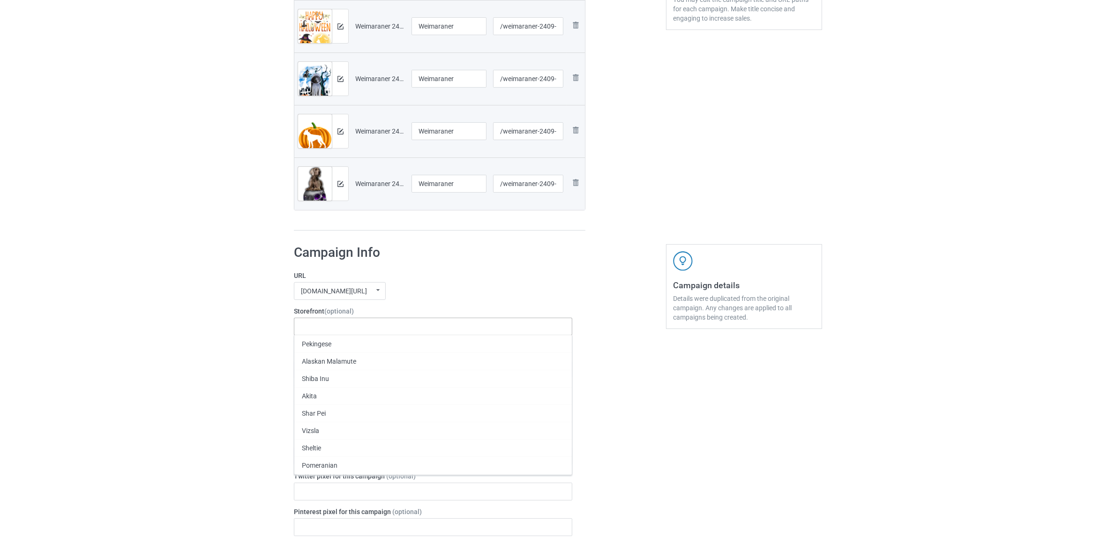
paste input "Weimaraner"
type input "Weimaraner"
click at [323, 344] on div "Weimaraner" at bounding box center [432, 343] width 277 height 17
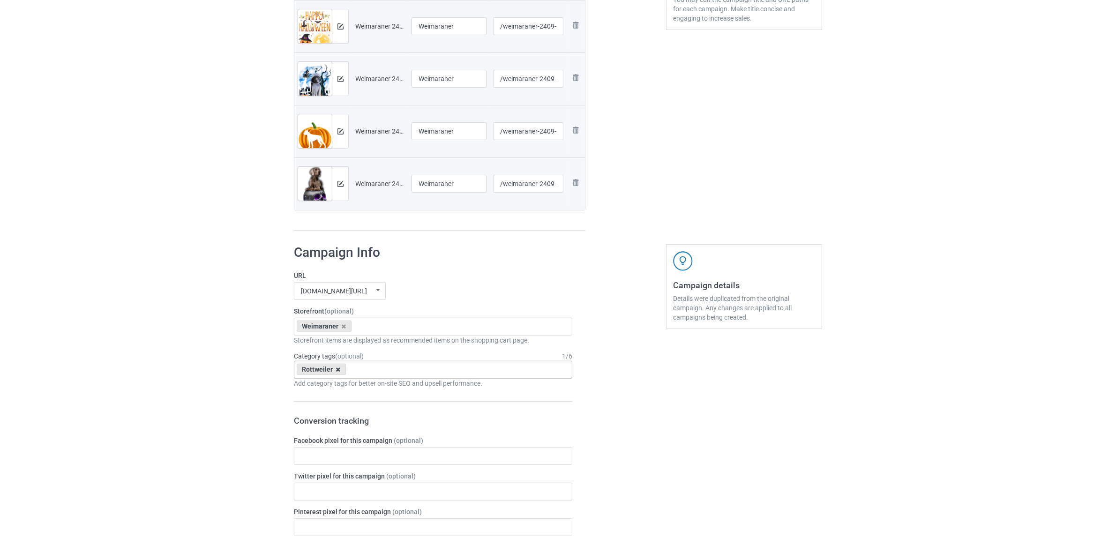
click at [339, 369] on icon at bounding box center [338, 370] width 5 height 6
paste input "Weimaraner"
type input "Weimaraner"
click at [319, 406] on div "Weimaraner" at bounding box center [432, 404] width 277 height 17
click at [221, 374] on div "Bulk duplicate campaign Campaign to duplicate Rottweiler Original Artwork 2355x…" at bounding box center [558, 421] width 1116 height 1377
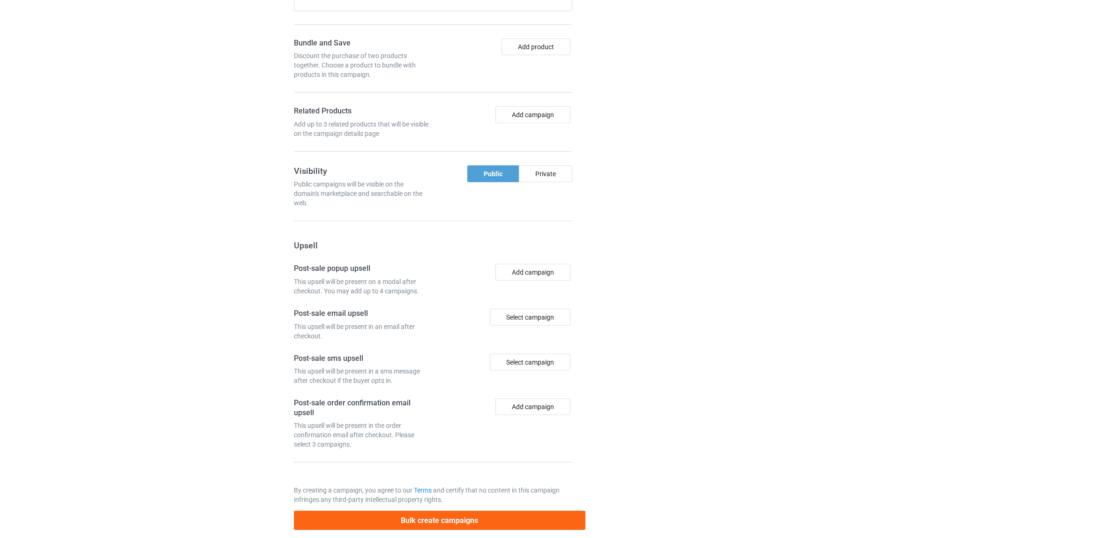
scroll to position [868, 0]
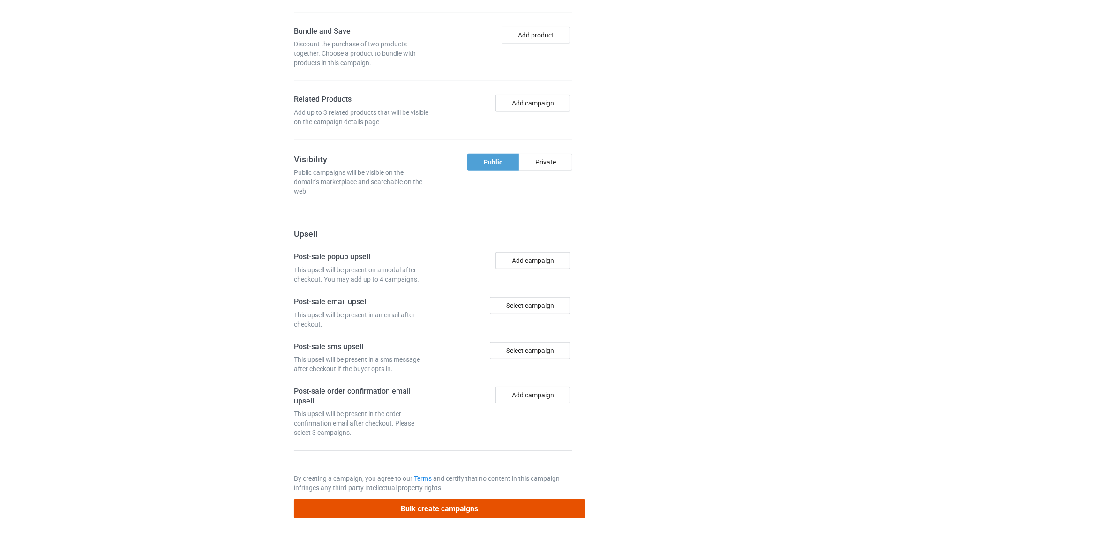
click at [443, 509] on button "Bulk create campaigns" at bounding box center [440, 508] width 292 height 19
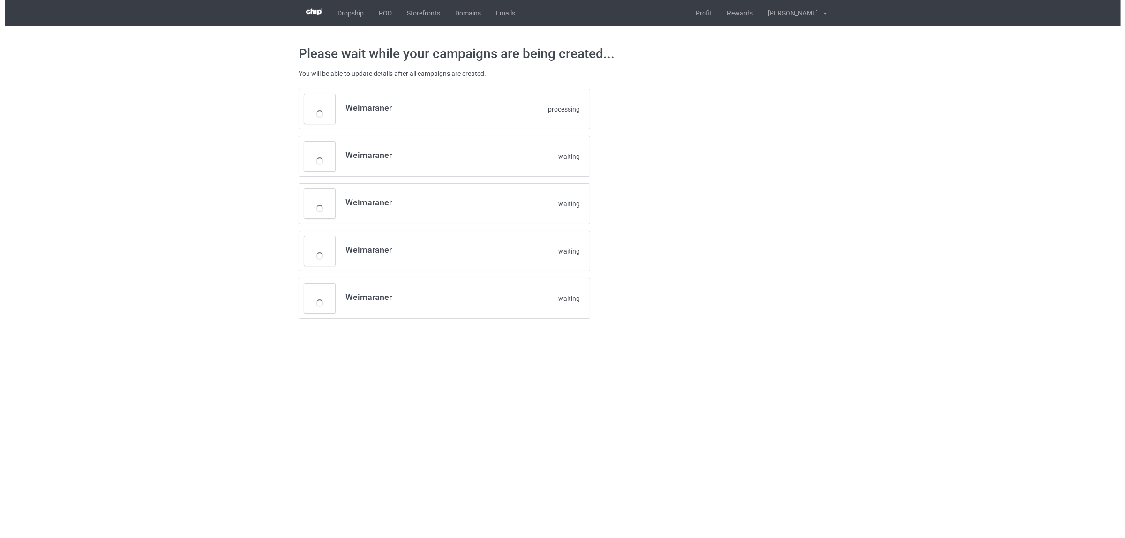
scroll to position [0, 0]
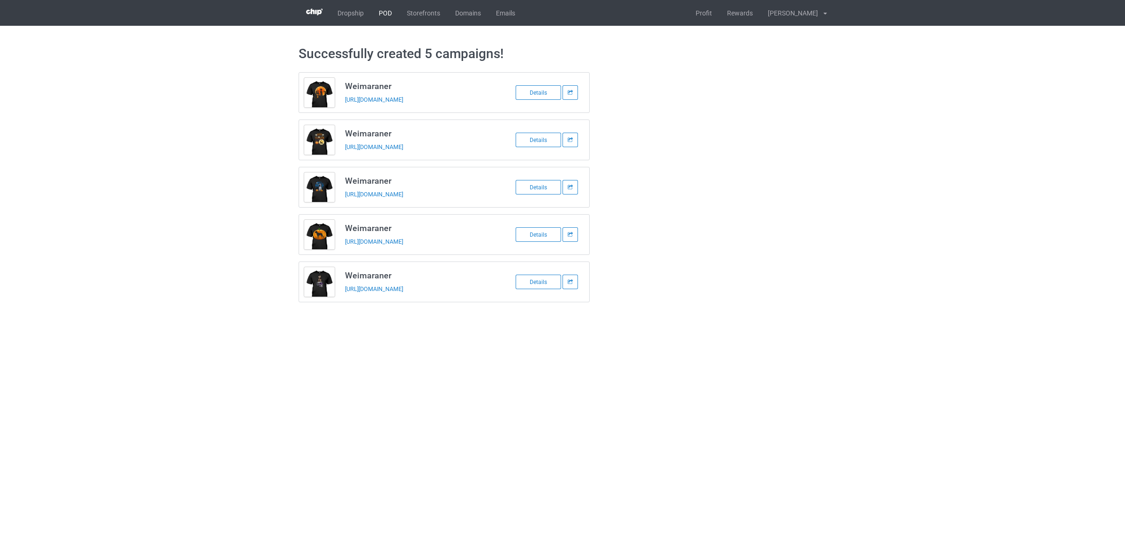
click at [386, 11] on link "POD" at bounding box center [385, 13] width 28 height 26
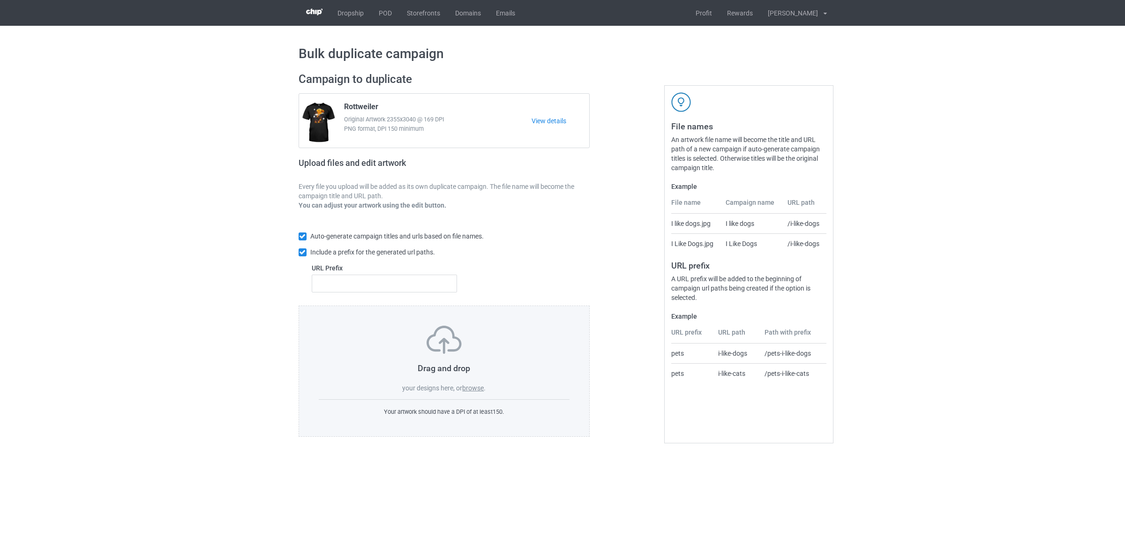
click at [472, 389] on label "browse" at bounding box center [473, 387] width 22 height 7
click at [0, 0] on input "browse" at bounding box center [0, 0] width 0 height 0
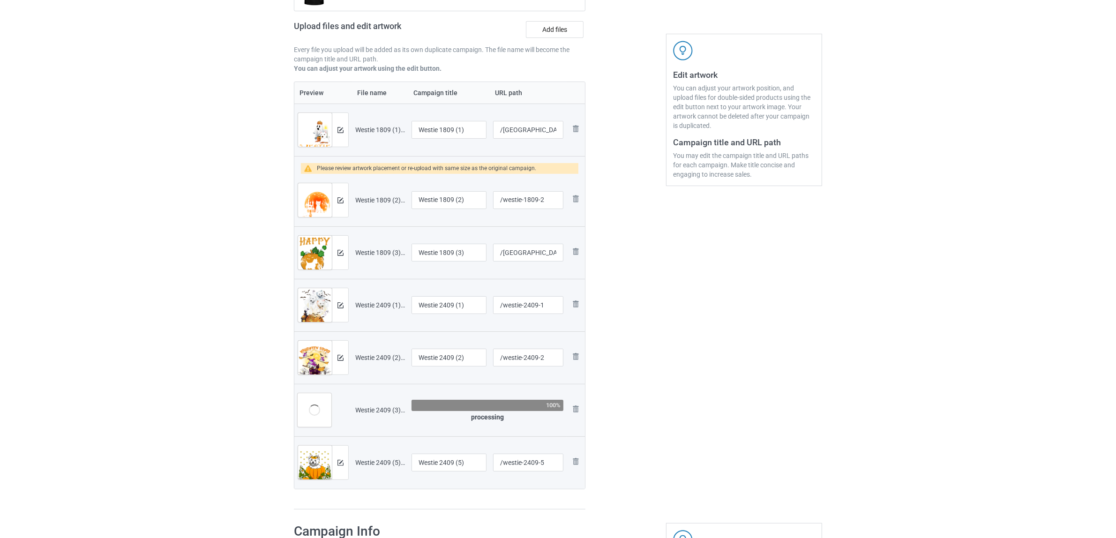
scroll to position [176, 0]
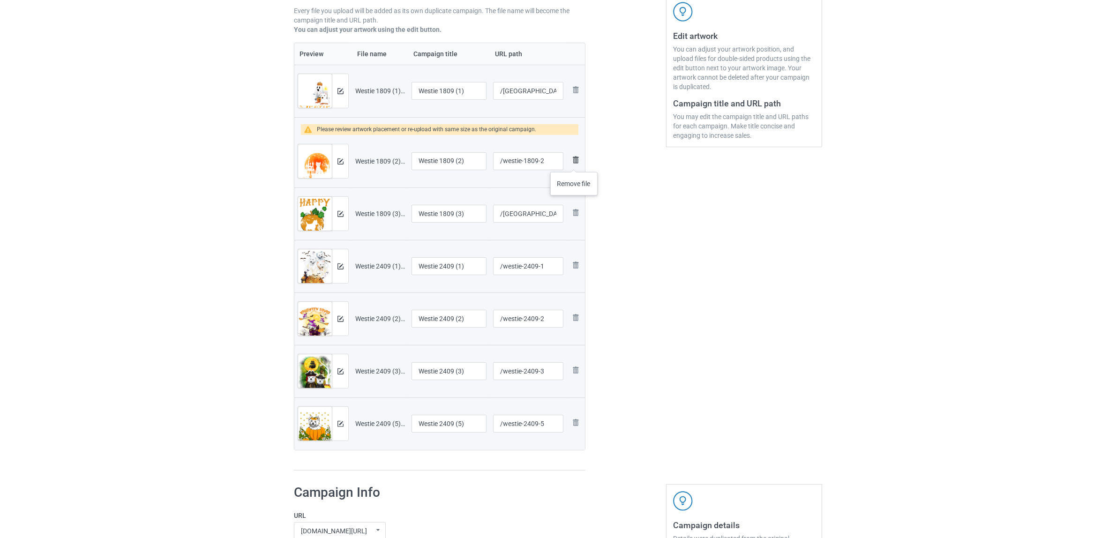
click at [574, 163] on img at bounding box center [575, 159] width 11 height 11
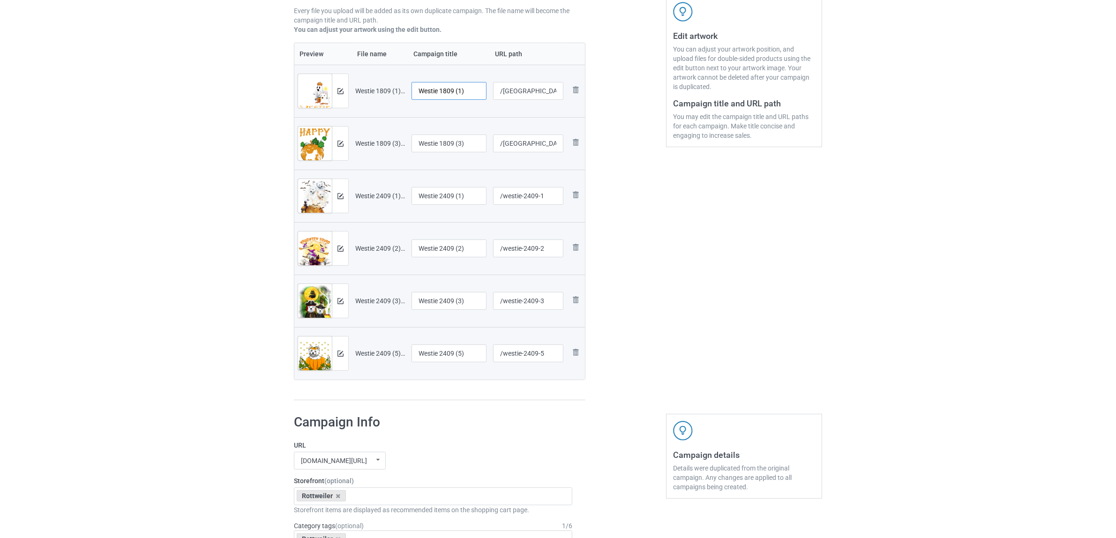
drag, startPoint x: 441, startPoint y: 86, endPoint x: 481, endPoint y: 97, distance: 42.3
click at [481, 97] on input "Westie 1809 (1)" at bounding box center [448, 91] width 75 height 18
click at [433, 92] on input "Westie" at bounding box center [448, 91] width 75 height 18
type input "Westie"
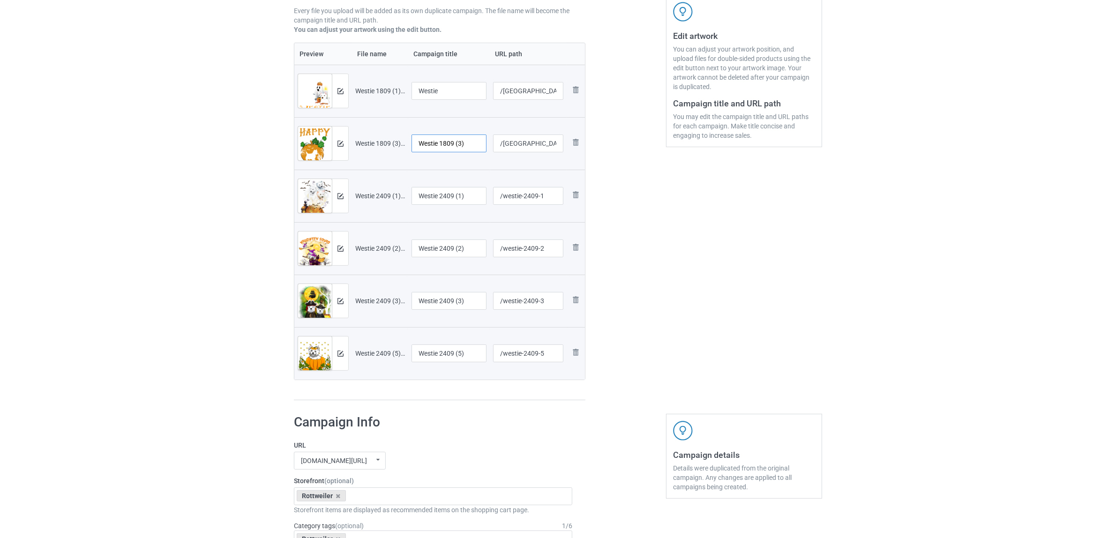
click at [458, 140] on input "Westie 1809 (3)" at bounding box center [448, 144] width 75 height 18
paste input "text"
type input "Westie"
click at [458, 207] on div at bounding box center [448, 208] width 75 height 6
click at [464, 202] on input "Westie 2409 (1)" at bounding box center [448, 196] width 75 height 18
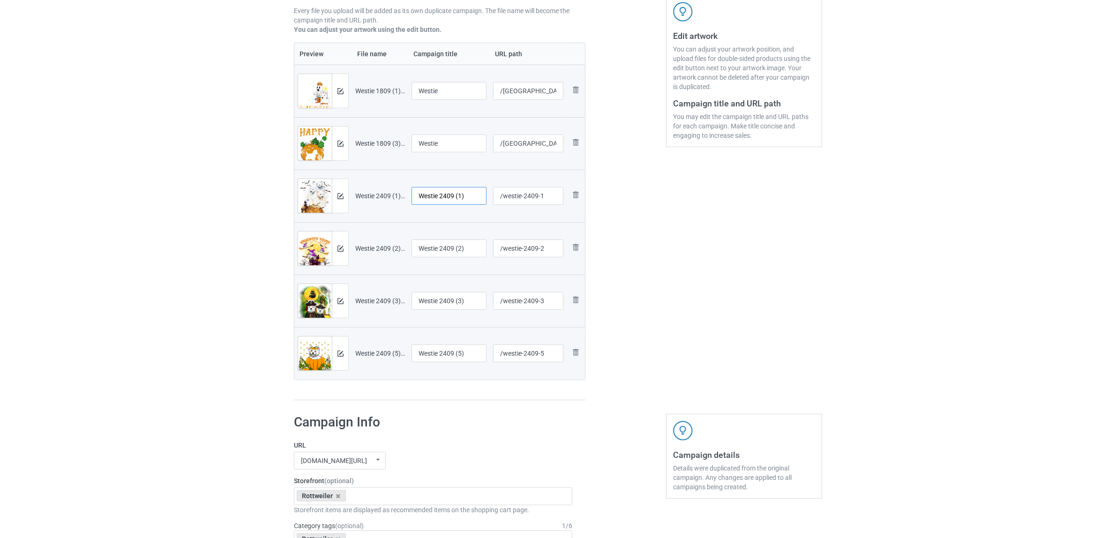
paste input "text"
type input "Westie"
click at [452, 248] on input "Westie 2409 (2)" at bounding box center [448, 248] width 75 height 18
paste input "text"
type input "Westie"
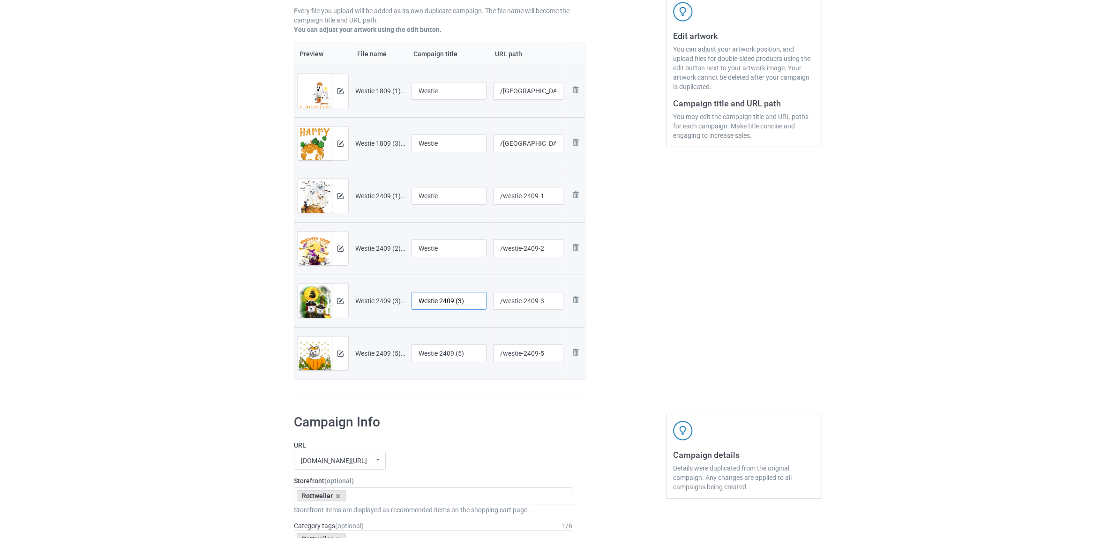
click at [450, 303] on input "Westie 2409 (3)" at bounding box center [448, 301] width 75 height 18
paste input "text"
type input "Westie"
click at [448, 358] on input "Westie 2409 (5)" at bounding box center [448, 353] width 75 height 18
paste input "text"
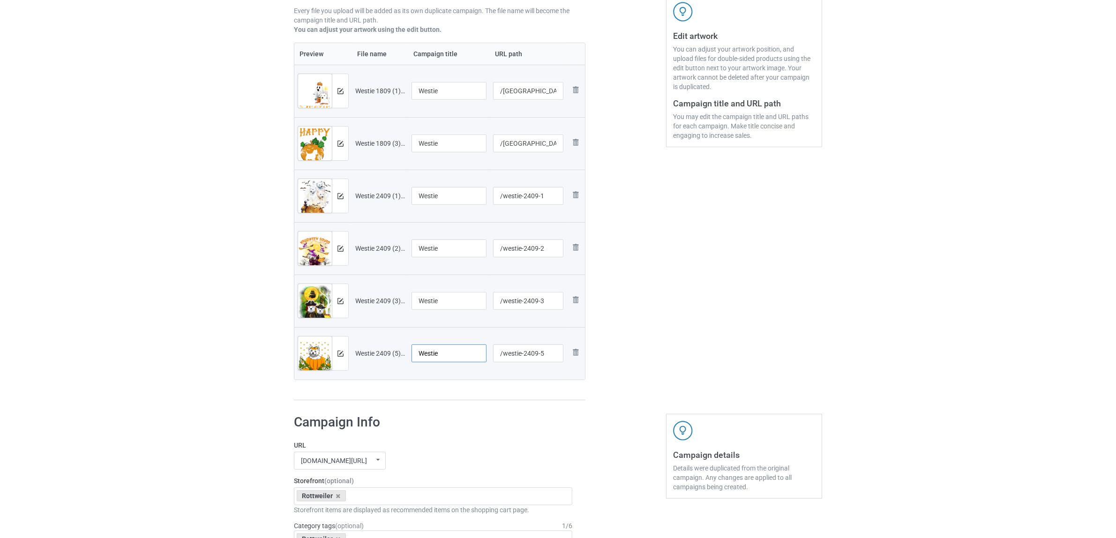
type input "Westie"
click at [452, 402] on div "Campaign to duplicate Rottweiler Original Artwork 2355x3040 @ 169 DPI PNG forma…" at bounding box center [439, 148] width 305 height 517
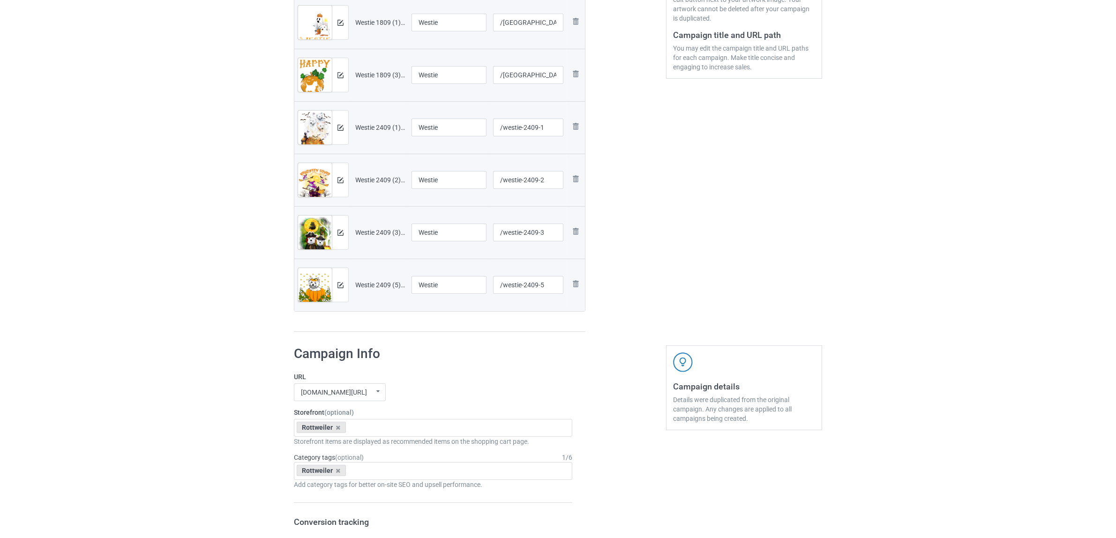
scroll to position [410, 0]
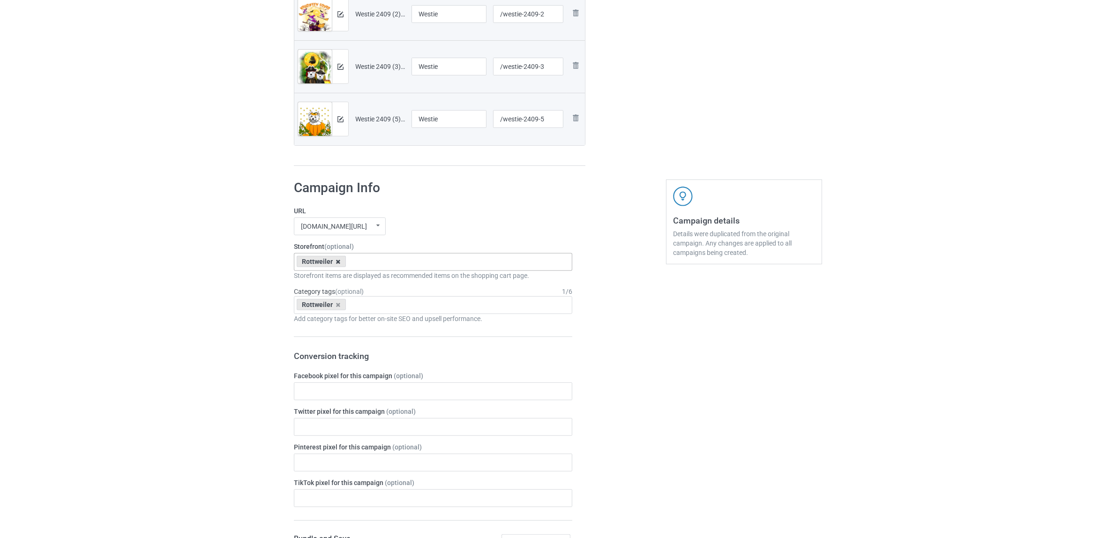
click at [338, 260] on icon at bounding box center [338, 262] width 5 height 6
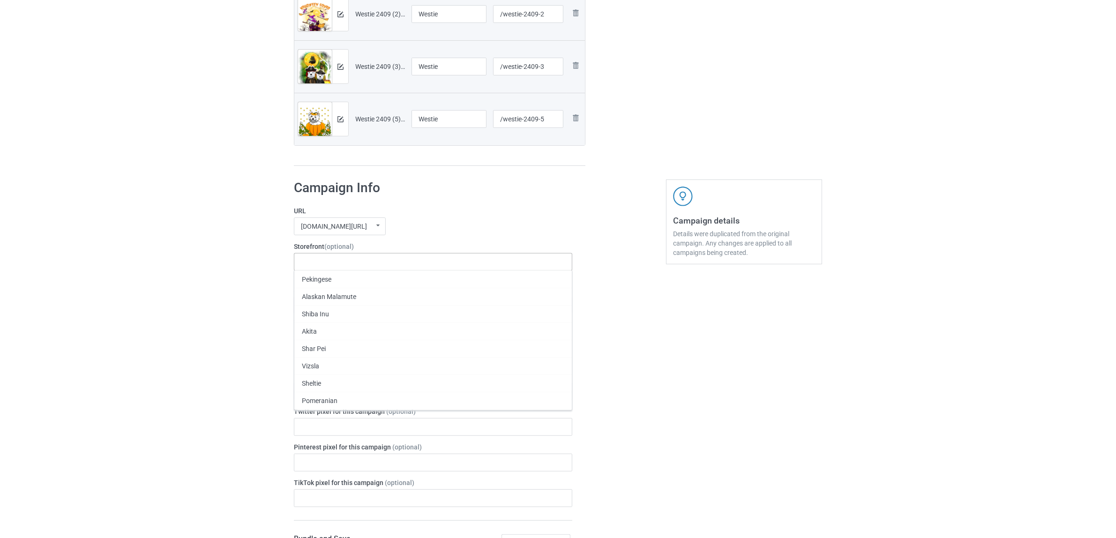
paste input "Westie"
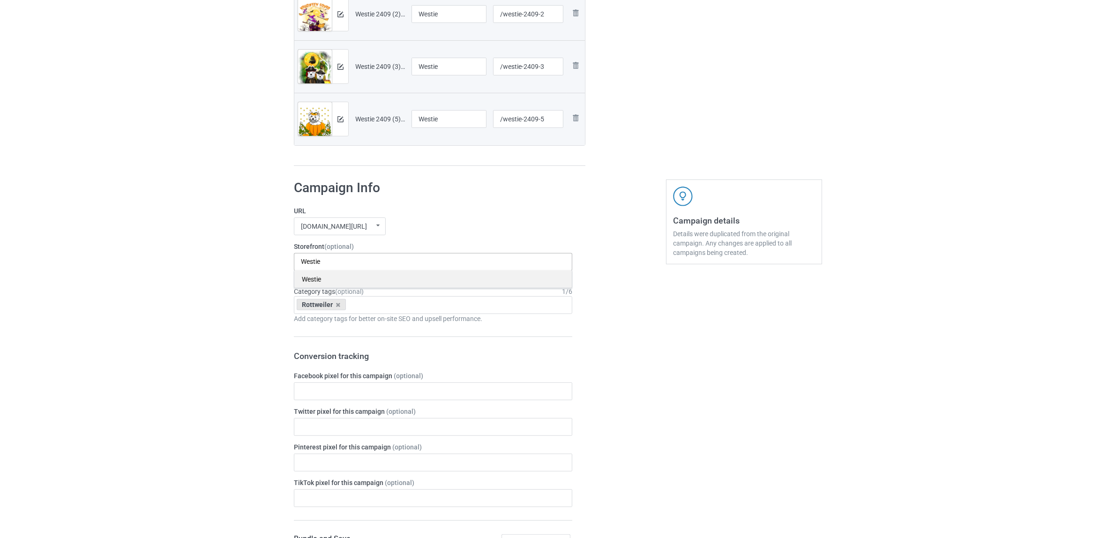
type input "Westie"
click at [324, 282] on div "Westie" at bounding box center [432, 278] width 277 height 17
click at [340, 306] on div "Rottweiler" at bounding box center [321, 304] width 49 height 11
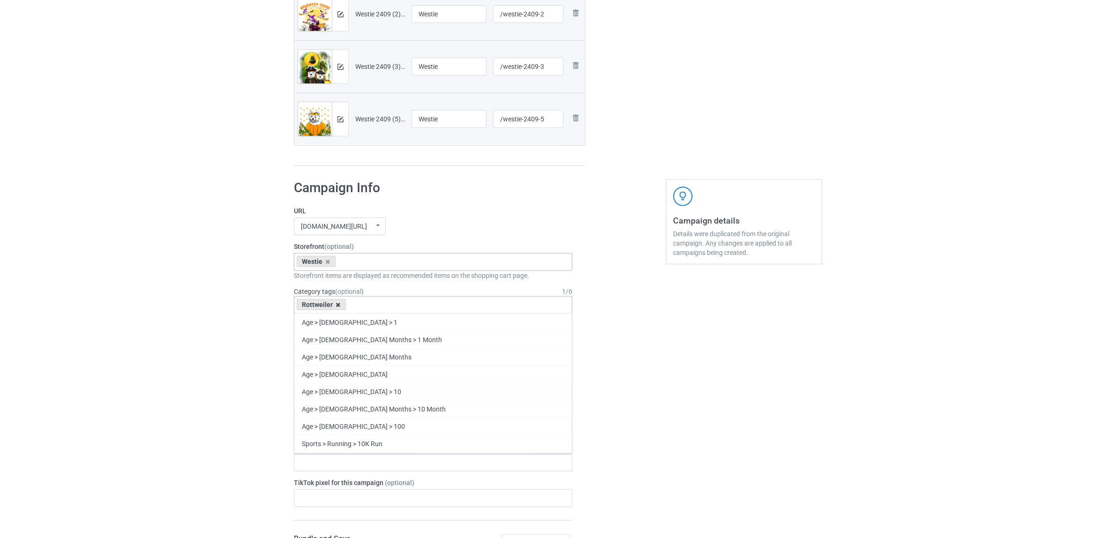
click at [339, 306] on icon at bounding box center [338, 305] width 5 height 6
paste input "Westie"
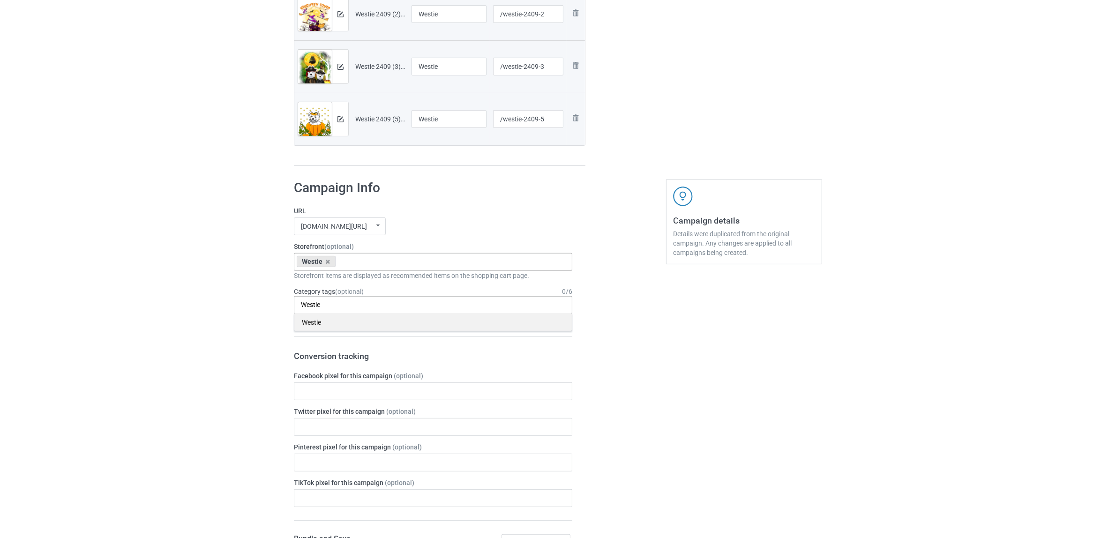
type input "Westie"
click at [325, 324] on div "Westie" at bounding box center [432, 322] width 277 height 17
click at [214, 310] on div "Bulk duplicate campaign Campaign to duplicate Rottweiler Original Artwork 2355x…" at bounding box center [558, 331] width 1116 height 1430
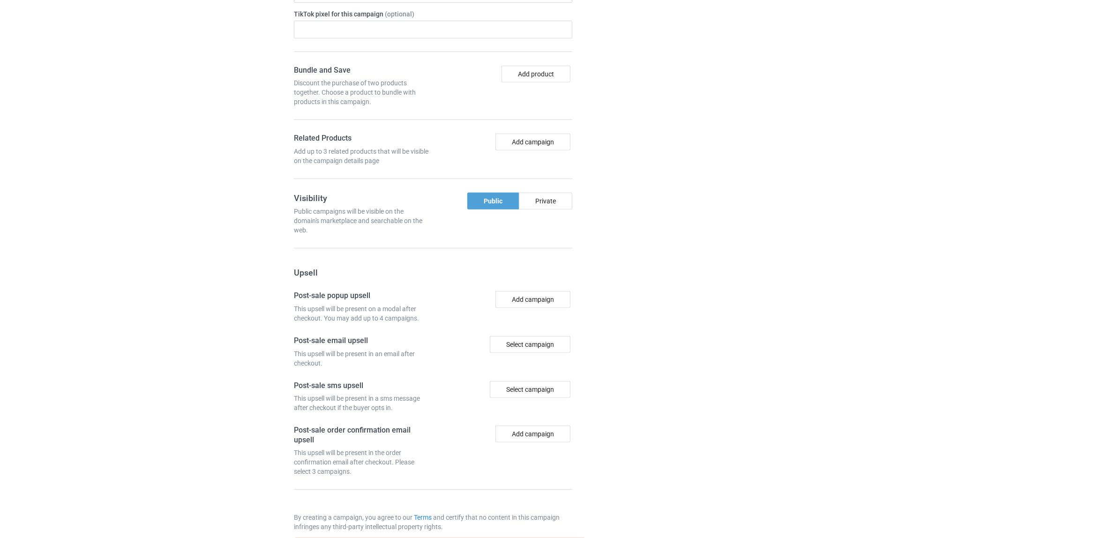
scroll to position [921, 0]
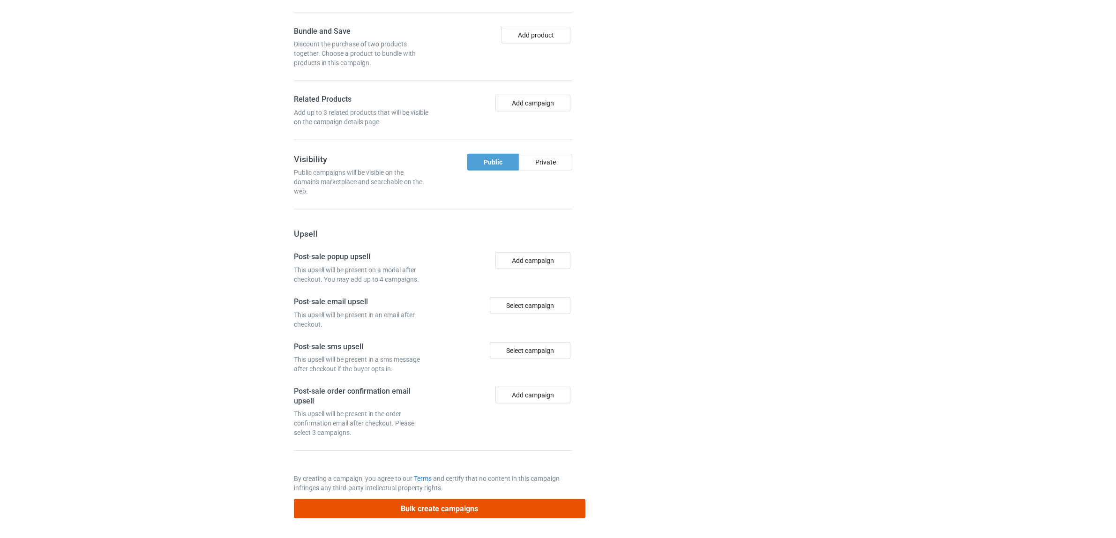
click at [453, 508] on button "Bulk create campaigns" at bounding box center [440, 508] width 292 height 19
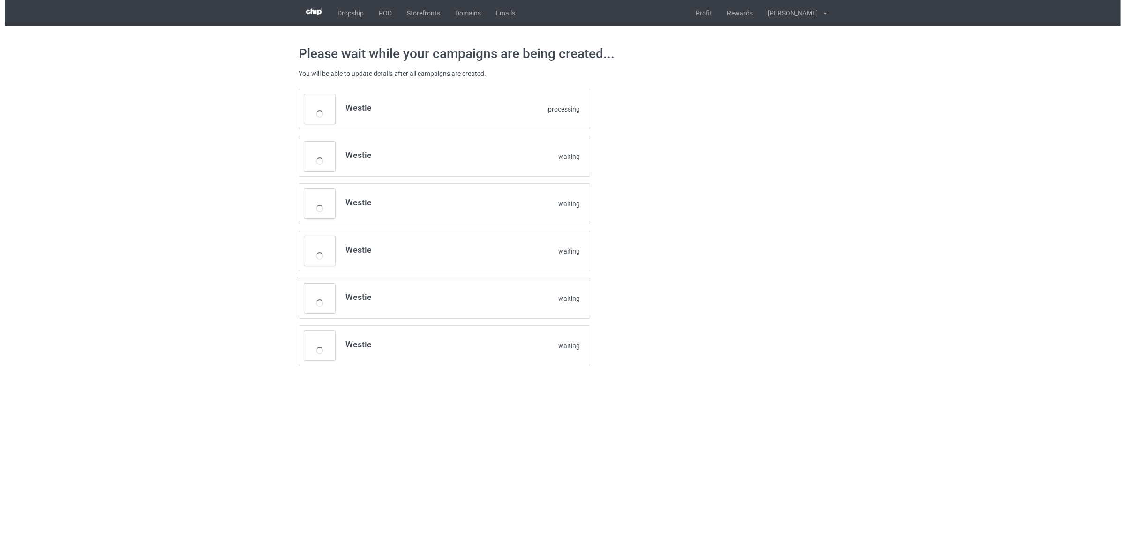
scroll to position [0, 0]
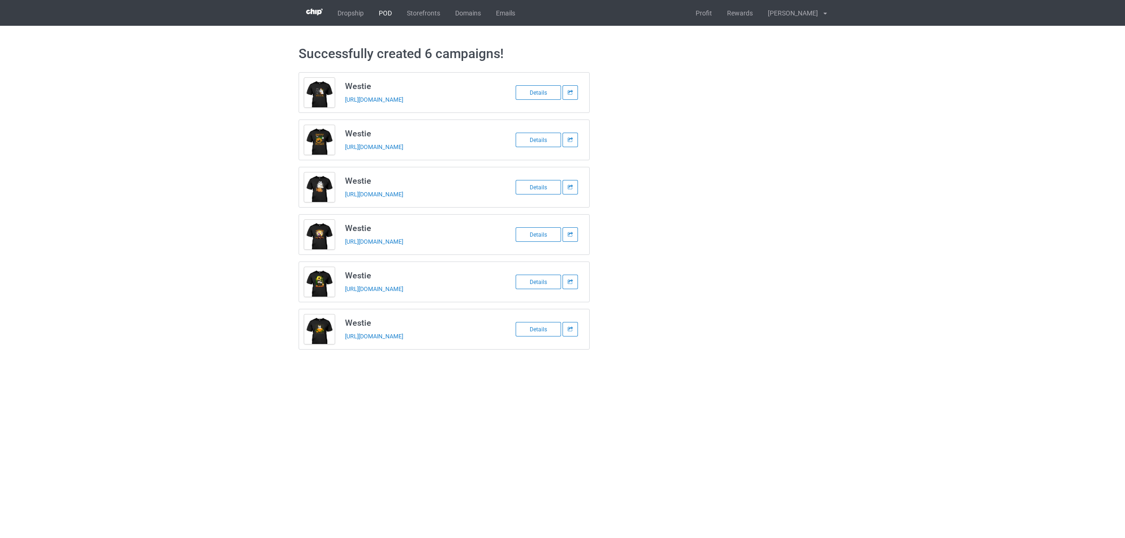
click at [378, 11] on link "POD" at bounding box center [385, 13] width 28 height 26
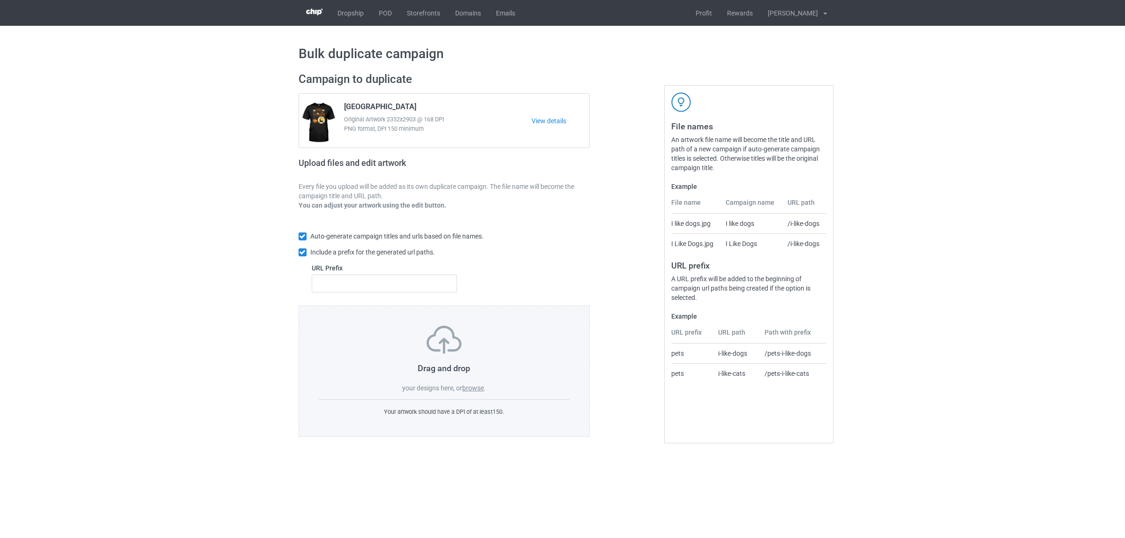
click at [470, 386] on label "browse" at bounding box center [473, 387] width 22 height 7
click at [0, 0] on input "browse" at bounding box center [0, 0] width 0 height 0
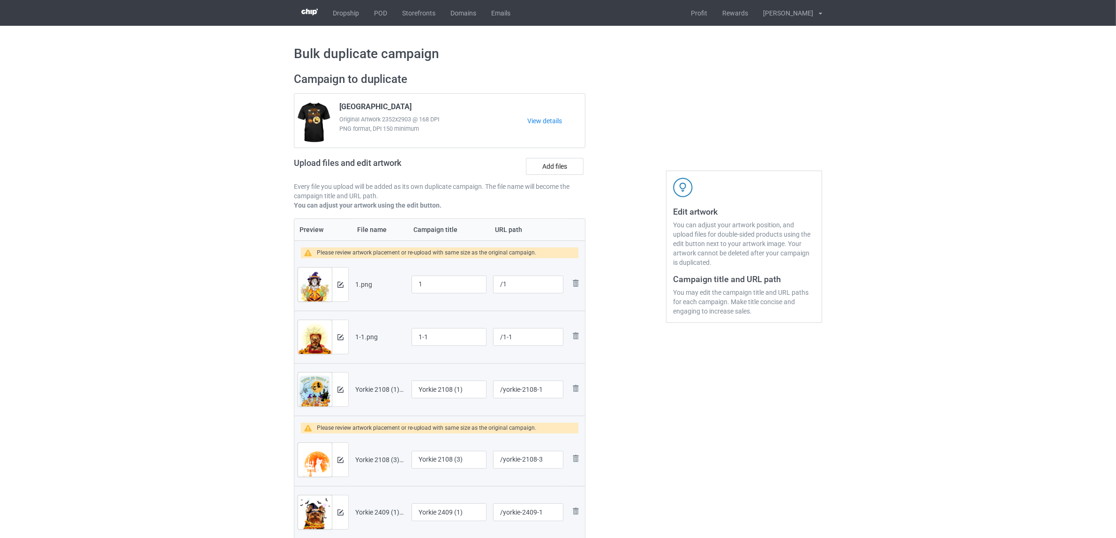
scroll to position [176, 0]
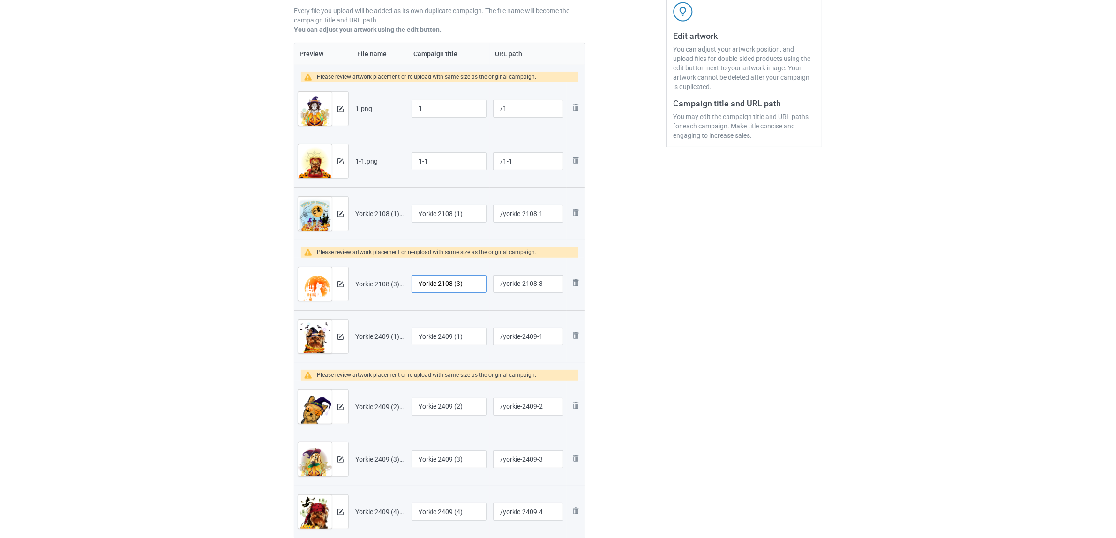
drag, startPoint x: 437, startPoint y: 283, endPoint x: 489, endPoint y: 288, distance: 51.9
click at [489, 288] on td "Yorkie 2108 (3)" at bounding box center [449, 284] width 82 height 52
click at [430, 284] on input "Yorkie" at bounding box center [448, 284] width 75 height 18
type input "Yorkie"
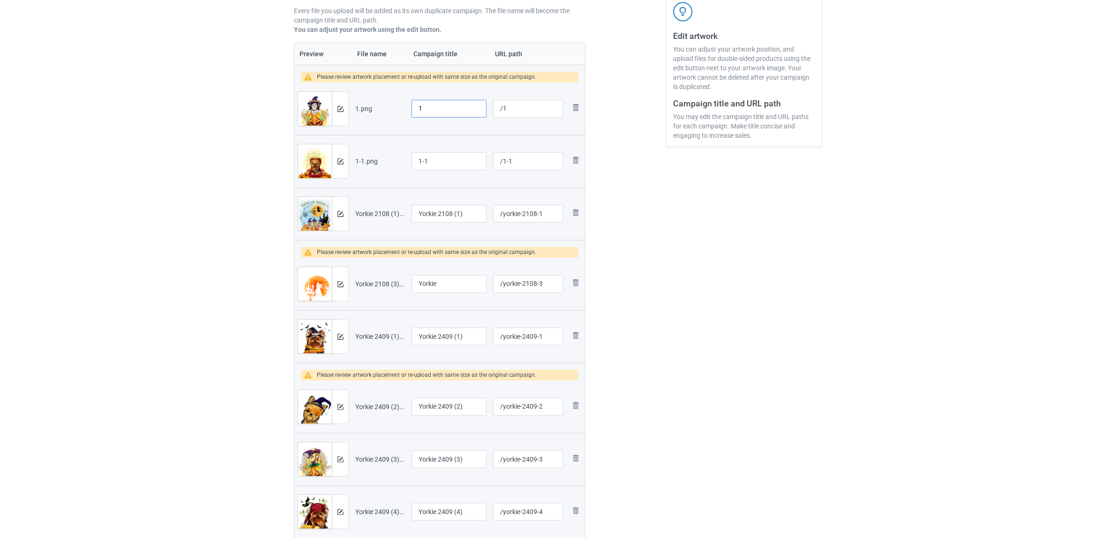
drag, startPoint x: 445, startPoint y: 110, endPoint x: 367, endPoint y: 105, distance: 78.5
click at [367, 105] on tr "Preview and edit artwork 1.png 1 /1 Remove file" at bounding box center [439, 108] width 291 height 52
paste input "Yorkie"
type input "Yorkie"
drag, startPoint x: 438, startPoint y: 163, endPoint x: 375, endPoint y: 156, distance: 63.2
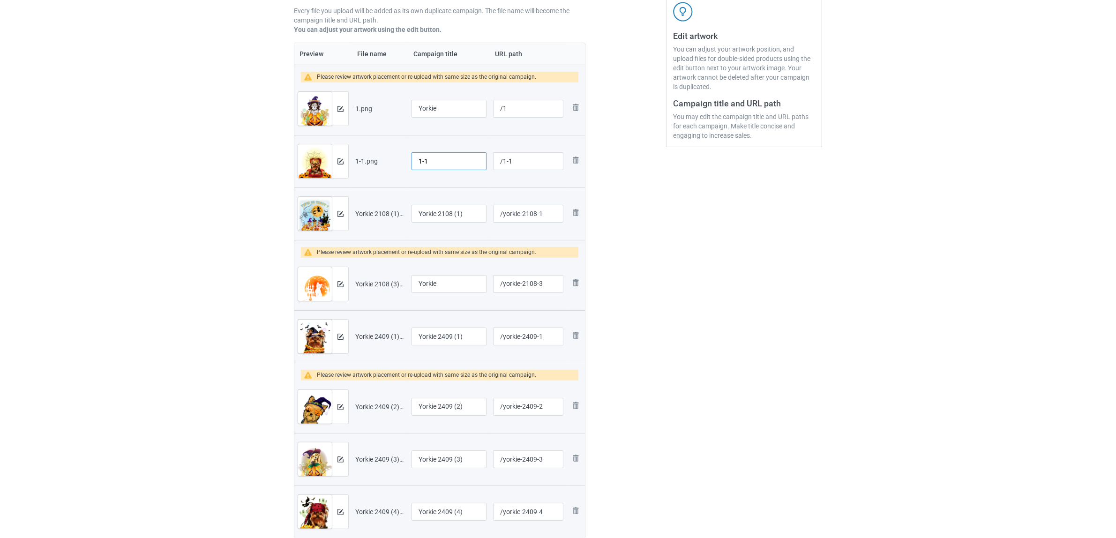
click at [375, 156] on tr "Preview and edit artwork 1-1.png 1-1 /1-1 Remove file" at bounding box center [439, 161] width 291 height 52
paste input "Yorkie"
type input "Yorkie"
drag, startPoint x: 439, startPoint y: 208, endPoint x: 381, endPoint y: 205, distance: 58.2
click at [380, 204] on tr "Preview and edit artwork Yorkie 2108 (1).png Yorkie 2108 (1) /yorkie-2108-1 Rem…" at bounding box center [439, 213] width 291 height 52
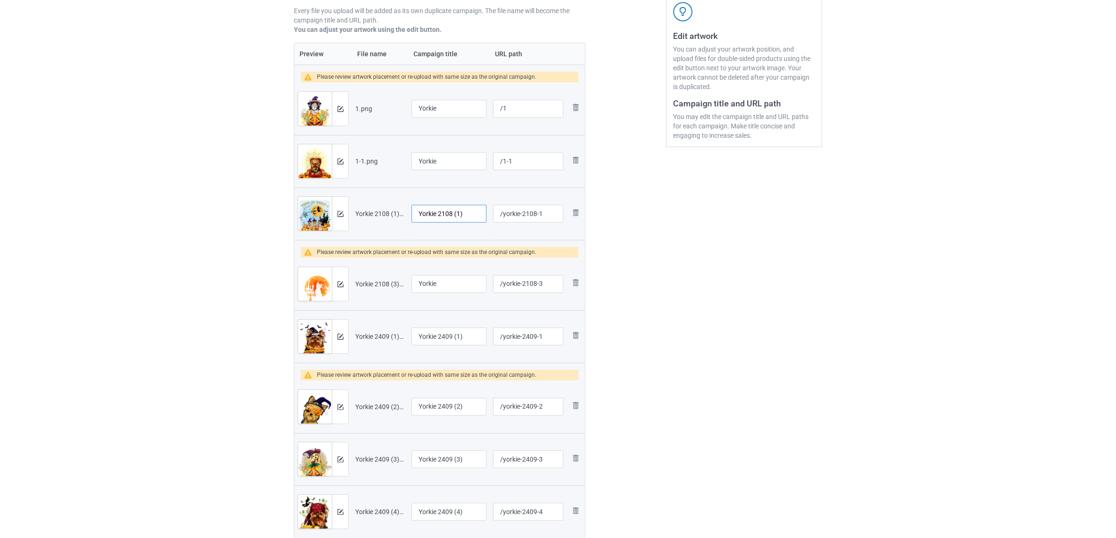
paste input "text"
type input "Yorkie"
click at [450, 287] on input "Yorkie" at bounding box center [448, 284] width 75 height 18
drag, startPoint x: 423, startPoint y: 330, endPoint x: 371, endPoint y: 330, distance: 51.6
click at [371, 329] on tr "Preview and edit artwork Yorkie 2409 (1).png Yorkie 2409 (1) /yorkie-2409-1 Rem…" at bounding box center [439, 336] width 291 height 52
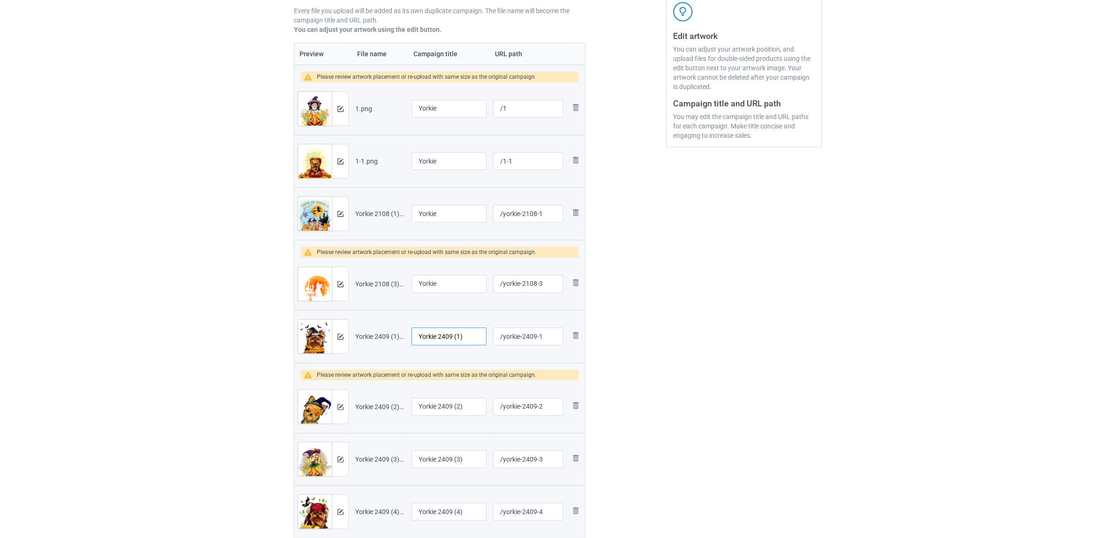
paste input "text"
type input "Yorkie"
drag, startPoint x: 467, startPoint y: 404, endPoint x: 344, endPoint y: 402, distance: 122.3
click at [344, 402] on tr "Preview and edit artwork Yorkie 2409 (2).png Yorkie 2409 (2) /yorkie-2409-2 Rem…" at bounding box center [439, 407] width 291 height 52
paste input "text"
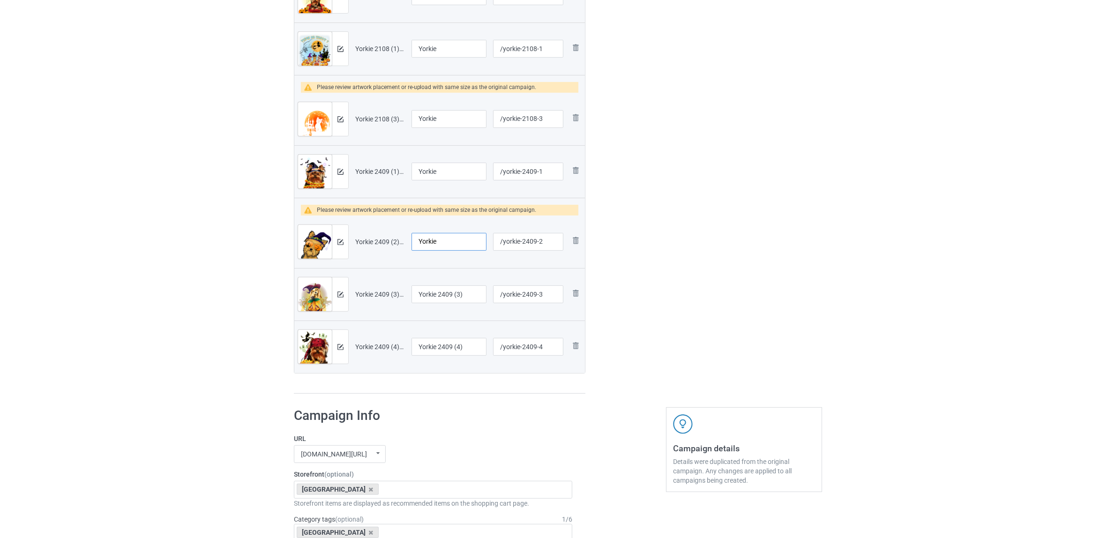
scroll to position [352, 0]
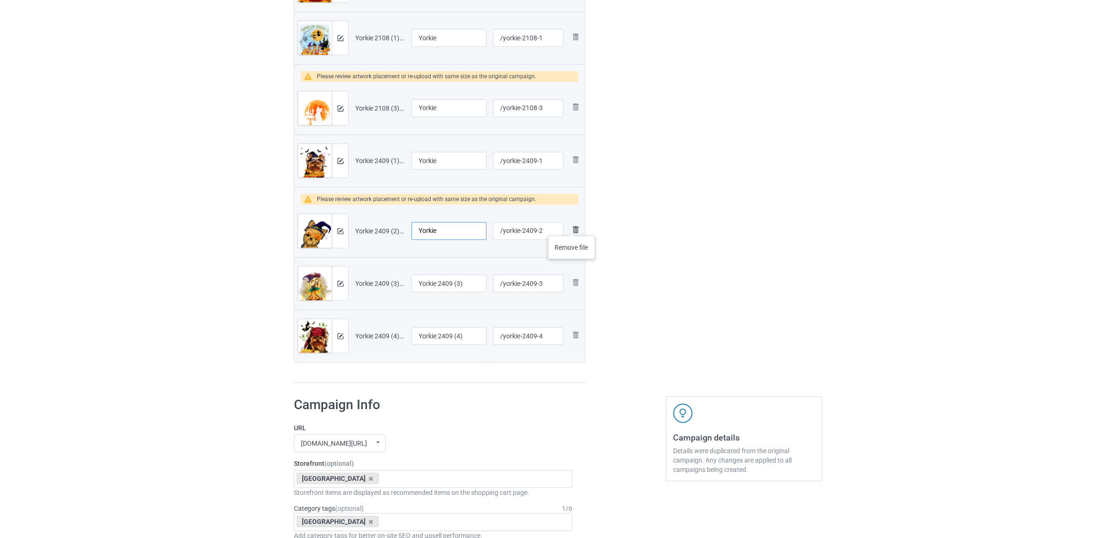
type input "Yorkie"
click at [572, 226] on img at bounding box center [575, 229] width 11 height 11
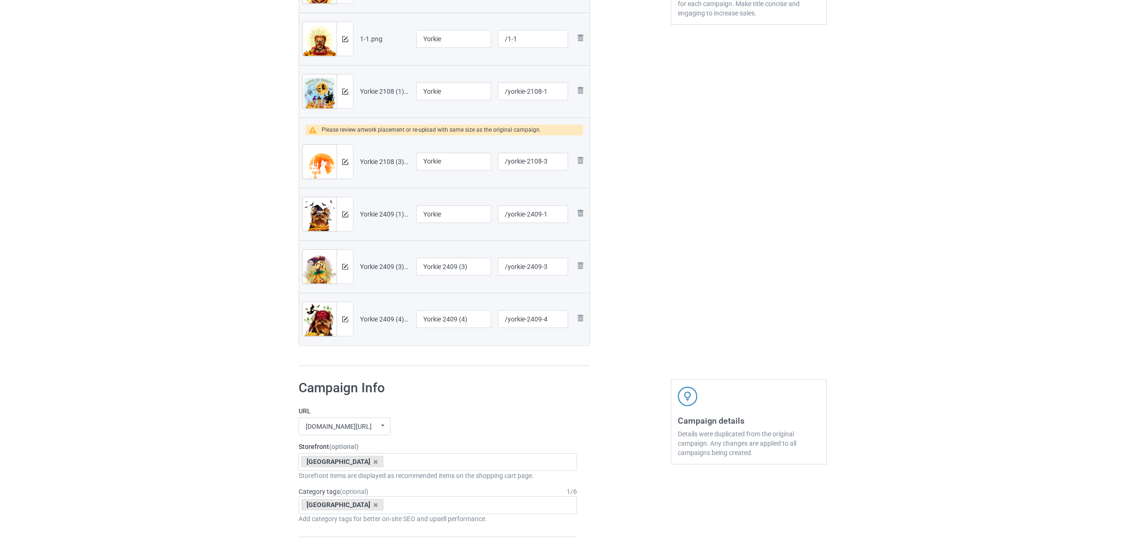
scroll to position [176, 0]
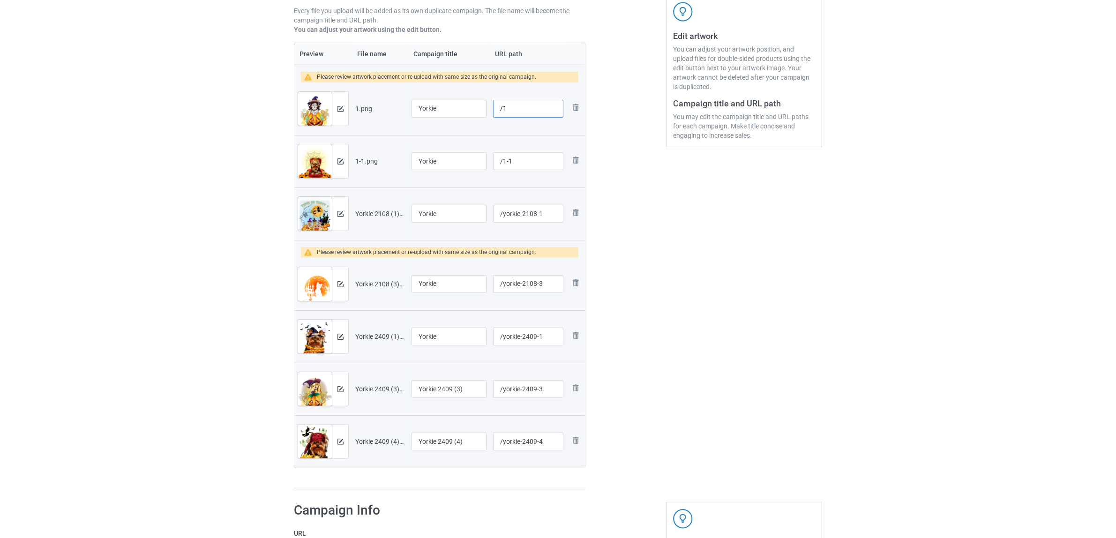
click at [535, 114] on input "/1" at bounding box center [528, 109] width 70 height 18
paste input "yorkie"
type input "/1yorkie"
click at [529, 162] on input "/1-1" at bounding box center [528, 161] width 70 height 18
paste input "yorkie"
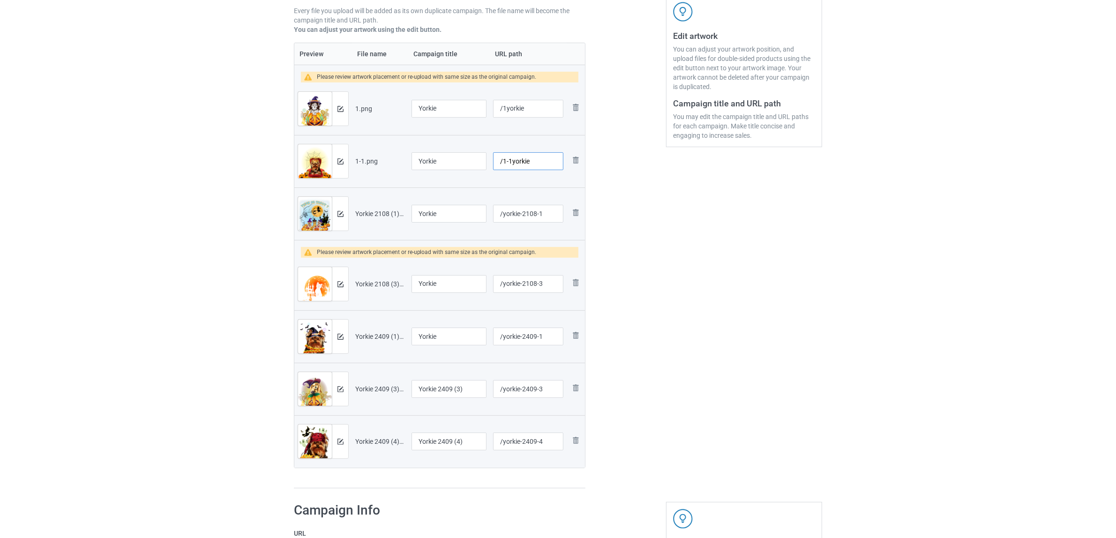
type input "/1-1yorkie"
click at [679, 217] on div "Edit artwork You can adjust your artwork position, and upload files for double-…" at bounding box center [743, 193] width 169 height 606
click at [340, 106] on img at bounding box center [340, 109] width 6 height 6
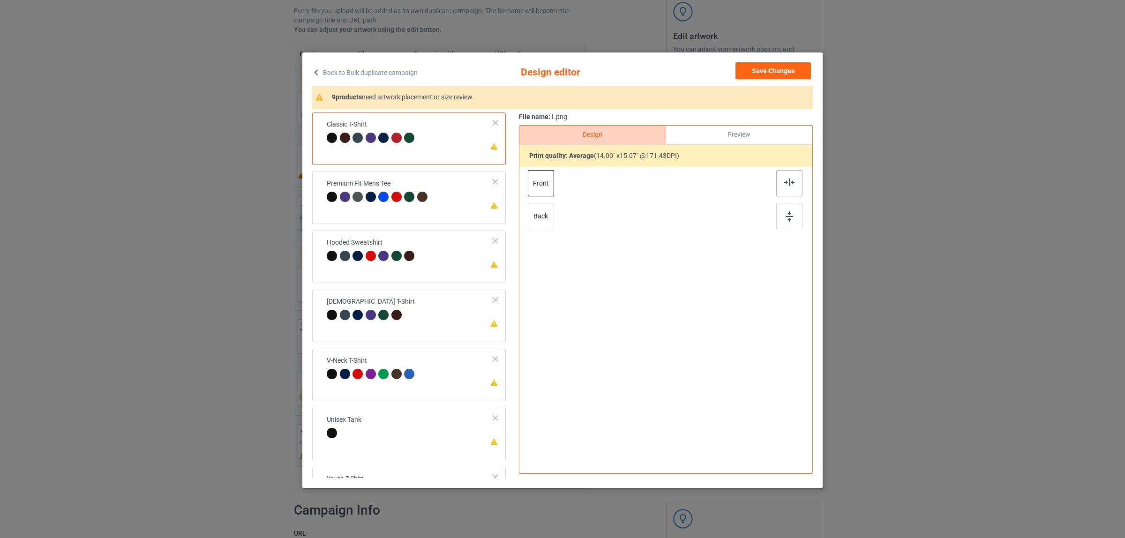
click at [778, 190] on div at bounding box center [789, 183] width 26 height 26
click at [388, 214] on div "Please review artwork placement Premium Fit Mens Tee" at bounding box center [409, 198] width 194 height 52
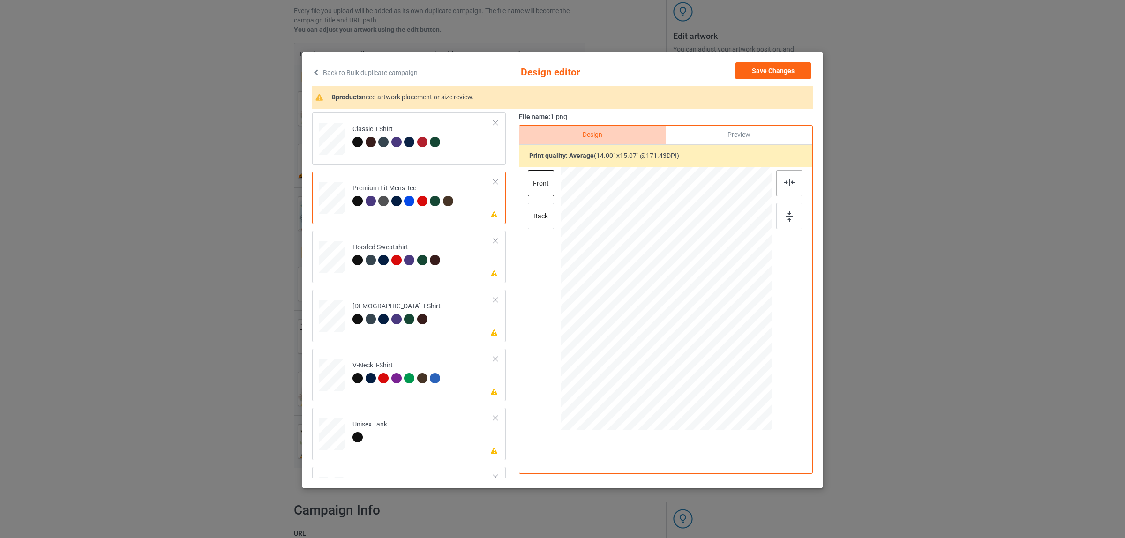
click at [786, 183] on img at bounding box center [789, 182] width 10 height 7
click at [411, 249] on div "Hooded Sweatshirt" at bounding box center [397, 254] width 90 height 22
click at [788, 181] on img at bounding box center [789, 182] width 10 height 7
click at [382, 305] on div "Ladies T-Shirt" at bounding box center [396, 313] width 88 height 22
click at [784, 183] on img at bounding box center [789, 182] width 10 height 7
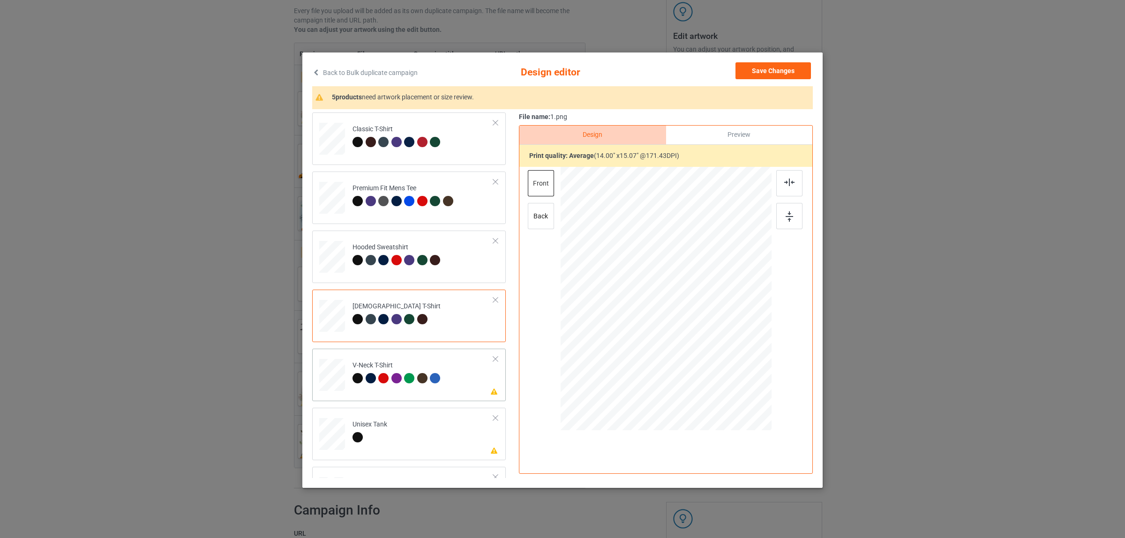
click at [426, 372] on div "V-Neck T-Shirt" at bounding box center [397, 372] width 90 height 22
click at [776, 184] on div at bounding box center [789, 183] width 26 height 26
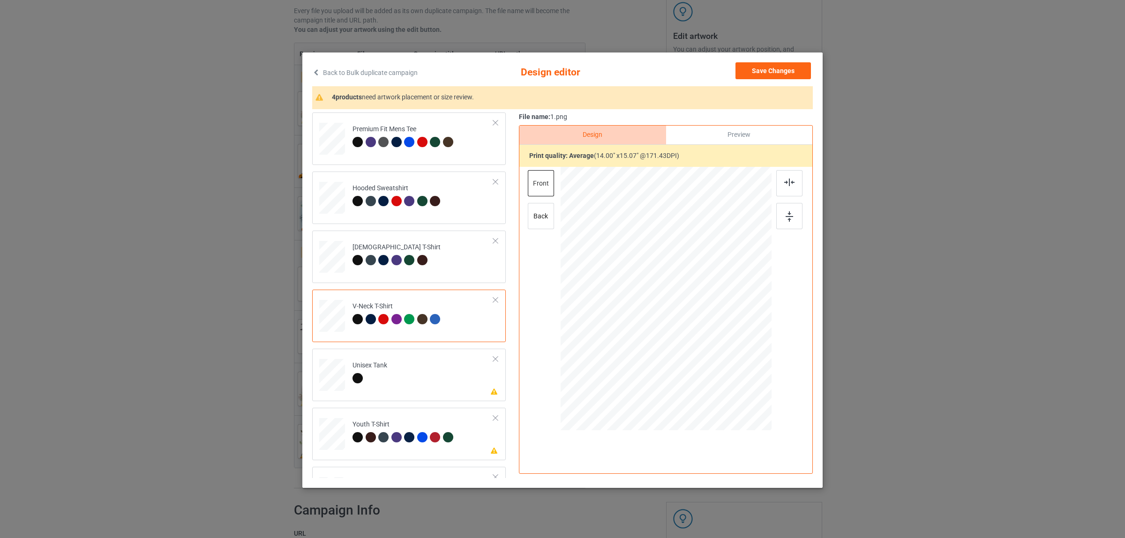
scroll to position [159, 0]
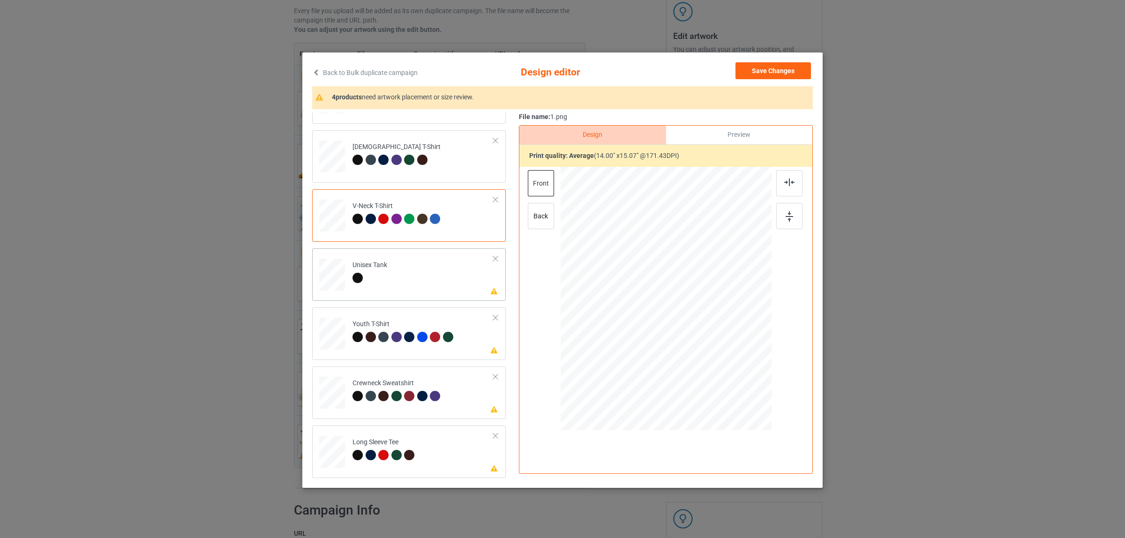
click at [404, 270] on td "Please review artwork placement Unisex Tank" at bounding box center [422, 272] width 151 height 41
click at [784, 184] on img at bounding box center [789, 182] width 10 height 7
click at [394, 336] on div at bounding box center [396, 337] width 10 height 10
click at [777, 176] on div at bounding box center [789, 183] width 26 height 26
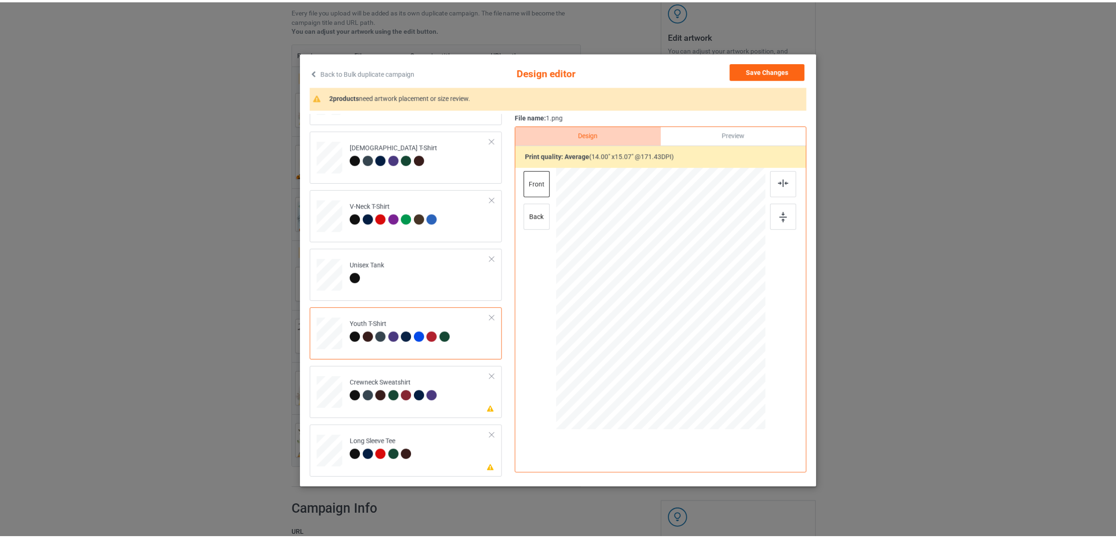
scroll to position [1, 0]
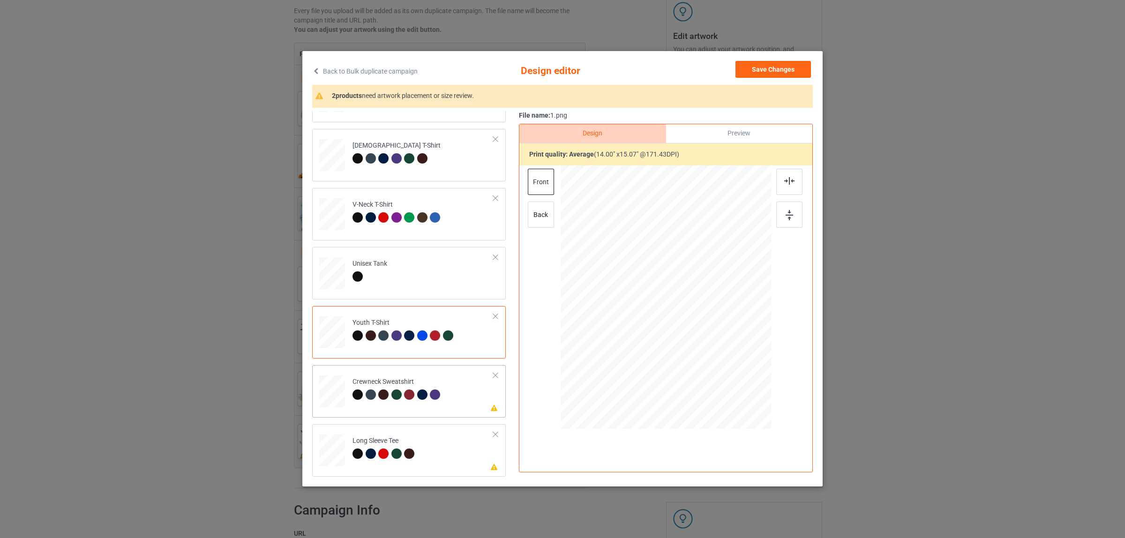
click at [392, 383] on div "Crewneck Sweatshirt" at bounding box center [397, 388] width 90 height 22
click at [781, 174] on div at bounding box center [789, 182] width 26 height 26
click at [391, 453] on div at bounding box center [396, 454] width 10 height 10
click at [777, 185] on div at bounding box center [789, 182] width 26 height 26
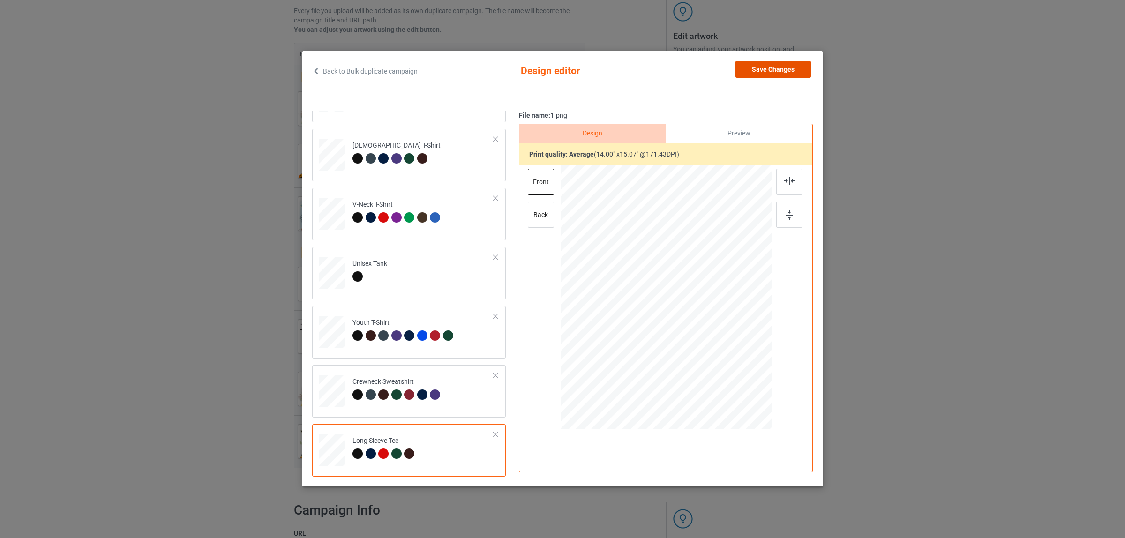
click at [761, 68] on button "Save Changes" at bounding box center [772, 69] width 75 height 17
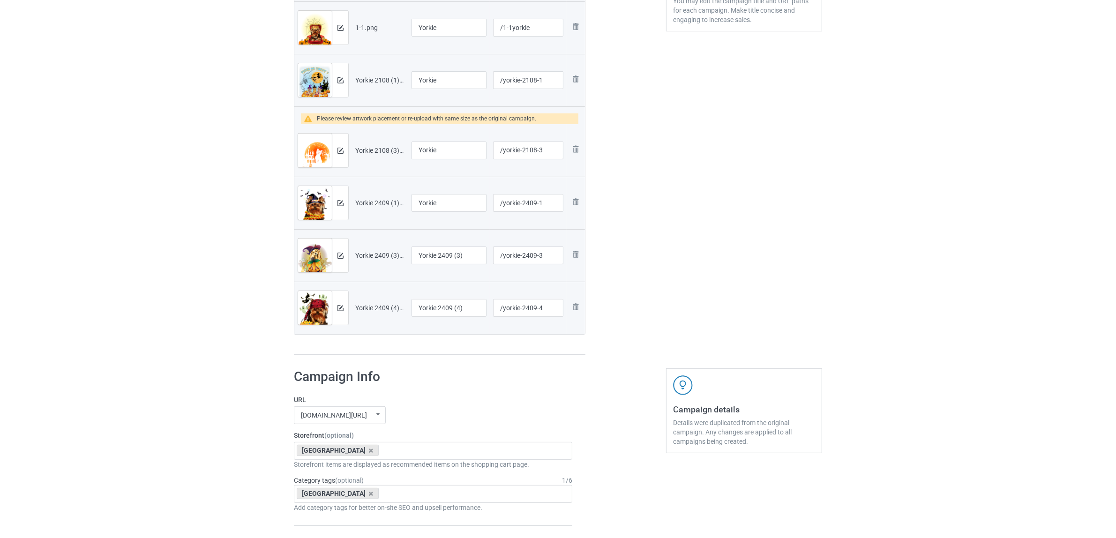
scroll to position [293, 0]
click at [575, 150] on img at bounding box center [575, 147] width 11 height 11
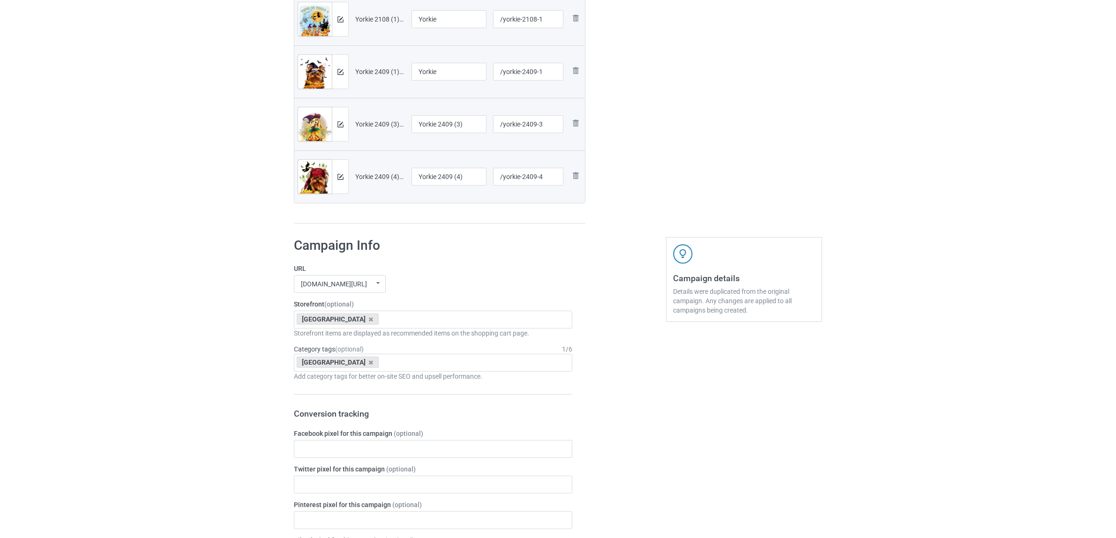
scroll to position [352, 0]
drag, startPoint x: 371, startPoint y: 103, endPoint x: 340, endPoint y: 109, distance: 32.0
click at [330, 104] on tr "Preview and edit artwork Yorkie 2409 (3).png Yorkie 2409 (3) /yorkie-2409-3 Rem…" at bounding box center [439, 125] width 291 height 52
drag, startPoint x: 470, startPoint y: 170, endPoint x: 469, endPoint y: 136, distance: 33.8
click at [470, 169] on input "Yorkie 2409 (4)" at bounding box center [448, 178] width 75 height 18
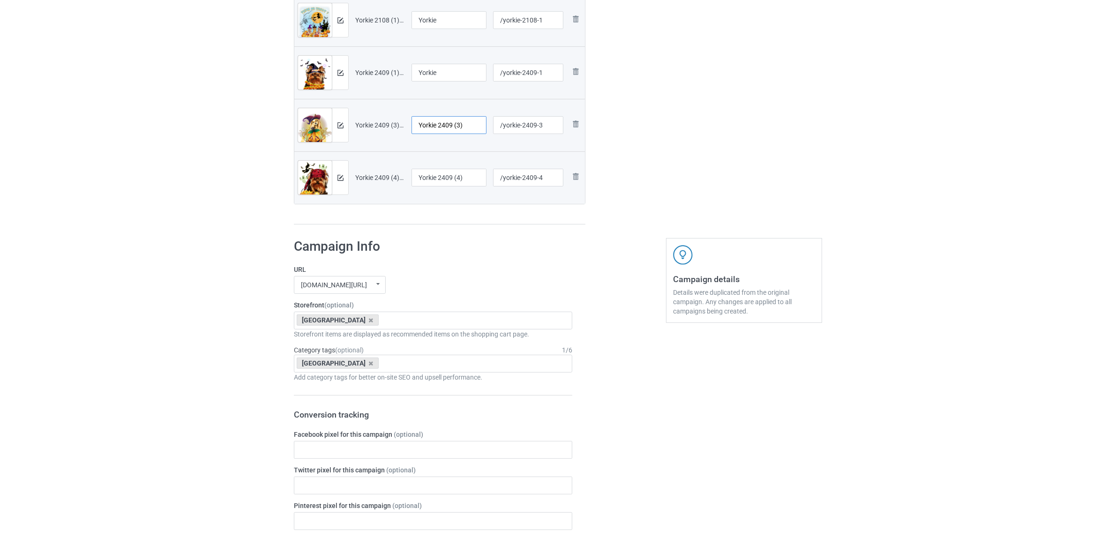
drag, startPoint x: 471, startPoint y: 125, endPoint x: 366, endPoint y: 108, distance: 106.3
click at [366, 108] on tr "Preview and edit artwork Yorkie 2409 (3).png Yorkie 2409 (3) /yorkie-2409-3 Rem…" at bounding box center [439, 125] width 291 height 52
drag, startPoint x: 422, startPoint y: 71, endPoint x: 395, endPoint y: 69, distance: 26.8
click at [387, 67] on tr "Preview and edit artwork Yorkie 2409 (1).png Yorkie /yorkie-2409-1 Remove file" at bounding box center [439, 72] width 291 height 52
drag, startPoint x: 479, startPoint y: 127, endPoint x: 380, endPoint y: 116, distance: 99.1
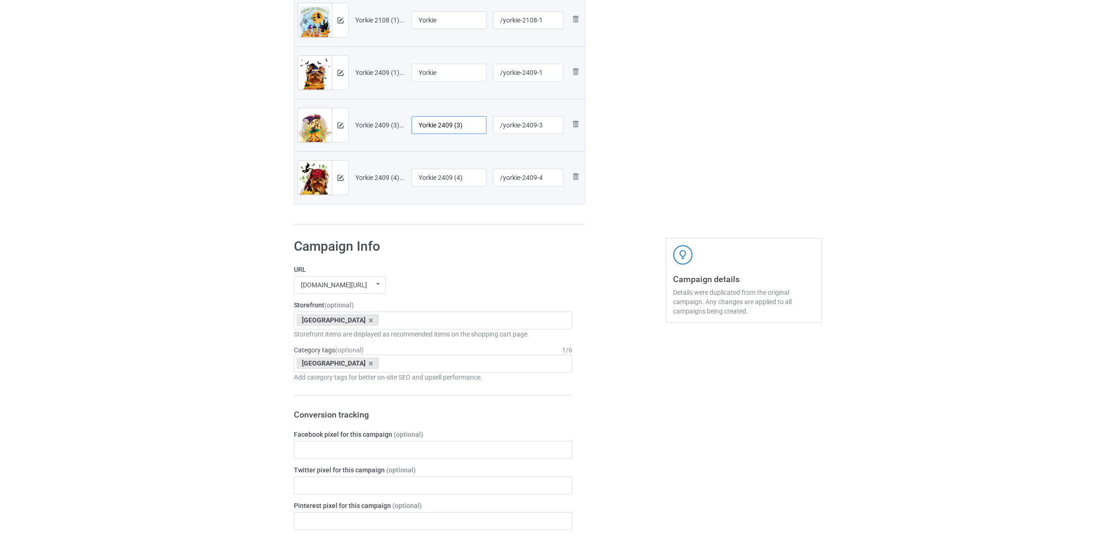
click at [380, 116] on tr "Preview and edit artwork Yorkie 2409 (3).png Yorkie 2409 (3) /yorkie-2409-3 Rem…" at bounding box center [439, 125] width 291 height 52
paste input "text"
type input "Yorkie"
drag, startPoint x: 473, startPoint y: 172, endPoint x: 472, endPoint y: 212, distance: 39.4
click at [325, 150] on table "Preview File name Campaign title URL path Preview and edit artwork 1.png Yorkie…" at bounding box center [440, 35] width 292 height 337
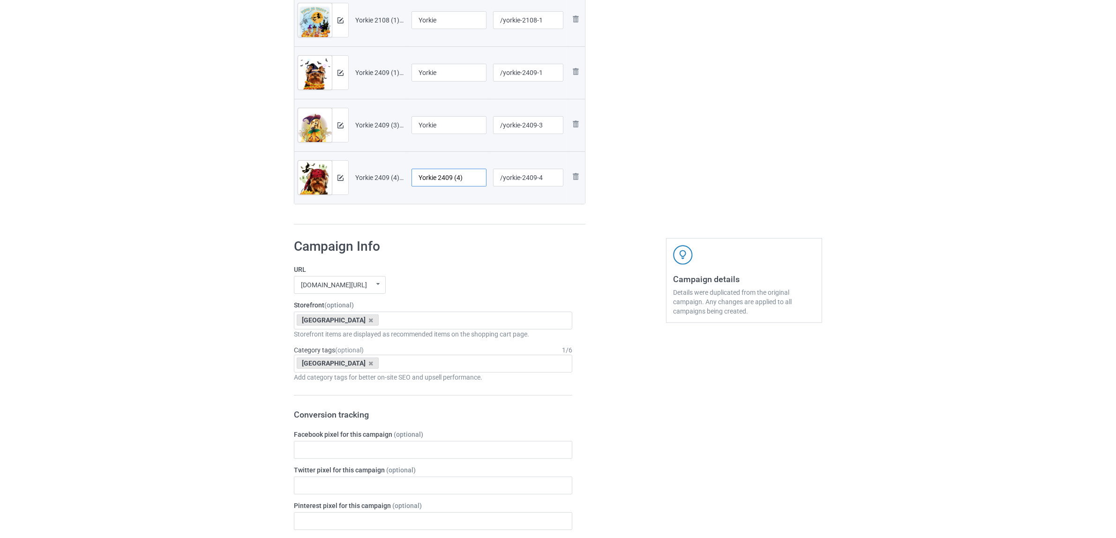
paste input "text"
type input "Yorkie"
click at [504, 245] on h1 "Campaign Info" at bounding box center [433, 246] width 278 height 17
click at [369, 322] on icon at bounding box center [371, 320] width 5 height 6
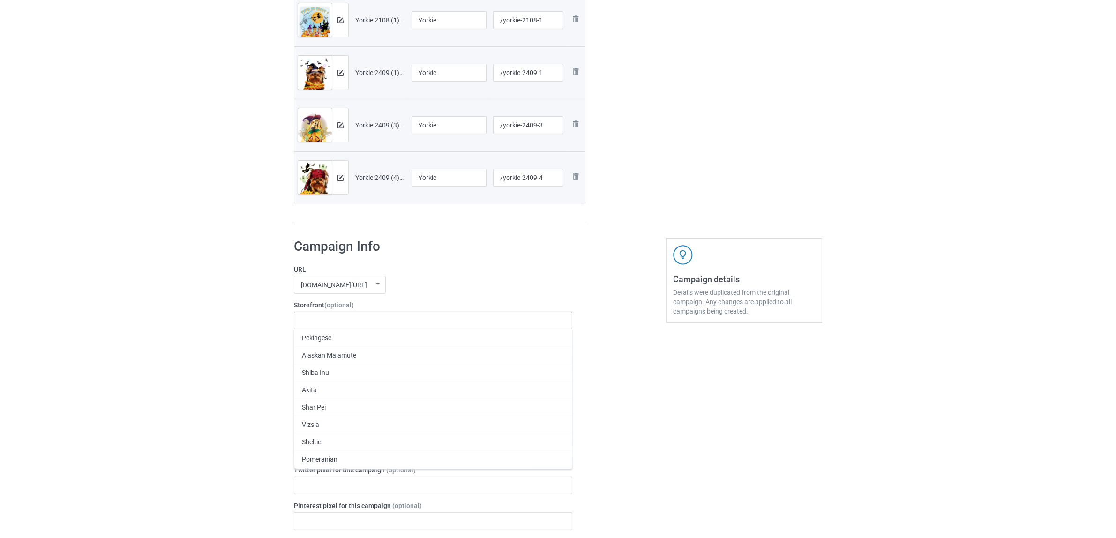
paste input "Yorkie"
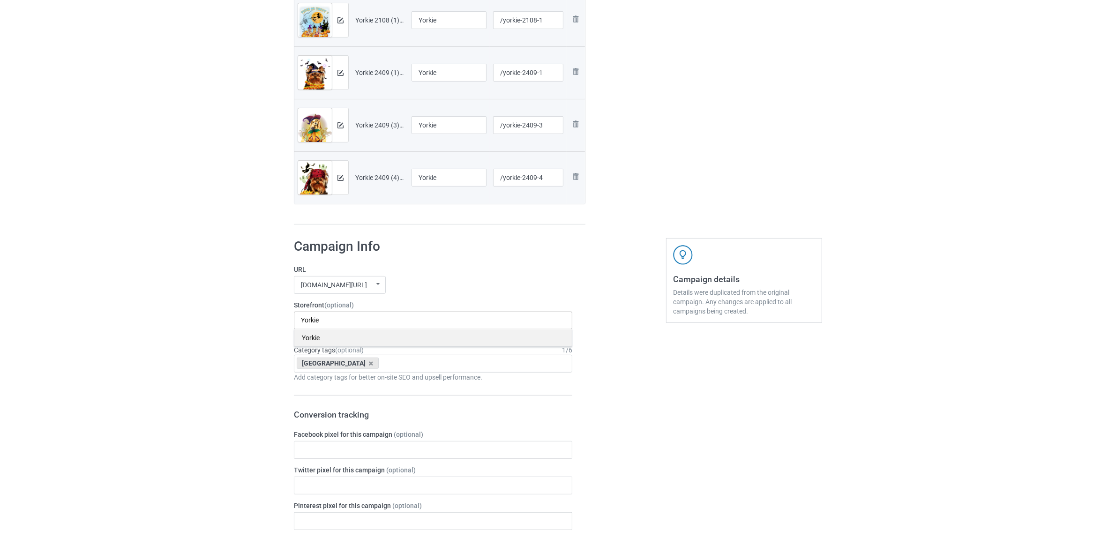
type input "Yorkie"
click at [321, 337] on div "Yorkie" at bounding box center [432, 337] width 277 height 17
click at [369, 366] on icon at bounding box center [371, 363] width 5 height 6
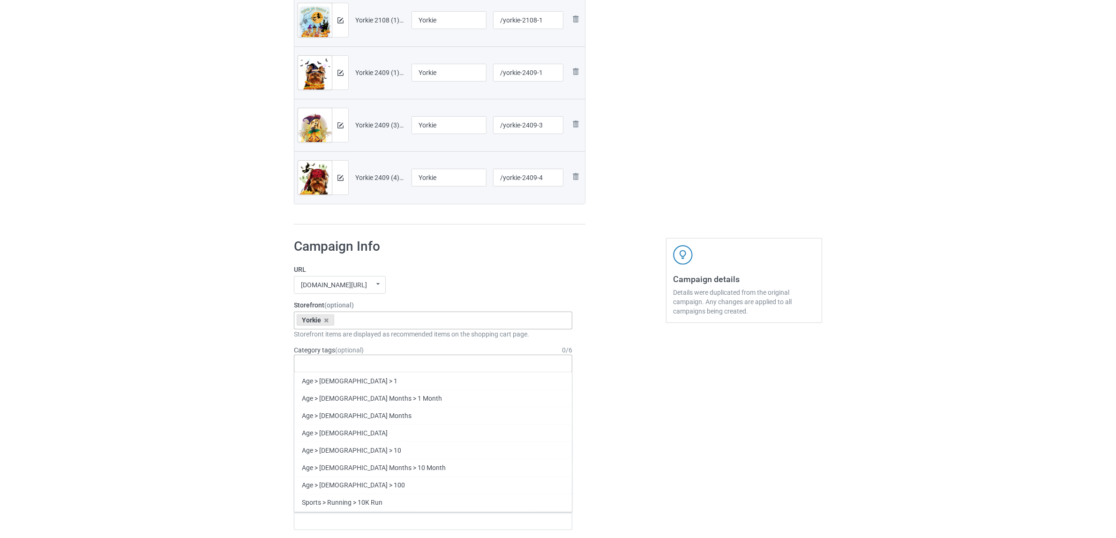
paste input "Yorkie"
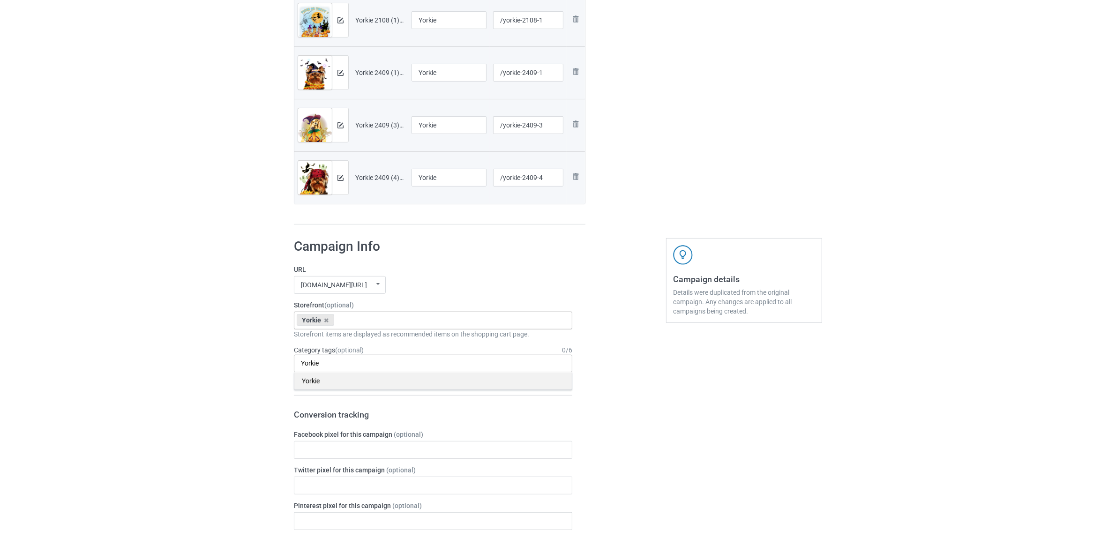
type input "Yorkie"
click at [317, 380] on div "Yorkie" at bounding box center [432, 380] width 277 height 17
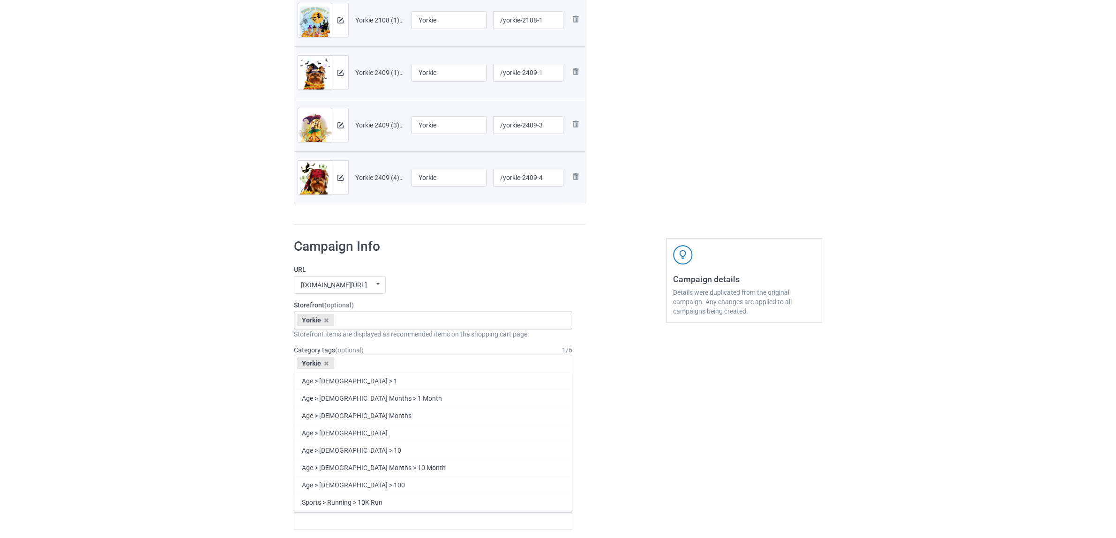
click at [214, 354] on div "Bulk duplicate campaign Campaign to duplicate Staffordshire Original Artwork 23…" at bounding box center [558, 389] width 1116 height 1430
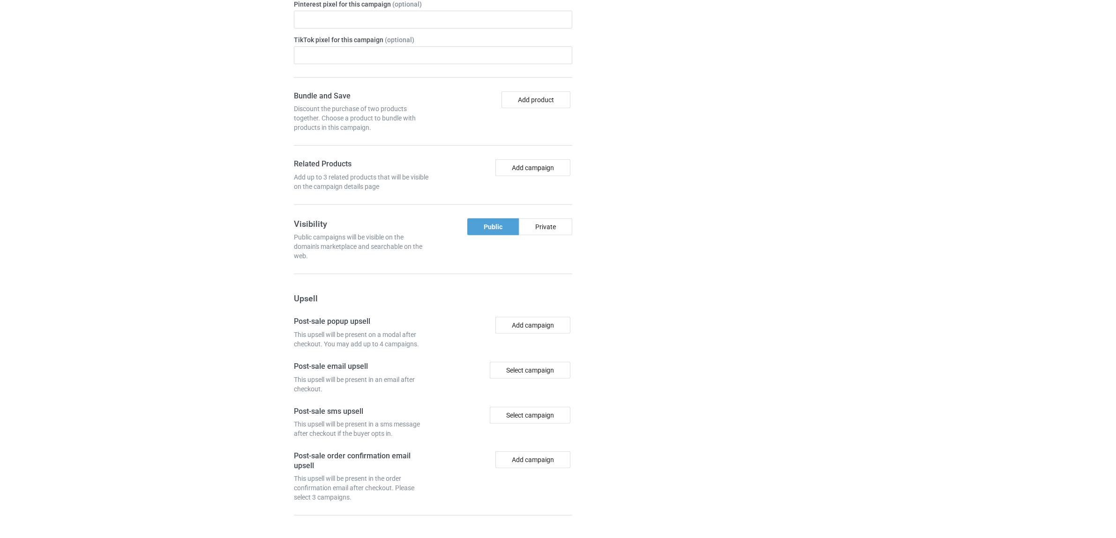
scroll to position [921, 0]
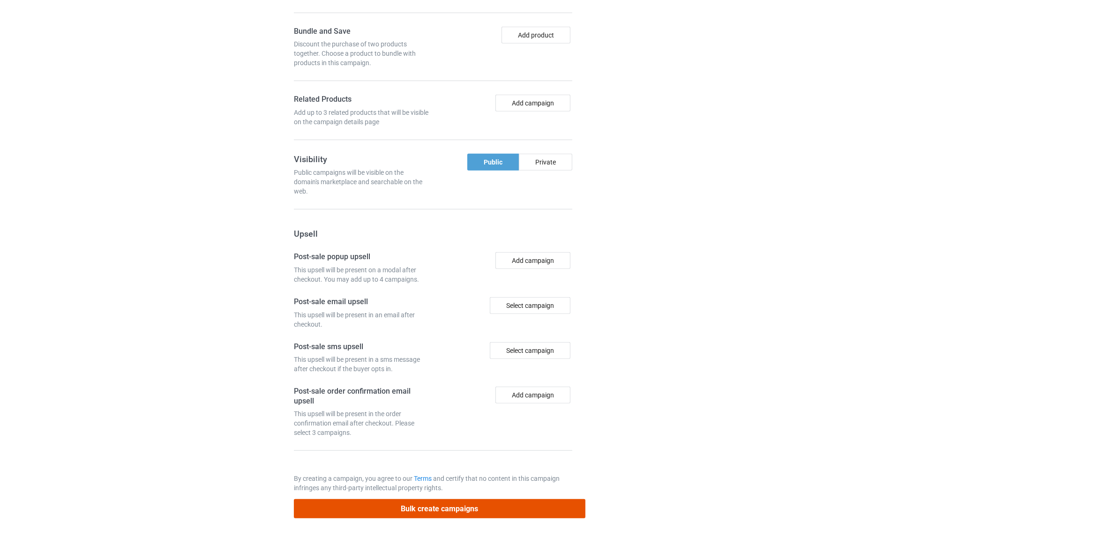
click at [486, 505] on button "Bulk create campaigns" at bounding box center [440, 508] width 292 height 19
